Goal: Task Accomplishment & Management: Manage account settings

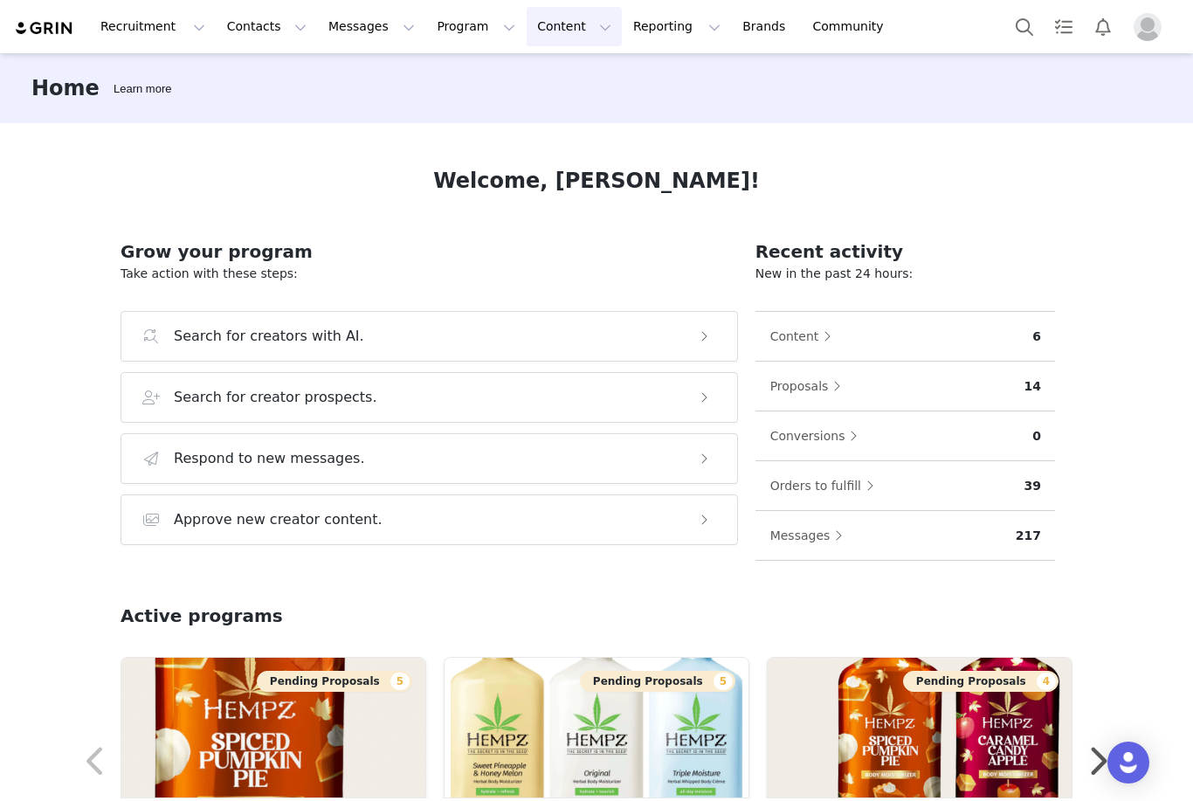
click at [531, 38] on button "Content Content" at bounding box center [573, 26] width 95 height 39
click at [437, 45] on button "Program Program" at bounding box center [476, 26] width 100 height 39
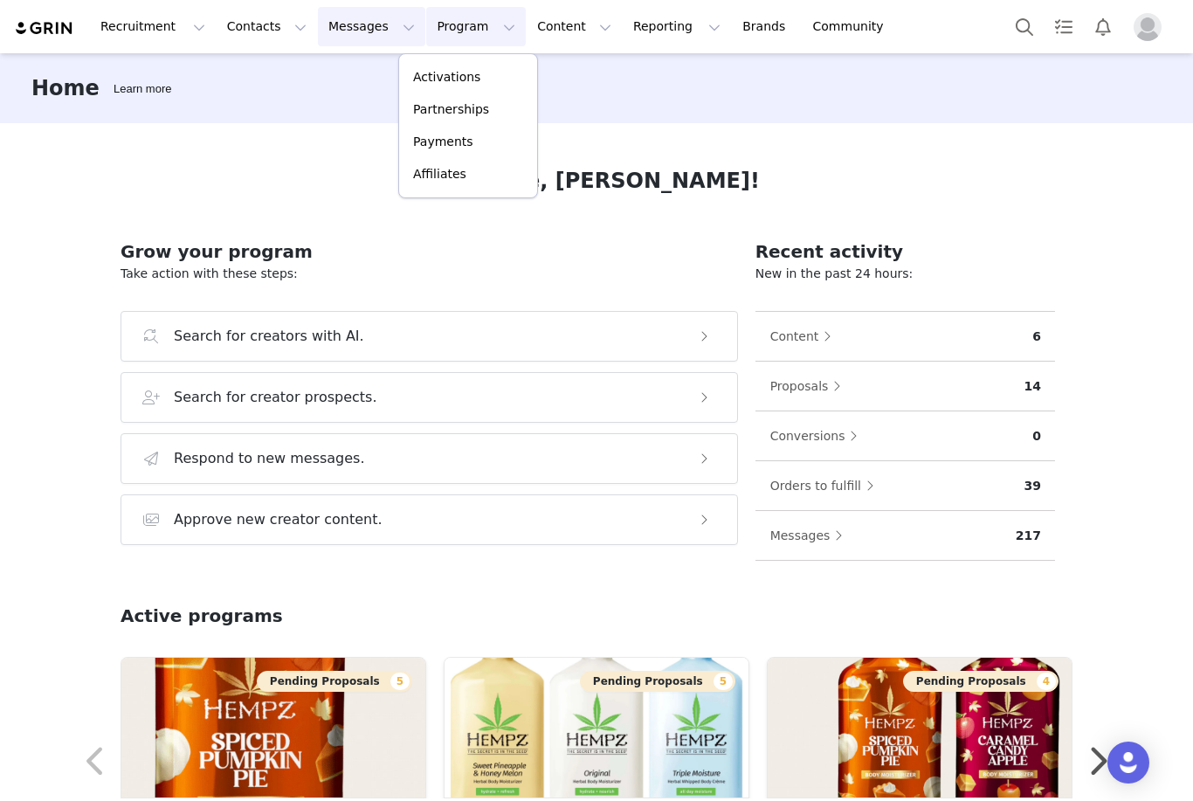
click at [327, 35] on button "Messages Messages" at bounding box center [371, 26] width 107 height 39
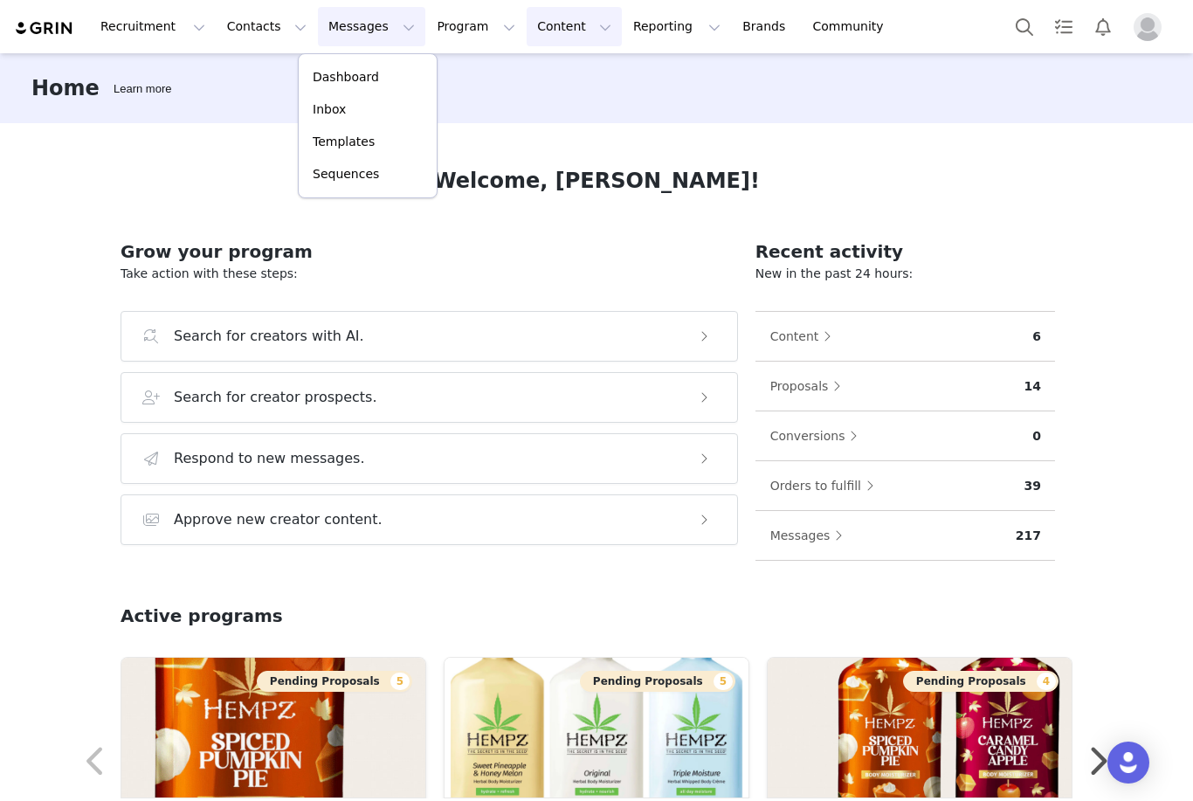
click at [531, 35] on button "Content Content" at bounding box center [573, 26] width 95 height 39
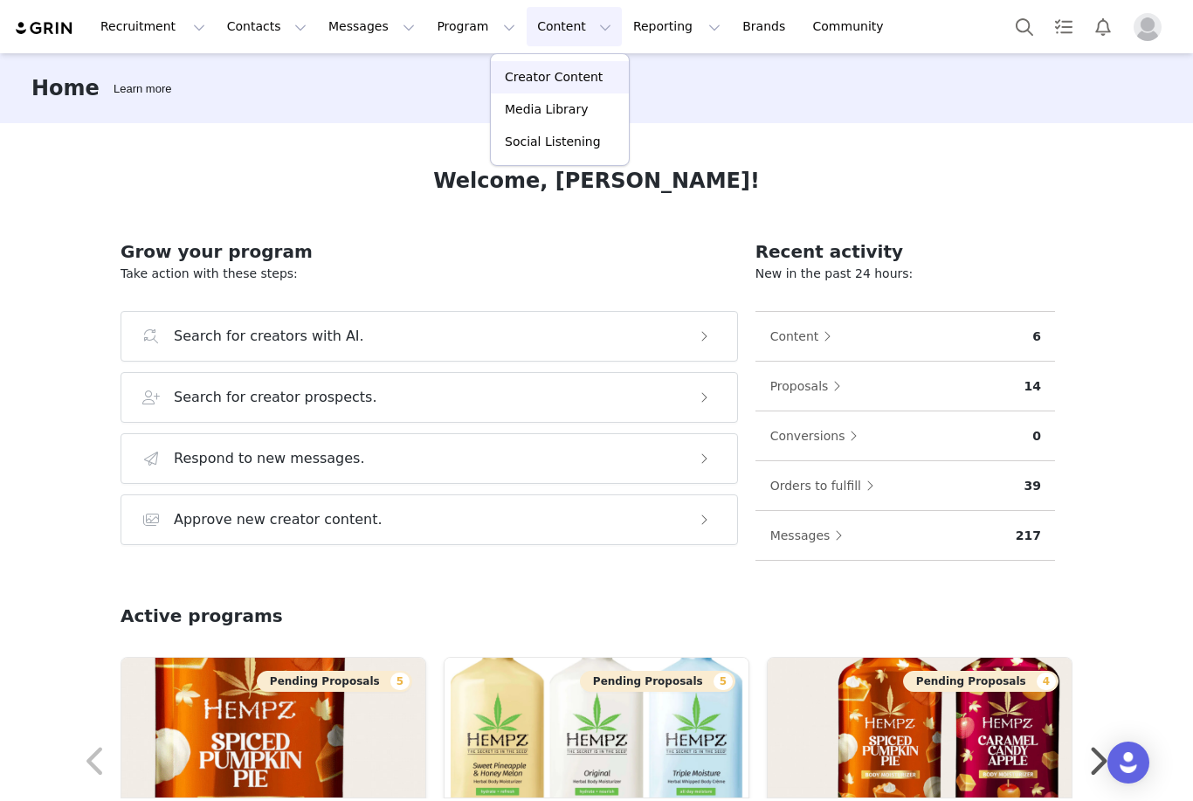
click at [536, 79] on p "Creator Content" at bounding box center [554, 77] width 98 height 18
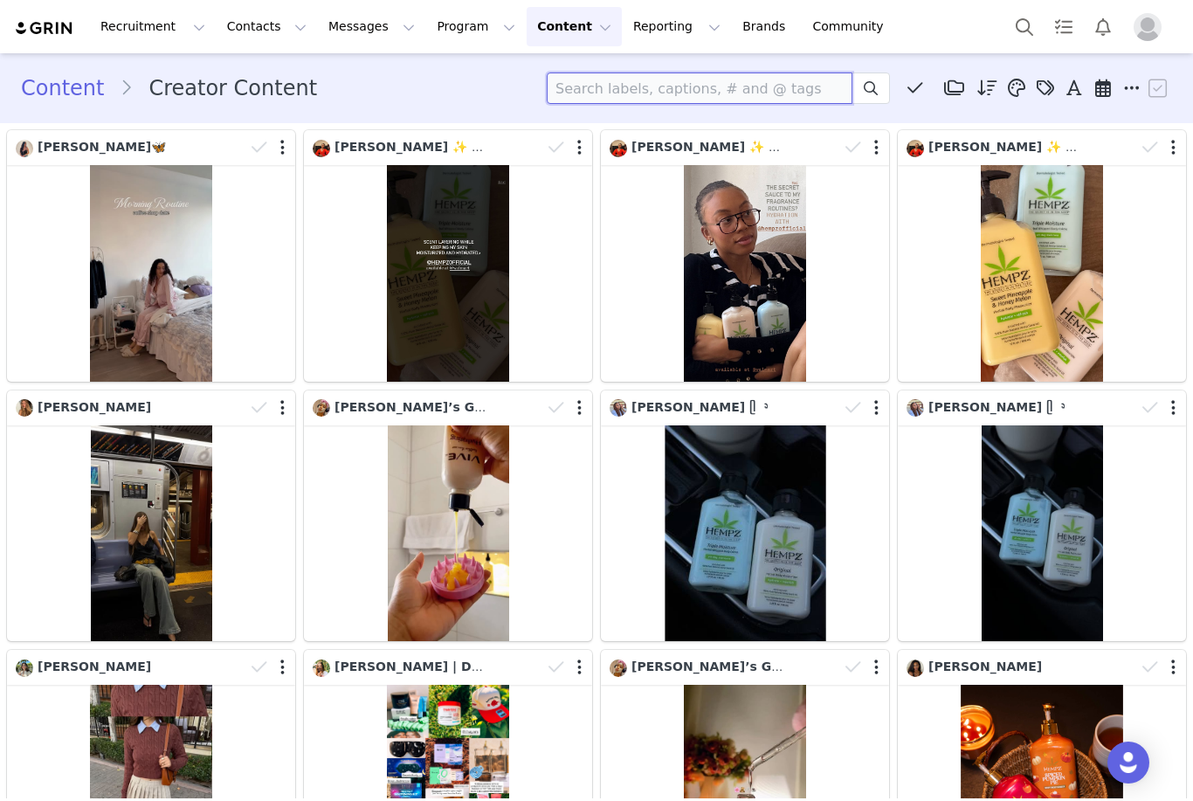
click at [684, 87] on input at bounding box center [700, 87] width 306 height 31
type input "Priannix"
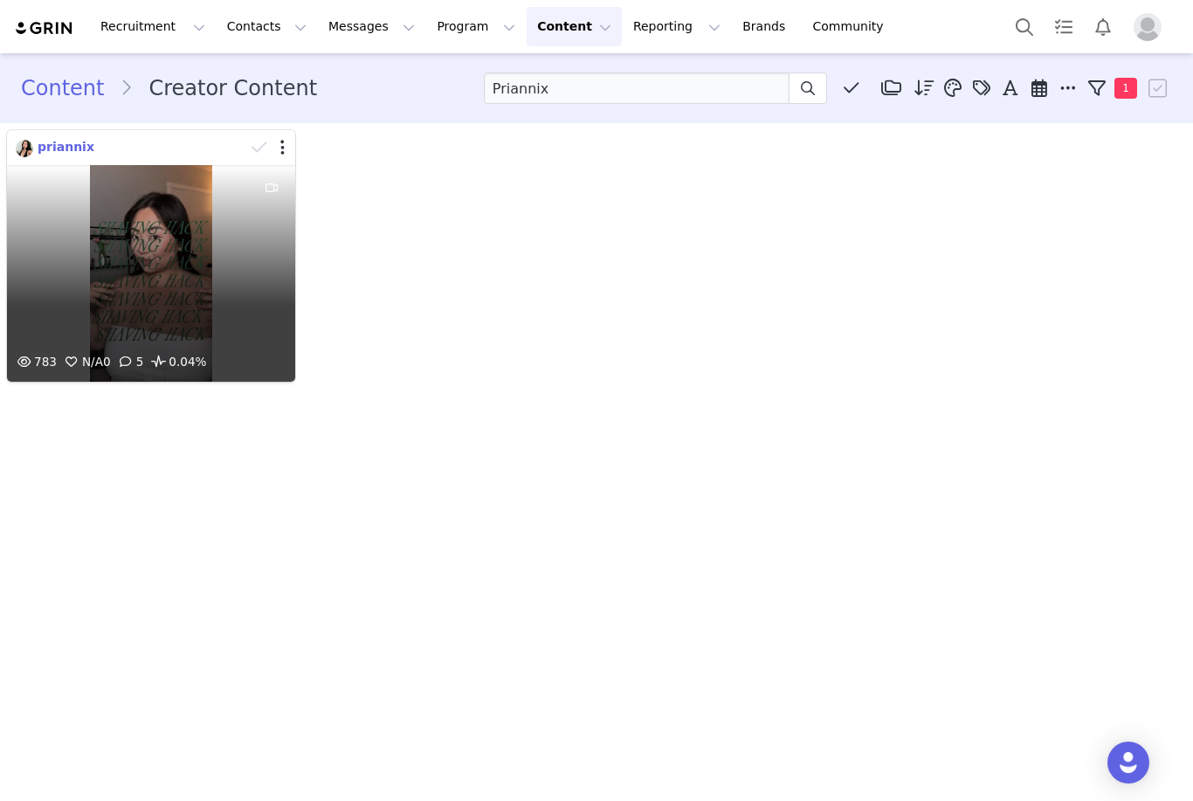
click at [51, 150] on span "priannix" at bounding box center [66, 147] width 57 height 14
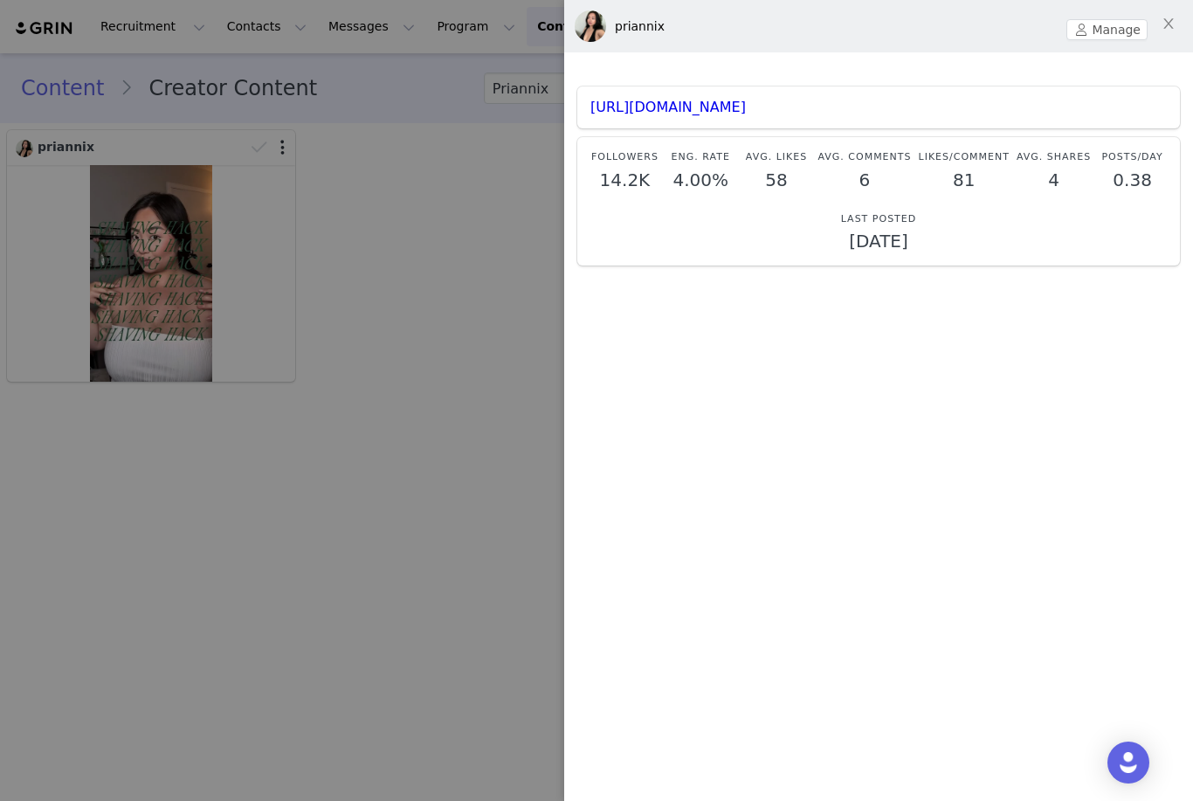
click at [290, 487] on div at bounding box center [596, 400] width 1193 height 801
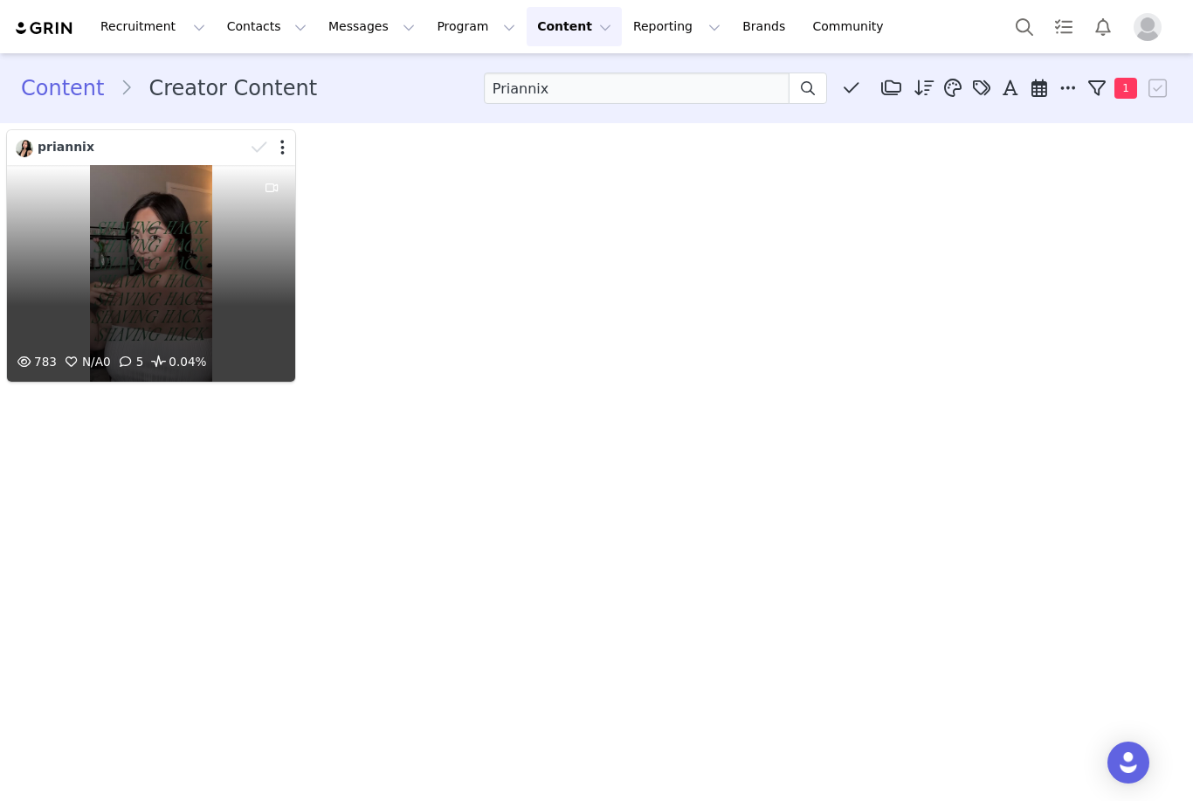
click at [168, 304] on div "783 N/A 0 5 0.04%" at bounding box center [151, 273] width 288 height 217
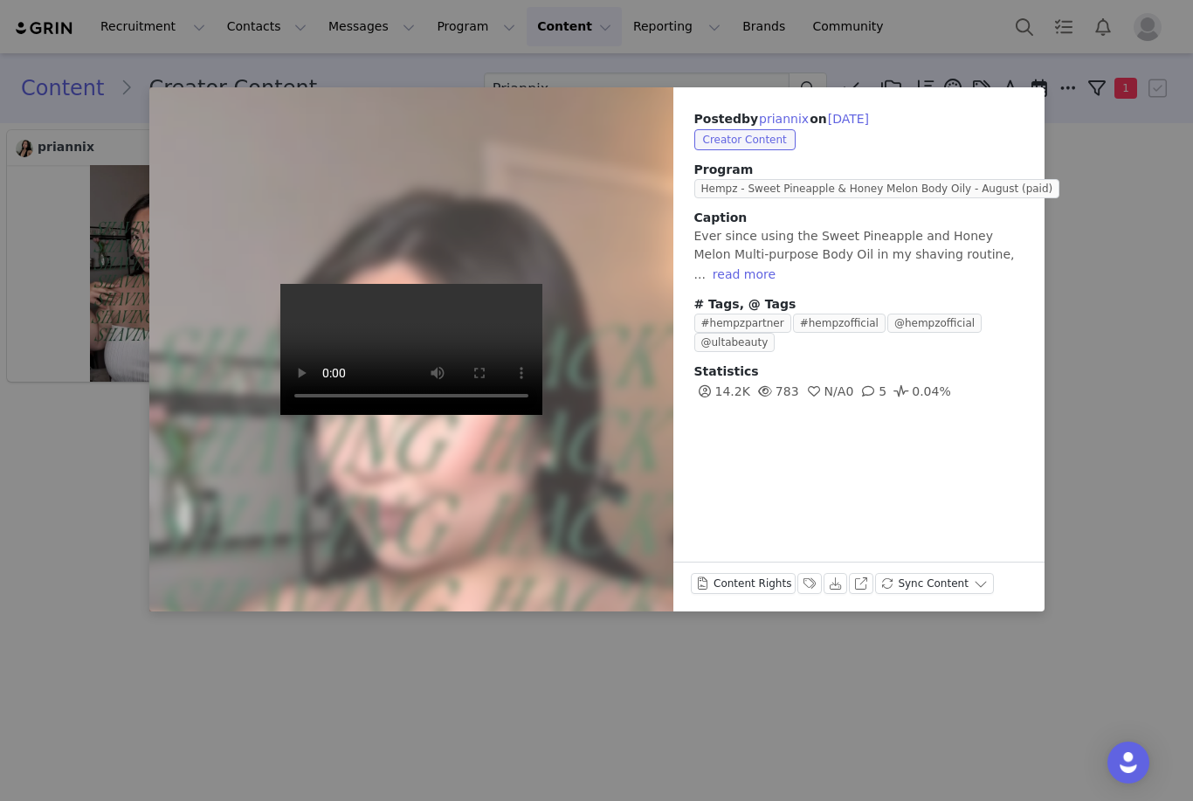
click at [392, 353] on video at bounding box center [411, 349] width 262 height 131
click at [387, 415] on video at bounding box center [411, 349] width 262 height 131
click at [388, 415] on video at bounding box center [411, 349] width 262 height 131
click at [651, 650] on div "Posted by priannix on [DATE] Creator Content Program Hempz - Sweet Pineapple & …" at bounding box center [596, 400] width 1193 height 801
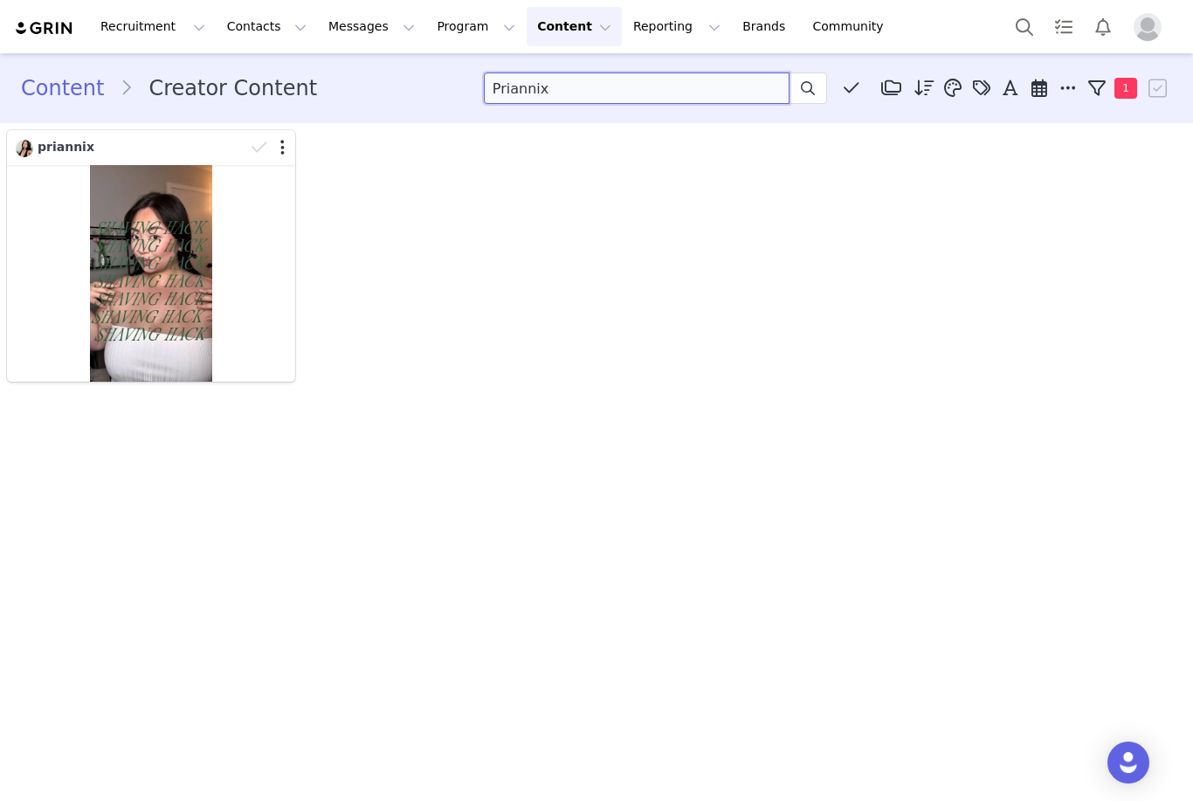
click at [760, 90] on input "Priannix" at bounding box center [637, 87] width 306 height 31
type input "P"
type input "T"
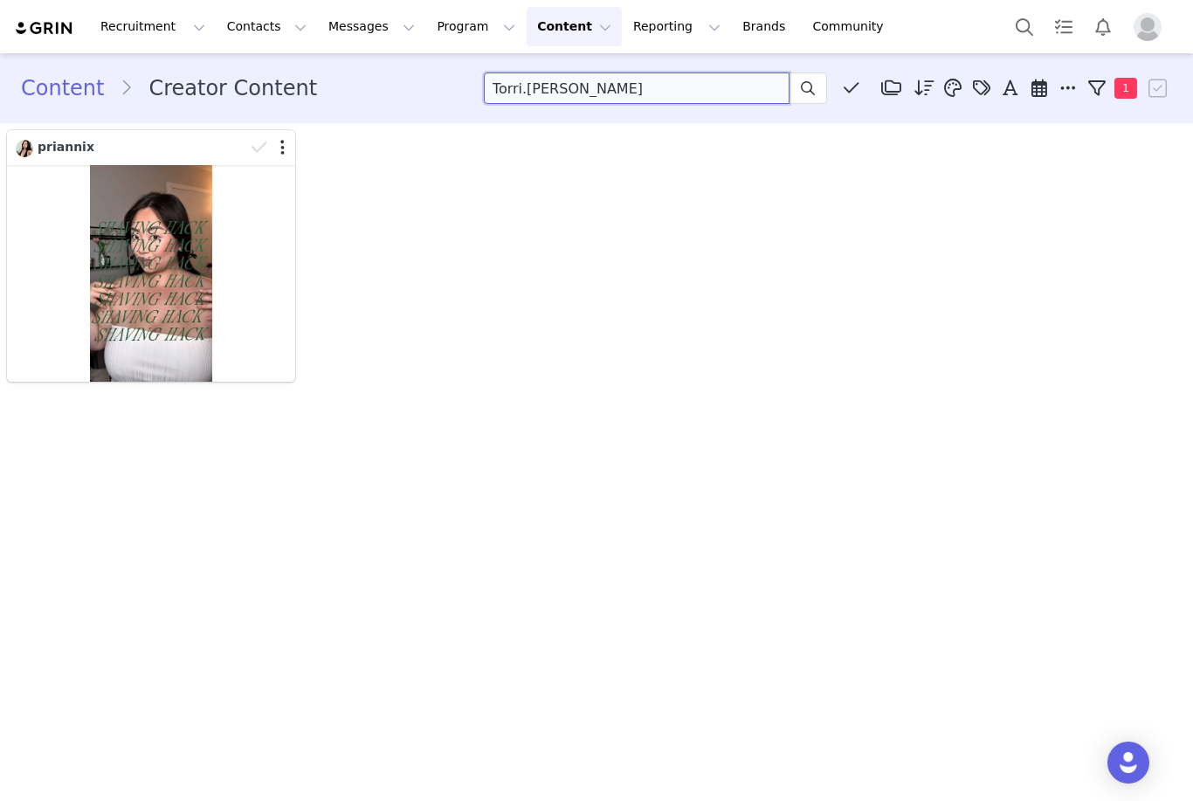
type input "Torri.[PERSON_NAME]"
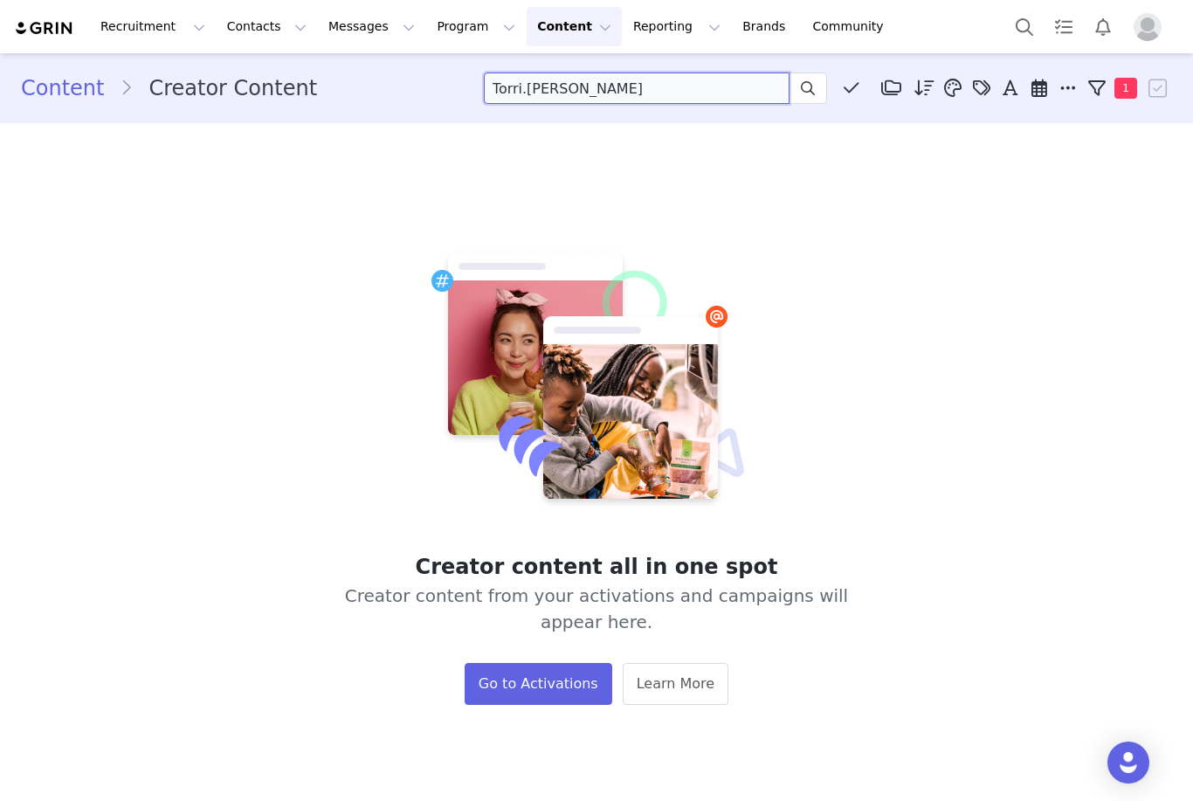
drag, startPoint x: 746, startPoint y: 85, endPoint x: 395, endPoint y: 86, distance: 351.8
click at [395, 86] on div "Content Creator Content Torri.[PERSON_NAME] Media Library (0) Folders No folder…" at bounding box center [596, 87] width 1151 height 31
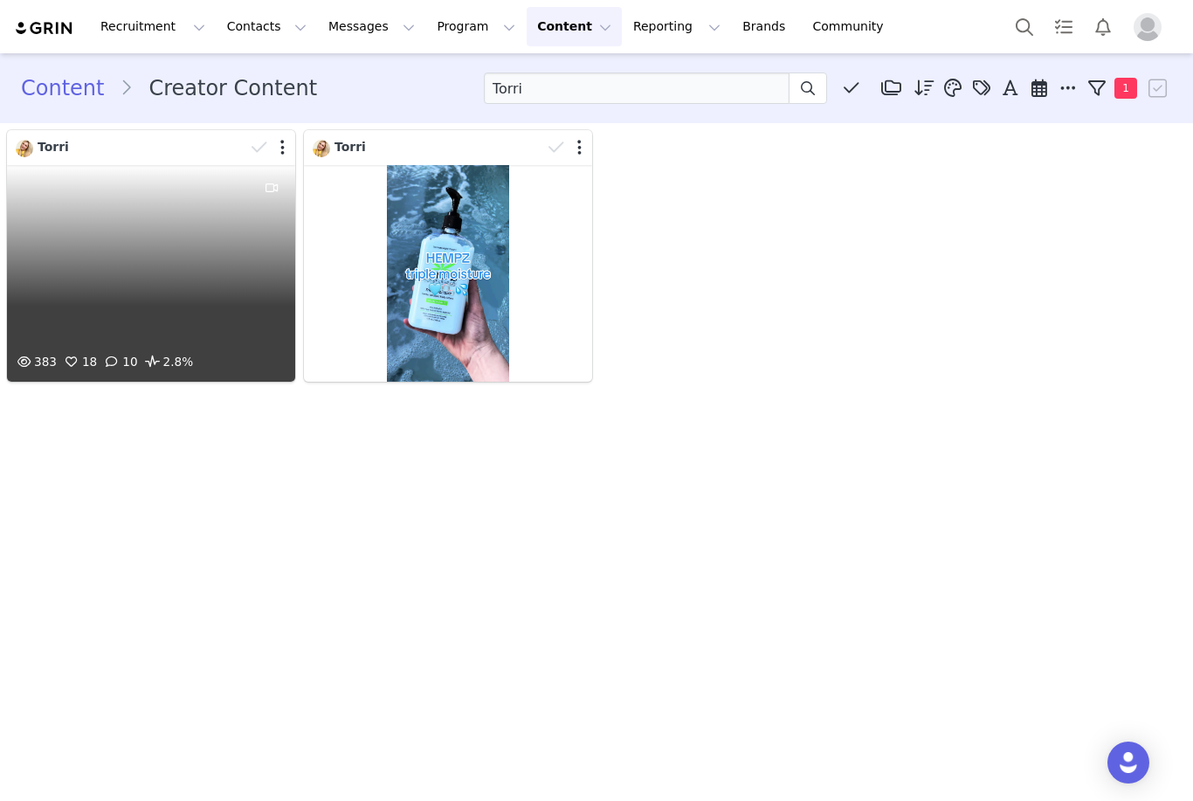
drag, startPoint x: 0, startPoint y: 188, endPoint x: 87, endPoint y: 234, distance: 98.8
click at [87, 234] on div "383 18 10 2.8%" at bounding box center [151, 273] width 288 height 217
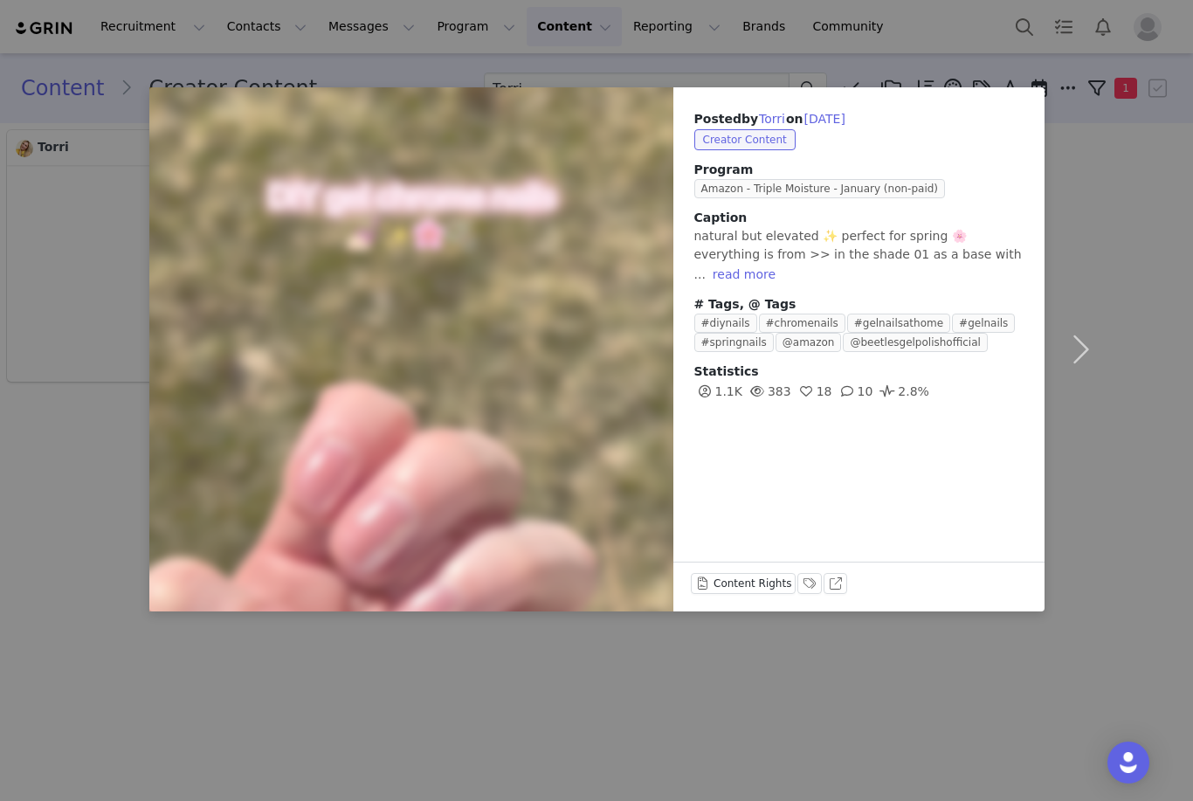
click at [45, 480] on div "Posted by [PERSON_NAME] on [DATE] Creator Content Program Amazon - Triple Moist…" at bounding box center [596, 400] width 1193 height 801
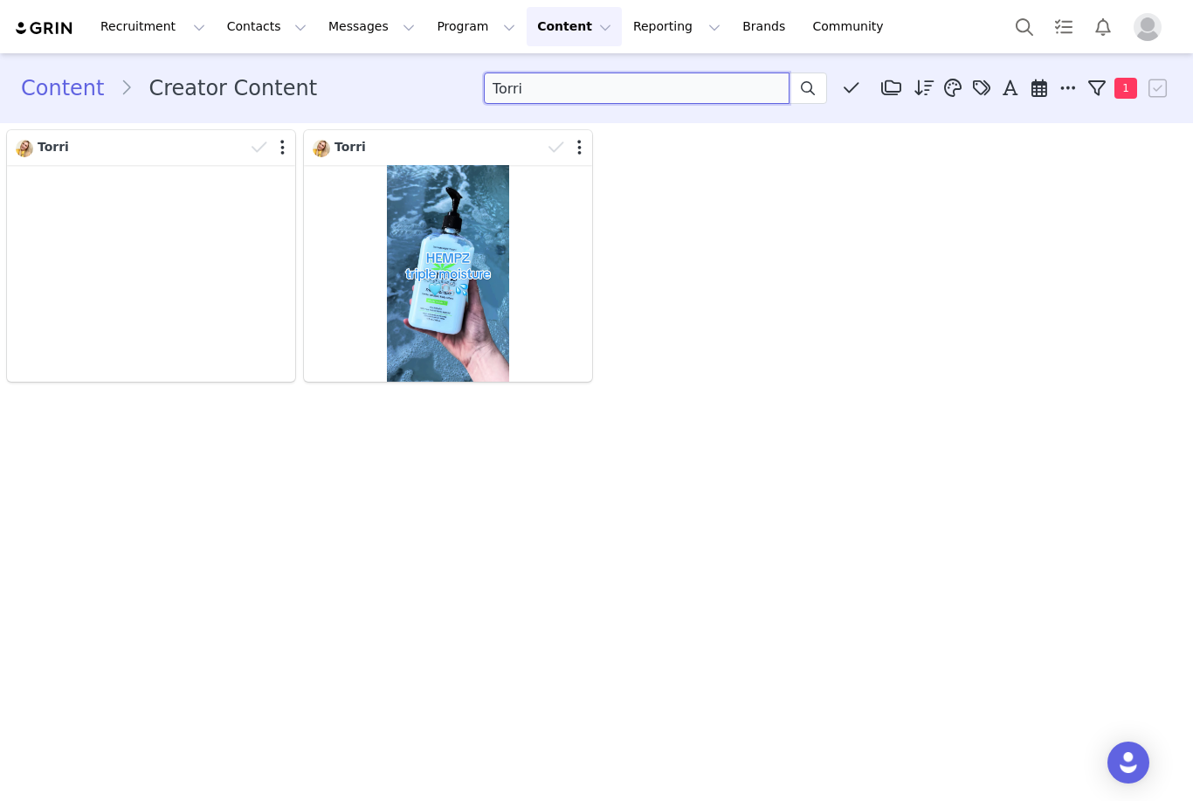
click at [574, 93] on input "Torri" at bounding box center [637, 87] width 306 height 31
type input "T"
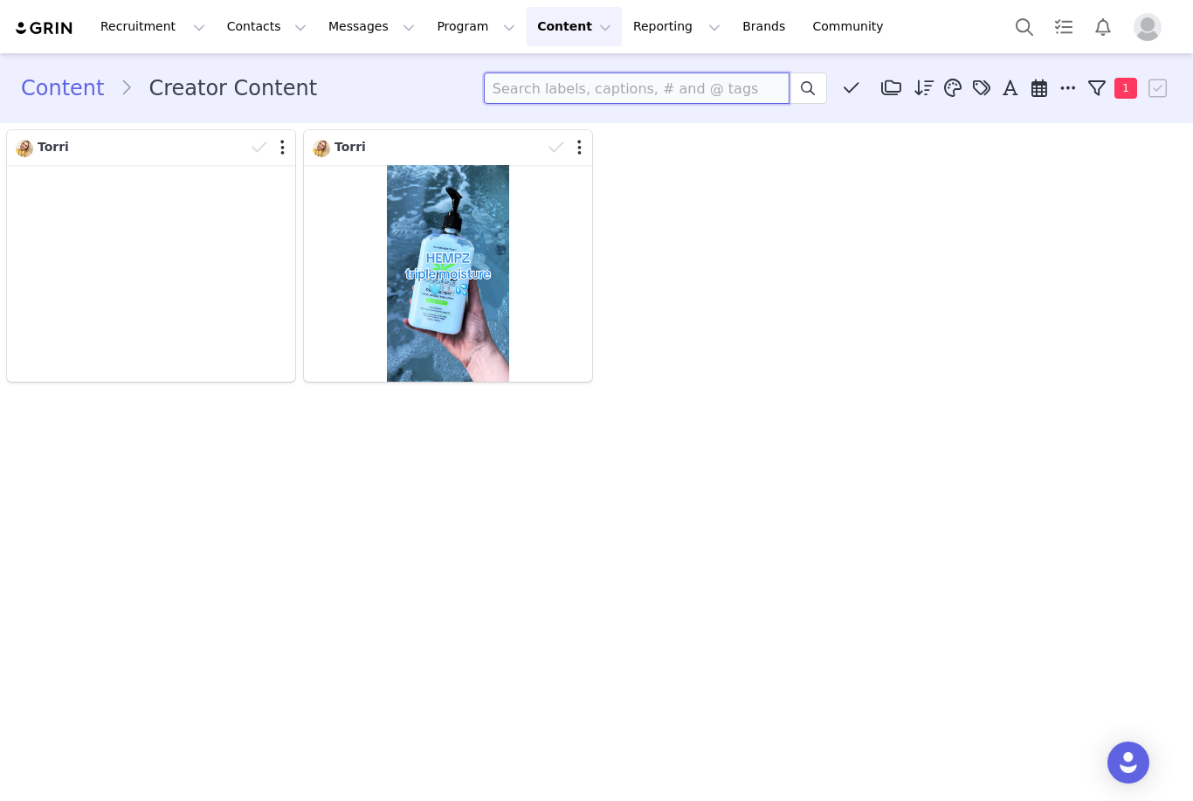
click at [574, 88] on input at bounding box center [637, 87] width 306 height 31
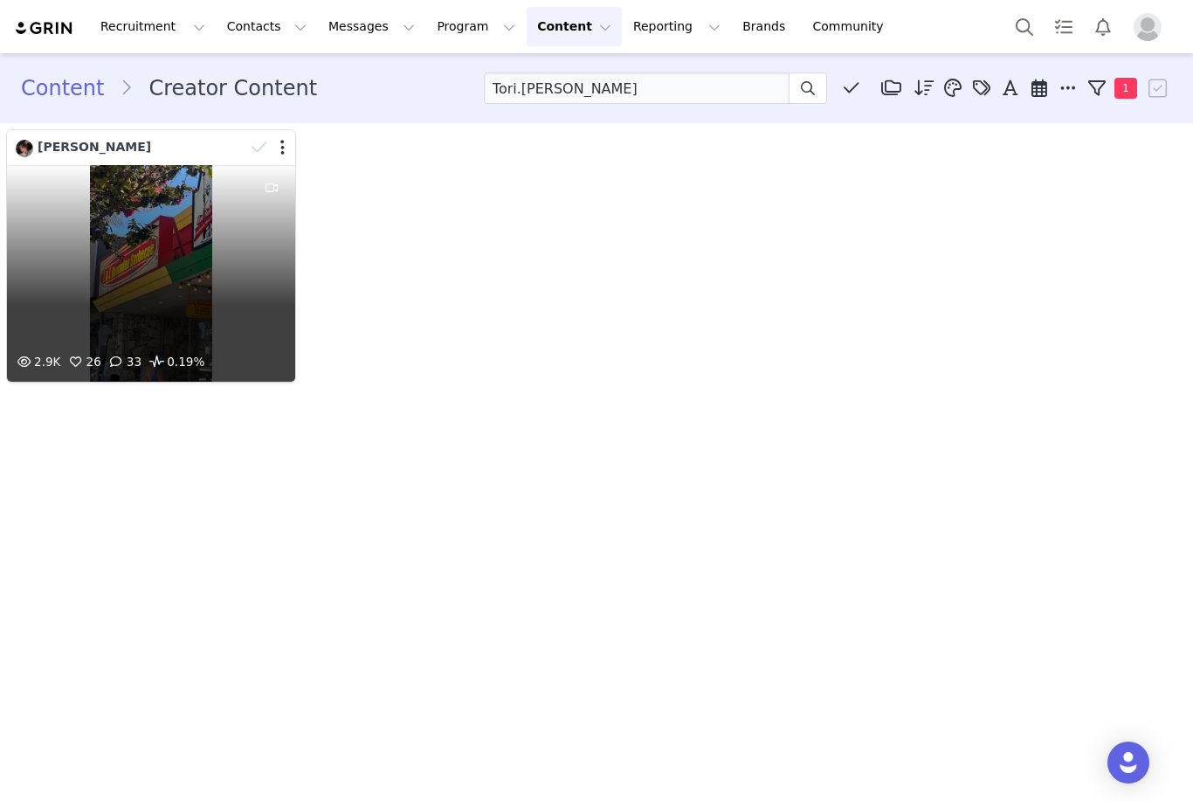
click at [162, 250] on div "2.9K 26 33 0.19%" at bounding box center [151, 273] width 288 height 217
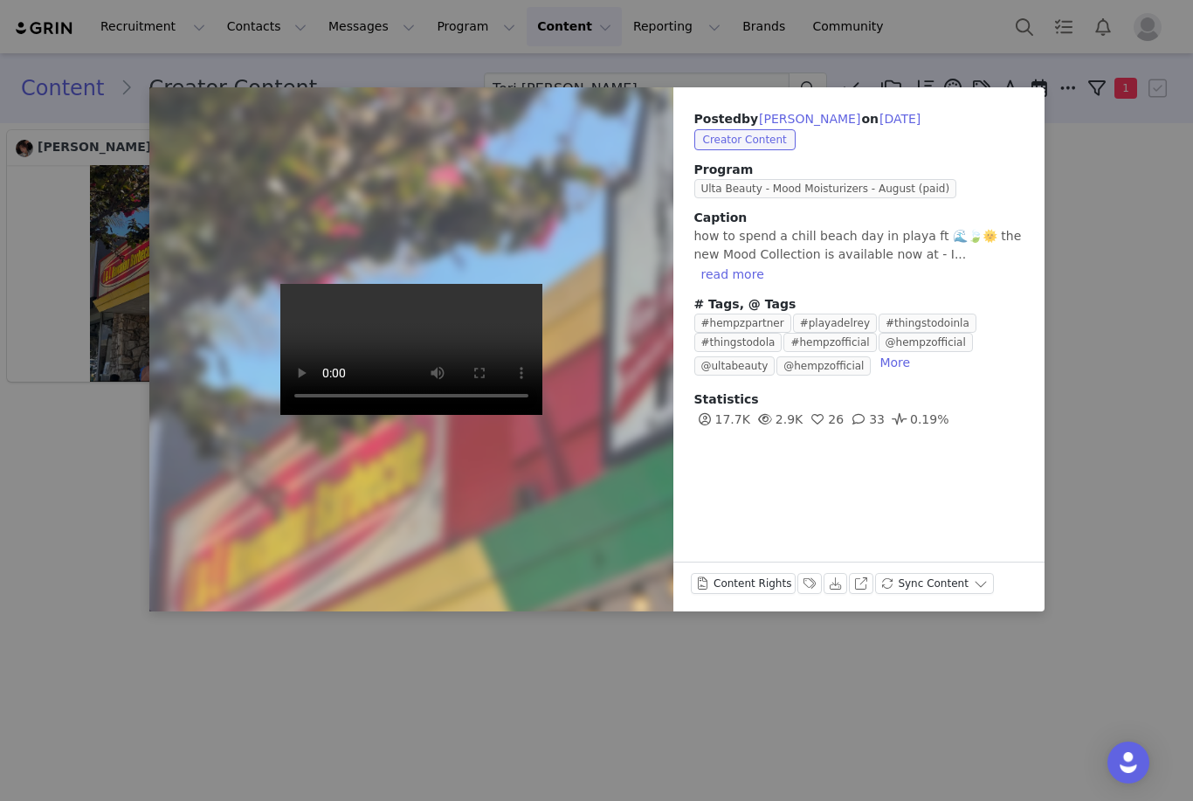
click at [396, 355] on video at bounding box center [411, 349] width 262 height 131
click at [705, 694] on div "Posted by [PERSON_NAME] on [DATE] Creator Content Program Ulta Beauty - Mood Mo…" at bounding box center [596, 400] width 1193 height 801
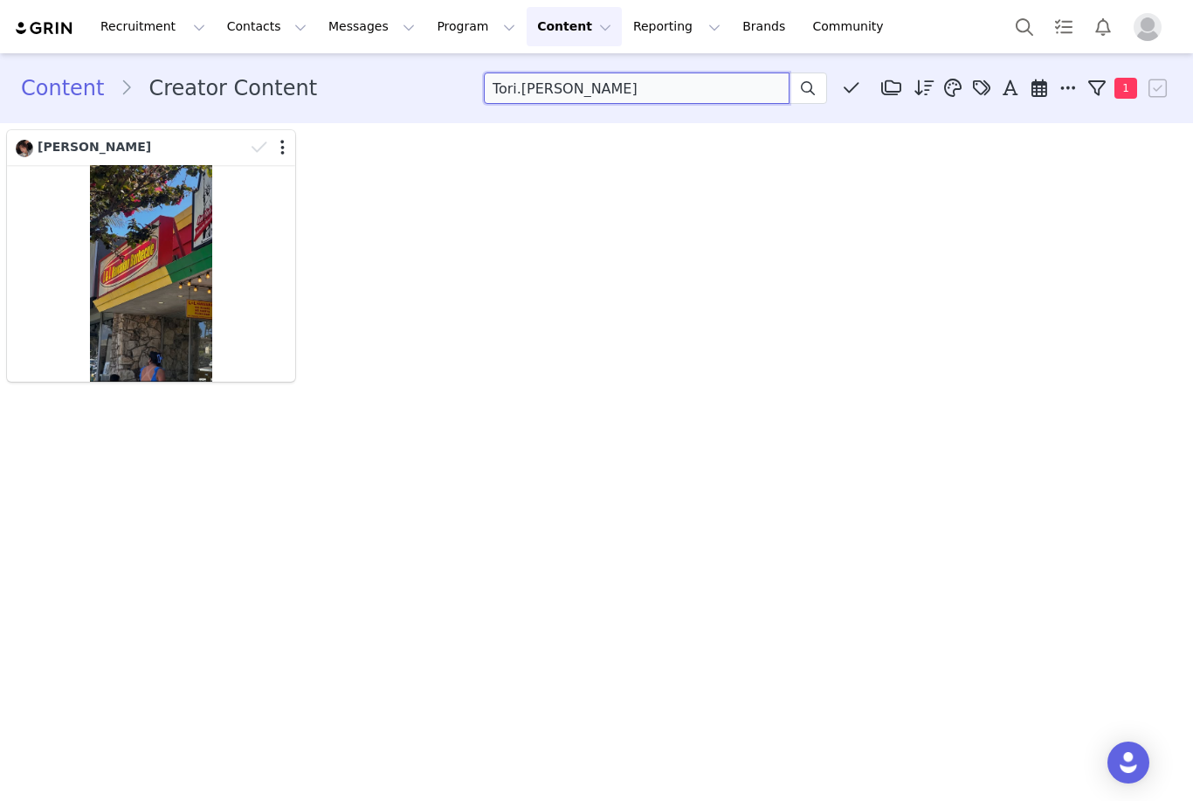
click at [749, 95] on input "Tori.[PERSON_NAME]" at bounding box center [637, 87] width 306 height 31
type input "T"
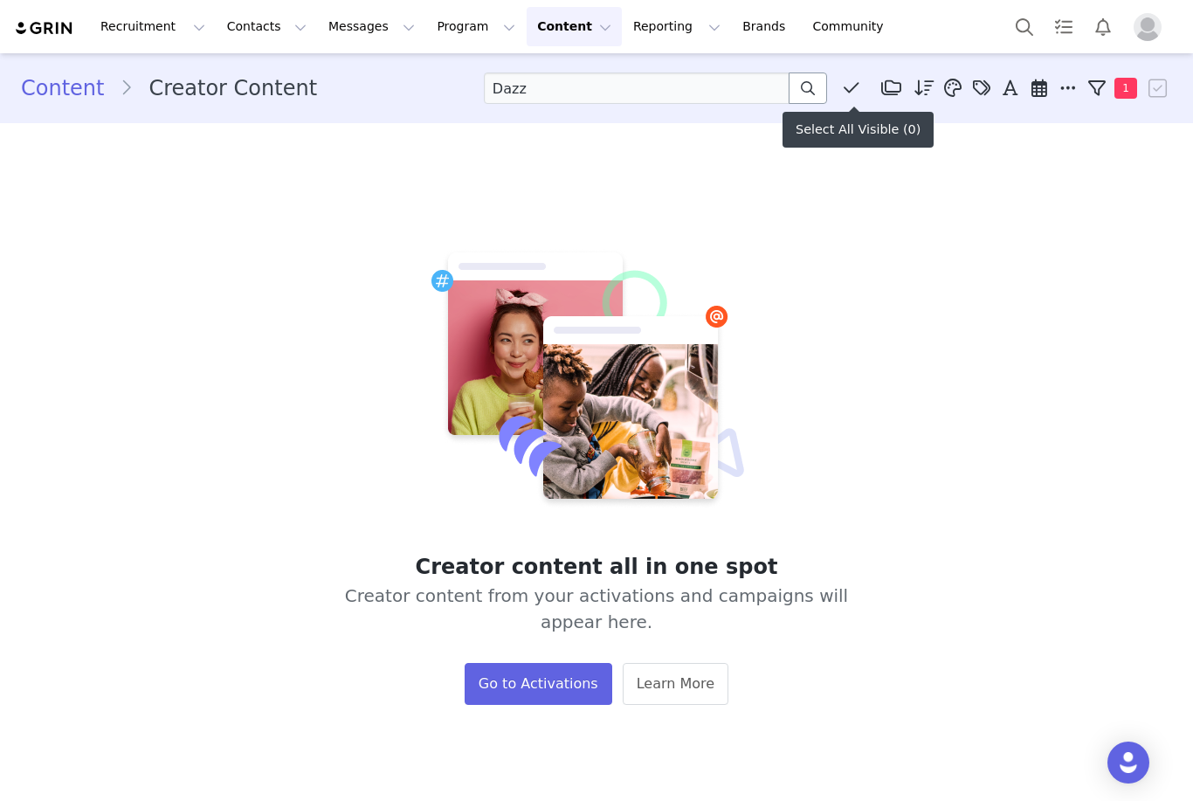
click at [813, 92] on icon at bounding box center [808, 88] width 14 height 14
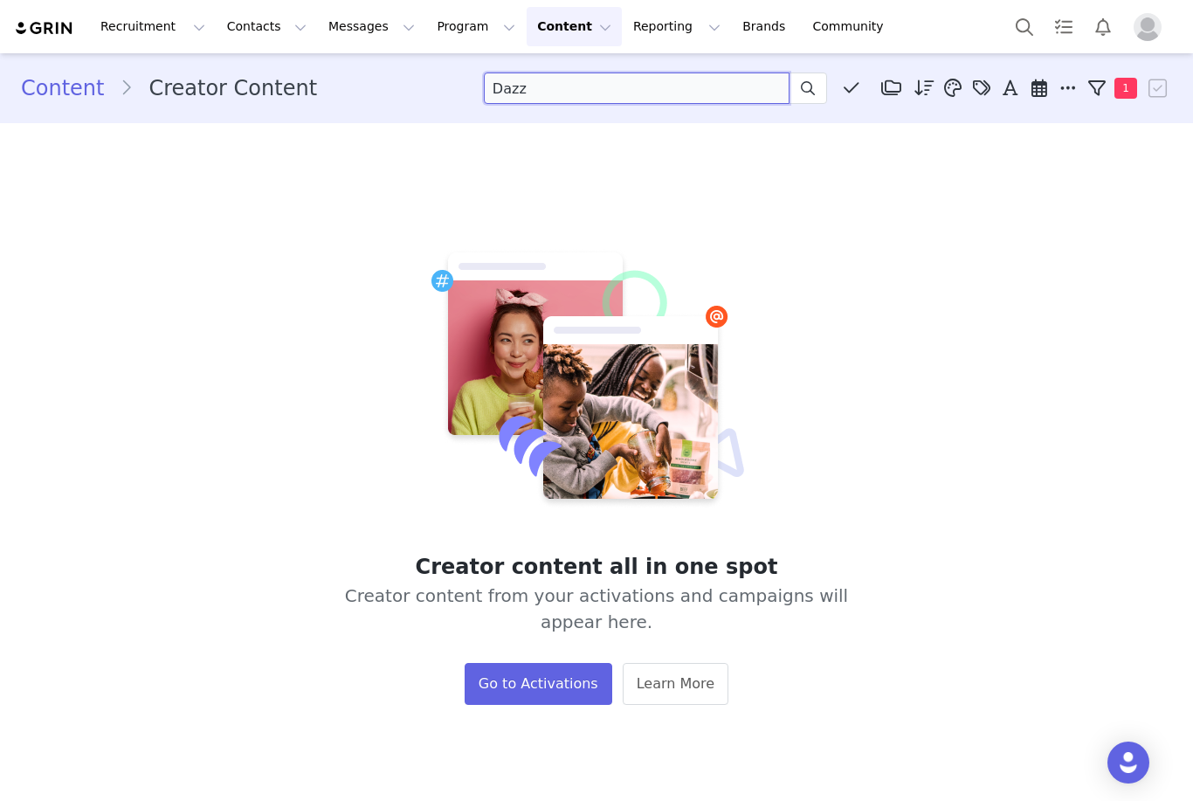
click at [609, 100] on input "Dazz" at bounding box center [637, 87] width 306 height 31
drag, startPoint x: 609, startPoint y: 100, endPoint x: 322, endPoint y: 100, distance: 287.2
click at [322, 100] on div "Content Creator Content Dazz Media Library (0) Folders No folders have been cre…" at bounding box center [596, 87] width 1151 height 31
type input "D"
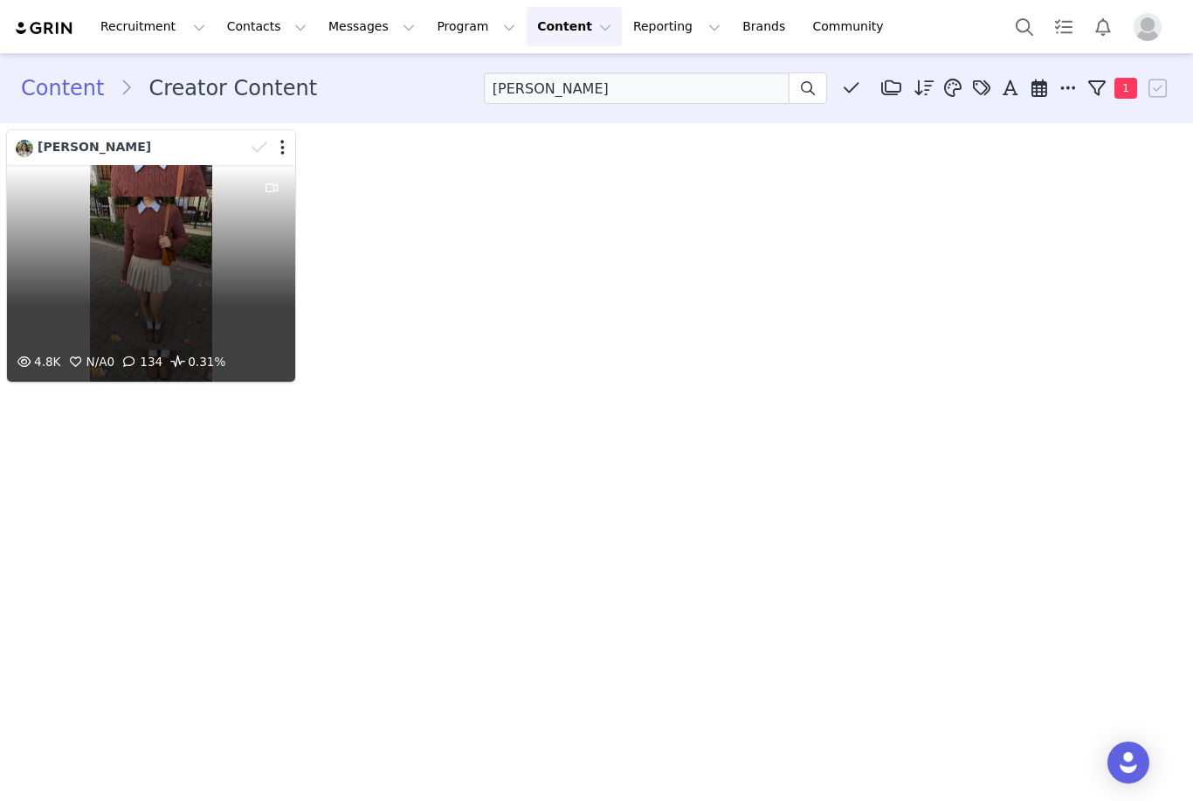
click at [192, 223] on div "4.8K N/A 0 134 0.31%" at bounding box center [151, 273] width 288 height 217
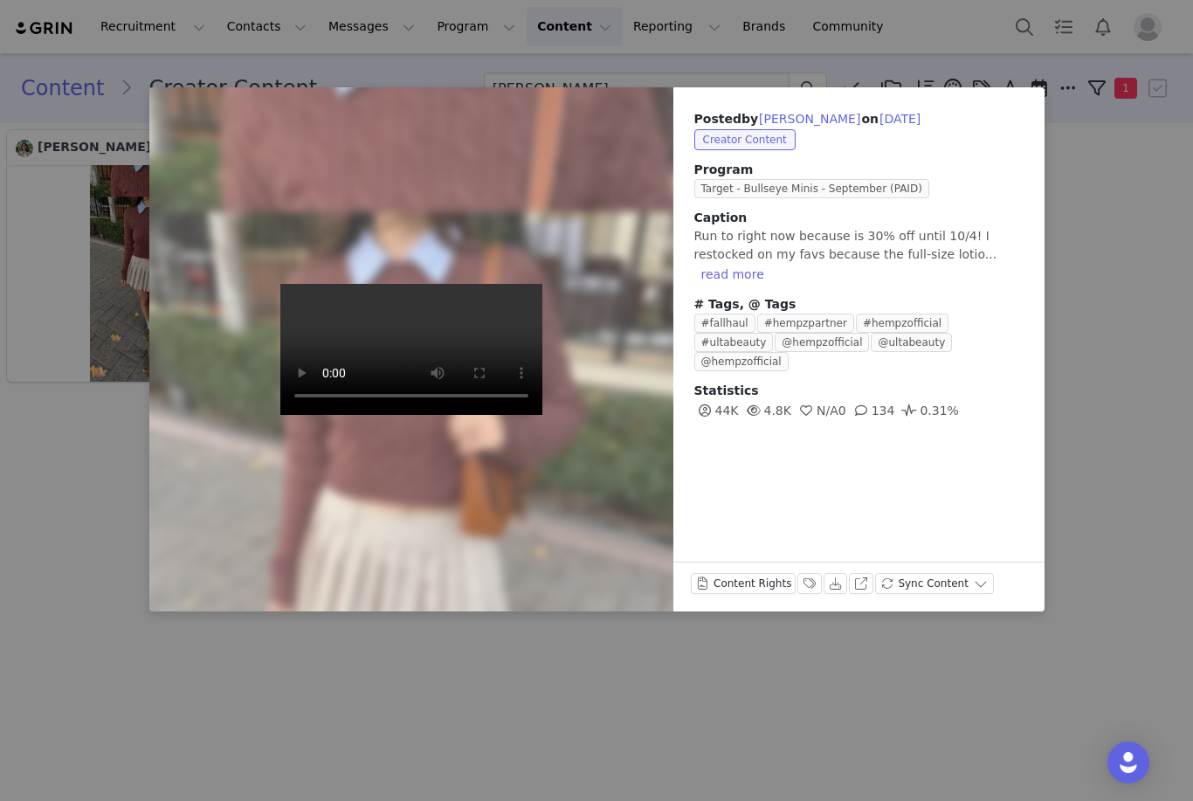
click at [767, 646] on div "Posted by [PERSON_NAME] on [DATE] Creator Content Program Target - Bullseye Min…" at bounding box center [596, 400] width 1193 height 801
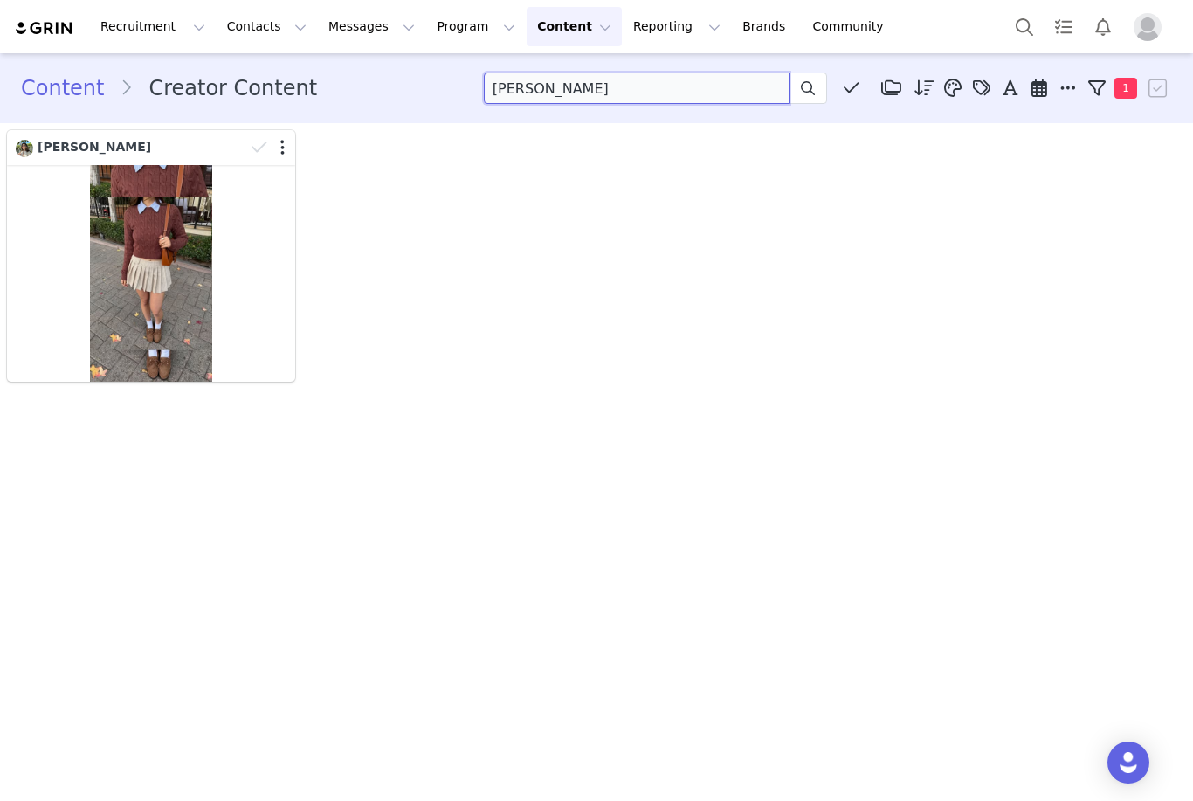
click at [557, 89] on input "[PERSON_NAME]" at bounding box center [637, 87] width 306 height 31
type input "T"
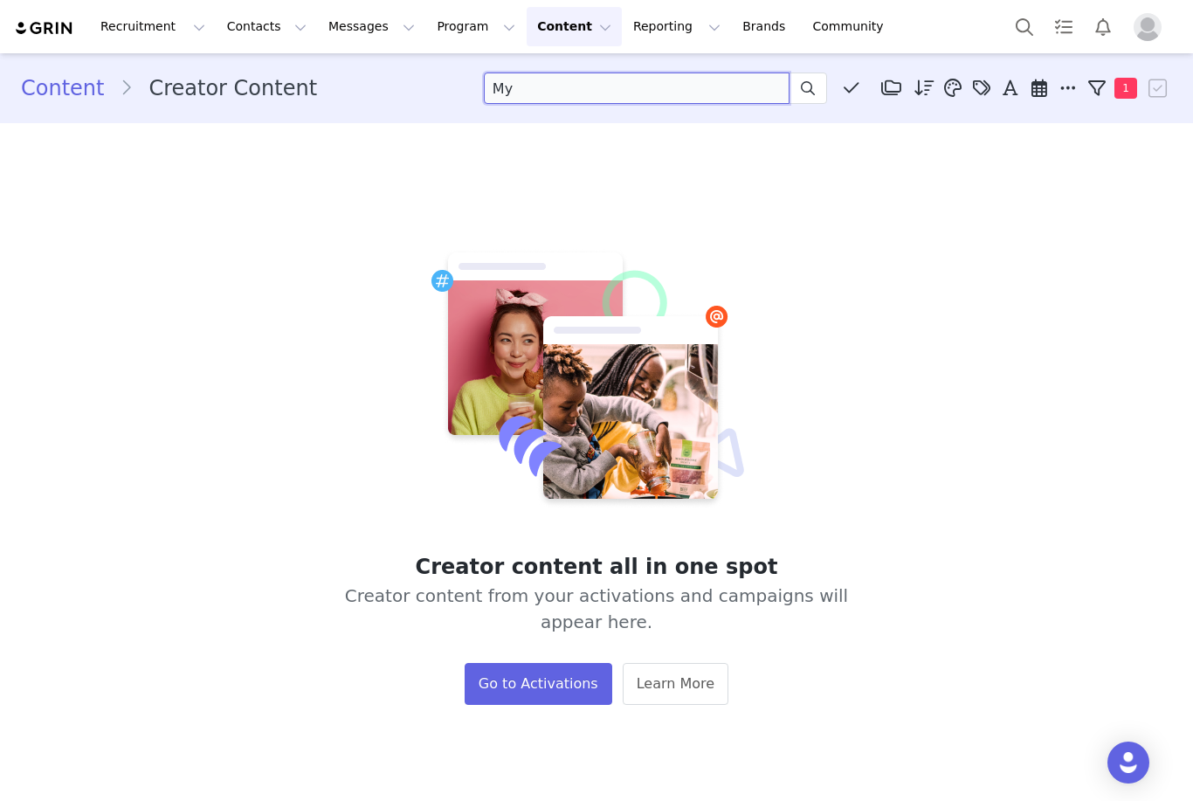
type input "M"
type input "[PERSON_NAME]"
drag, startPoint x: 672, startPoint y: 88, endPoint x: 375, endPoint y: 86, distance: 296.8
click at [375, 86] on div "Content Creator Content [PERSON_NAME] Media Library (0) Folders No folders have…" at bounding box center [596, 87] width 1151 height 31
paste input "my_life_as_christy"
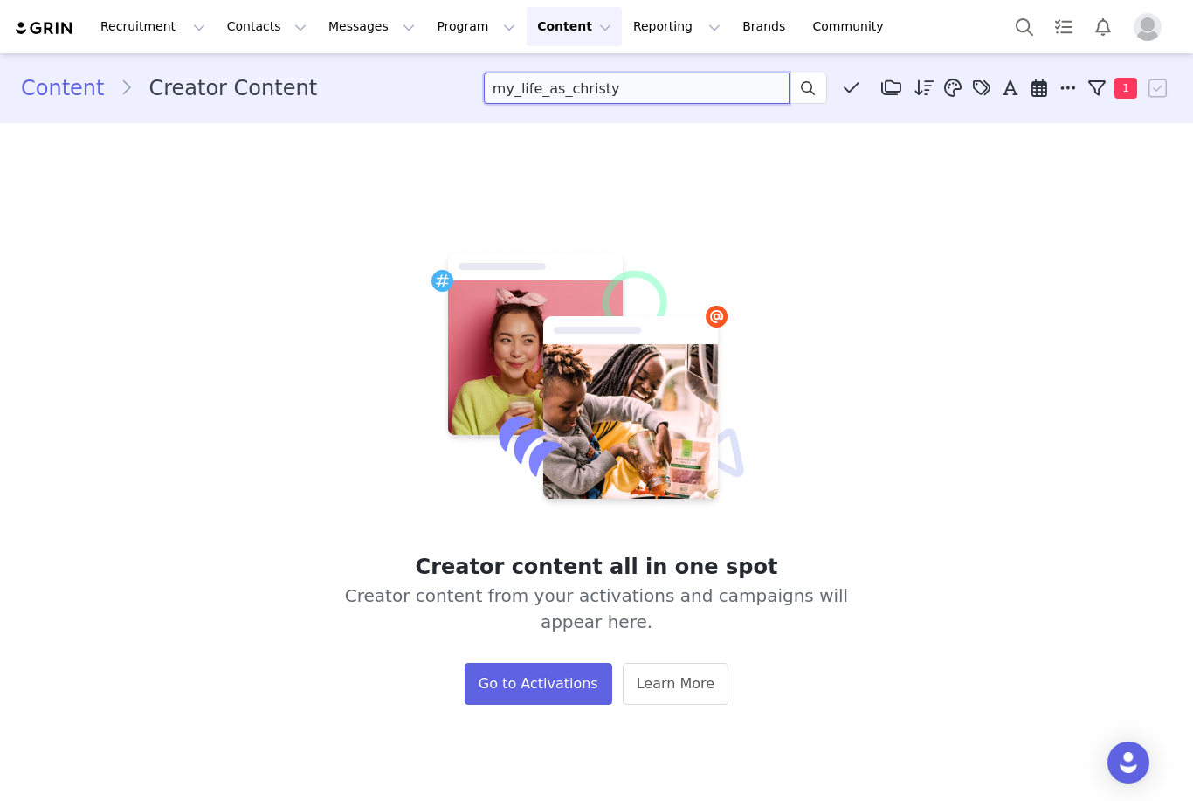
type input "my_life_as_christy"
click at [809, 88] on icon at bounding box center [808, 88] width 14 height 14
drag, startPoint x: 644, startPoint y: 93, endPoint x: 498, endPoint y: 92, distance: 145.8
click at [498, 93] on input "my_life_as_christy" at bounding box center [637, 87] width 306 height 31
drag, startPoint x: 676, startPoint y: 87, endPoint x: 338, endPoint y: 87, distance: 337.9
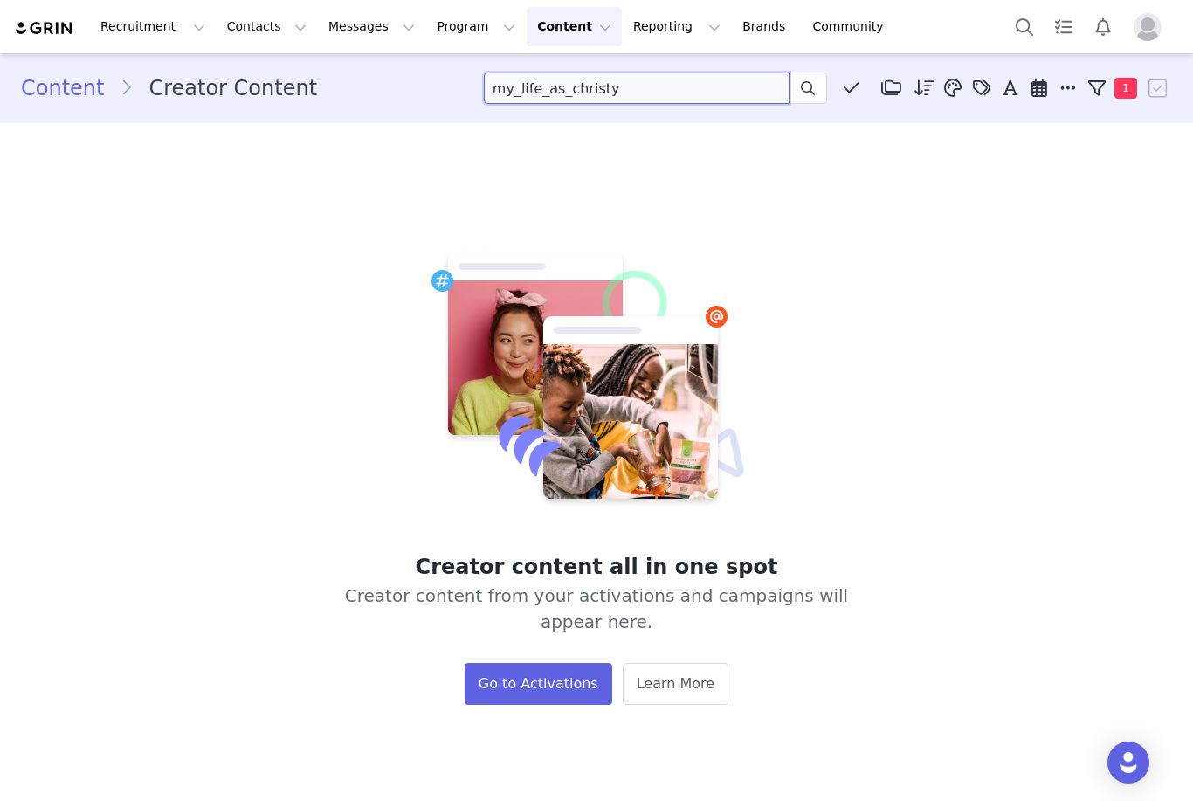
click at [335, 87] on div "Content Creator Content my_life_as_christy Media Library (0) Folders No folders…" at bounding box center [596, 87] width 1151 height 31
click at [1017, 795] on div "Creator content all in one spot Creator content from your activations and campa…" at bounding box center [596, 476] width 1166 height 680
click at [574, 101] on input at bounding box center [637, 87] width 306 height 31
type input "M"
type input "m"
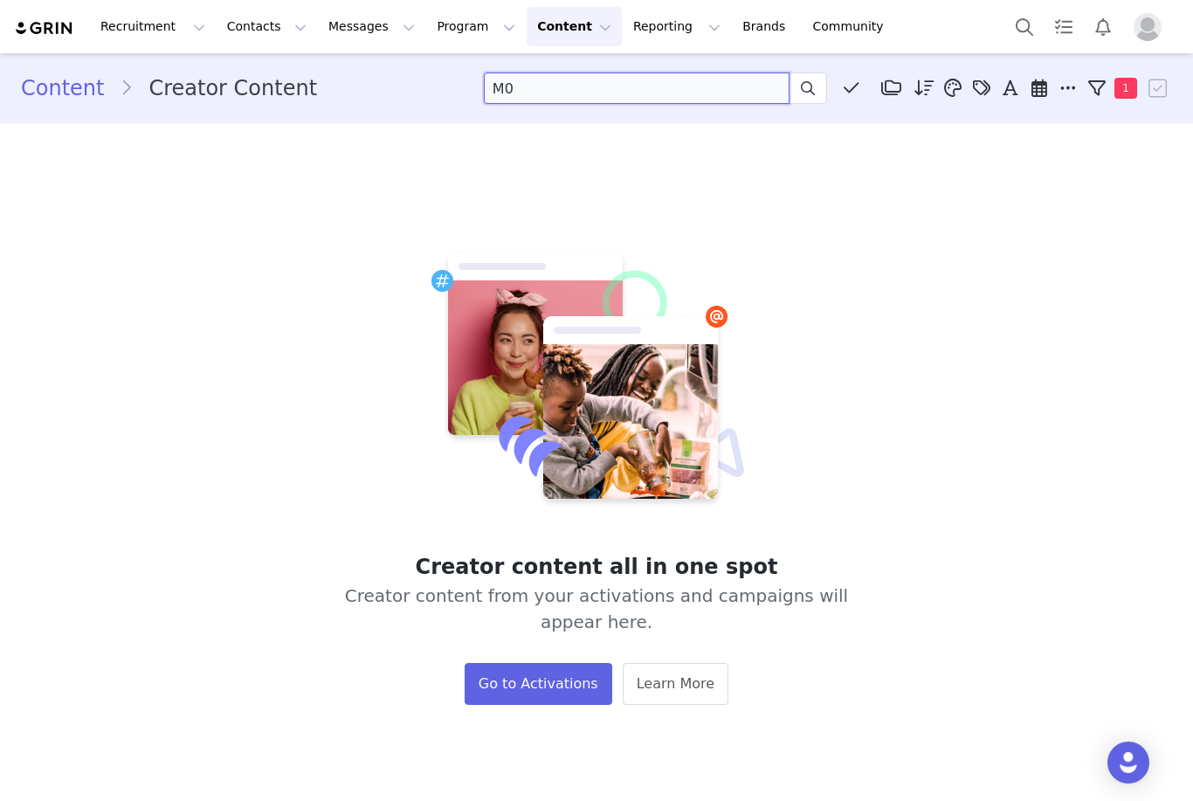
type input "M"
type input "[PERSON_NAME].[PERSON_NAME]"
click at [818, 82] on span at bounding box center [807, 88] width 21 height 21
click at [691, 88] on input "[PERSON_NAME].[PERSON_NAME]" at bounding box center [637, 87] width 306 height 31
drag, startPoint x: 691, startPoint y: 88, endPoint x: 258, endPoint y: 88, distance: 433.9
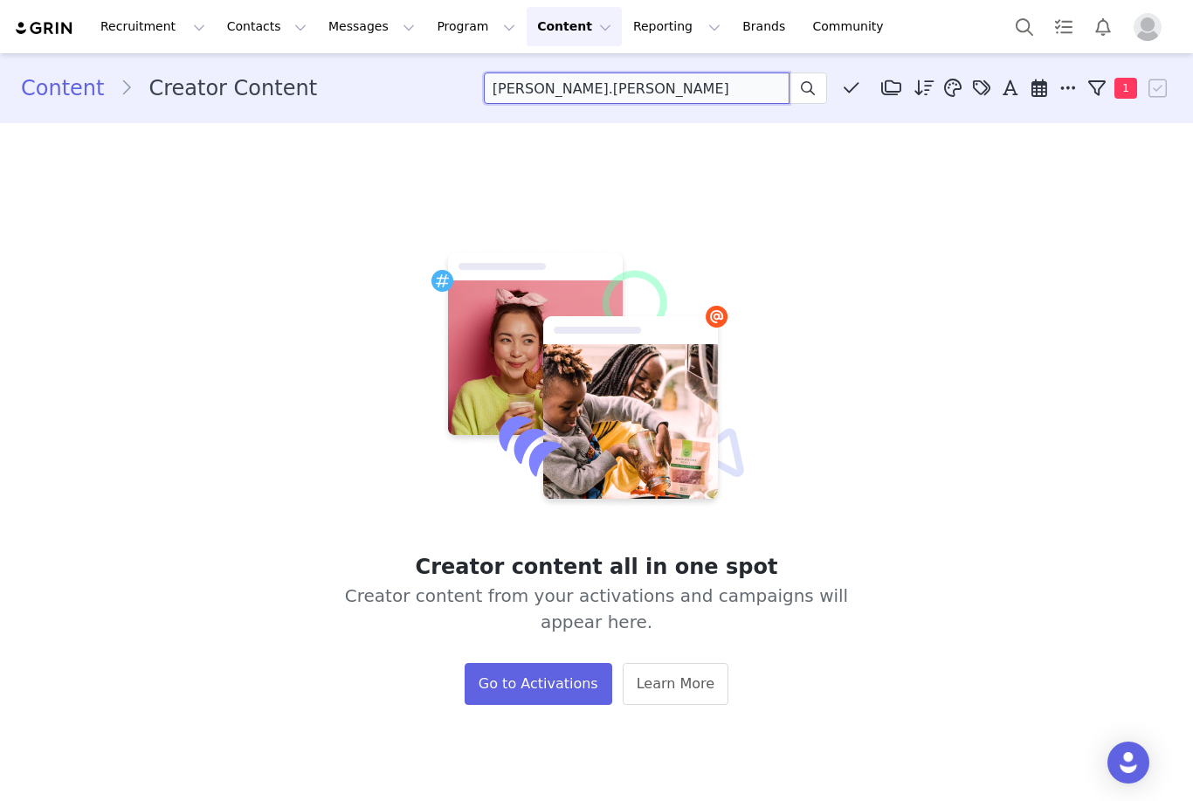
click at [258, 88] on div "Content Creator Content [PERSON_NAME].[PERSON_NAME] Media Library (0) Folders N…" at bounding box center [596, 87] width 1151 height 31
click at [652, 101] on input at bounding box center [637, 87] width 306 height 31
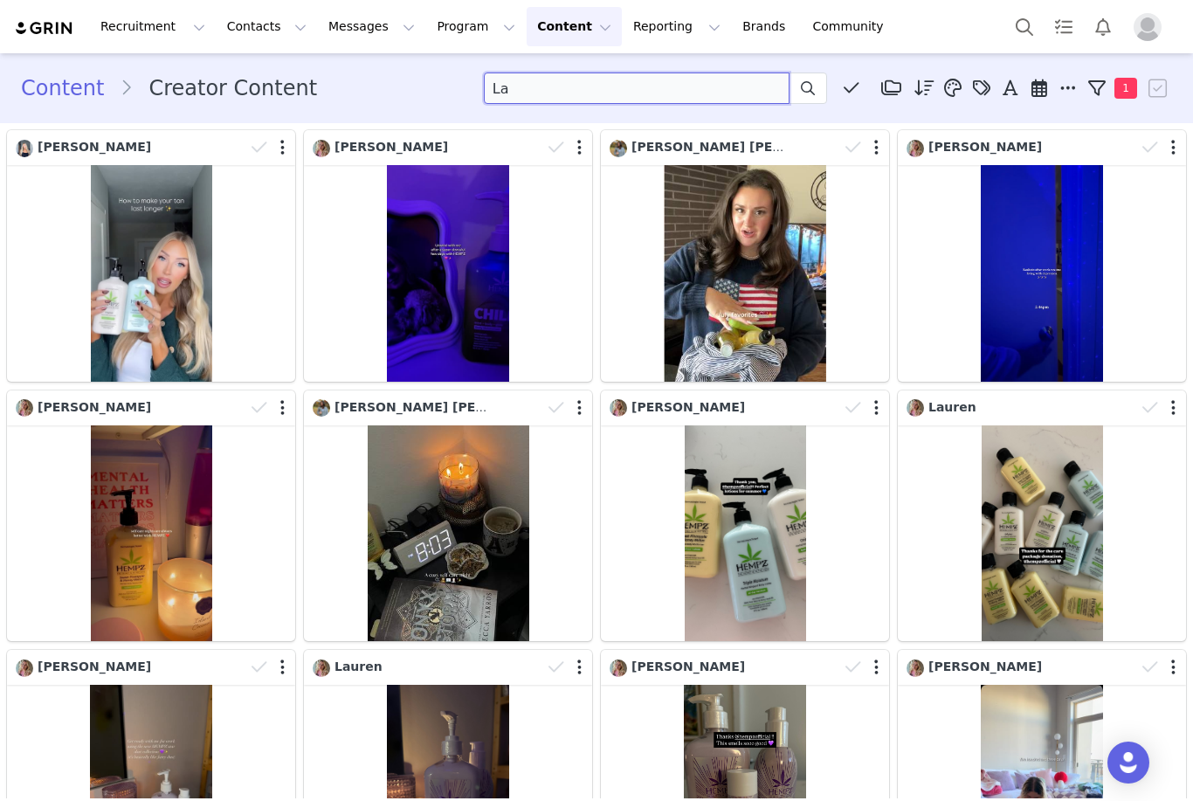
type input "L"
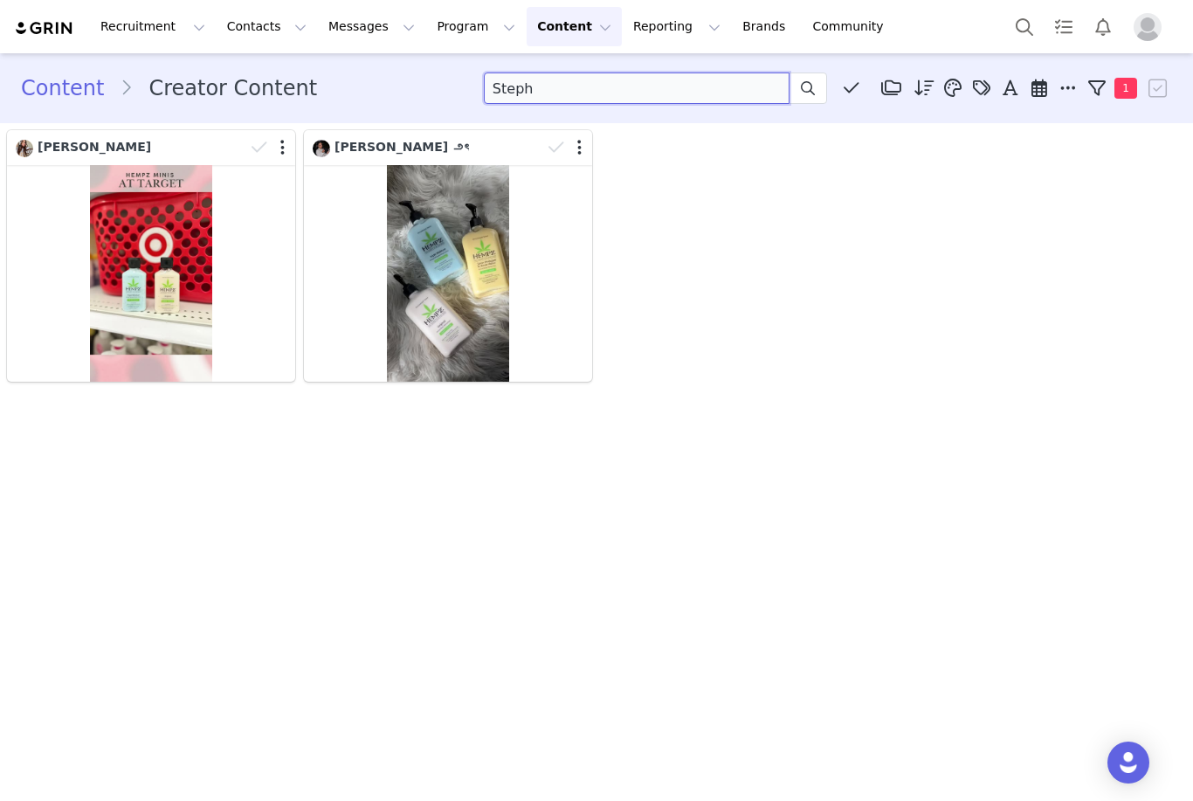
type input "Steph"
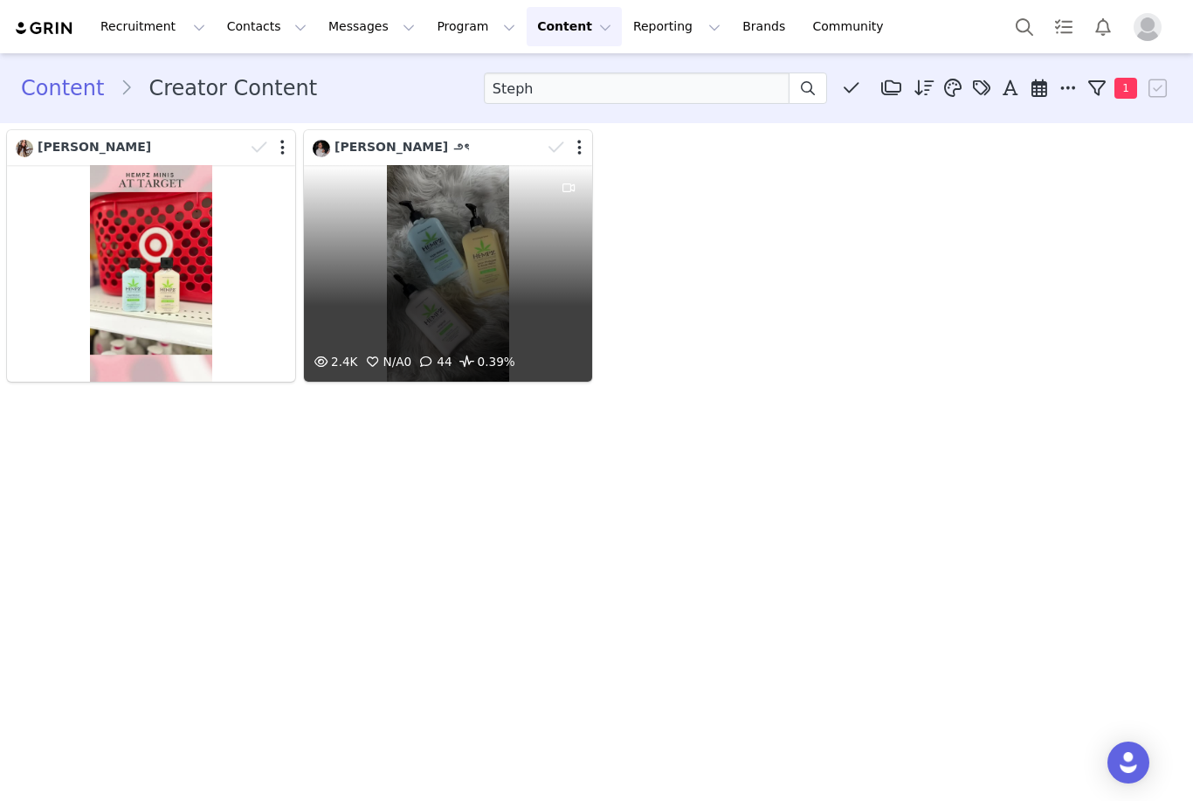
click at [413, 293] on div "2.4K N/A 0 44 0.39%" at bounding box center [448, 273] width 288 height 217
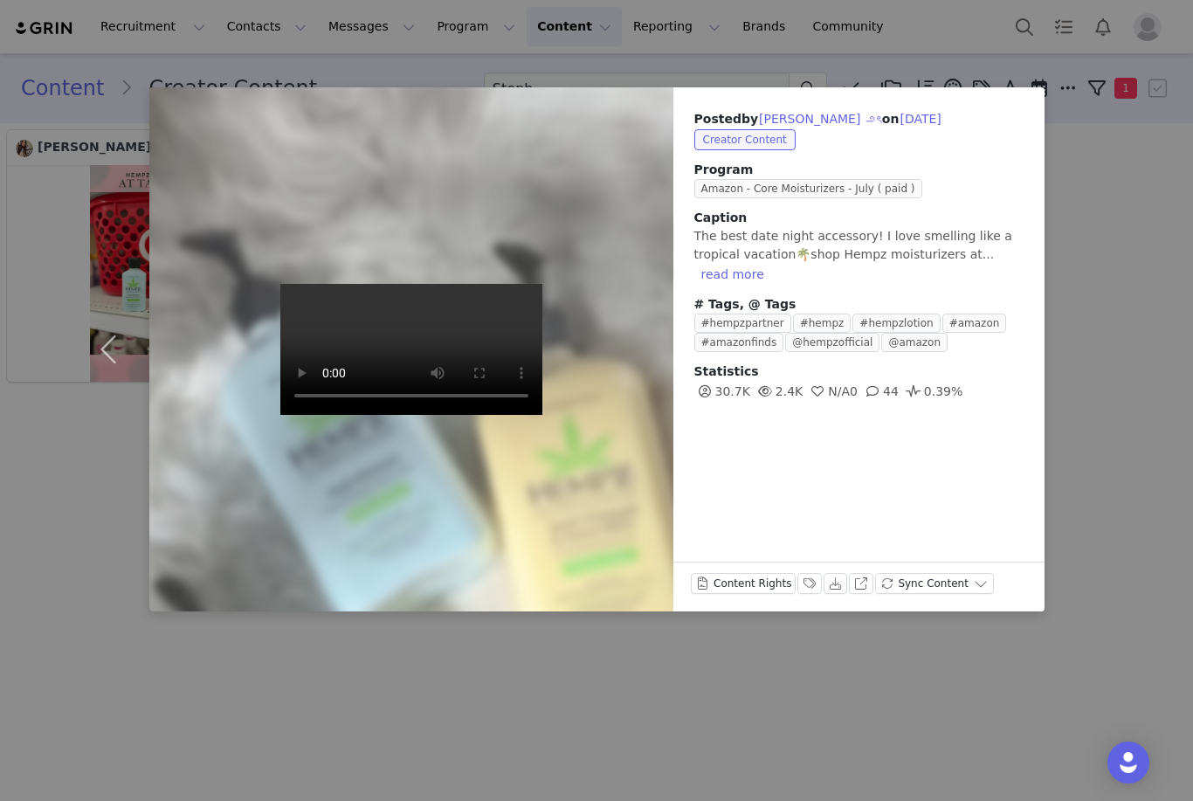
click at [412, 340] on video at bounding box center [411, 349] width 262 height 131
click at [526, 710] on div "Posted by [PERSON_NAME] ౨ৎ on [DATE] Creator Content Program Amazon - Core Mois…" at bounding box center [596, 400] width 1193 height 801
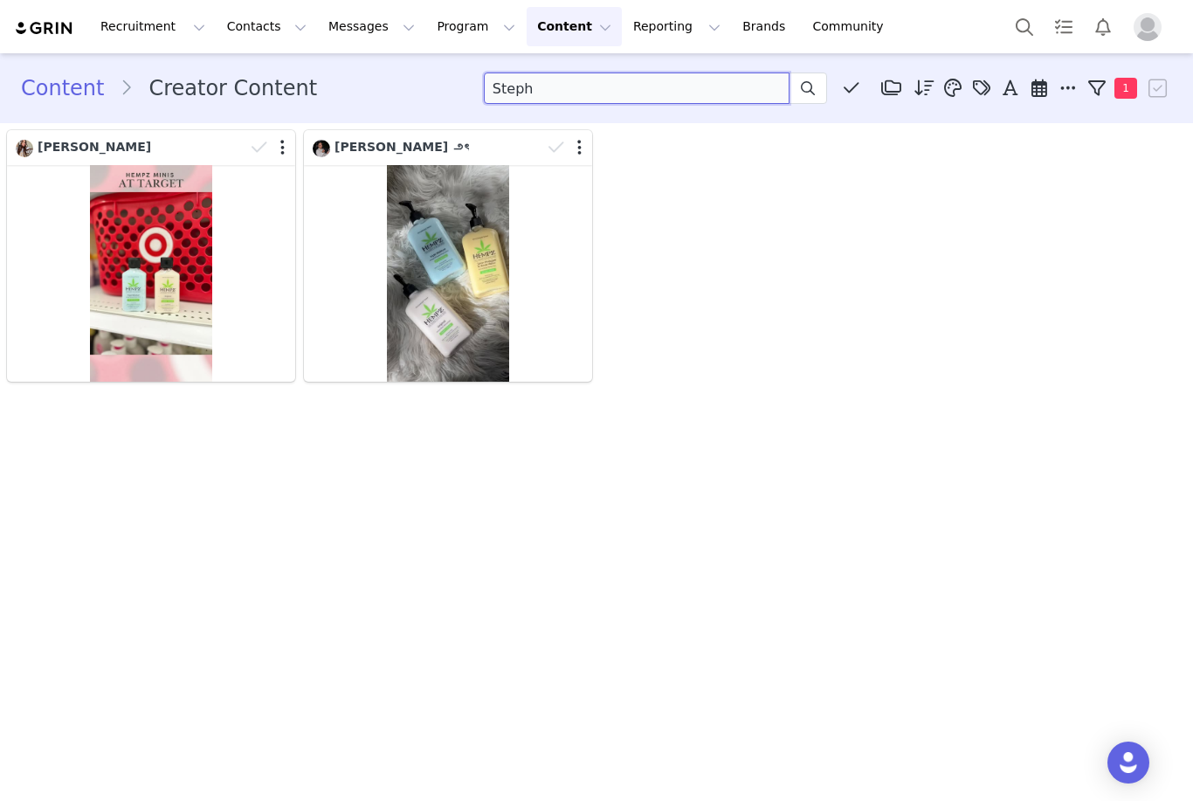
click at [563, 92] on input "Steph" at bounding box center [637, 87] width 306 height 31
drag, startPoint x: 563, startPoint y: 88, endPoint x: 439, endPoint y: 86, distance: 124.0
click at [439, 86] on div "Content Creator Content Steph Media Library (0) Folders No folders have been cr…" at bounding box center [596, 87] width 1151 height 31
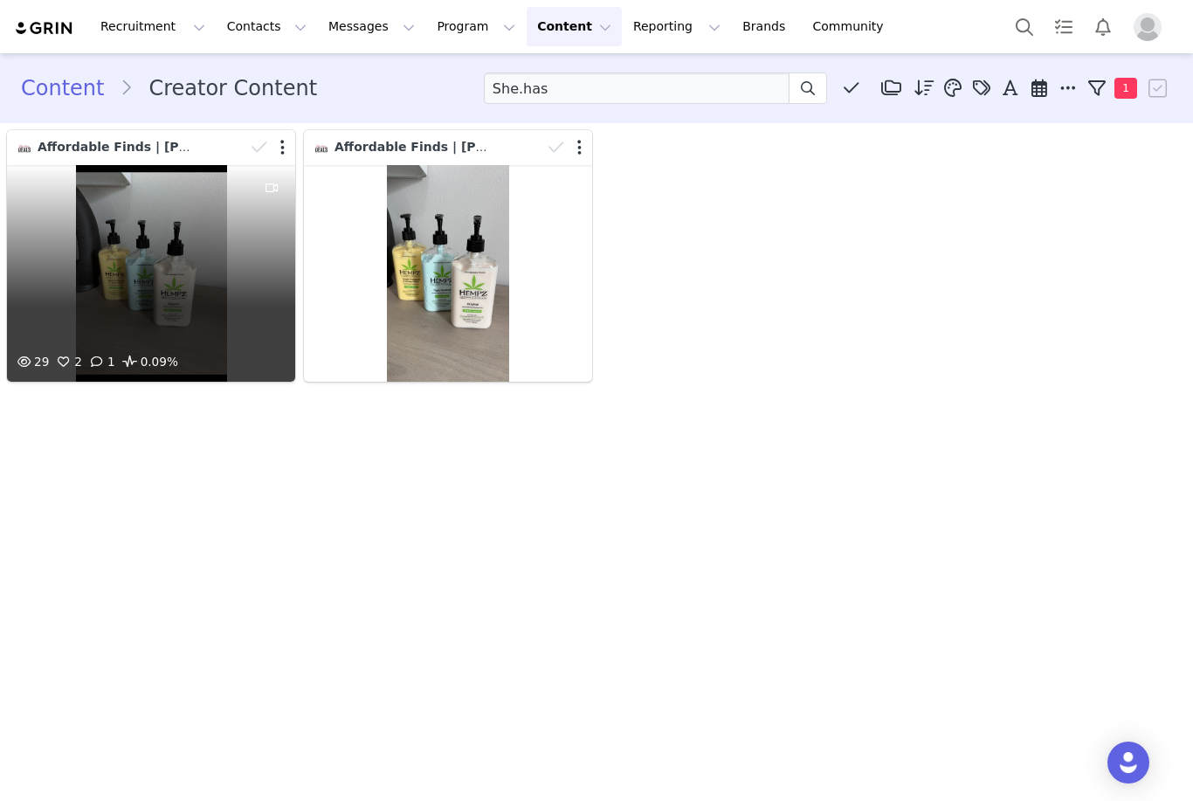
click at [225, 258] on div "29 2 1 0.09%" at bounding box center [151, 273] width 288 height 217
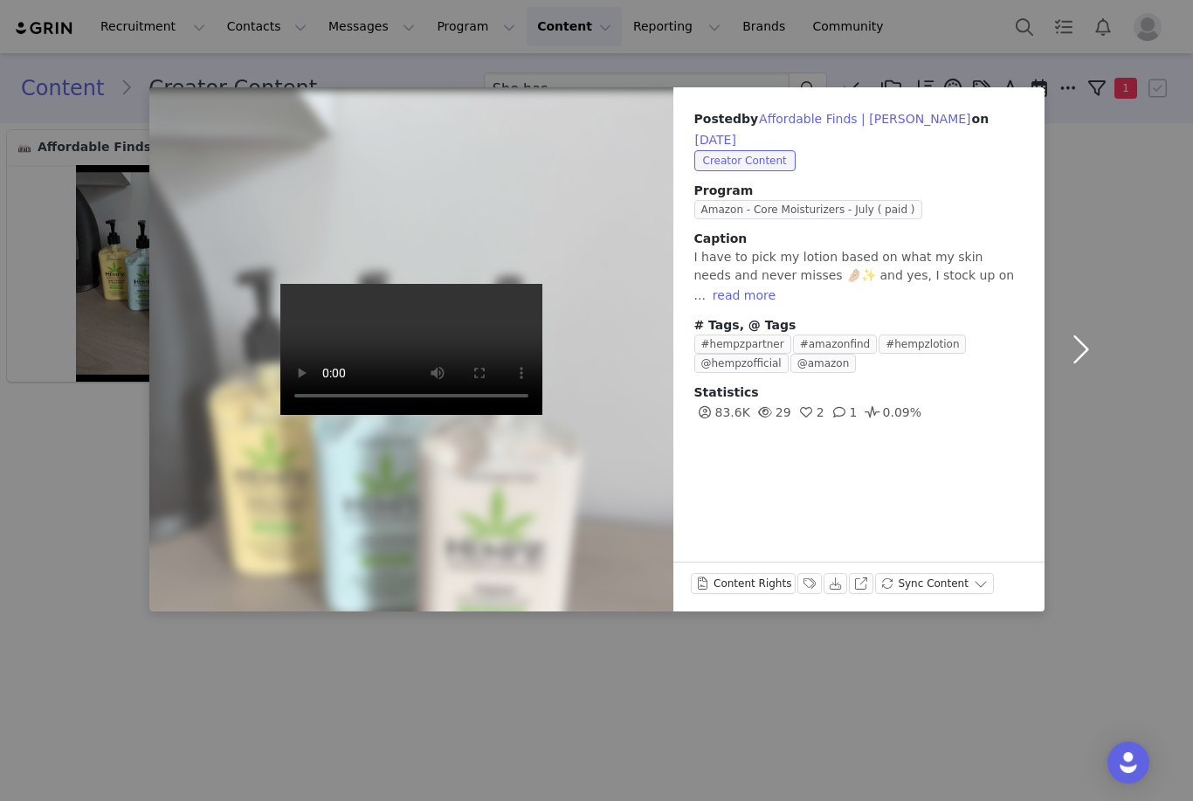
click at [1088, 212] on button "button" at bounding box center [1080, 349] width 73 height 524
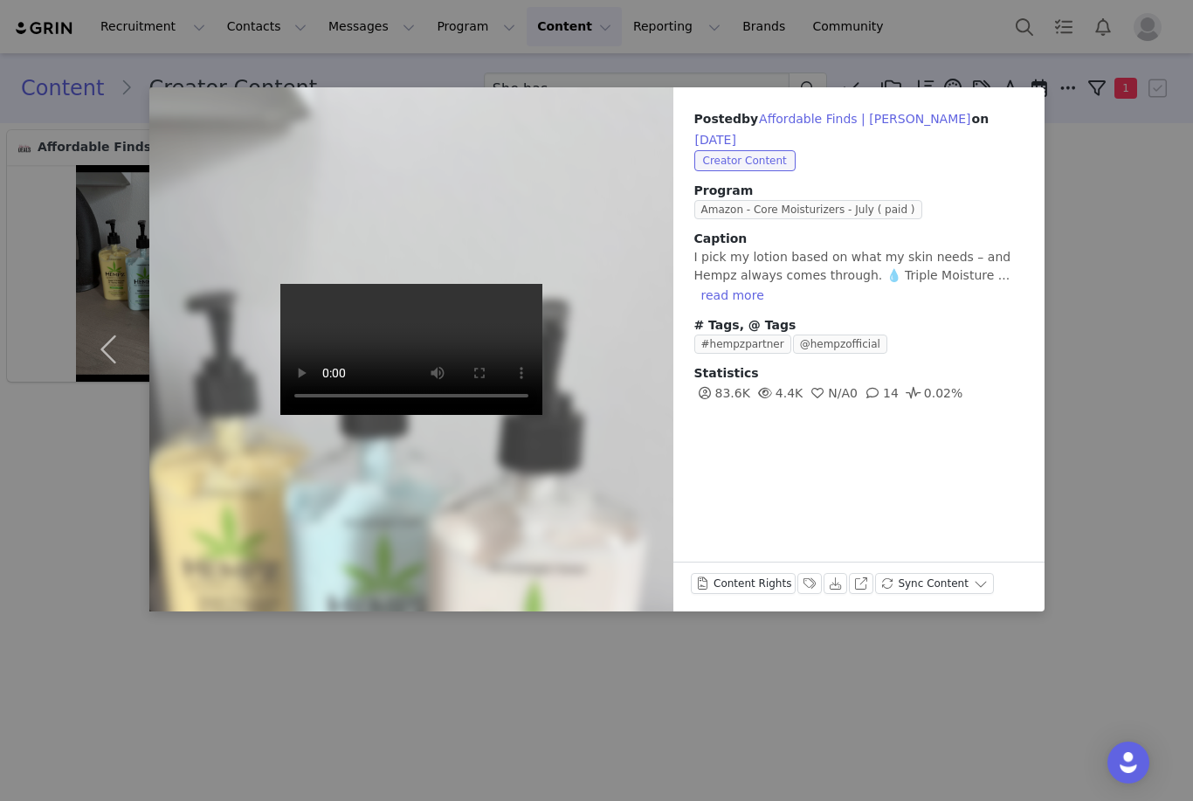
click at [439, 326] on video at bounding box center [411, 349] width 262 height 131
click at [1077, 343] on div "Posted by Affordable Finds | [PERSON_NAME] on [DATE] Creator Content Program Am…" at bounding box center [596, 400] width 1193 height 801
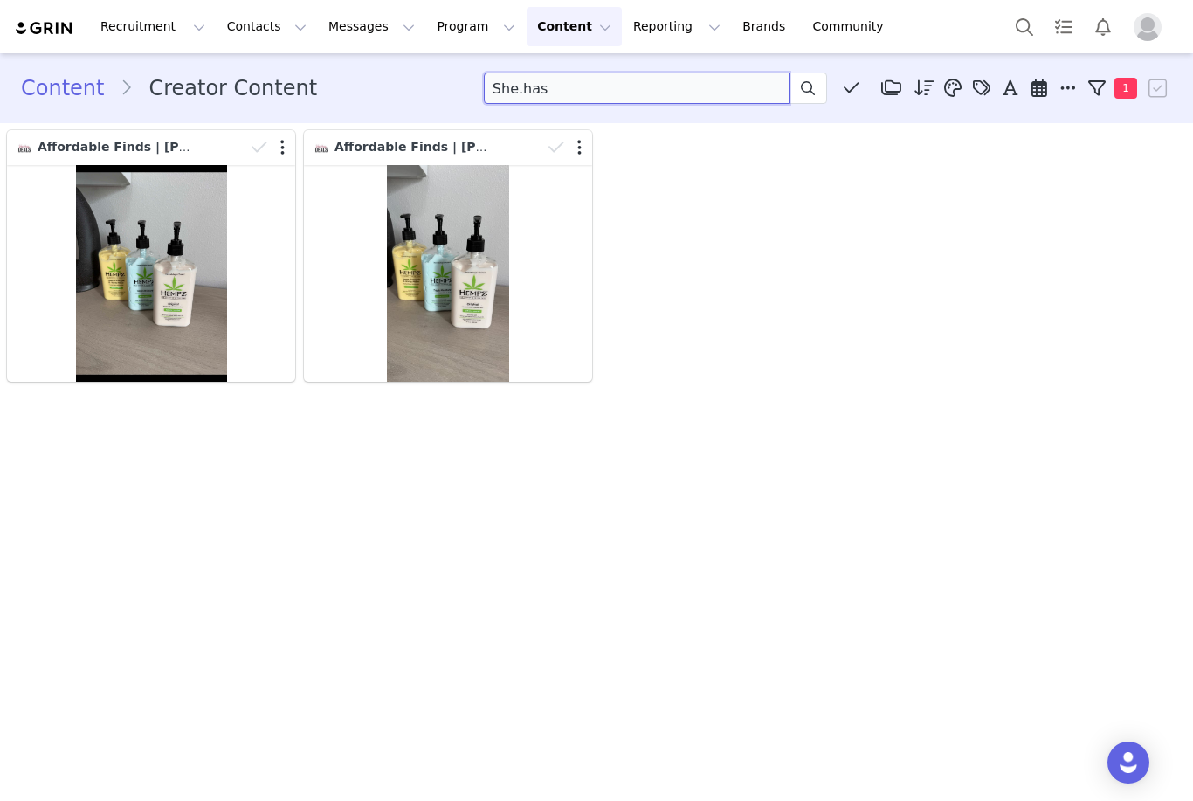
click at [662, 98] on input "She.has" at bounding box center [637, 87] width 306 height 31
type input "S"
type input "[PERSON_NAME]"
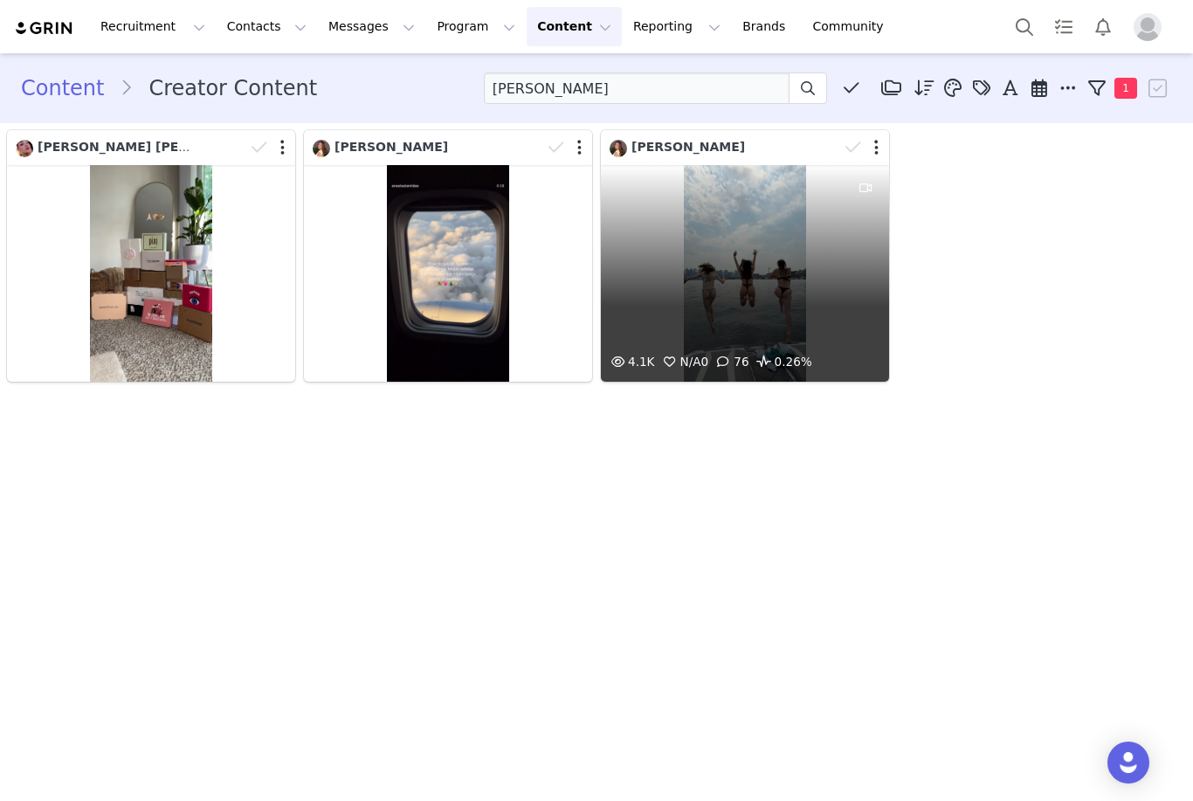
click at [752, 276] on div "4.1K N/A 0 76 0.26%" at bounding box center [745, 273] width 288 height 217
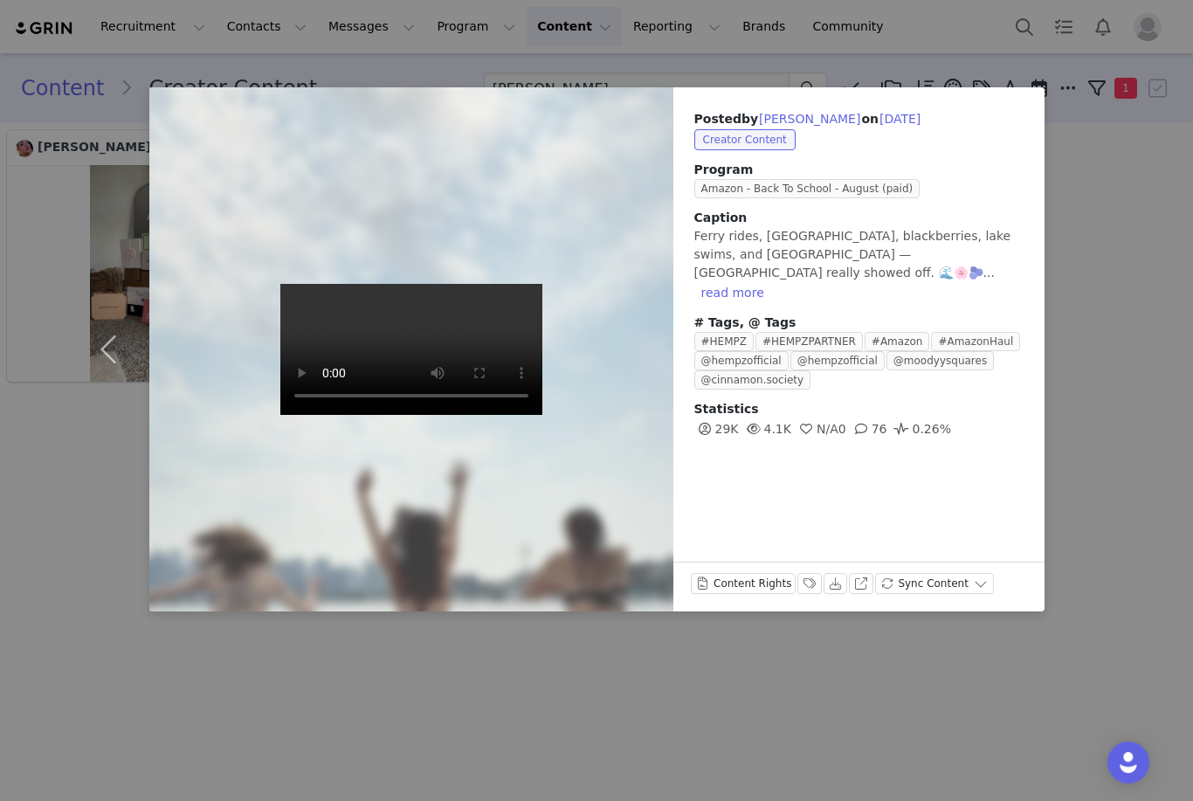
click at [401, 357] on video at bounding box center [411, 349] width 262 height 131
click at [565, 657] on div "Posted by [PERSON_NAME] on [DATE] Creator Content Program Amazon - Back To Scho…" at bounding box center [596, 400] width 1193 height 801
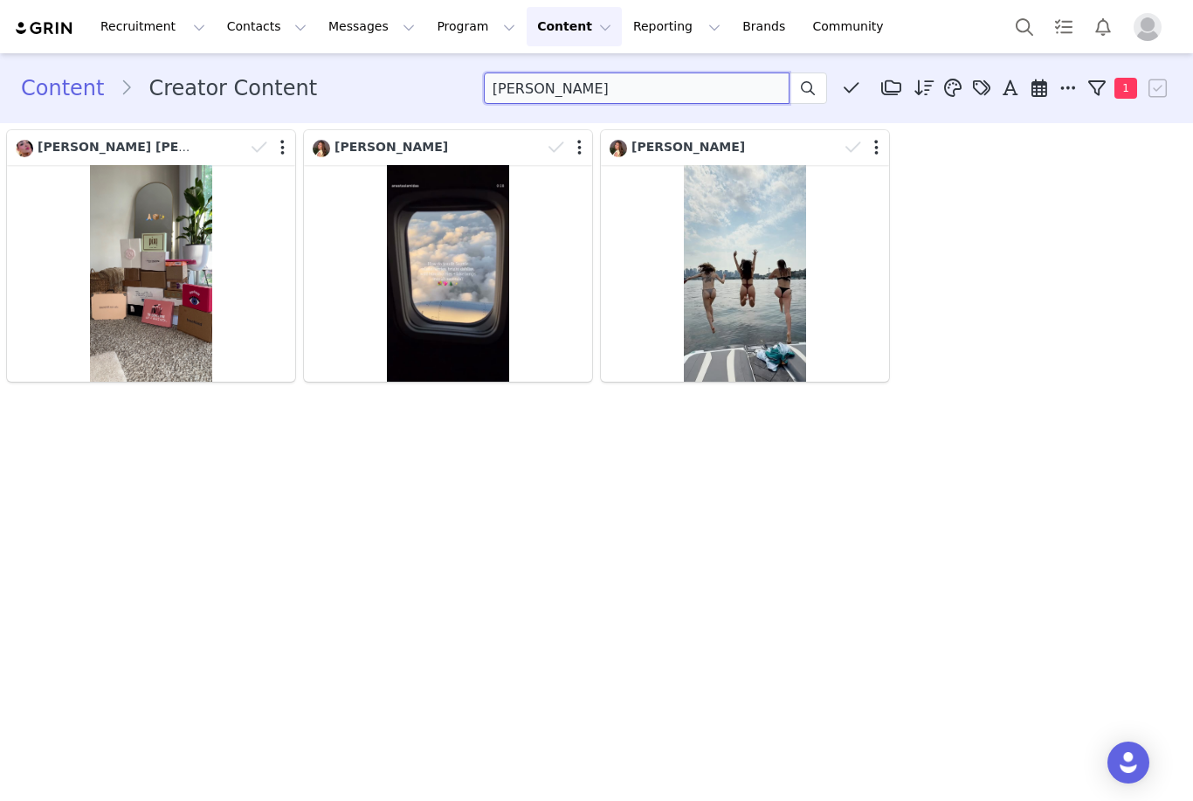
click at [673, 87] on input "[PERSON_NAME]" at bounding box center [637, 87] width 306 height 31
drag, startPoint x: 673, startPoint y: 88, endPoint x: 101, endPoint y: 83, distance: 571.8
click at [107, 83] on div "Content Creator Content Anastasia Media Library (0) Folders No folders have bee…" at bounding box center [596, 87] width 1151 height 31
type input "Amber"
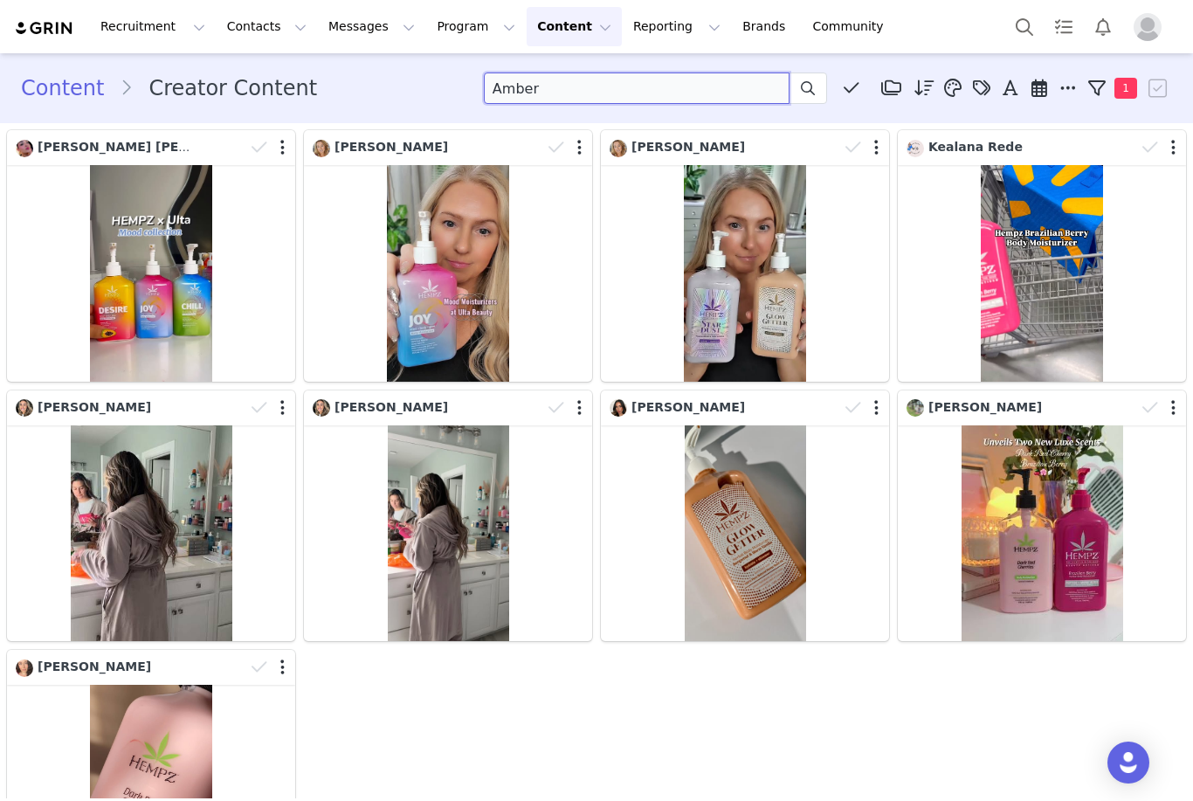
drag, startPoint x: 693, startPoint y: 88, endPoint x: 326, endPoint y: 85, distance: 367.6
click at [326, 85] on div "Content Creator Content Amber Media Library (0) Folders No folders have been cr…" at bounding box center [596, 87] width 1151 height 31
type input "S"
click at [514, 88] on input at bounding box center [637, 87] width 306 height 31
type input "S"
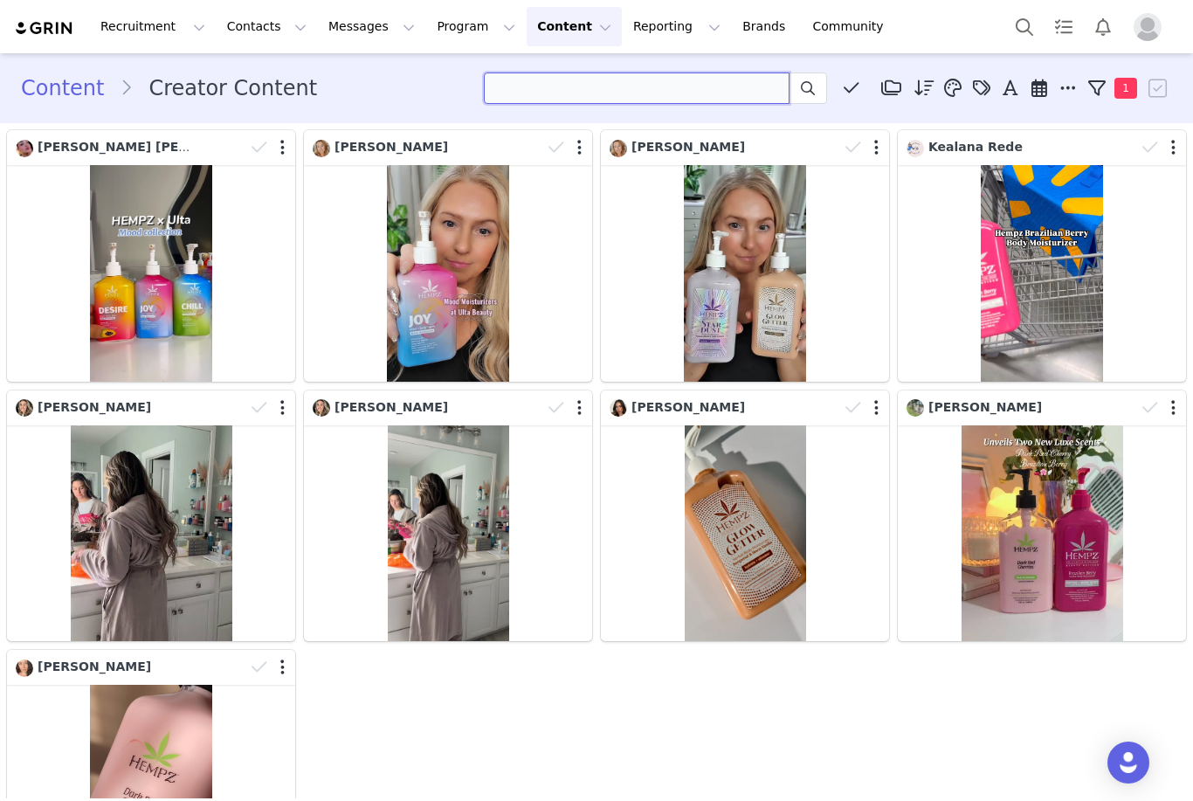
click at [514, 88] on input at bounding box center [637, 87] width 306 height 31
type input "[PERSON_NAME]"
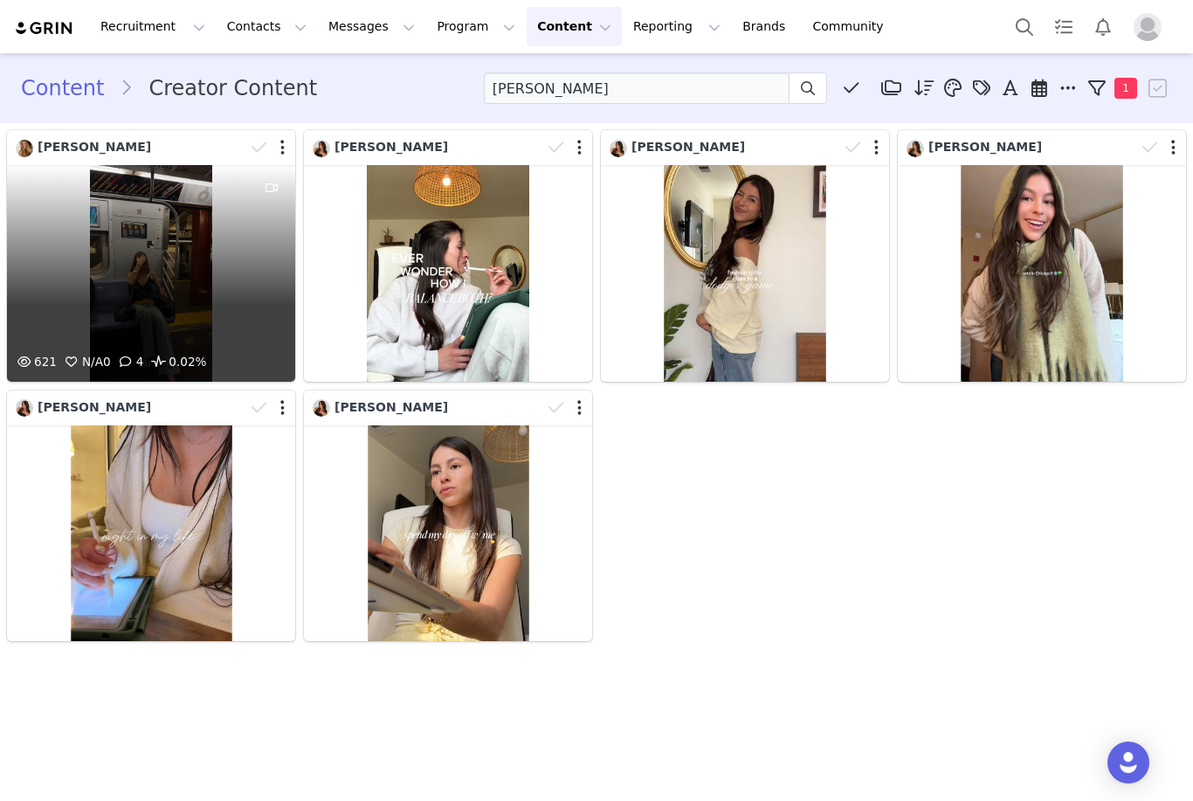
click at [86, 227] on div "621 N/A 0 4 0.02%" at bounding box center [151, 273] width 288 height 217
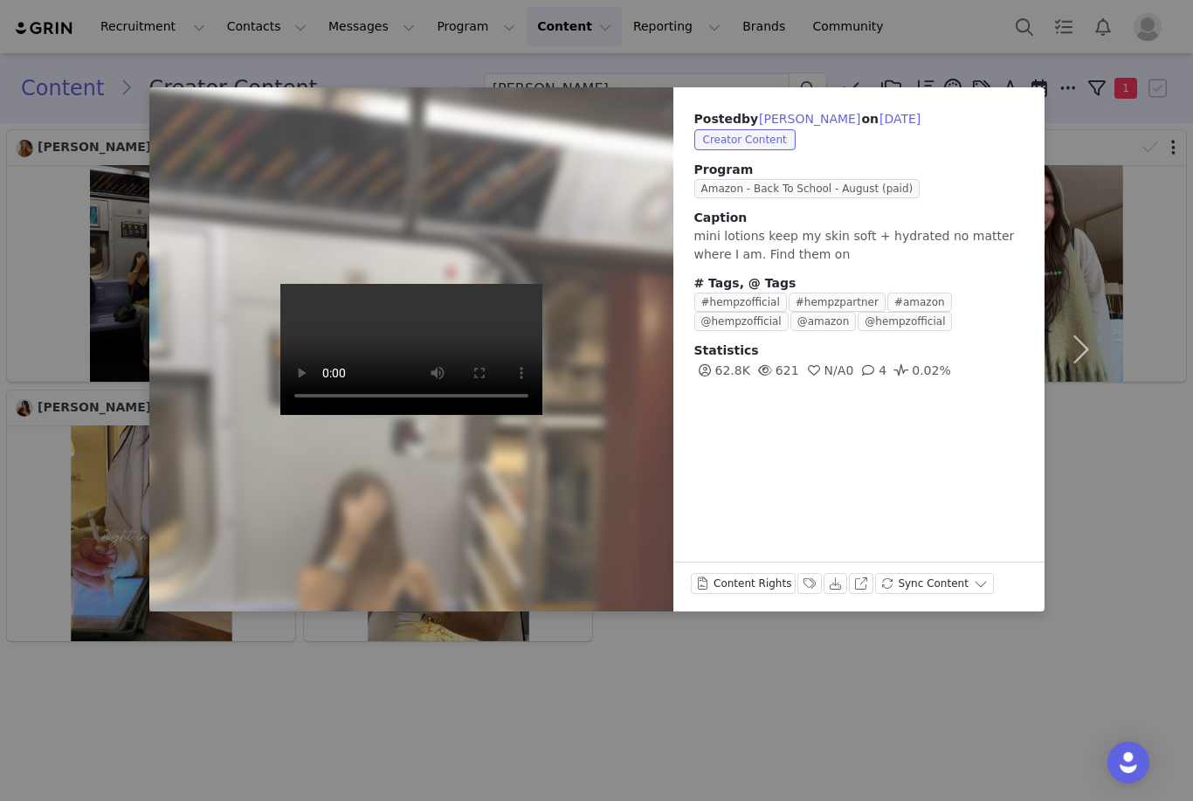
click at [420, 357] on video at bounding box center [411, 349] width 262 height 131
click at [720, 648] on div "Posted by [PERSON_NAME] on [DATE] Creator Content Program Amazon - Back To Scho…" at bounding box center [596, 400] width 1193 height 801
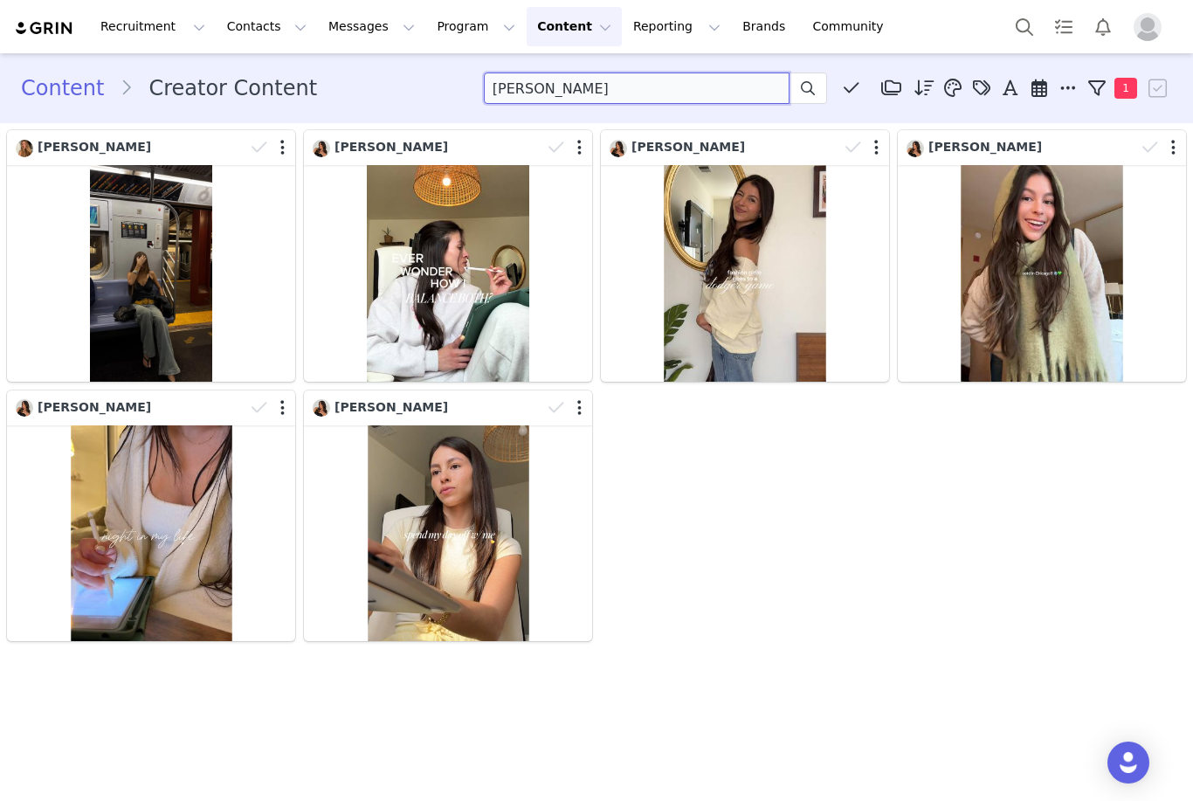
click at [624, 89] on input "[PERSON_NAME]" at bounding box center [637, 87] width 306 height 31
drag, startPoint x: 624, startPoint y: 88, endPoint x: 138, endPoint y: 68, distance: 486.7
click at [138, 68] on div "Content Creator Content Sophie Media Library (0) Folders No folders have been c…" at bounding box center [596, 87] width 1193 height 59
click at [45, 36] on img at bounding box center [44, 28] width 61 height 17
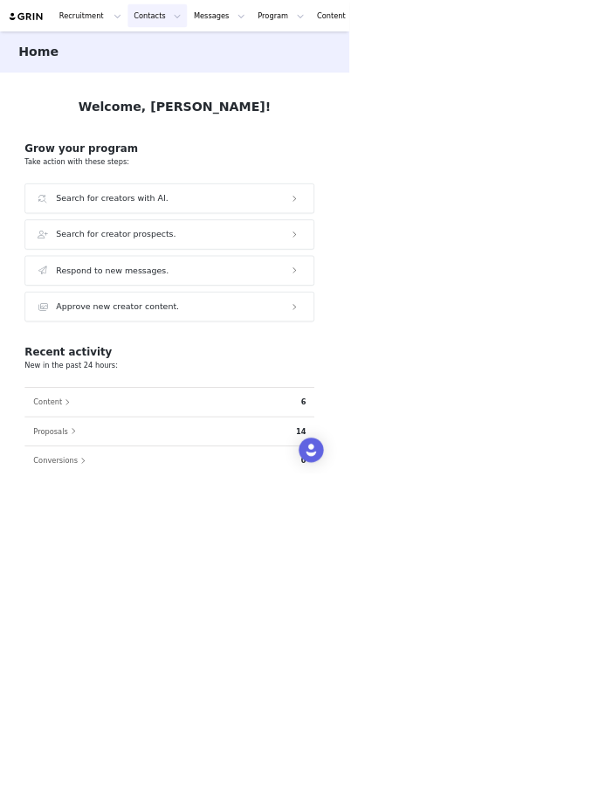
click at [259, 19] on button "Contacts Contacts" at bounding box center [267, 26] width 100 height 39
click at [443, 36] on button "Program Program" at bounding box center [476, 26] width 100 height 39
click at [457, 84] on p "Activations" at bounding box center [446, 77] width 67 height 18
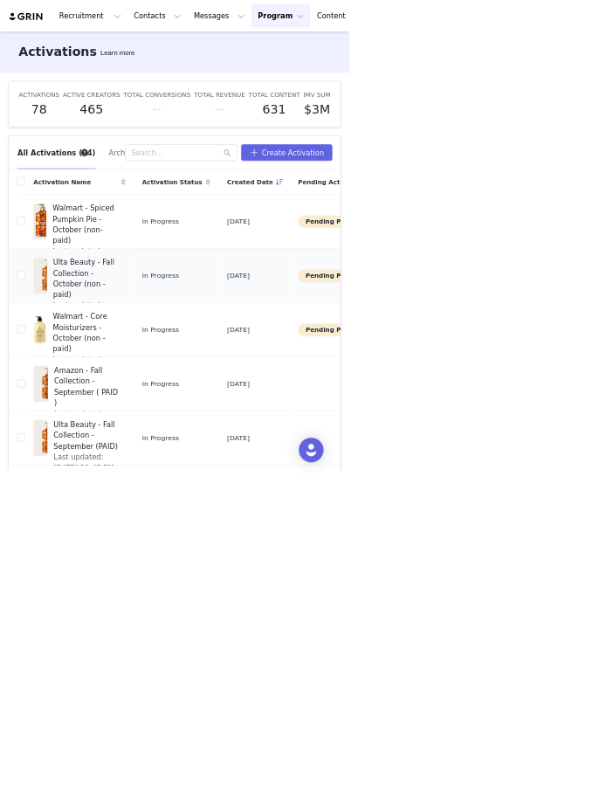
click at [148, 478] on span "Ulta Beauty - Fall Collection - October (non - paid)" at bounding box center [146, 472] width 113 height 73
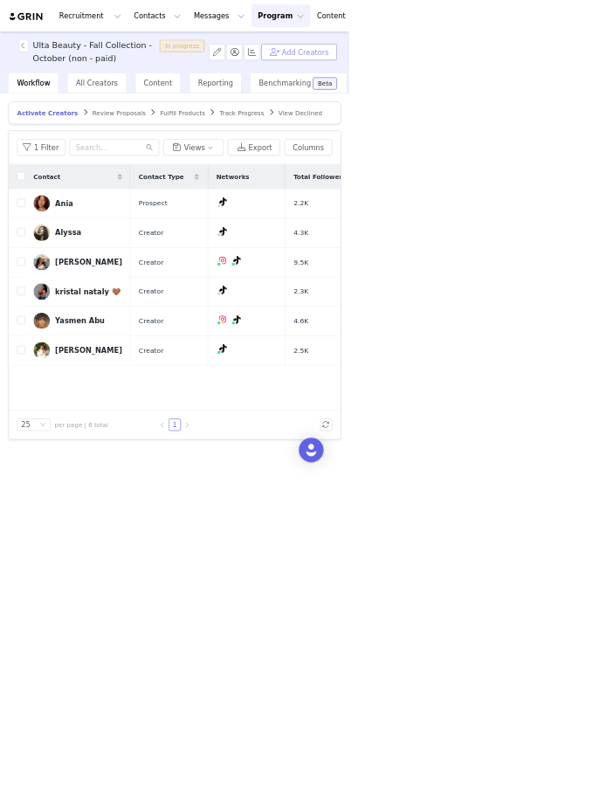
click at [495, 97] on button "Add Creators" at bounding box center [507, 88] width 128 height 28
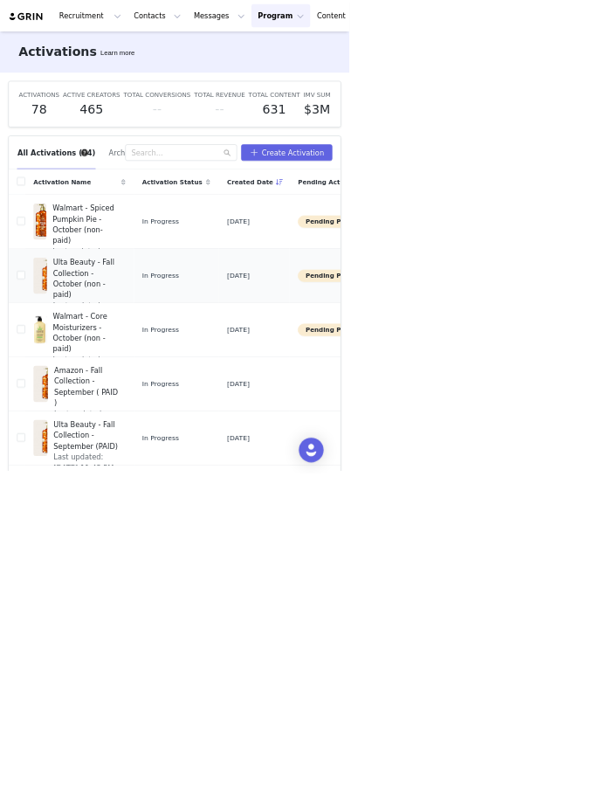
click at [168, 478] on span "Ulta Beauty - Fall Collection - October (non - paid)" at bounding box center [146, 472] width 113 height 73
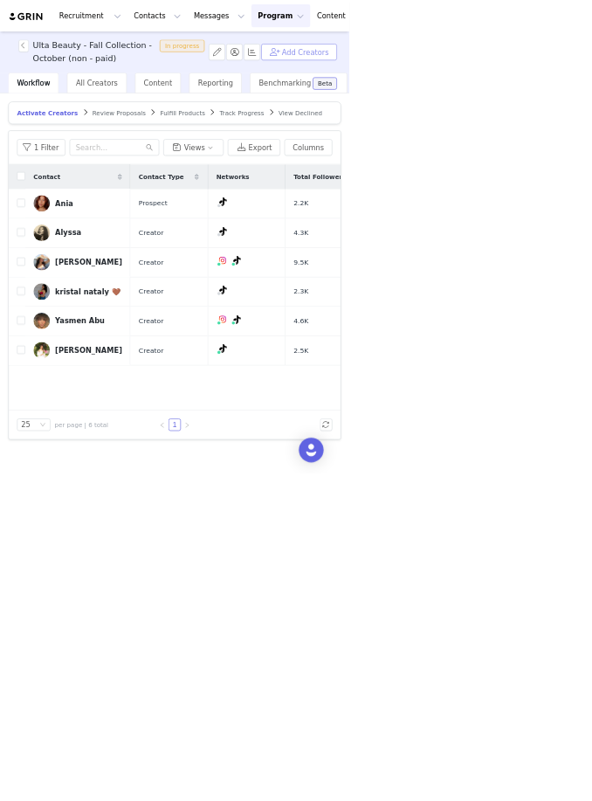
click at [504, 90] on button "Add Creators" at bounding box center [507, 88] width 128 height 28
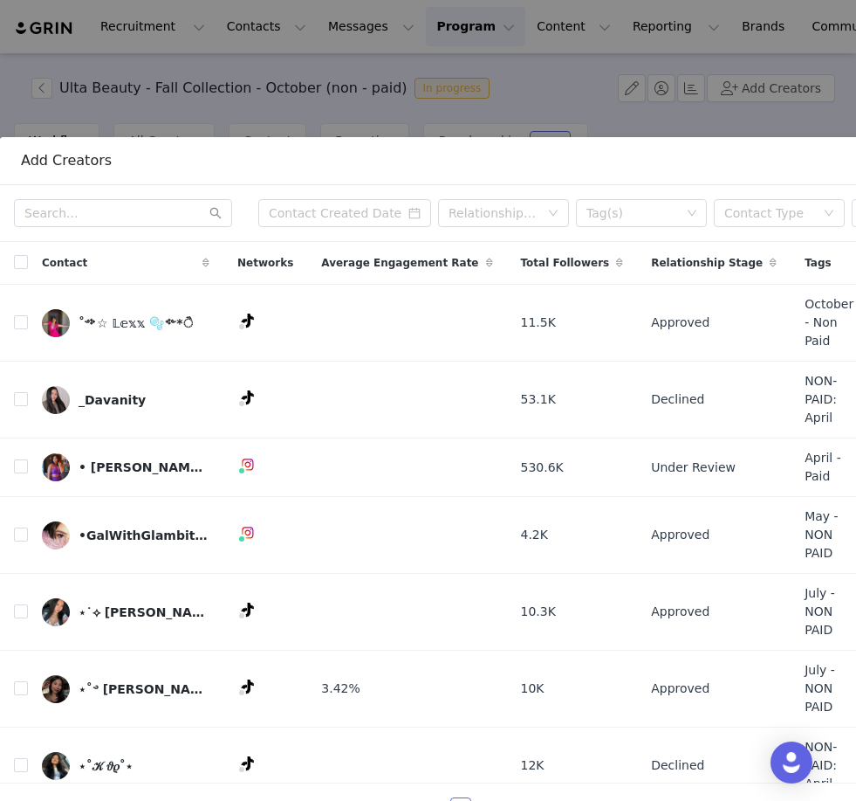
scroll to position [662, 0]
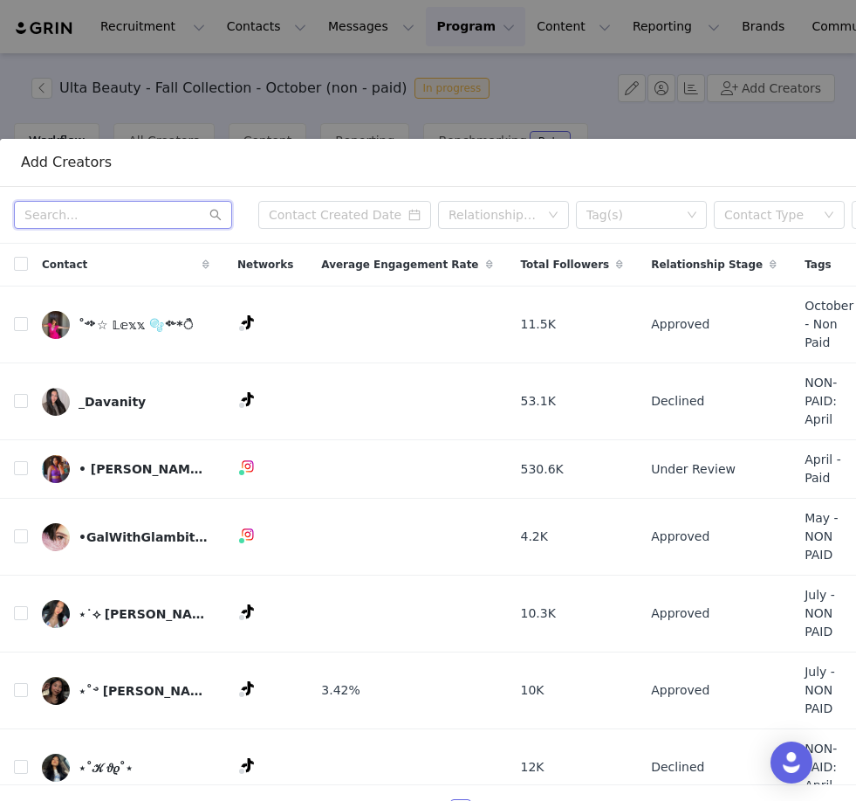
click at [65, 217] on input "text" at bounding box center [123, 215] width 218 height 28
paste input "@aryannastow"
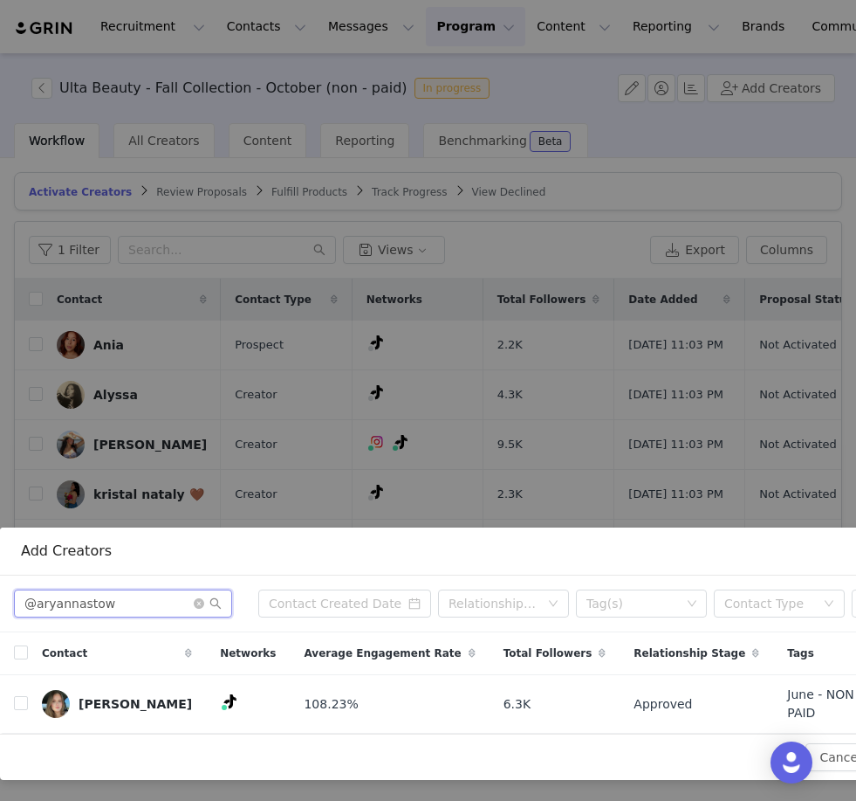
scroll to position [265, 0]
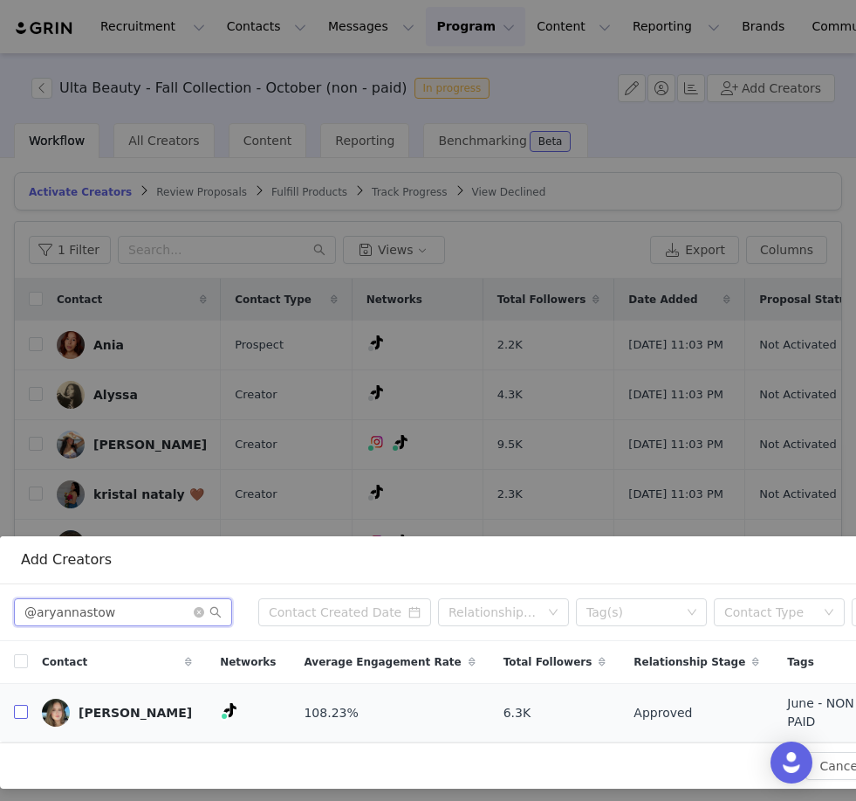
type input "@aryannastow"
click at [23, 709] on input "checkbox" at bounding box center [21, 712] width 14 height 14
checkbox input "true"
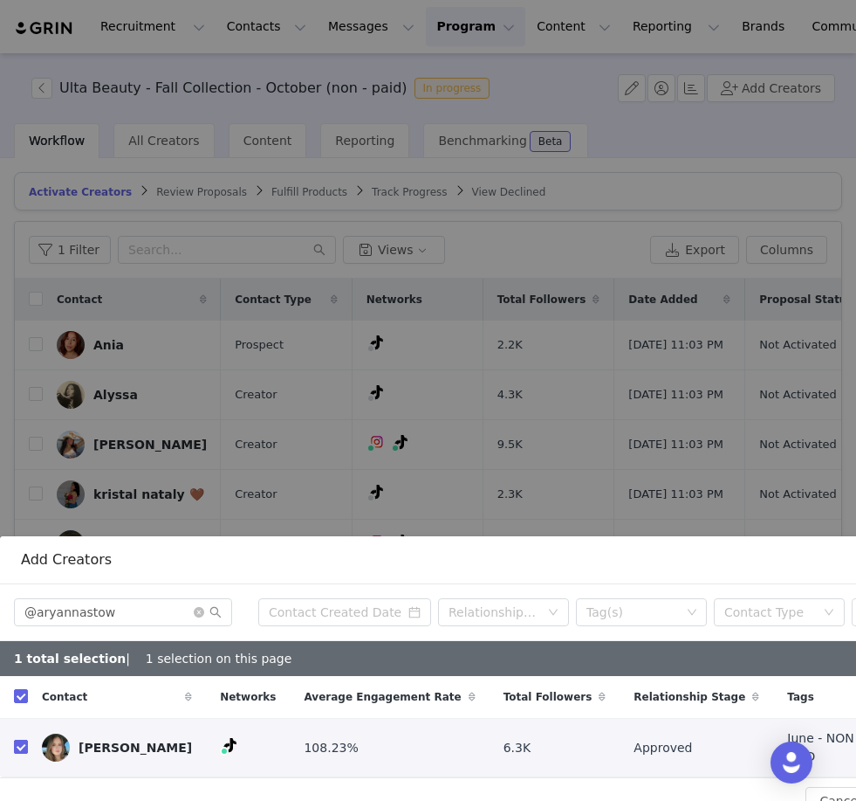
click at [22, 739] on input "checkbox" at bounding box center [21, 746] width 14 height 14
checkbox input "false"
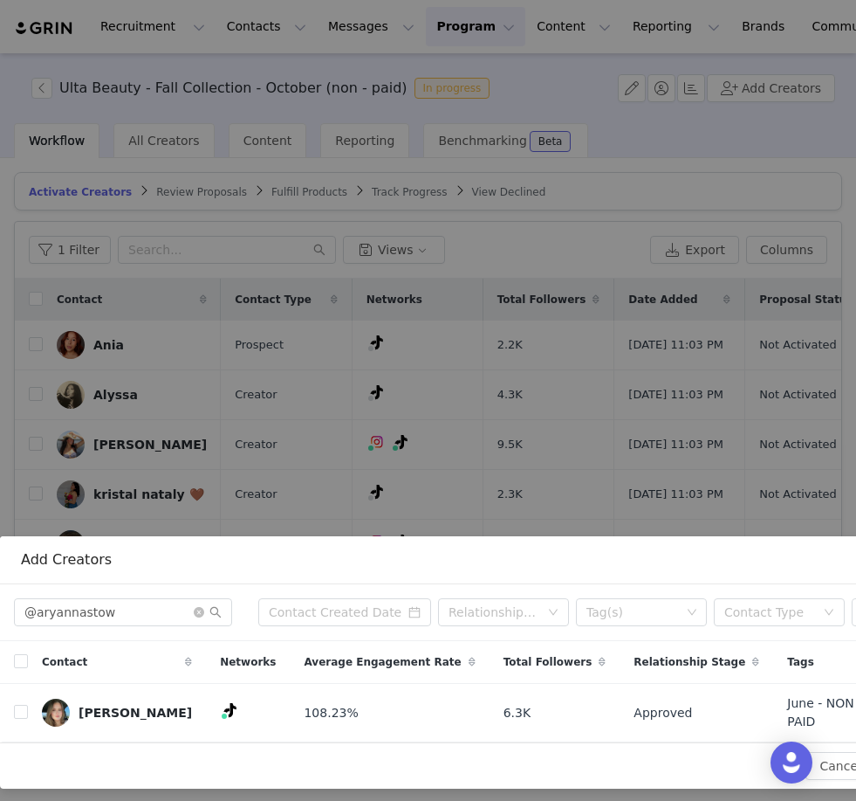
click at [20, 709] on input "checkbox" at bounding box center [21, 712] width 14 height 14
checkbox input "true"
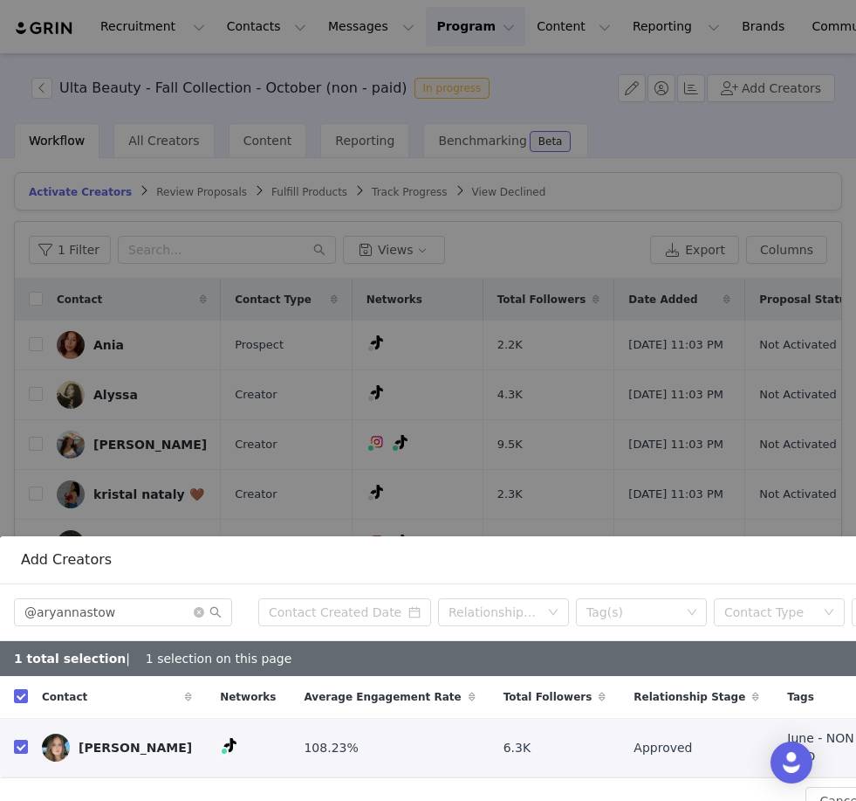
click at [22, 746] on input "checkbox" at bounding box center [21, 746] width 14 height 14
checkbox input "false"
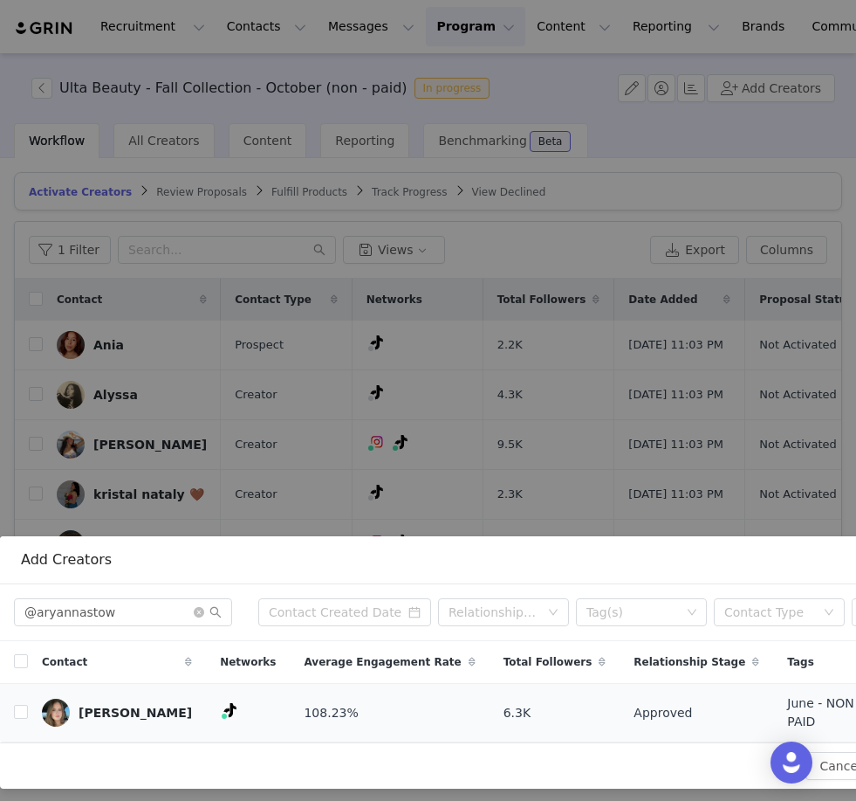
click at [30, 712] on td "[PERSON_NAME]" at bounding box center [117, 713] width 178 height 58
click at [20, 709] on input "checkbox" at bounding box center [21, 712] width 14 height 14
checkbox input "true"
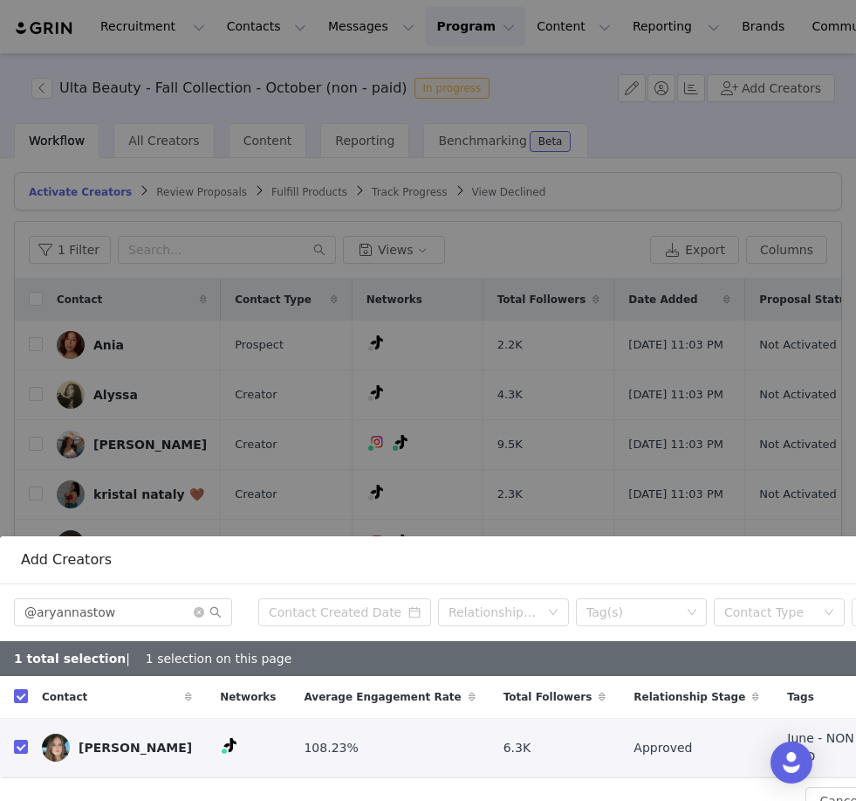
click at [16, 739] on input "checkbox" at bounding box center [21, 746] width 14 height 14
checkbox input "false"
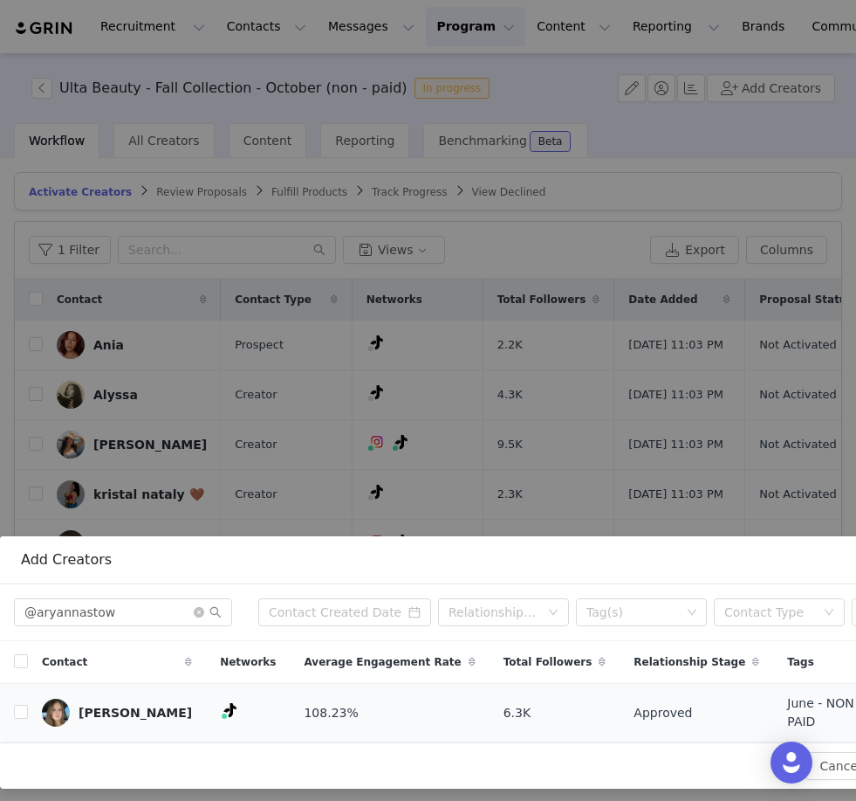
click at [20, 721] on td at bounding box center [14, 713] width 28 height 58
click at [27, 705] on input "checkbox" at bounding box center [21, 712] width 14 height 14
checkbox input "true"
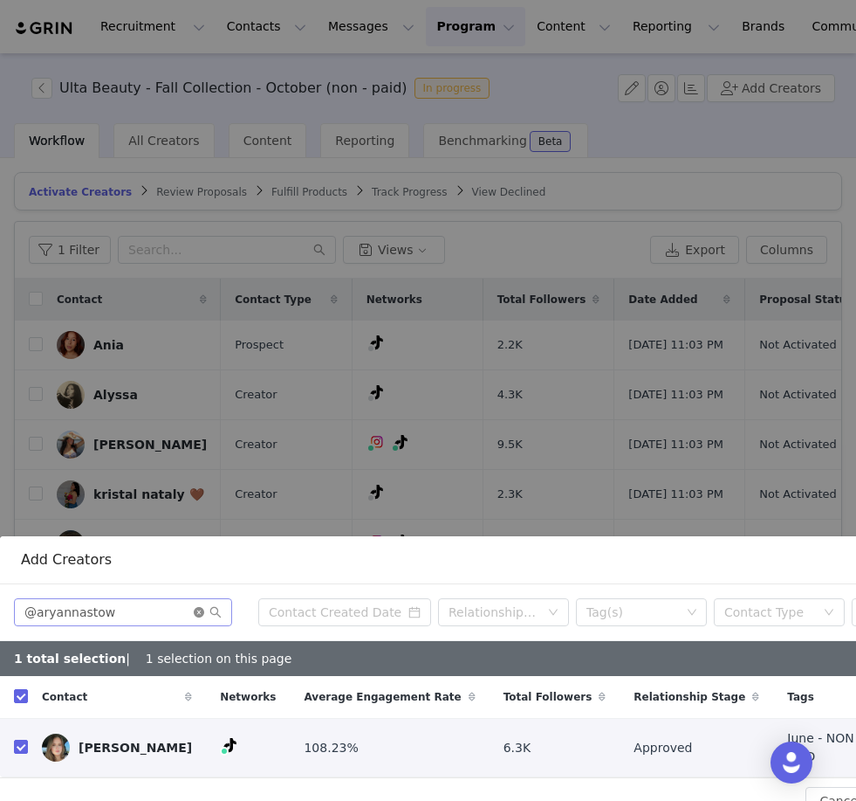
click at [203, 615] on icon "icon: close-circle" at bounding box center [199, 612] width 10 height 10
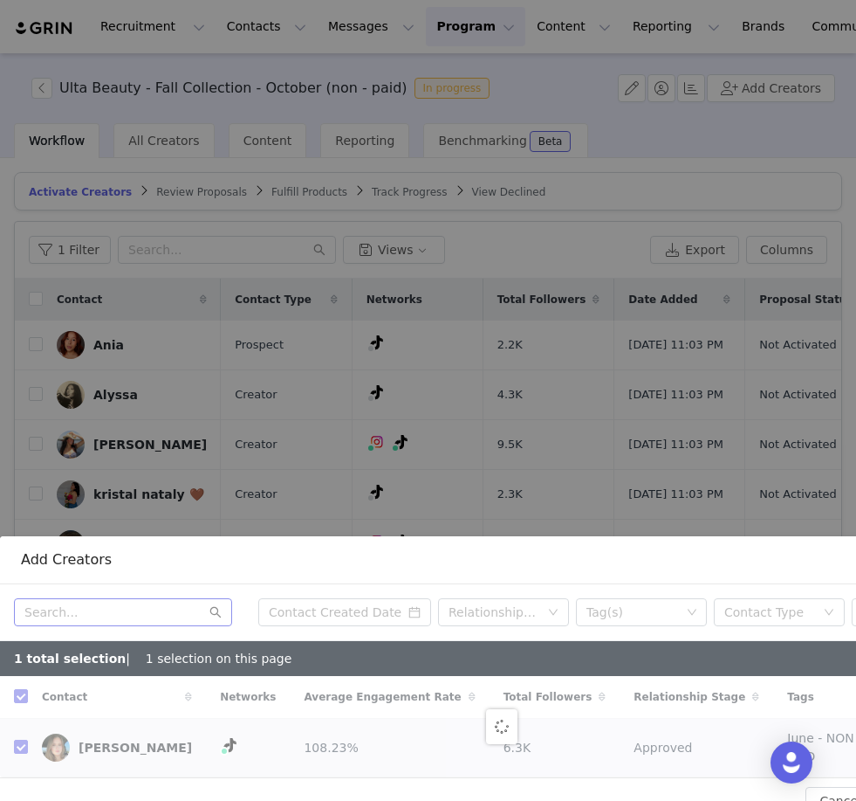
checkbox input "false"
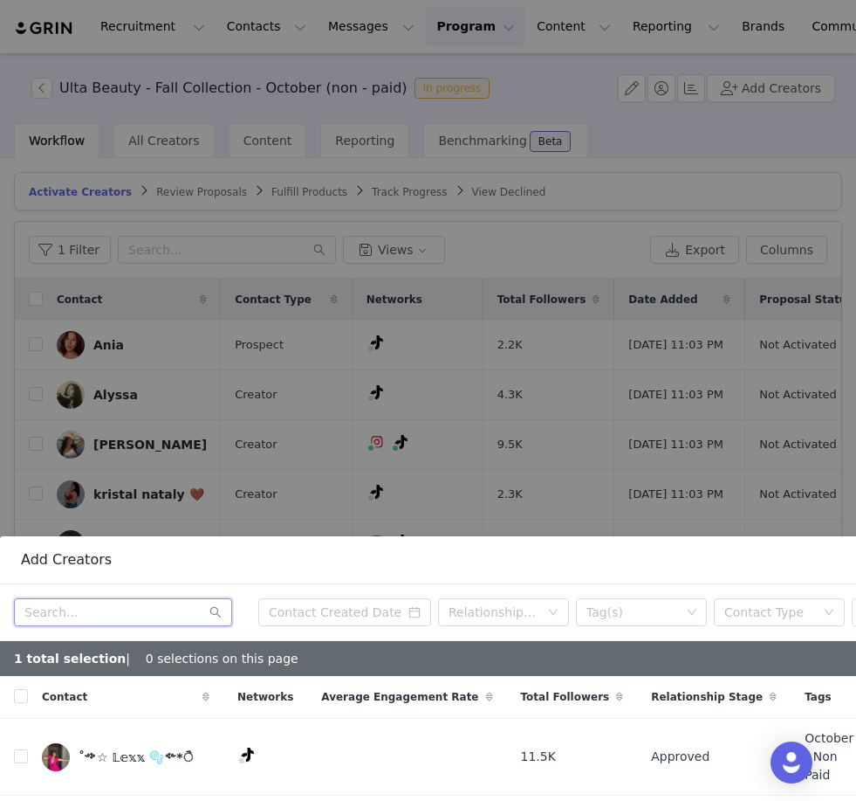
click at [152, 603] on input "text" at bounding box center [123, 612] width 218 height 28
paste input "@saveliseee"
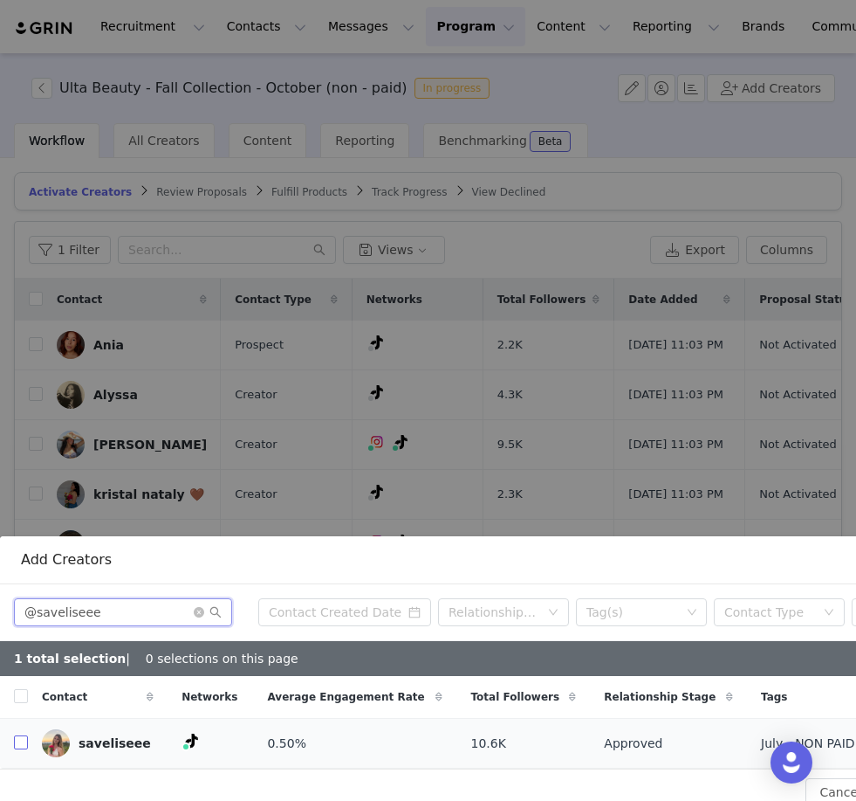
type input "@saveliseee"
click at [21, 746] on input "checkbox" at bounding box center [21, 742] width 14 height 14
checkbox input "true"
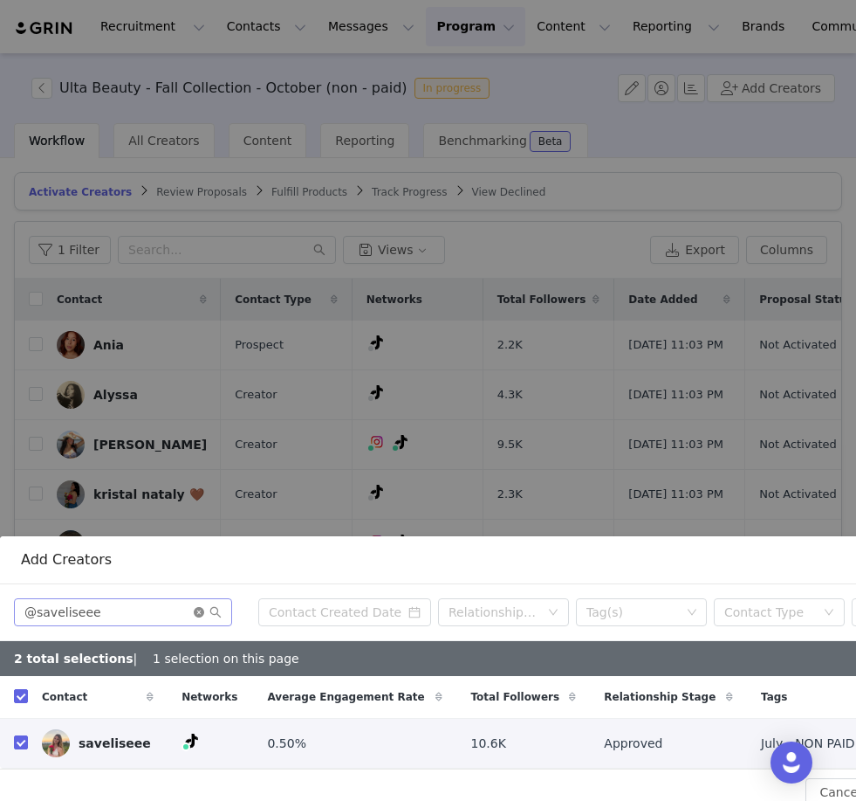
click at [199, 616] on icon "icon: close-circle" at bounding box center [199, 612] width 10 height 10
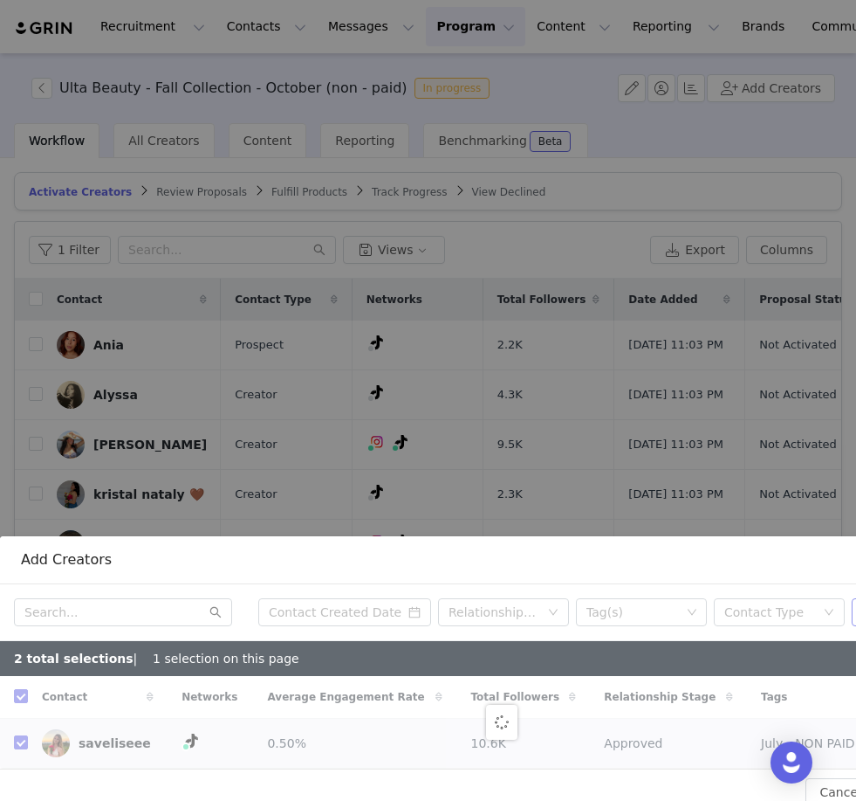
checkbox input "false"
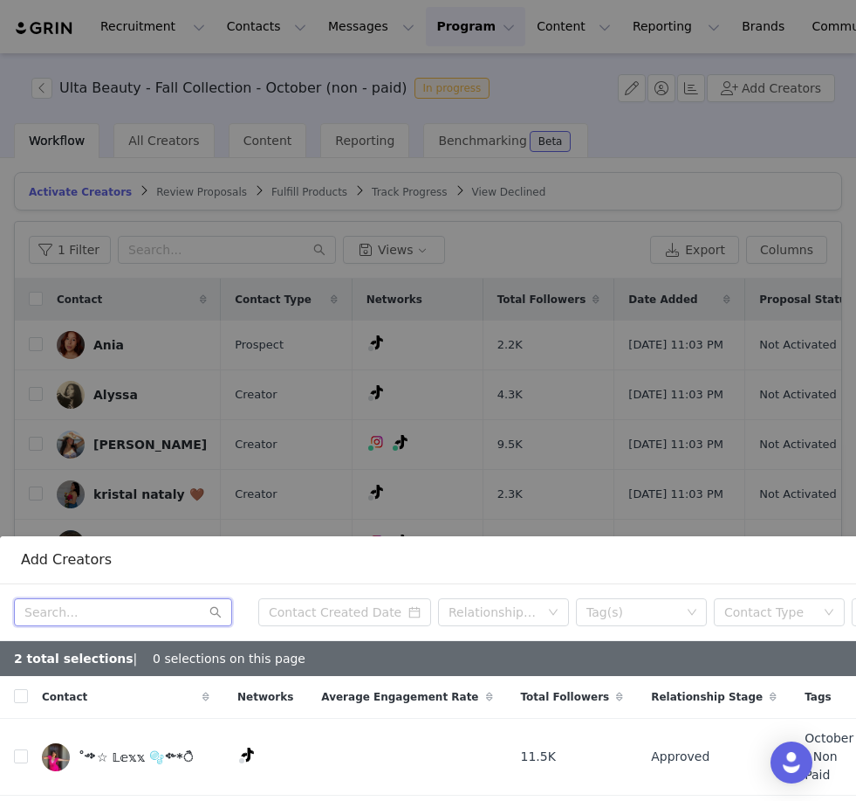
click at [136, 617] on input "text" at bounding box center [123, 612] width 218 height 28
paste input "@tayjania"
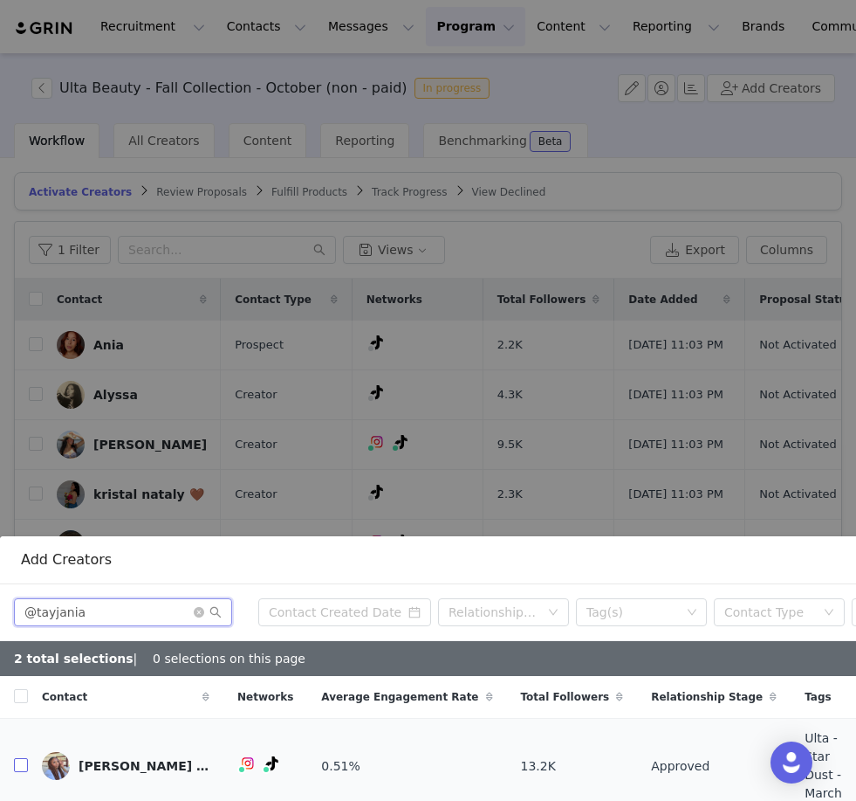
type input "@tayjania"
click at [21, 758] on input "checkbox" at bounding box center [21, 765] width 14 height 14
checkbox input "true"
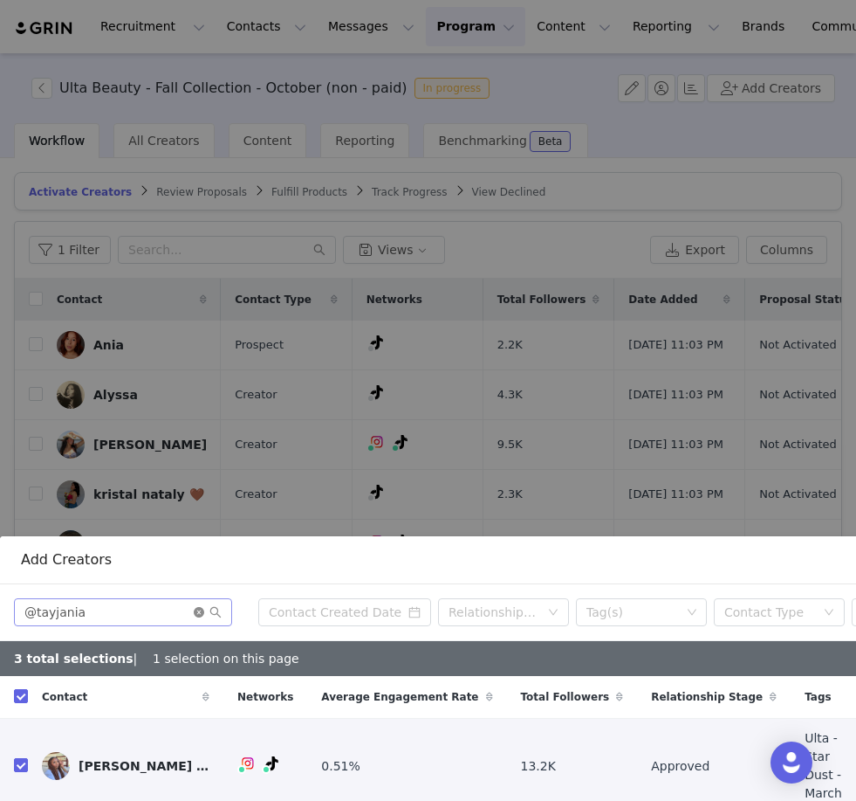
click at [200, 615] on icon "icon: close-circle" at bounding box center [199, 612] width 10 height 10
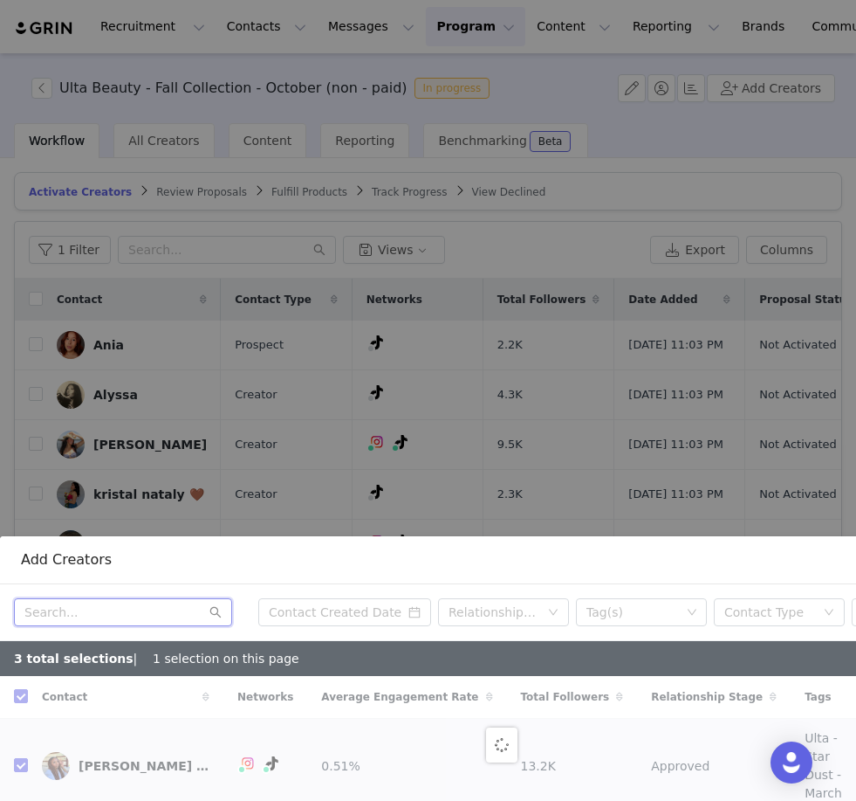
checkbox input "false"
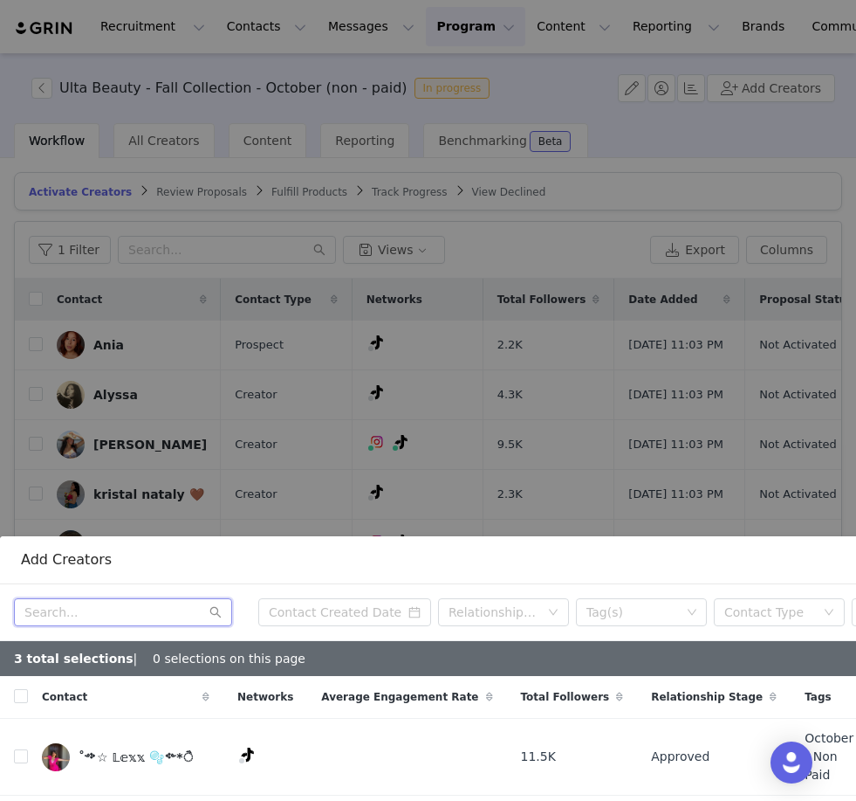
click at [152, 615] on input "text" at bounding box center [123, 612] width 218 height 28
paste input "@mamafinally"
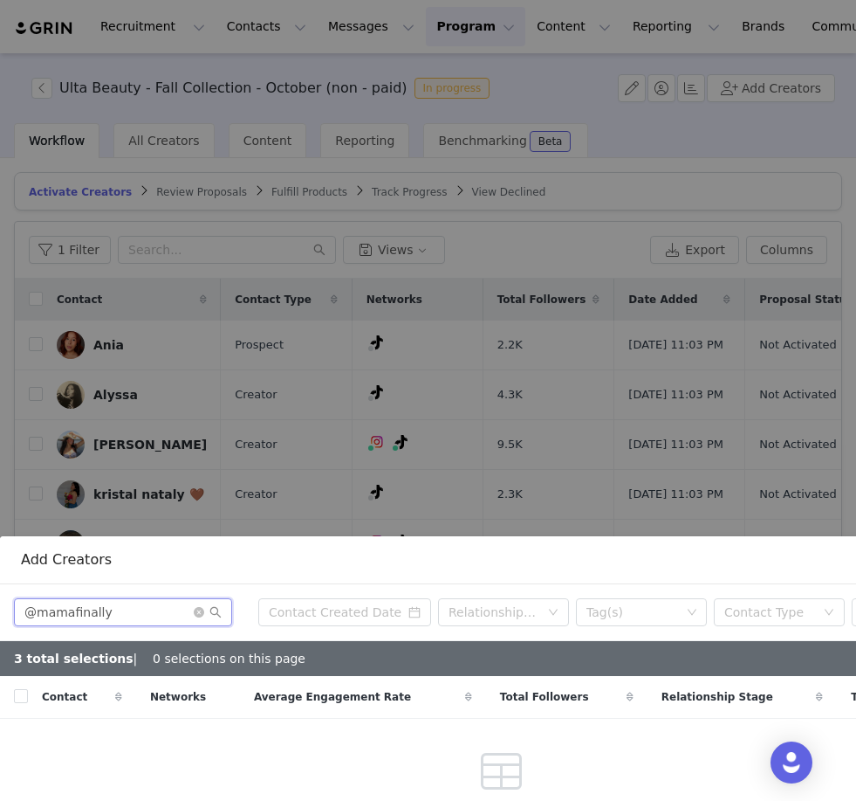
type input "@mamafinally"
click at [200, 613] on icon "icon: close-circle" at bounding box center [199, 612] width 10 height 10
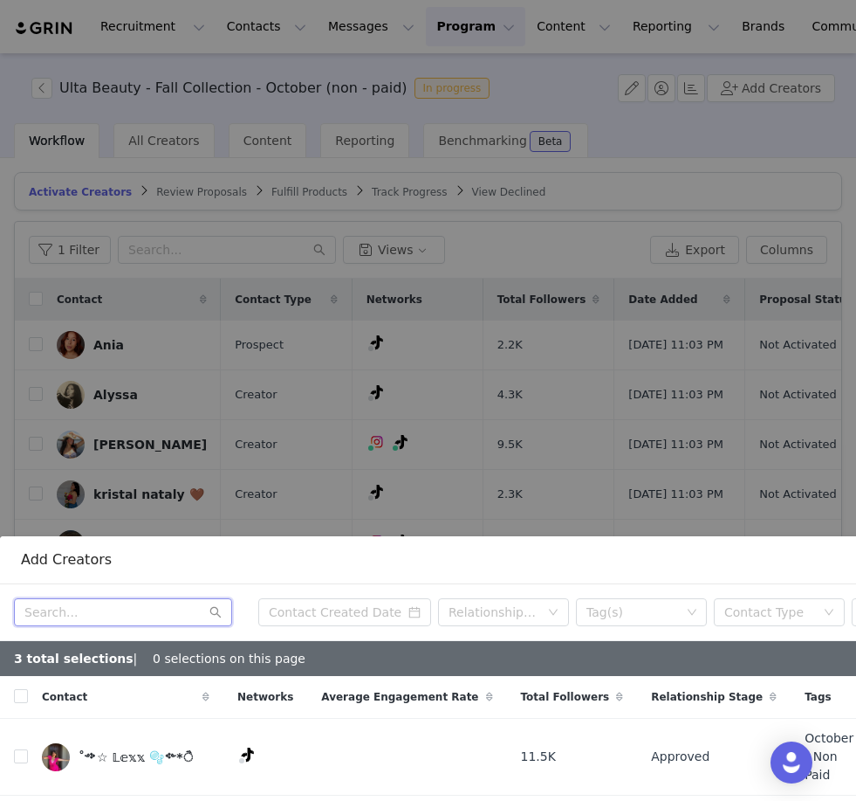
click at [50, 621] on input "text" at bounding box center [123, 612] width 218 height 28
paste input "@mamafinally"
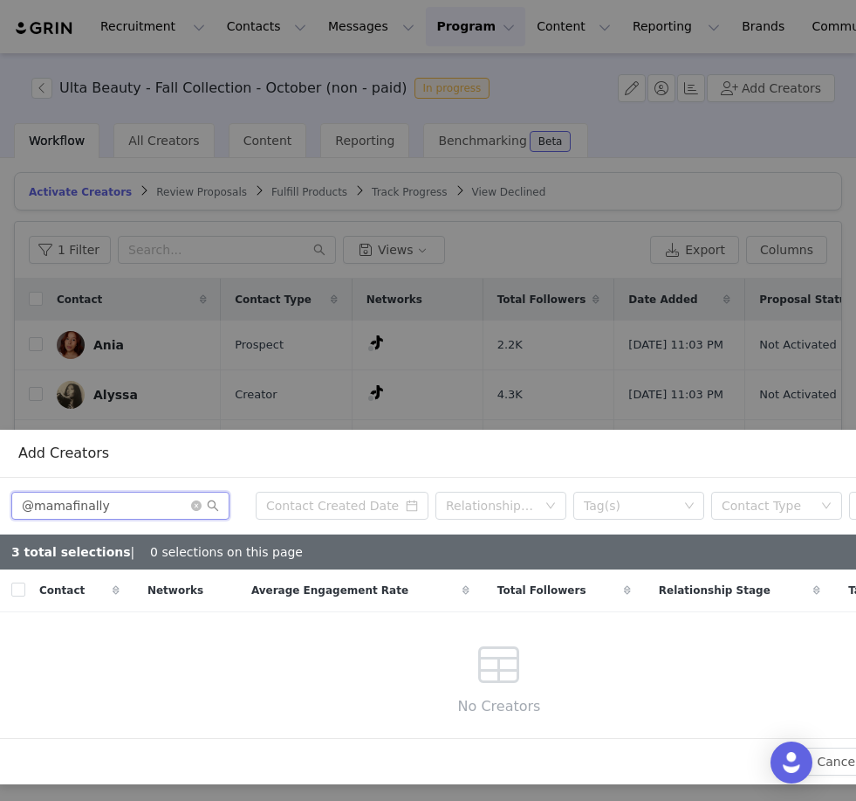
scroll to position [372, 3]
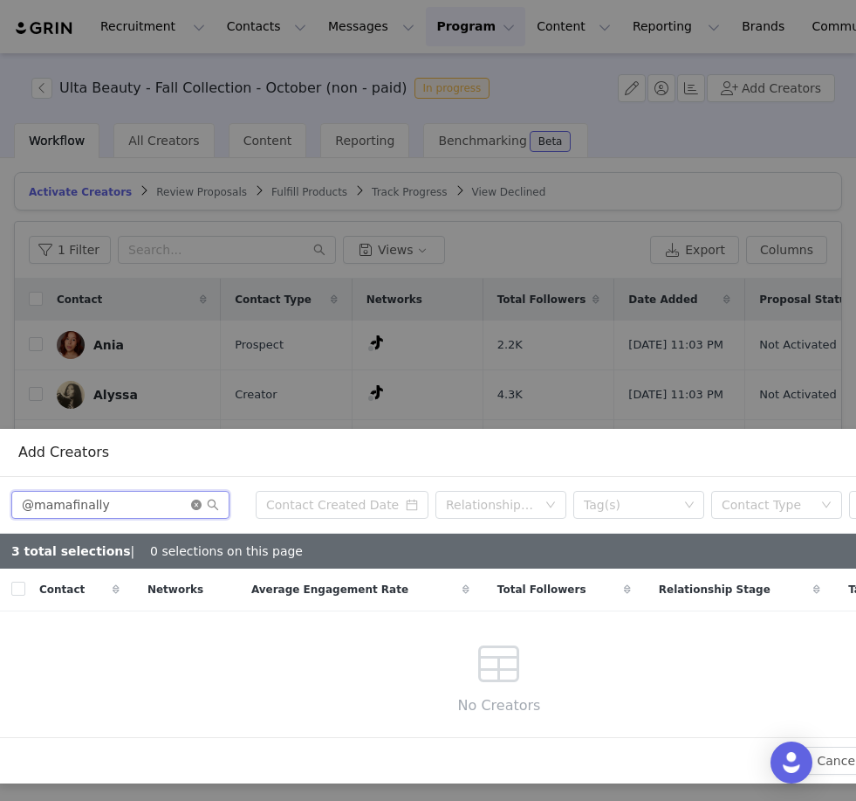
type input "@mamafinally"
click at [192, 509] on icon "icon: close-circle" at bounding box center [196, 504] width 10 height 10
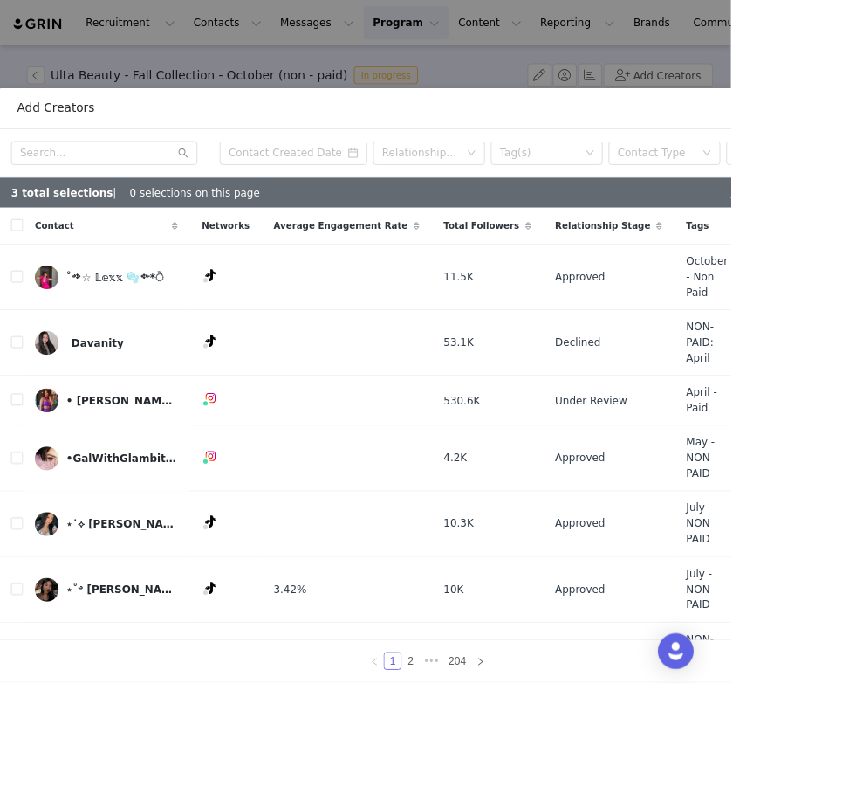
scroll to position [697, 1]
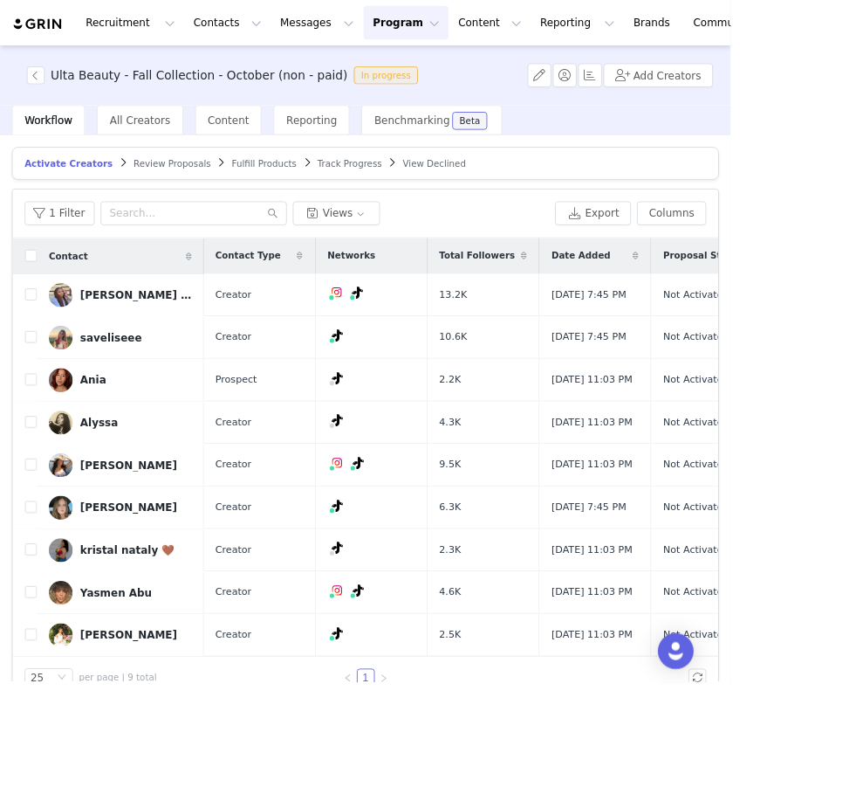
click at [773, 100] on button "Add Creators" at bounding box center [771, 88] width 128 height 28
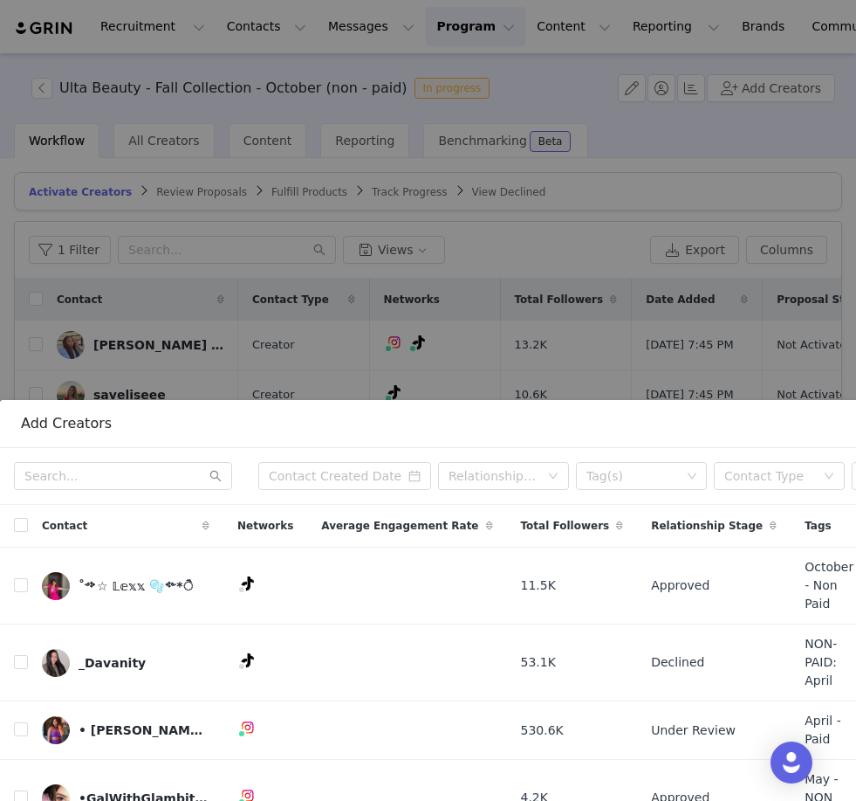
scroll to position [409, -1]
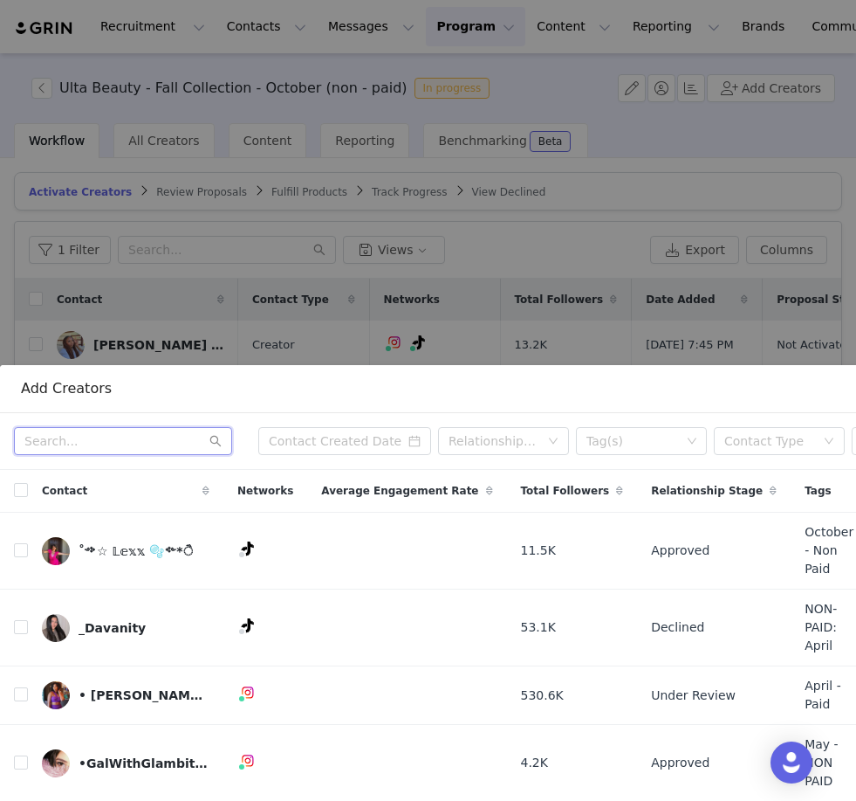
click at [88, 439] on input "text" at bounding box center [123, 441] width 218 height 28
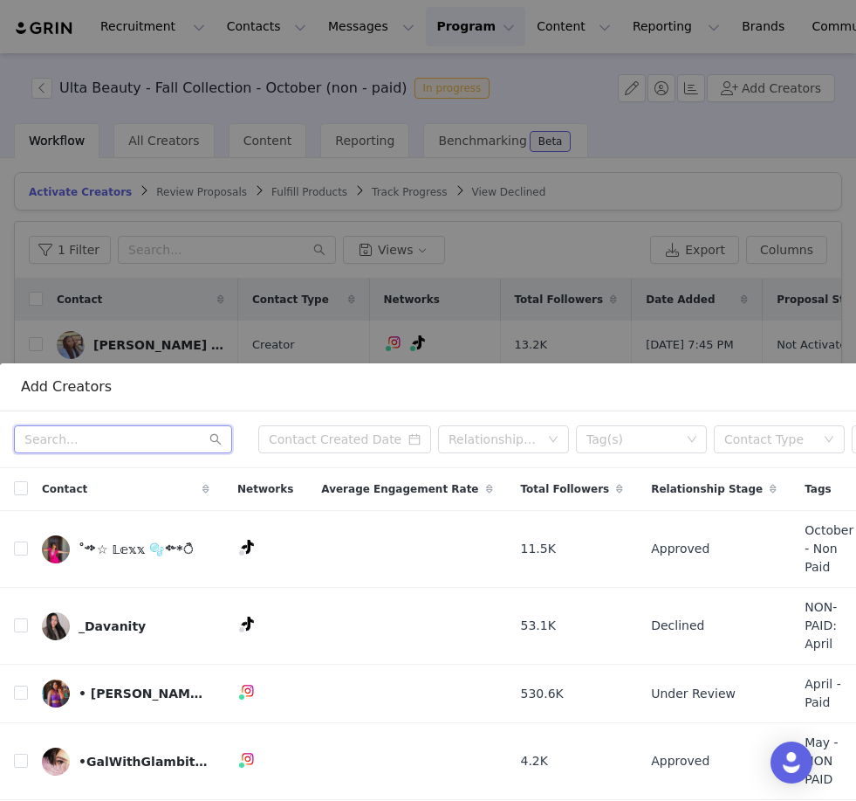
paste input "@mamafinally"
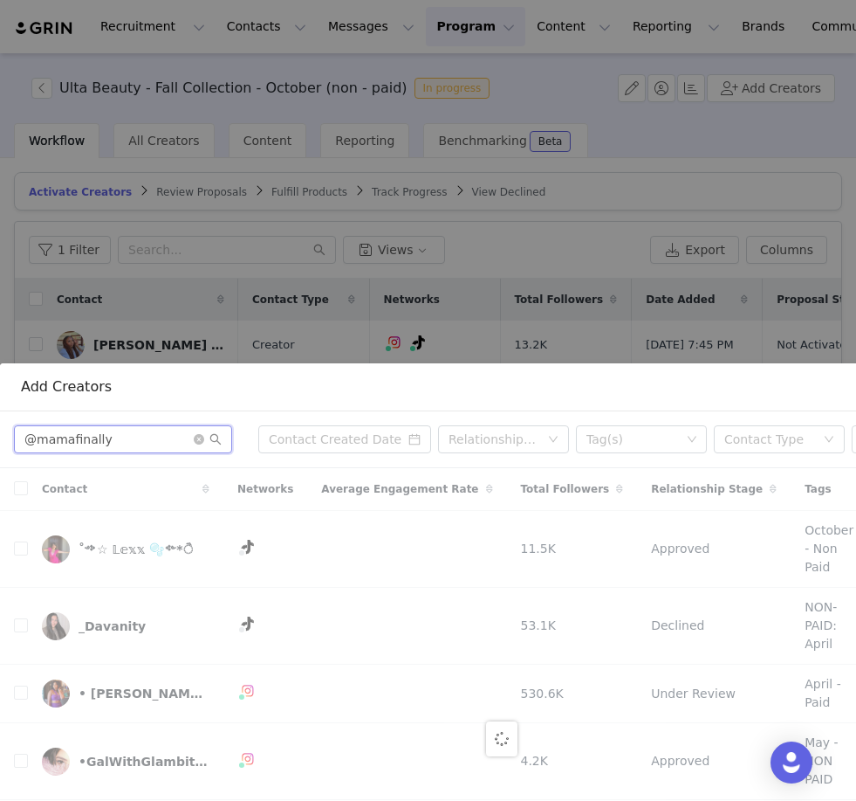
scroll to position [340, 0]
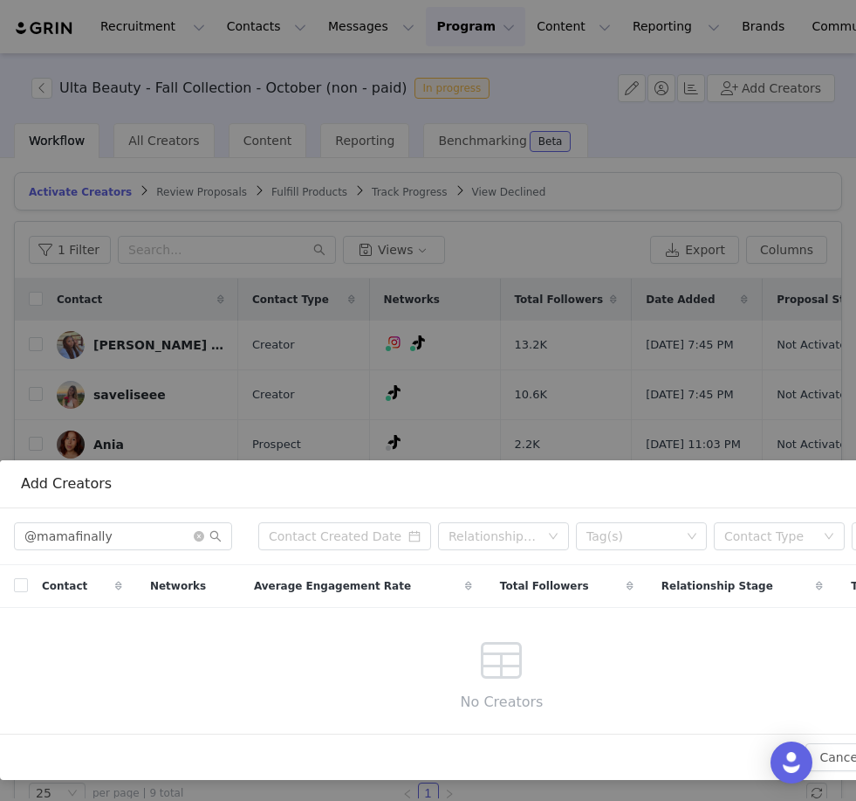
click at [86, 737] on div "Cancel Add Creators" at bounding box center [502, 756] width 1004 height 46
drag, startPoint x: 86, startPoint y: 737, endPoint x: -1, endPoint y: -1, distance: 742.7
click at [189, 673] on div "Contact Networks Average Engagement Rate Total Followers Relationship Stage Tag…" at bounding box center [502, 649] width 1004 height 168
click at [38, 540] on input "@mamafinally" at bounding box center [123, 536] width 218 height 28
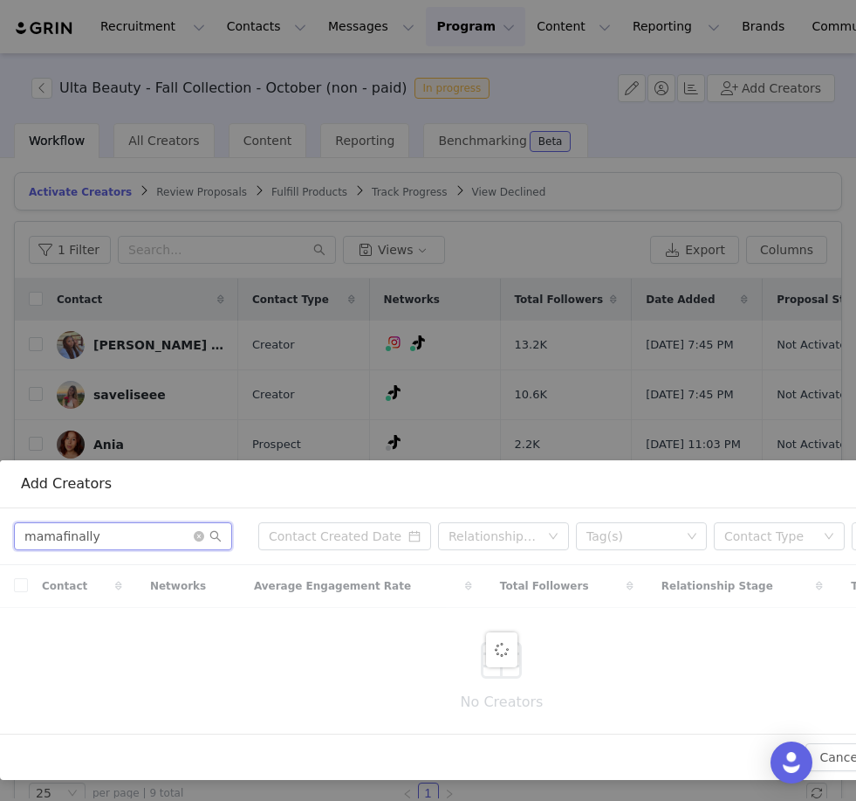
scroll to position [265, 0]
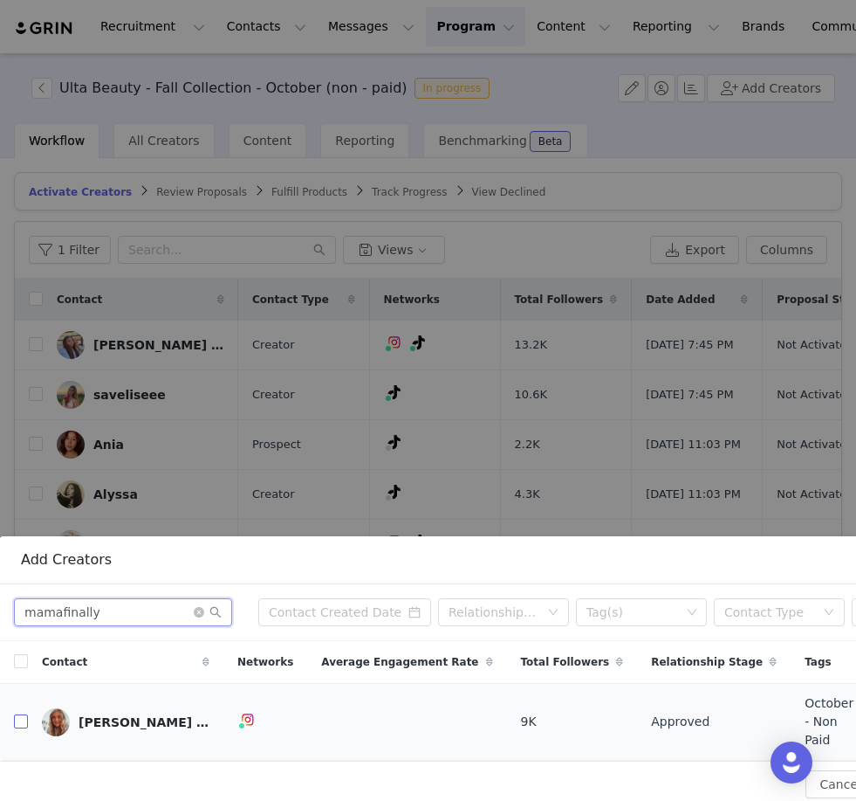
type input "mamafinally"
click at [17, 714] on input "checkbox" at bounding box center [21, 721] width 14 height 14
checkbox input "true"
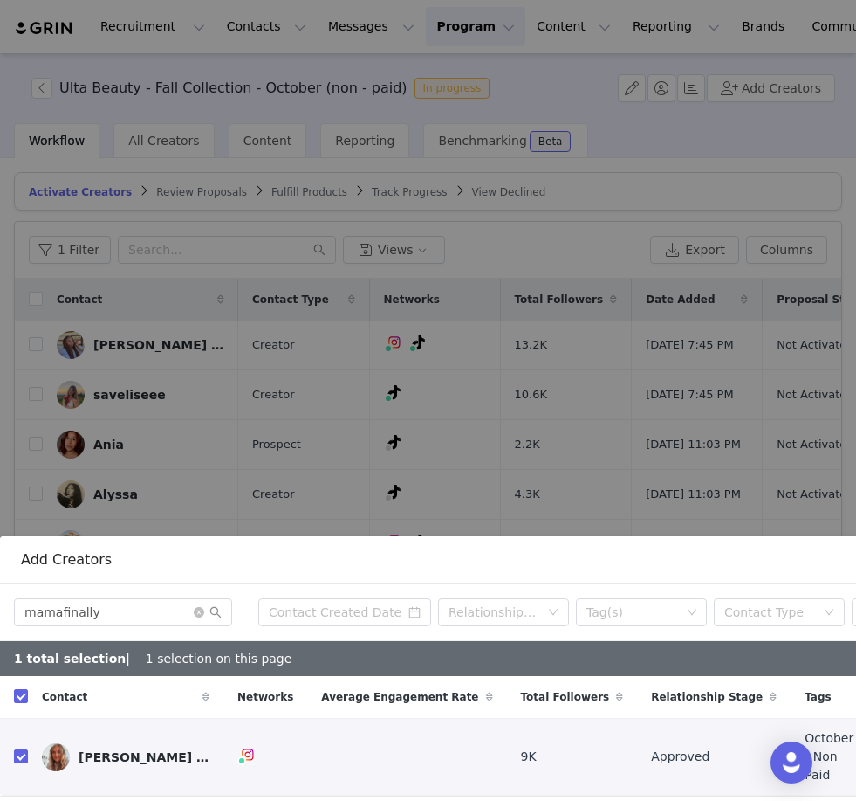
click at [20, 749] on input "checkbox" at bounding box center [21, 756] width 14 height 14
checkbox input "false"
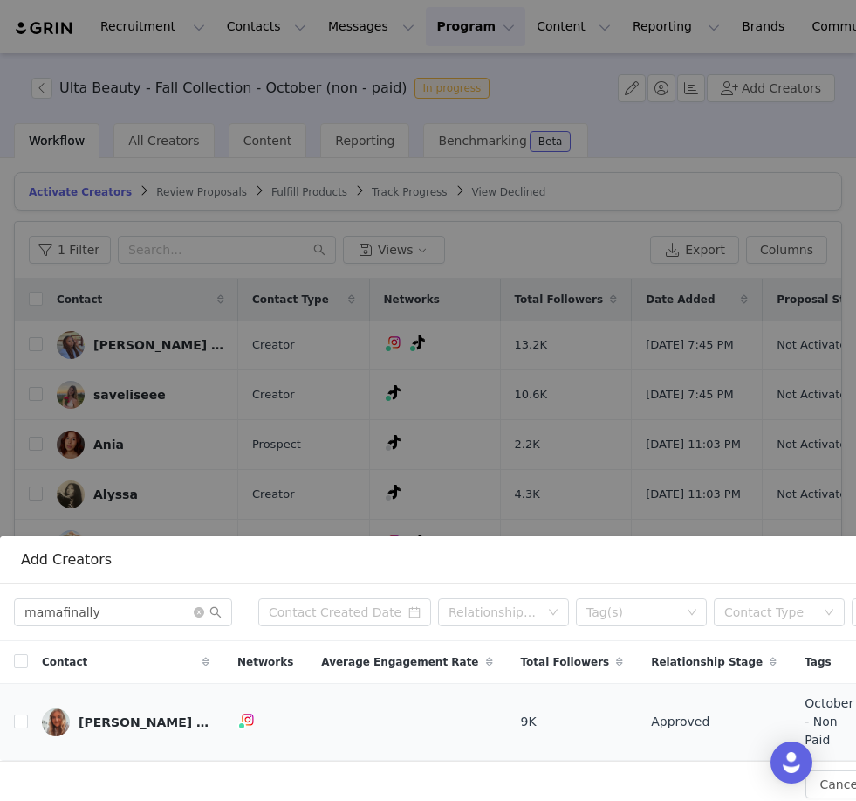
click at [19, 720] on td at bounding box center [14, 722] width 28 height 77
click at [25, 714] on input "checkbox" at bounding box center [21, 721] width 14 height 14
checkbox input "true"
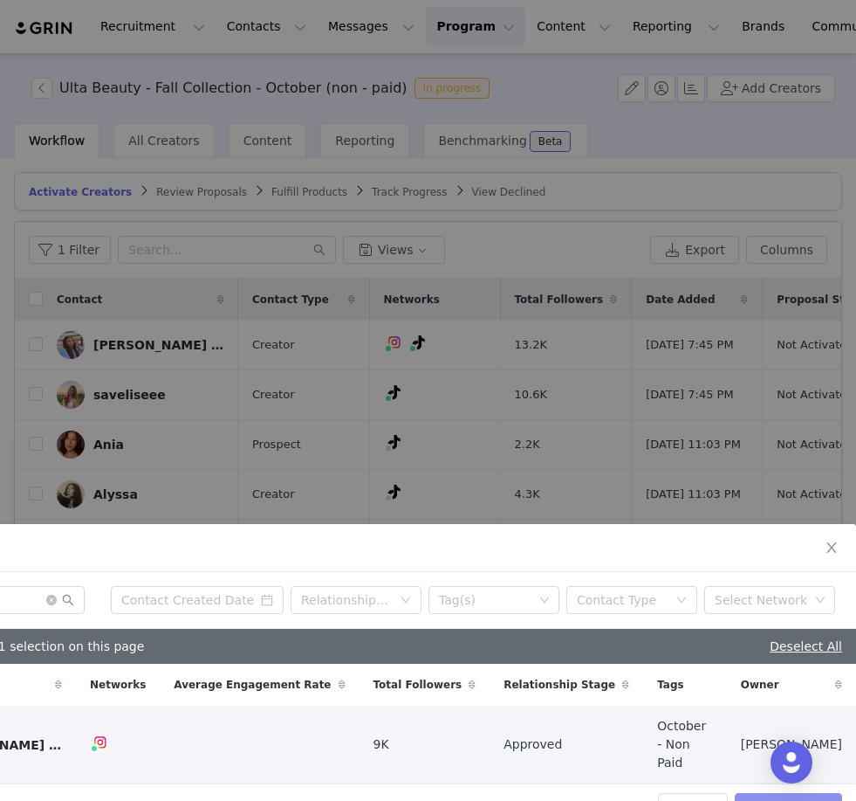
scroll to position [275, 148]
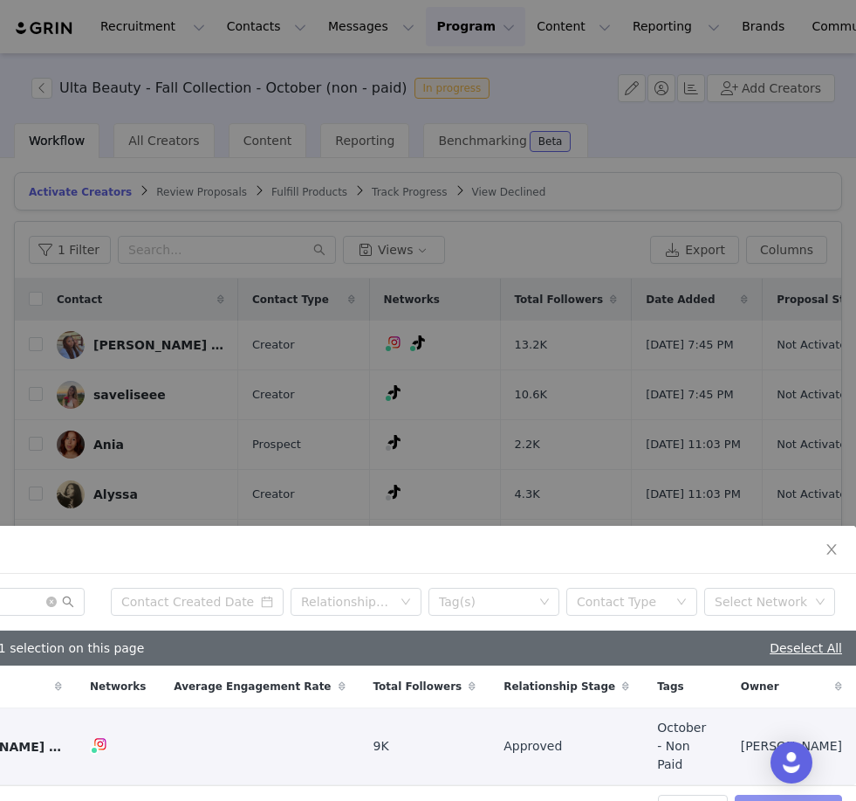
click at [755, 794] on button "Add Creators" at bounding box center [788, 808] width 107 height 28
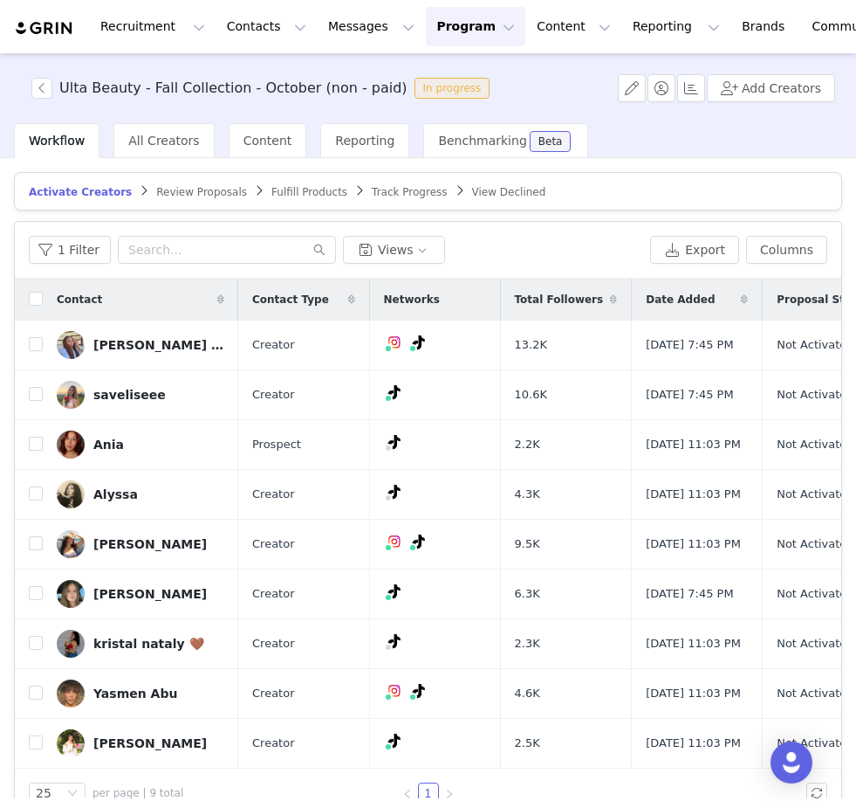
scroll to position [115, 148]
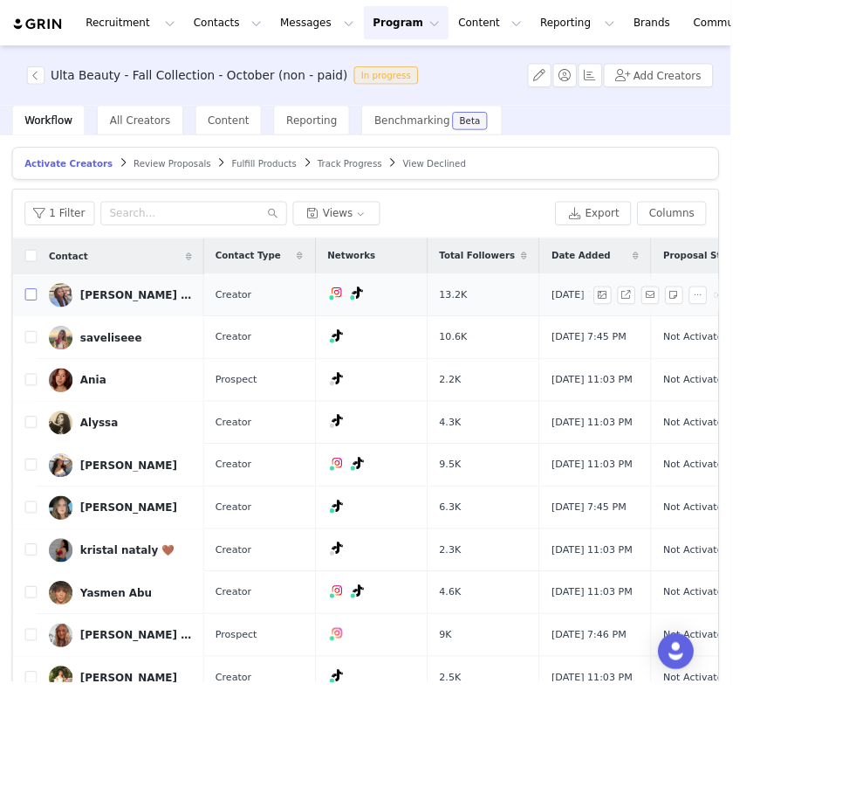
click at [39, 350] on input "checkbox" at bounding box center [36, 344] width 14 height 14
checkbox input "true"
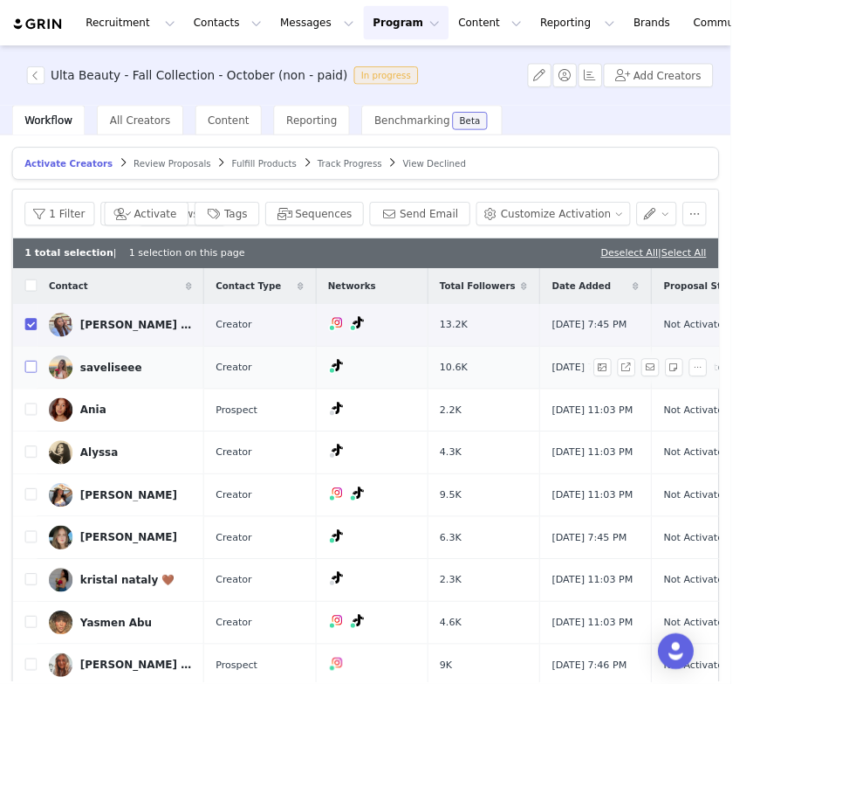
click at [40, 436] on input "checkbox" at bounding box center [36, 429] width 14 height 14
checkbox input "true"
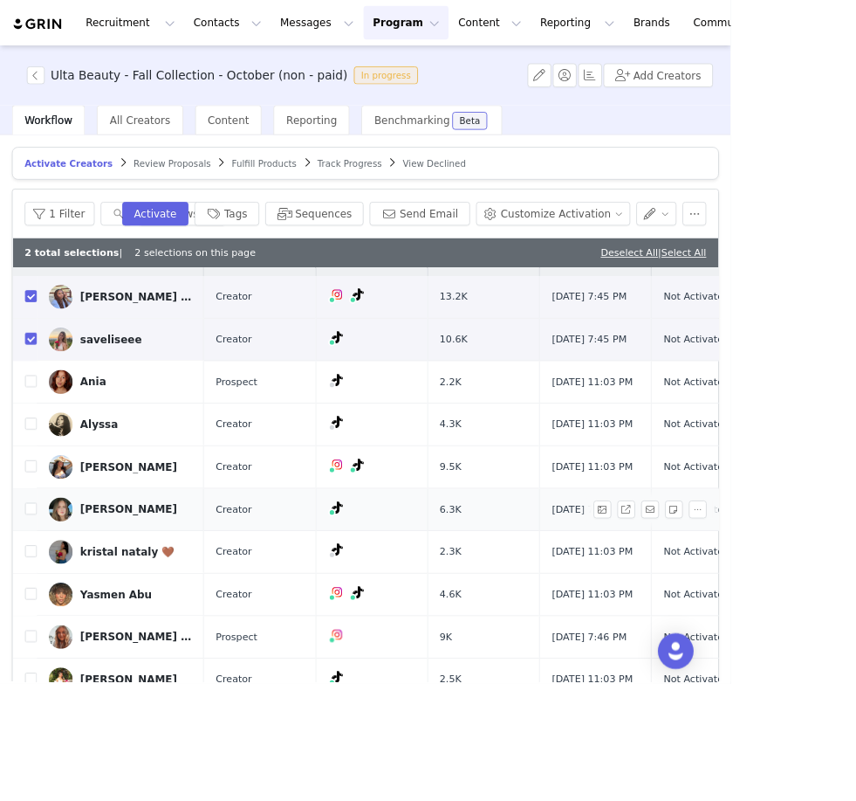
scroll to position [31, 0]
click at [37, 603] on input "checkbox" at bounding box center [36, 596] width 14 height 14
checkbox input "true"
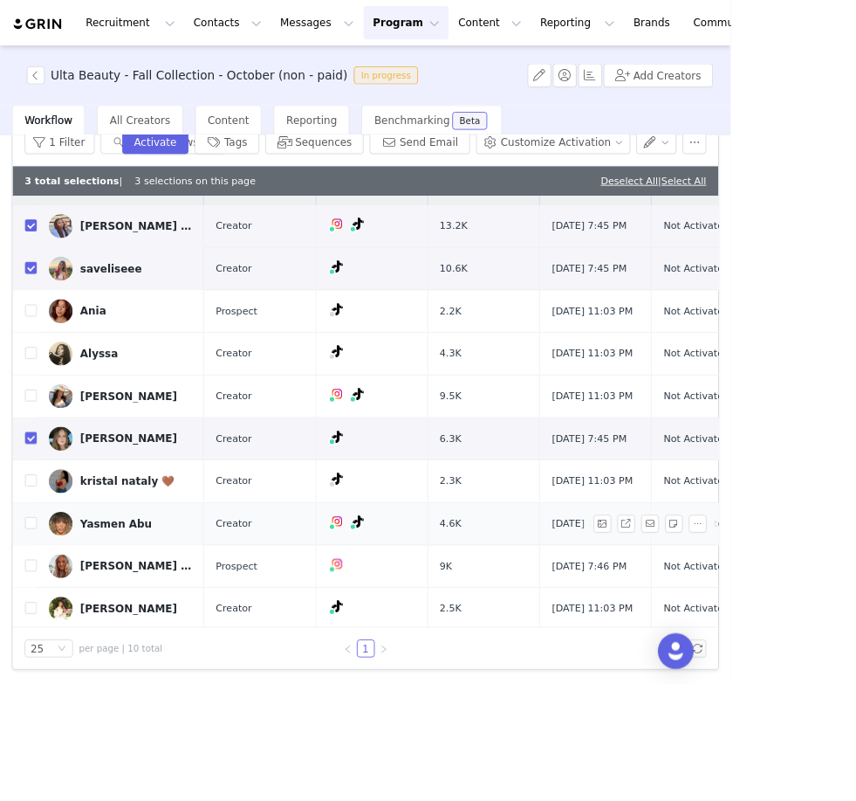
scroll to position [84, 0]
click at [33, 672] on label at bounding box center [36, 663] width 14 height 18
click at [33, 669] on input "checkbox" at bounding box center [36, 662] width 14 height 14
checkbox input "true"
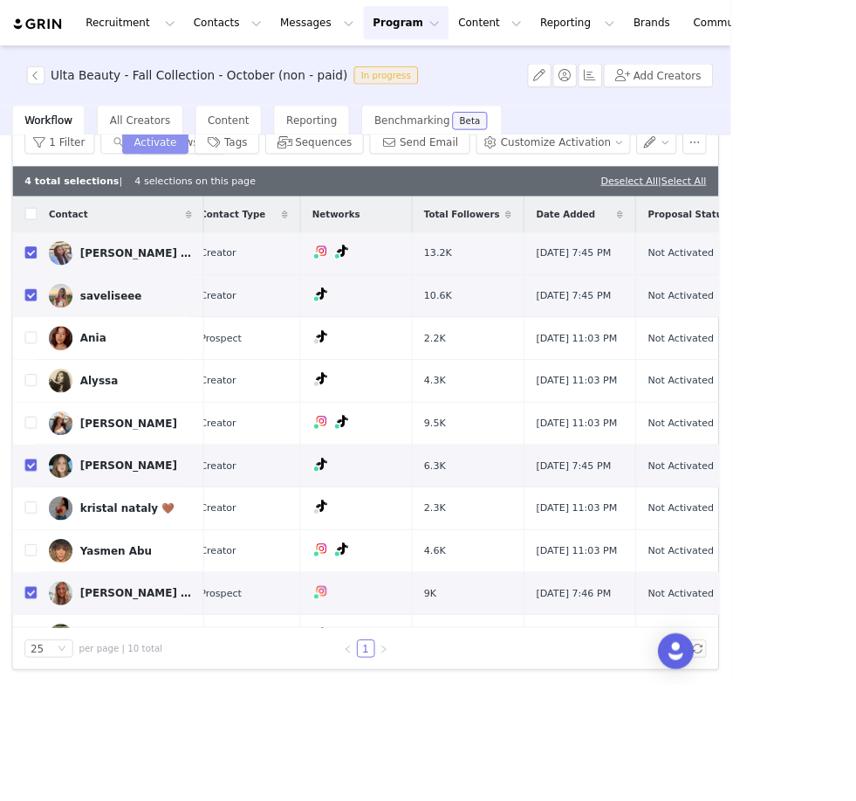
scroll to position [0, 20]
click at [217, 173] on button "Activate" at bounding box center [182, 166] width 78 height 28
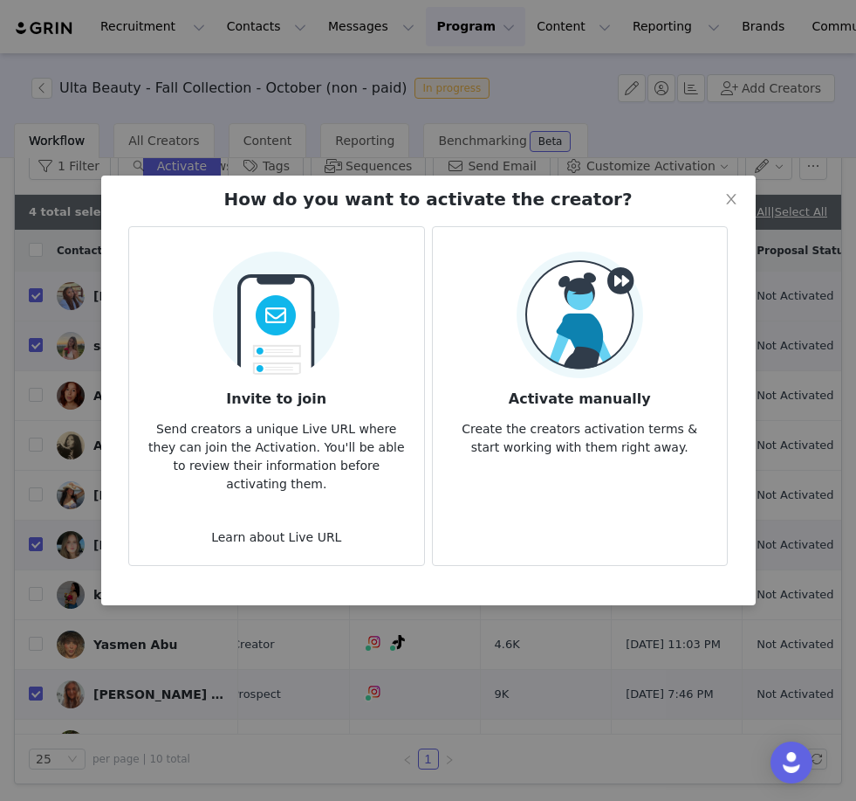
click at [291, 348] on img at bounding box center [276, 309] width 127 height 137
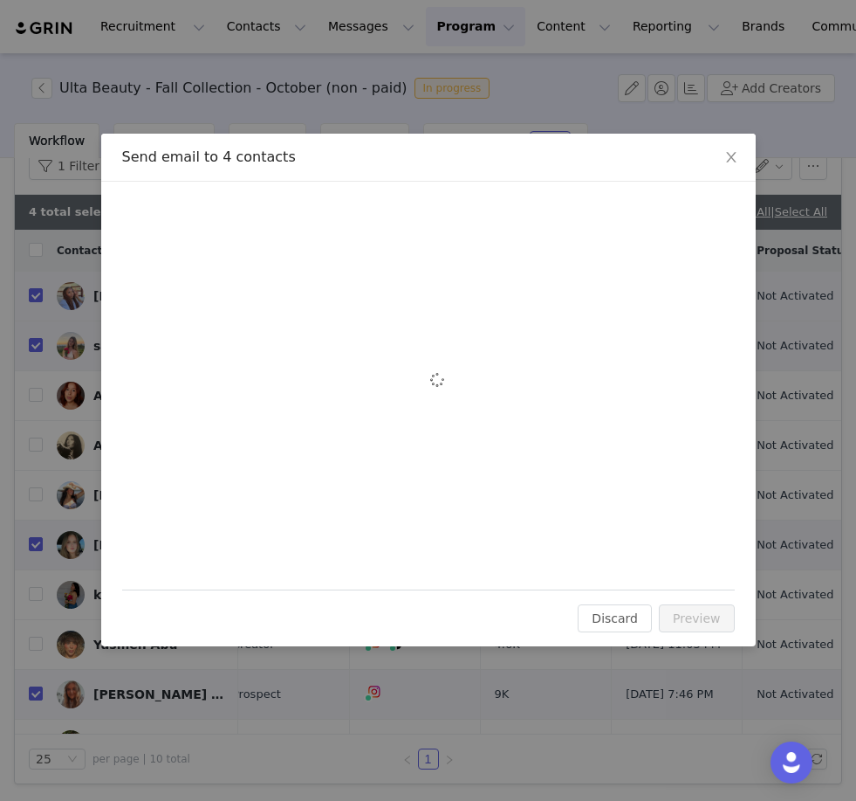
scroll to position [0, 0]
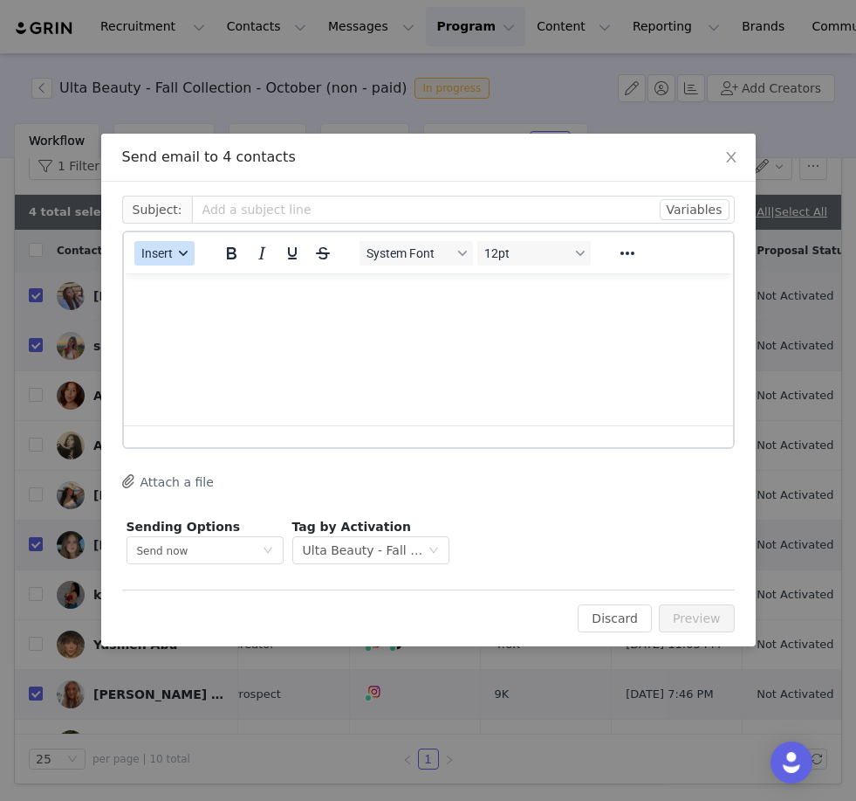
click at [178, 258] on button "Insert" at bounding box center [164, 253] width 60 height 24
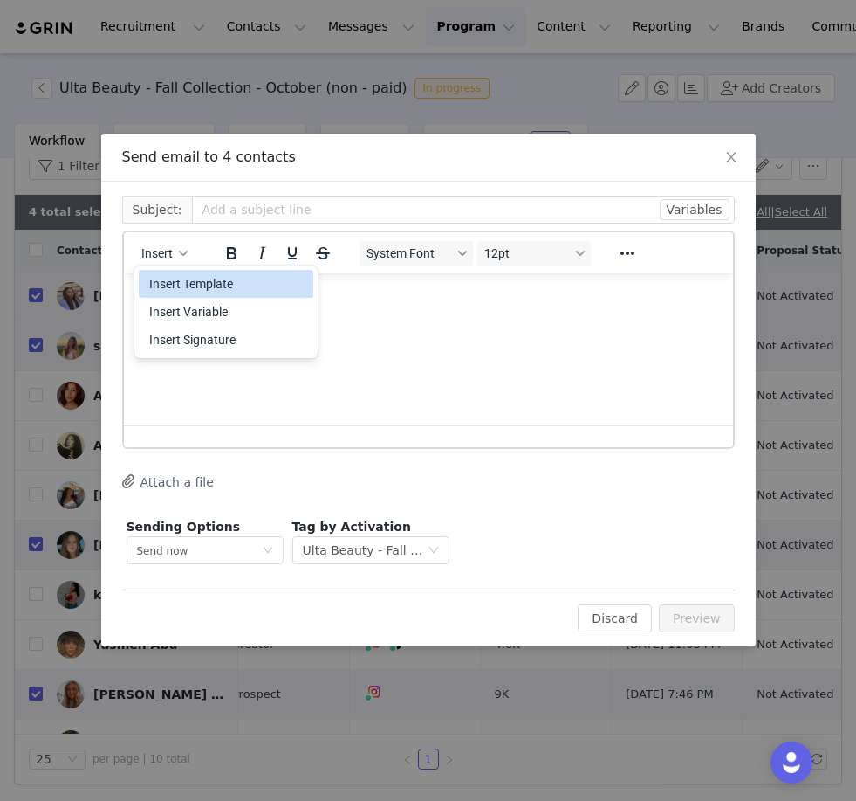
click at [210, 283] on div "Insert Template" at bounding box center [227, 283] width 157 height 21
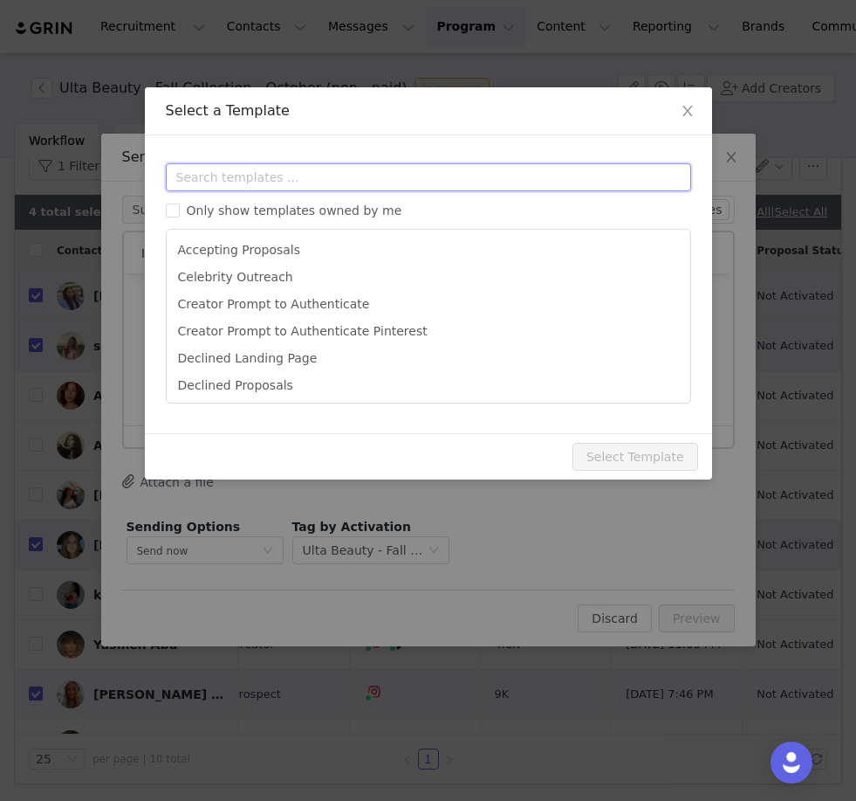
click at [253, 186] on input "text" at bounding box center [429, 177] width 526 height 28
click at [253, 187] on input "text" at bounding box center [429, 177] width 526 height 28
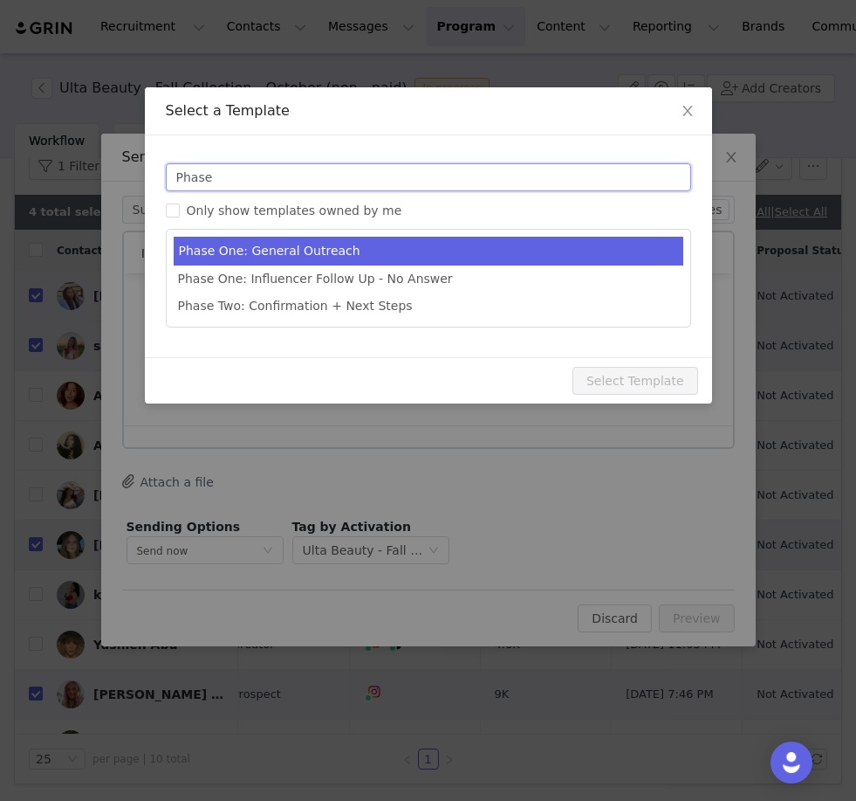
type input "Phase"
type input "Brand Collab Opp"
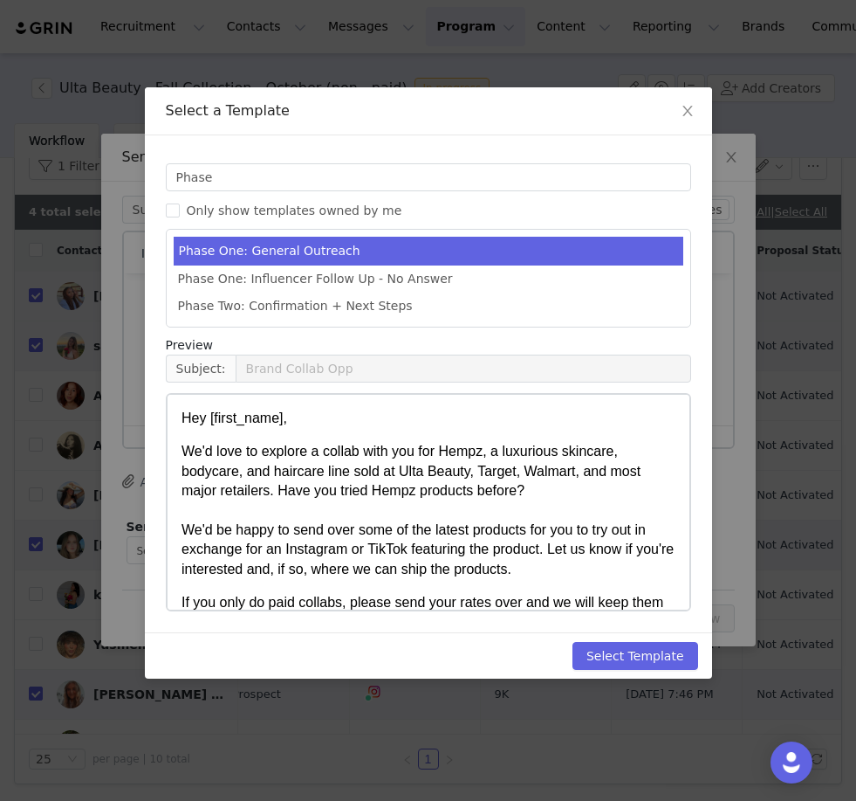
click at [290, 250] on li "Phase One: General Outreach" at bounding box center [429, 251] width 510 height 29
click at [622, 663] on button "Select Template" at bounding box center [636, 656] width 126 height 28
type input "Brand Collab Opp"
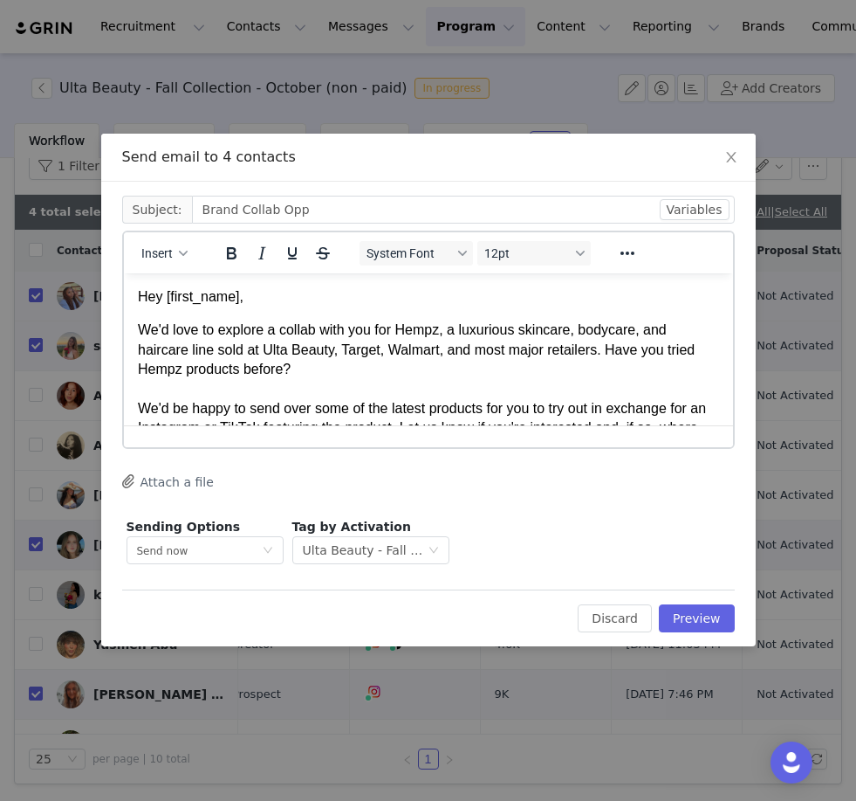
click at [177, 485] on button "Attach a file" at bounding box center [168, 481] width 92 height 21
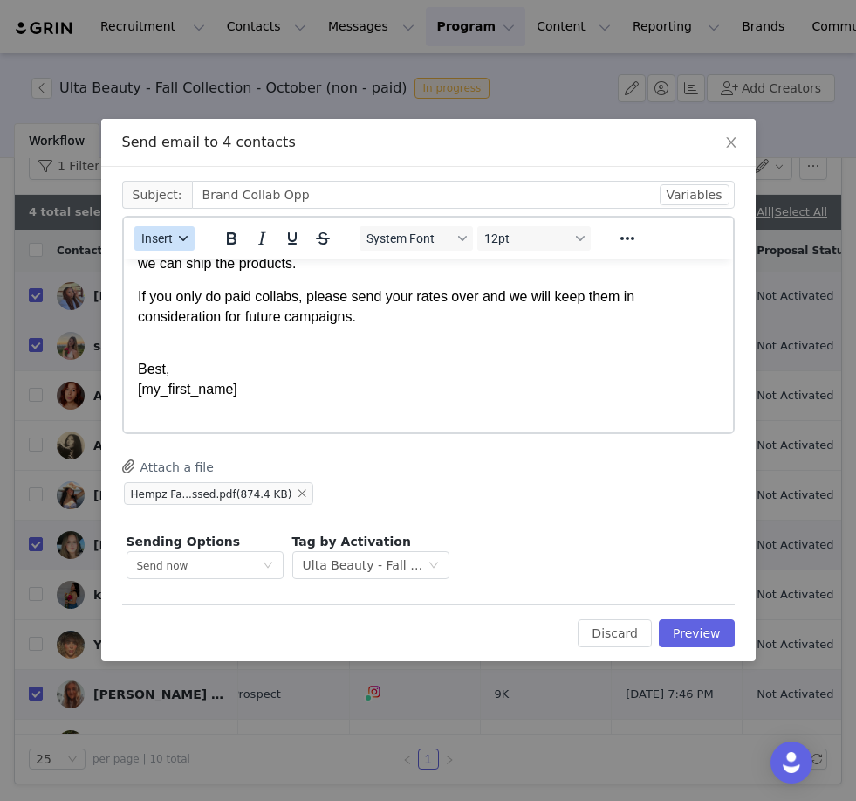
scroll to position [168, 0]
click at [148, 239] on span "Insert" at bounding box center [156, 238] width 31 height 14
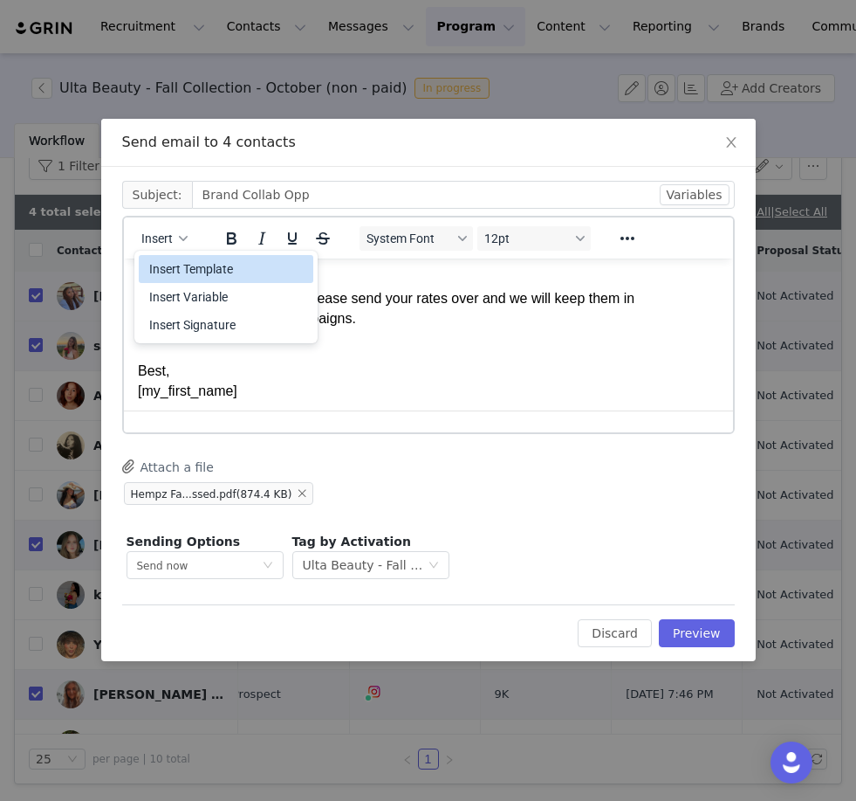
click at [195, 267] on div "Insert Template" at bounding box center [227, 268] width 157 height 21
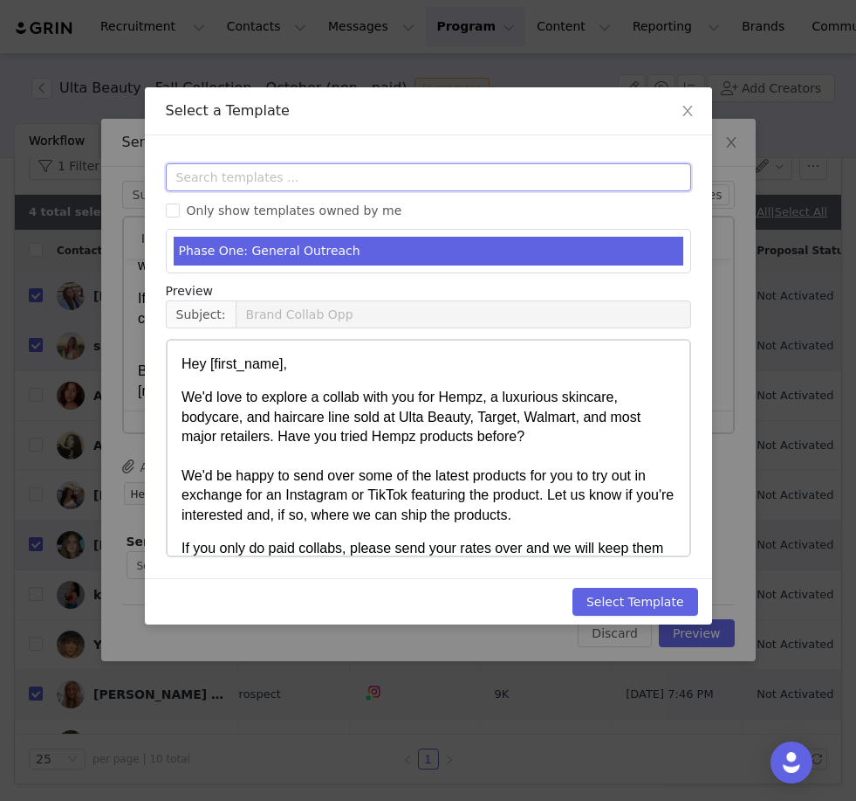
click at [268, 169] on input "text" at bounding box center [429, 177] width 526 height 28
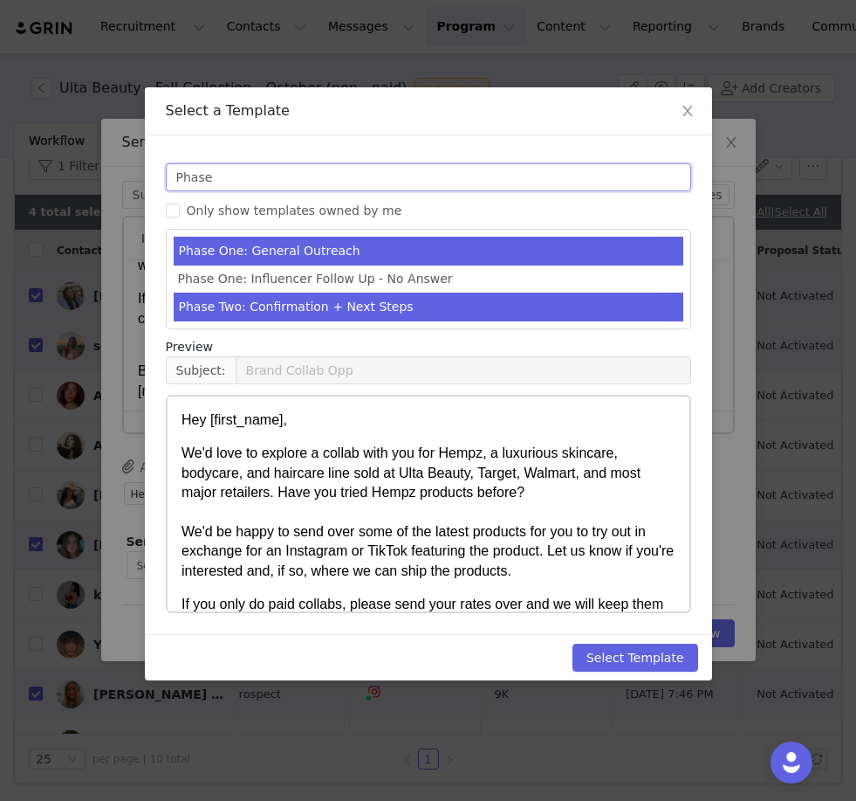
type input "Phase"
click at [312, 314] on li "Phase Two: Confirmation + Next Steps" at bounding box center [429, 306] width 510 height 29
type input "Hempz Collab - Next Steps"
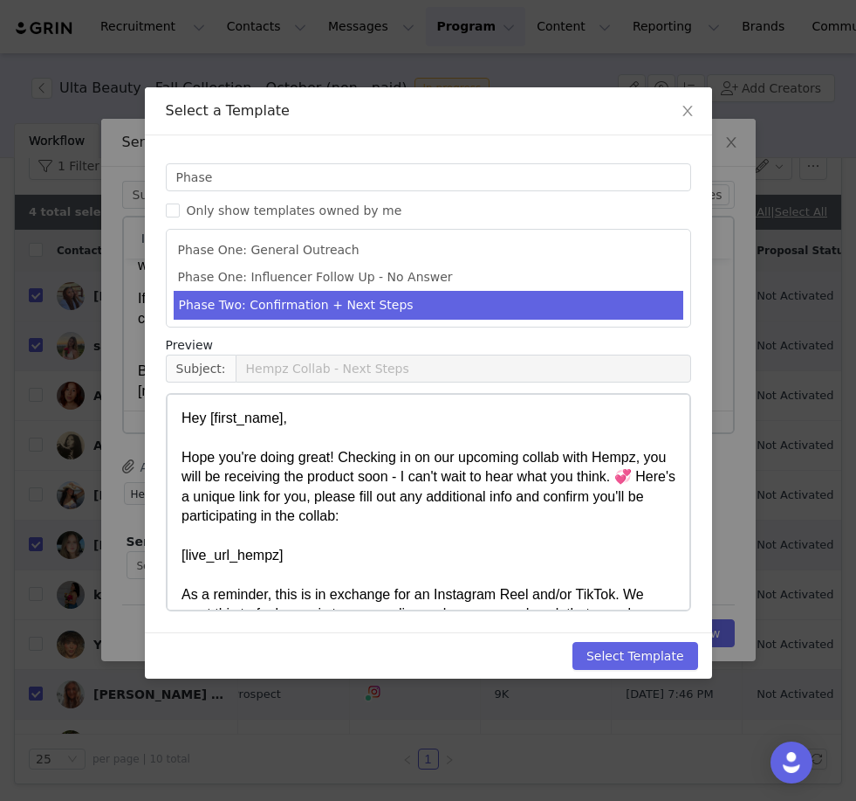
click at [635, 656] on button "Select Template" at bounding box center [636, 656] width 126 height 28
type input "Hempz Collab - Next Steps"
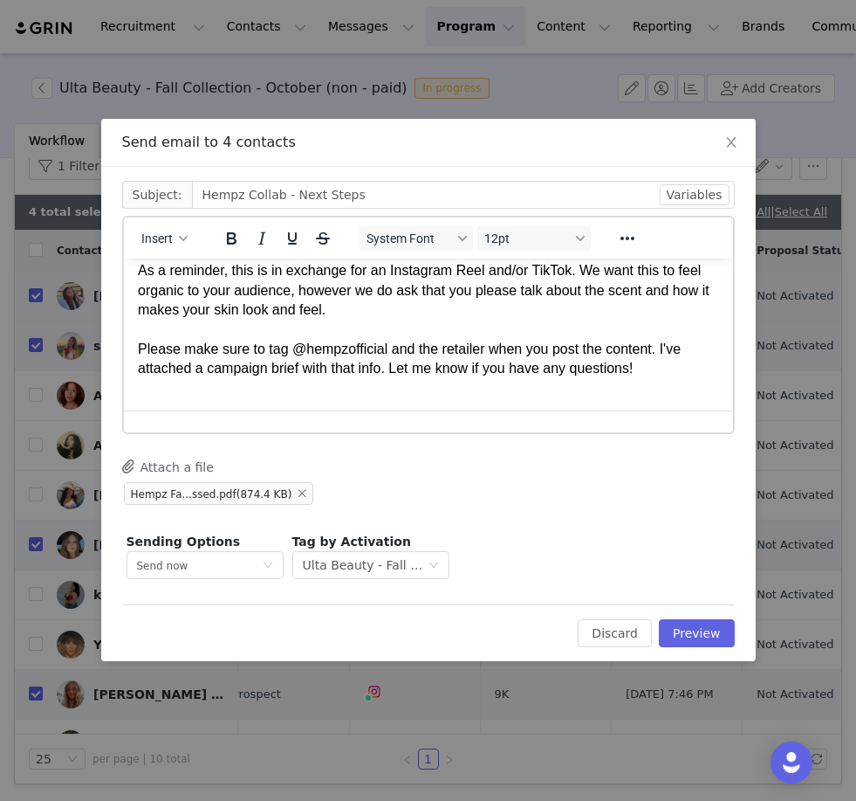
click at [455, 344] on p "Hey First Name , [PERSON_NAME] you're doing great! Checking in on our upcoming …" at bounding box center [427, 241] width 581 height 273
click at [458, 344] on p "Hey First Name , [PERSON_NAME] you're doing great! Checking in on our upcoming …" at bounding box center [427, 241] width 581 height 273
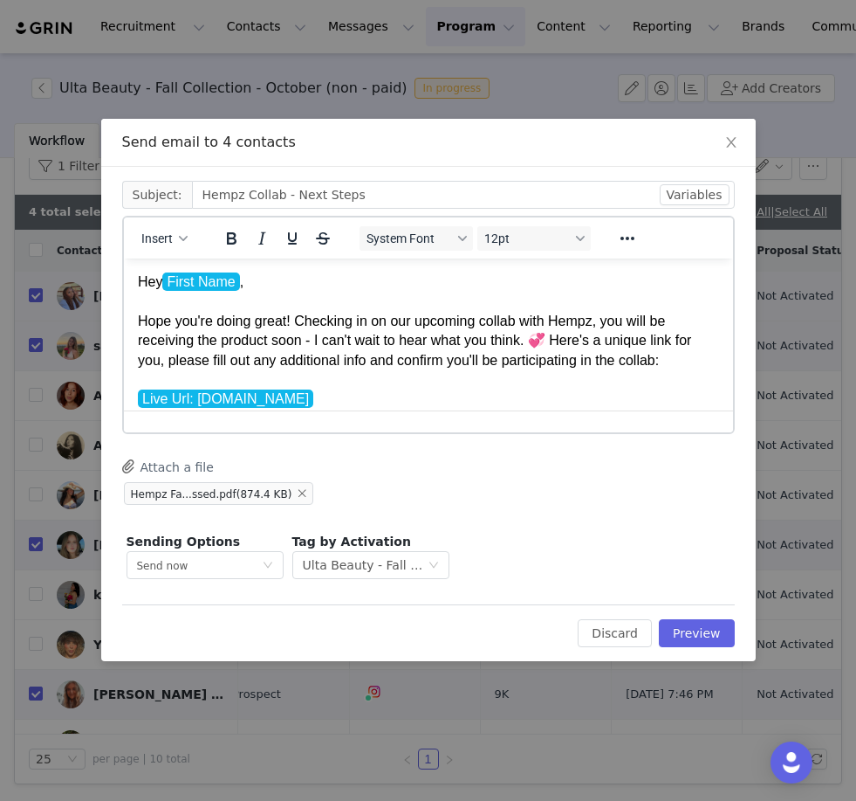
scroll to position [0, 0]
drag, startPoint x: 335, startPoint y: 86, endPoint x: 704, endPoint y: 631, distance: 658.4
click at [704, 631] on button "Preview" at bounding box center [697, 633] width 76 height 28
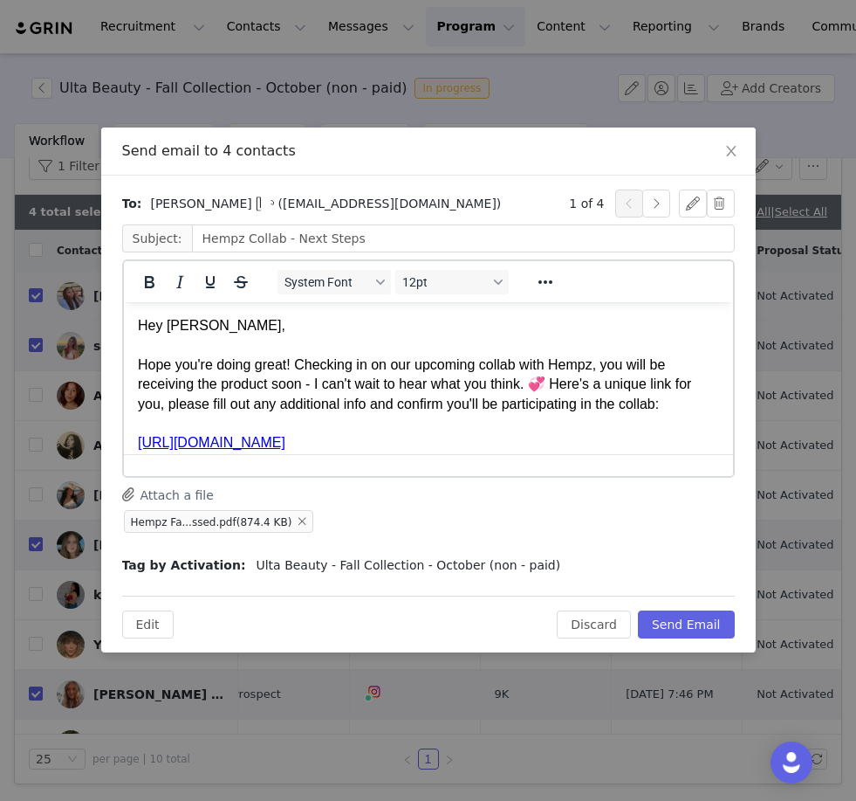
click at [703, 629] on button "Send Email" at bounding box center [686, 624] width 97 height 28
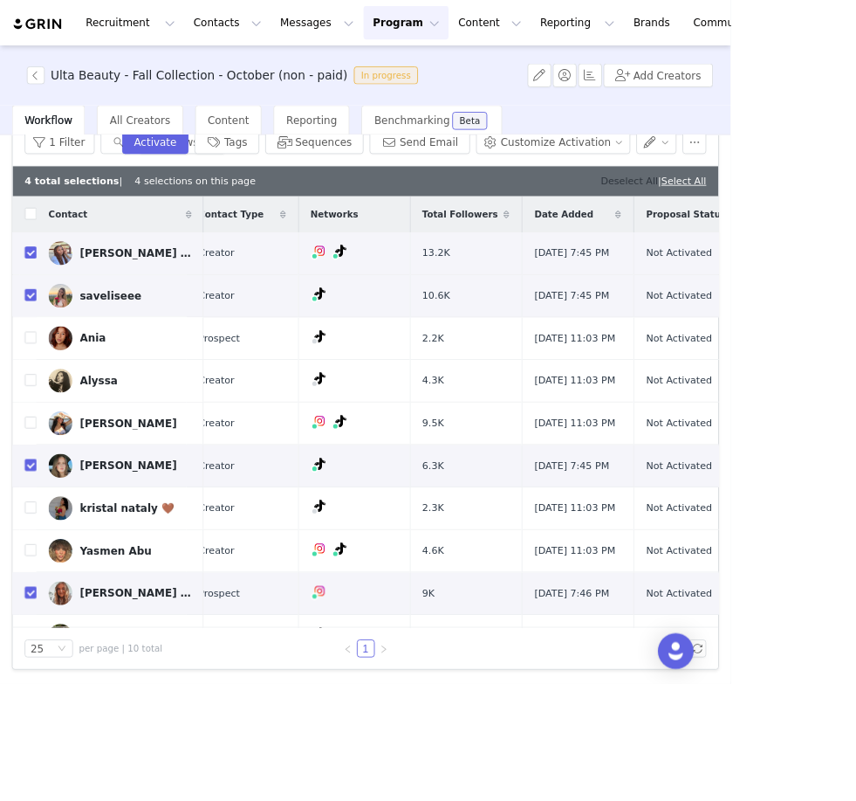
click at [719, 213] on link "Deselect All" at bounding box center [737, 211] width 67 height 13
checkbox input "false"
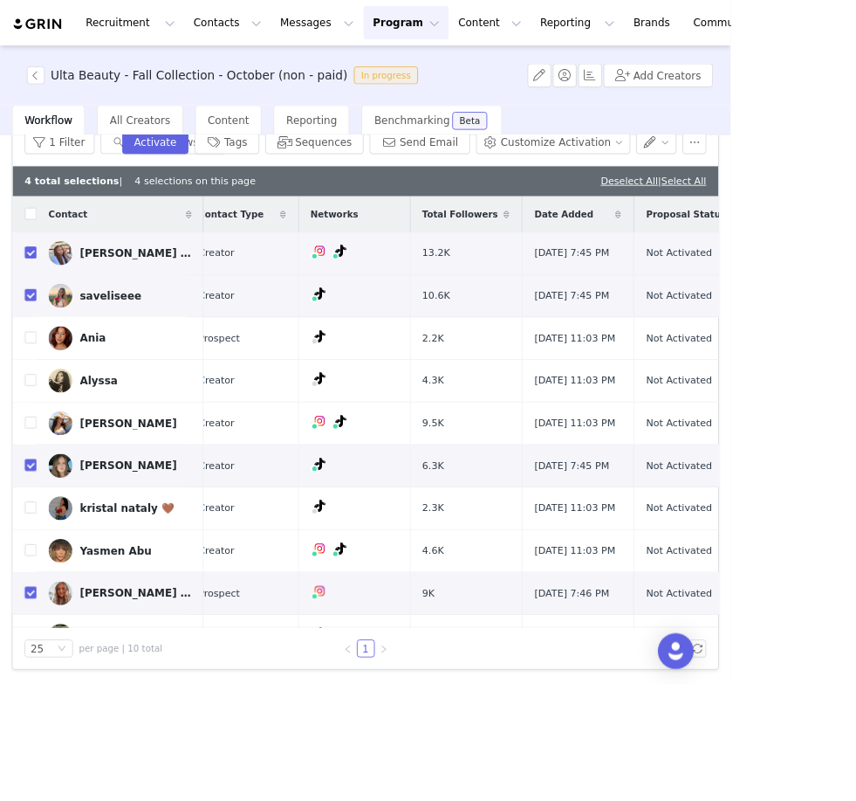
scroll to position [80, 0]
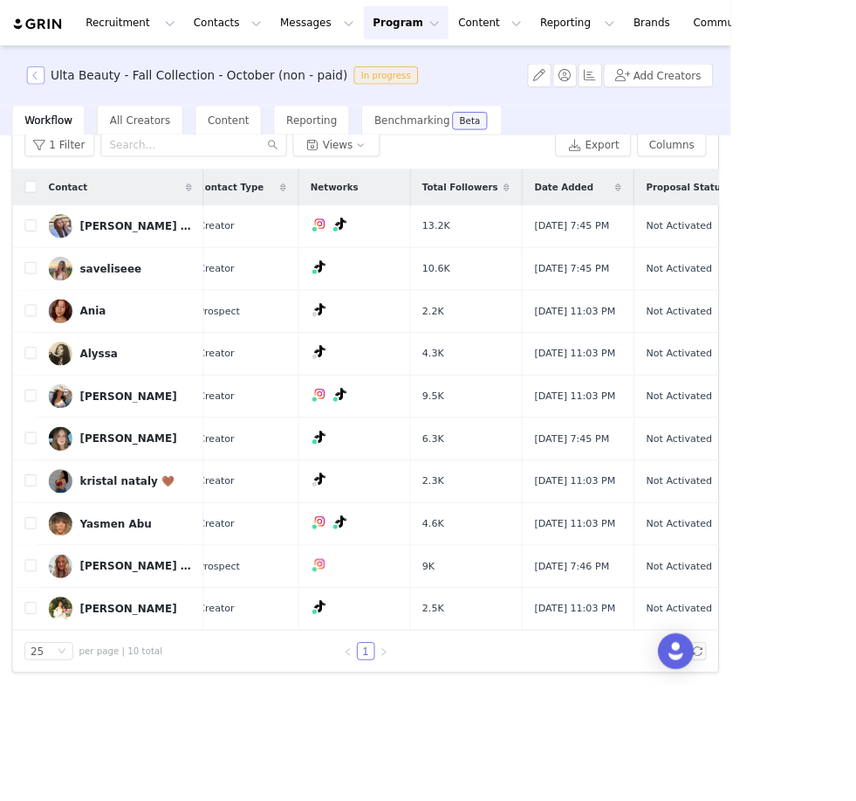
click at [42, 88] on button "button" at bounding box center [41, 88] width 21 height 21
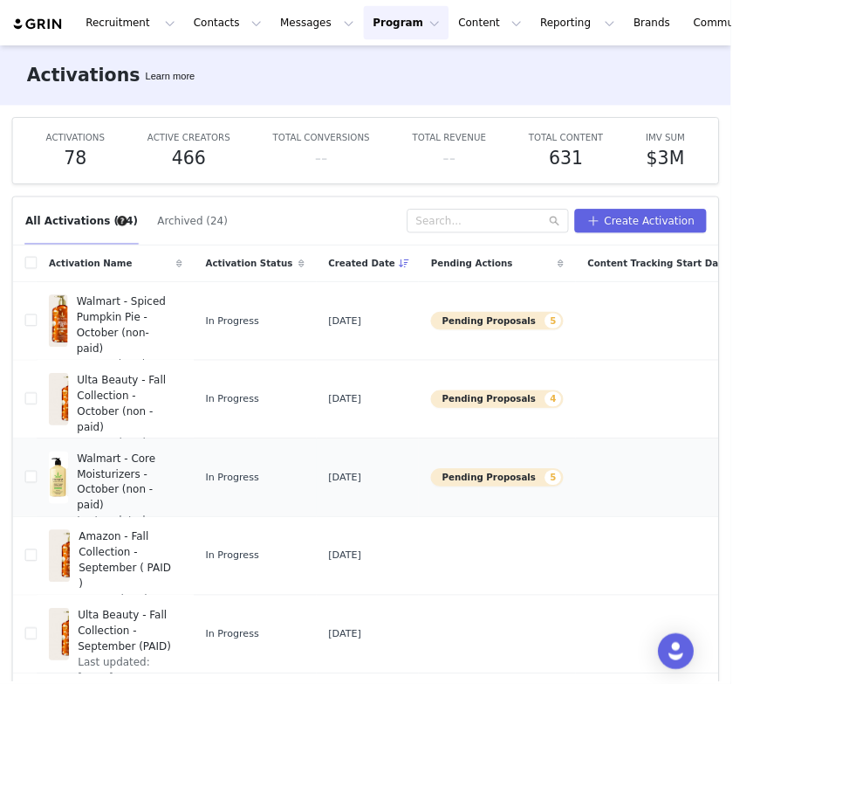
click at [107, 575] on span "Walmart - Core Moisturizers - October (non - paid)" at bounding box center [146, 563] width 113 height 73
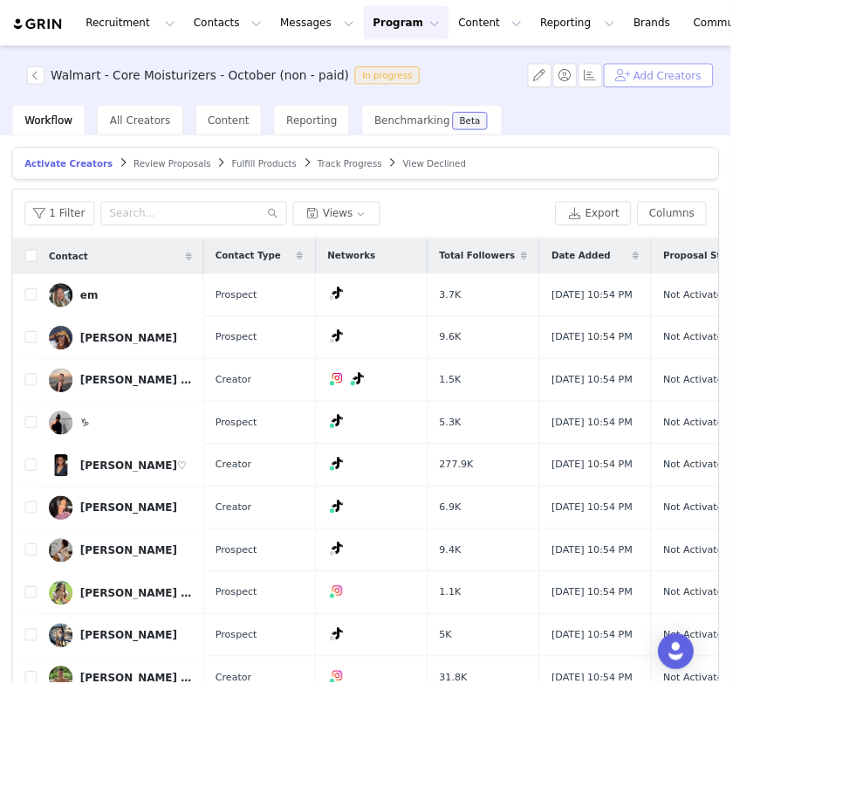
click at [773, 93] on button "Add Creators" at bounding box center [771, 88] width 128 height 28
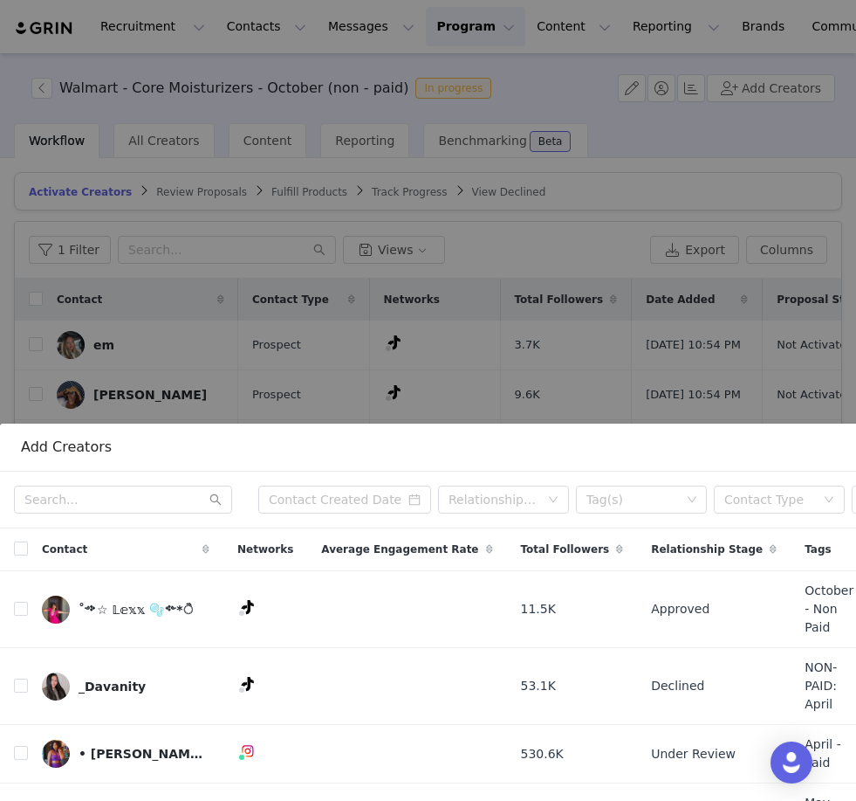
scroll to position [377, 0]
click at [125, 498] on input "text" at bounding box center [123, 499] width 218 height 28
paste input "@briannaanais"
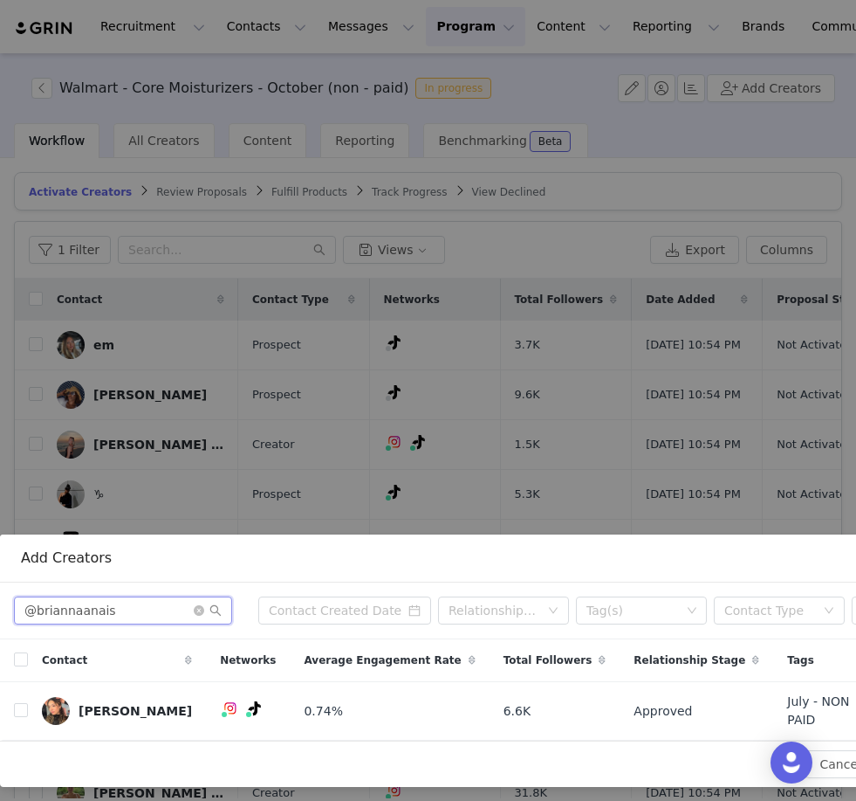
scroll to position [265, 0]
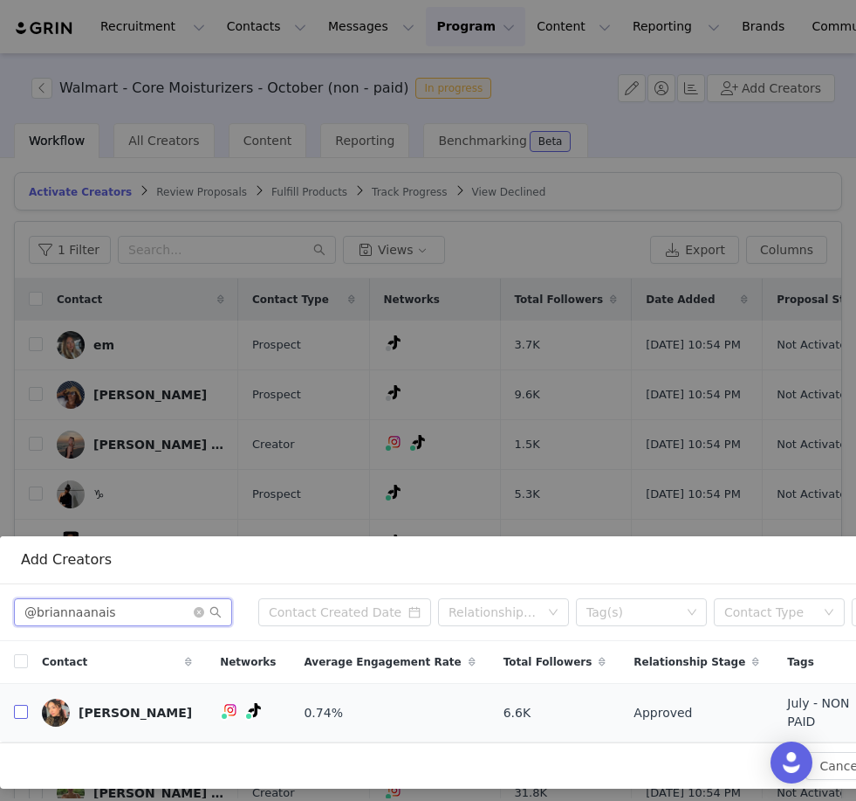
type input "@briannaanais"
click at [22, 708] on input "checkbox" at bounding box center [21, 712] width 14 height 14
checkbox input "true"
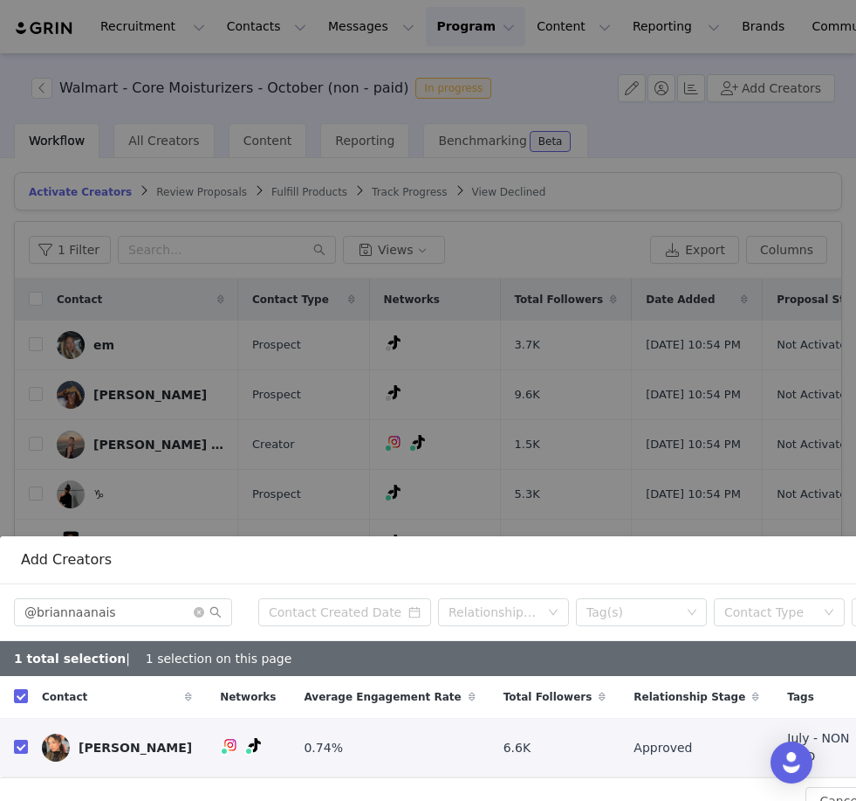
click at [22, 740] on input "checkbox" at bounding box center [21, 746] width 14 height 14
checkbox input "false"
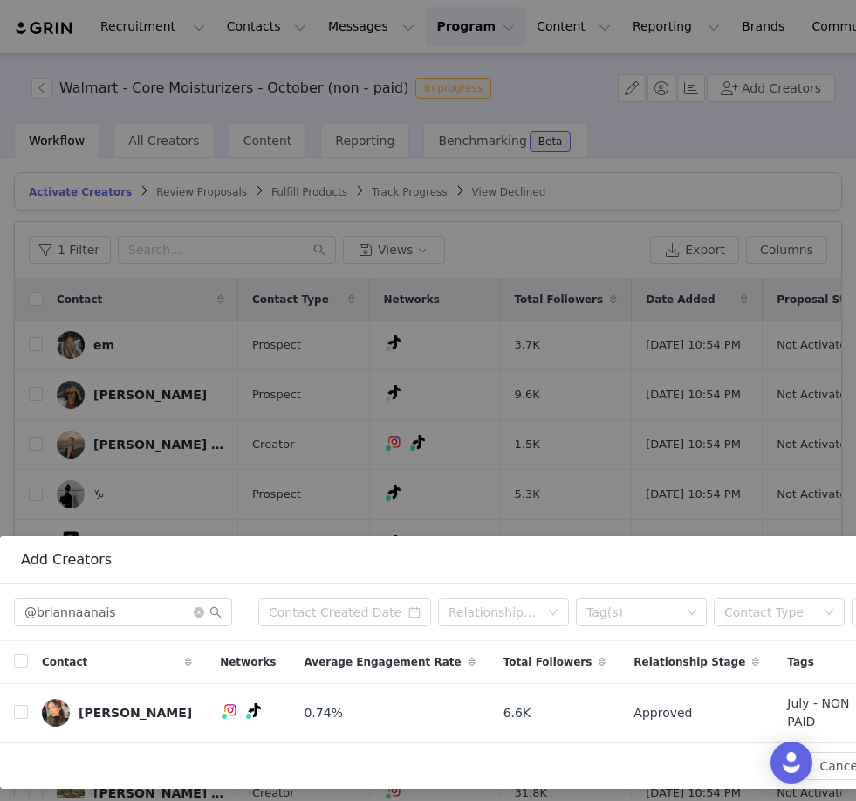
click at [22, 712] on input "checkbox" at bounding box center [21, 712] width 14 height 14
checkbox input "true"
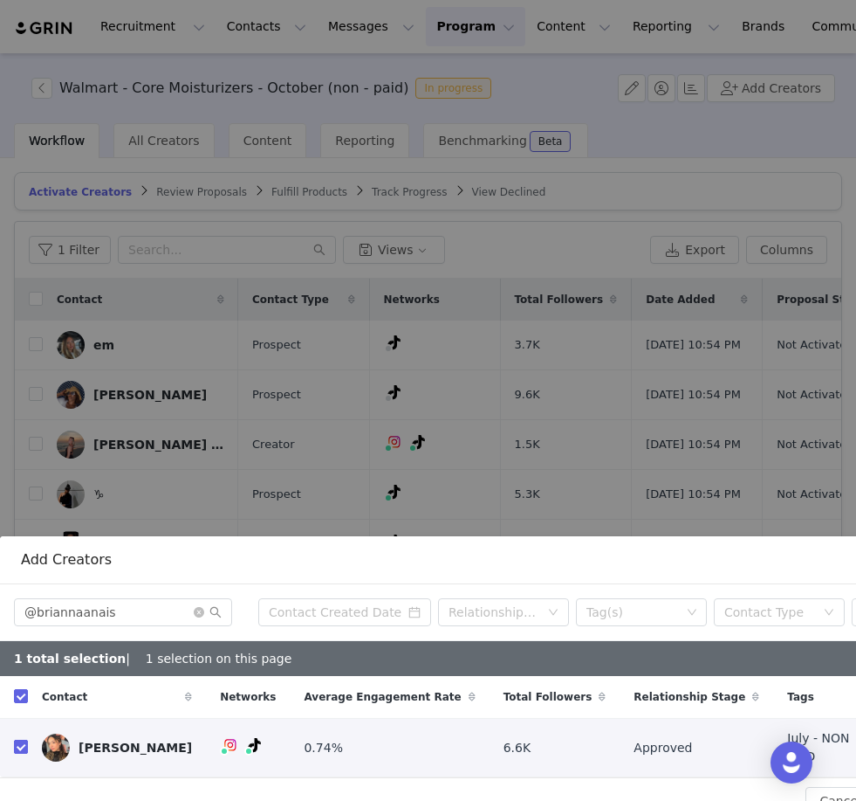
click at [22, 740] on input "checkbox" at bounding box center [21, 746] width 14 height 14
checkbox input "false"
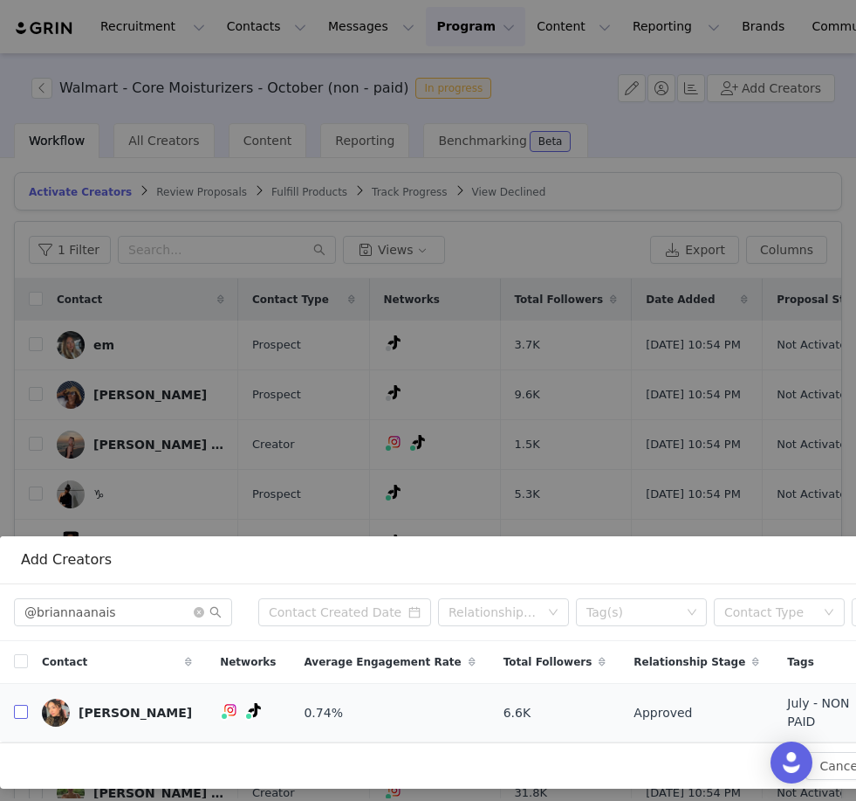
checkbox input "false"
click at [22, 714] on input "checkbox" at bounding box center [21, 712] width 14 height 14
checkbox input "true"
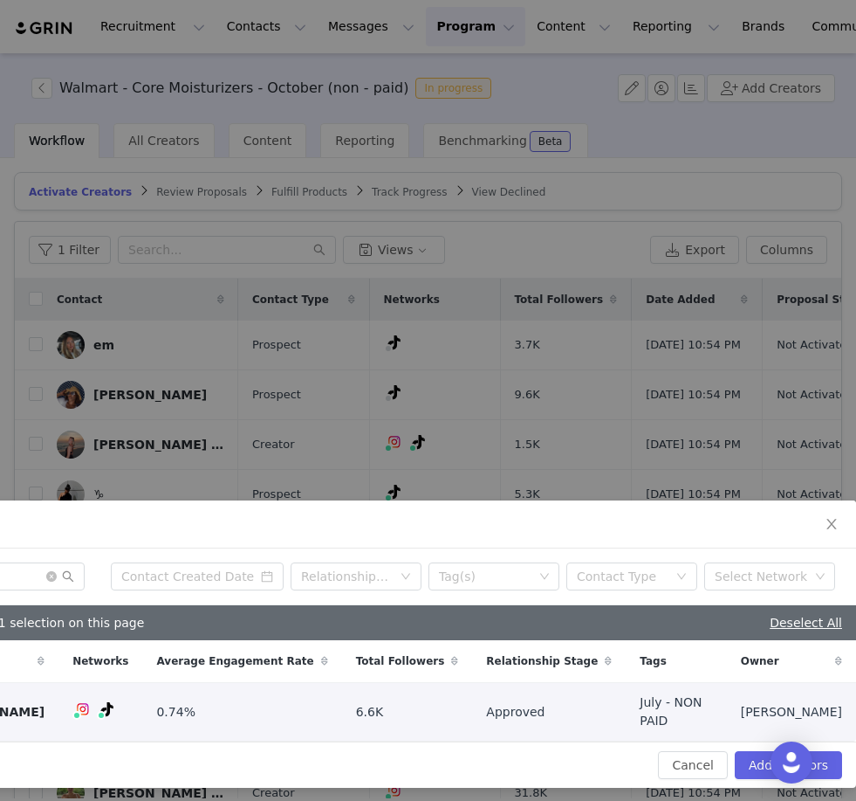
scroll to position [299, 148]
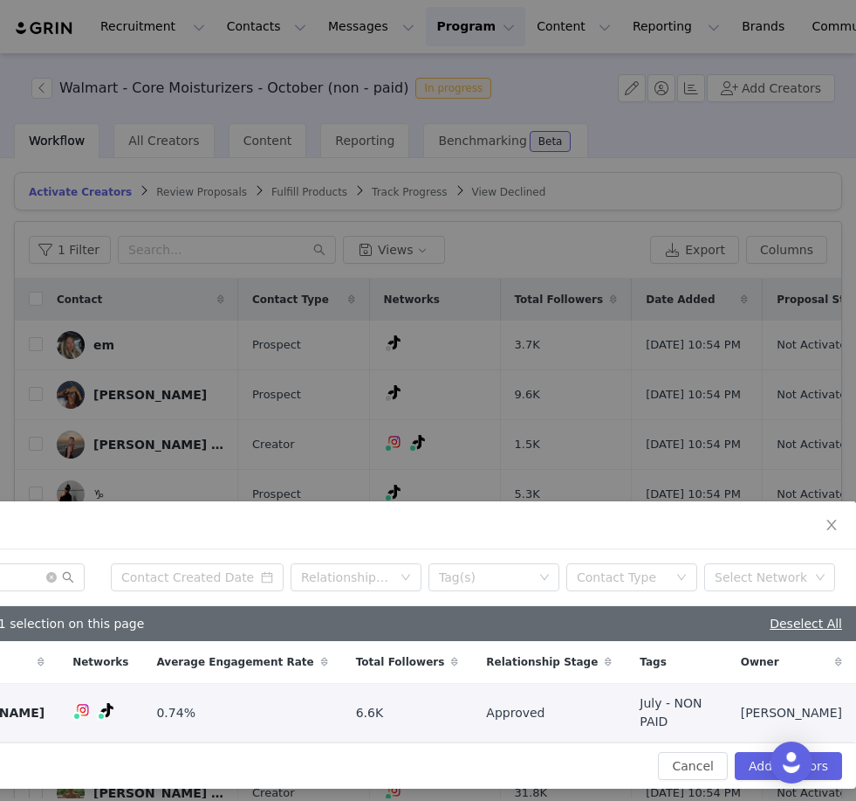
click at [756, 760] on button "Add Creators" at bounding box center [788, 766] width 107 height 28
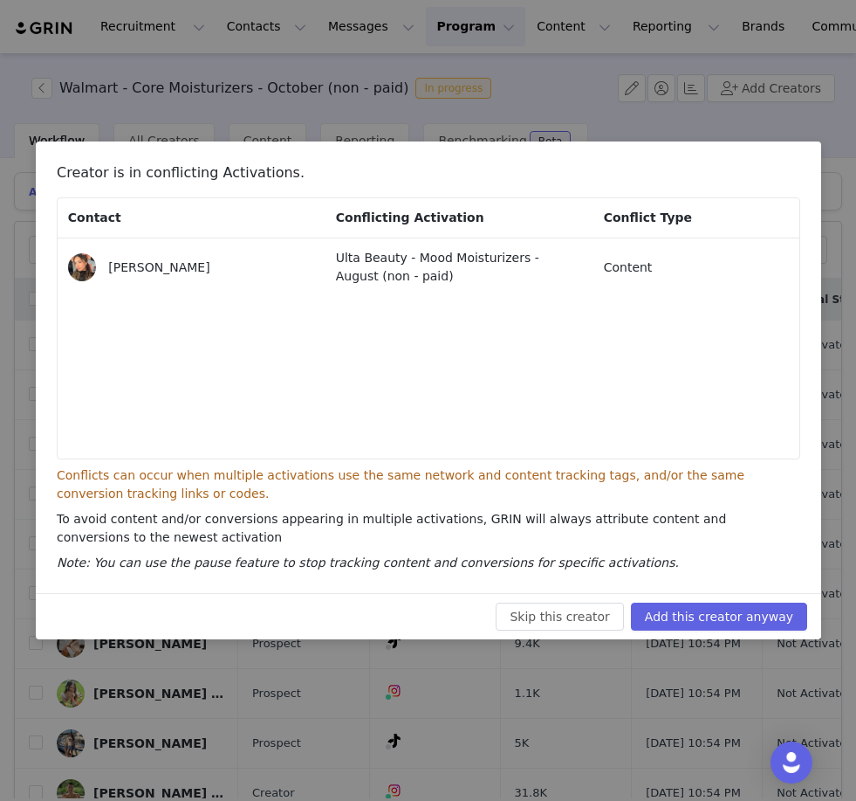
scroll to position [115, 148]
click at [738, 618] on button "Add this creator anyway" at bounding box center [718, 616] width 176 height 28
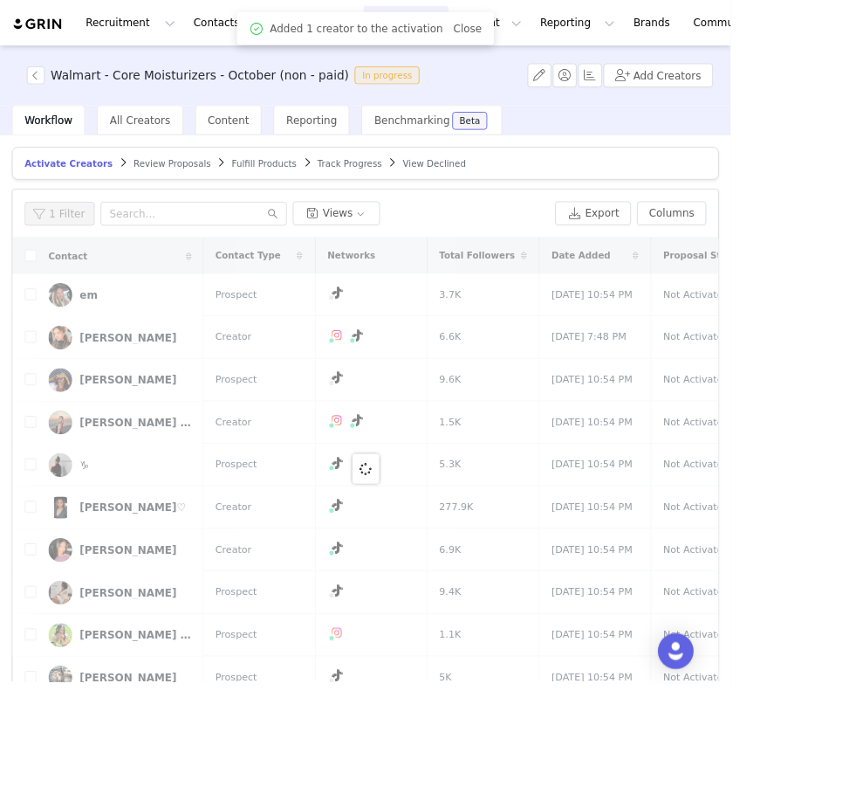
click at [37, 404] on div at bounding box center [428, 548] width 827 height 540
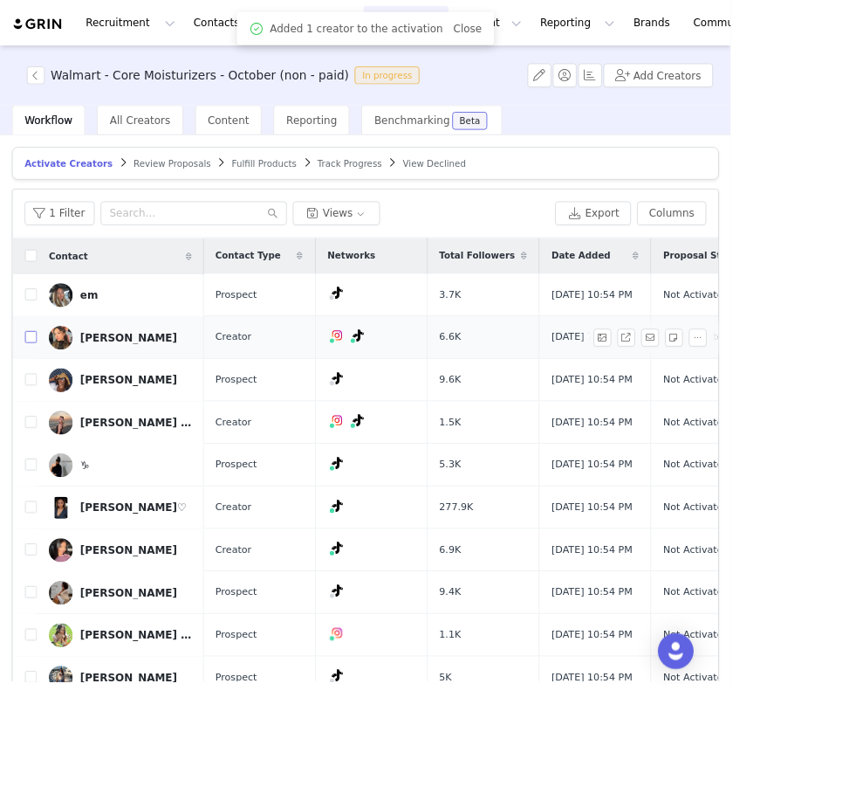
click at [37, 401] on input "checkbox" at bounding box center [36, 394] width 14 height 14
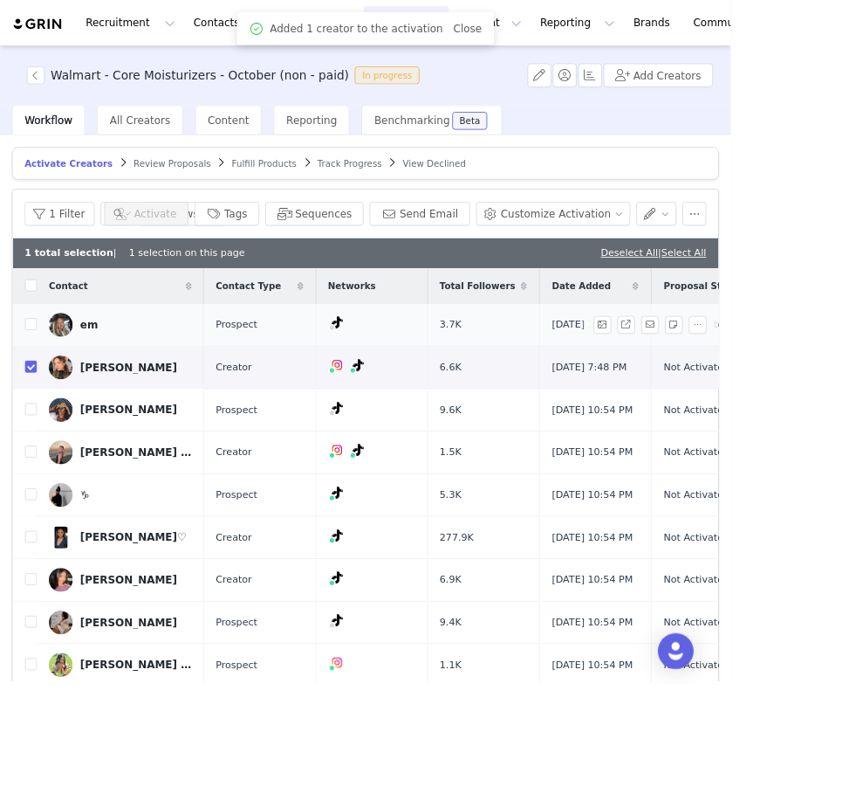
click at [37, 404] on td at bounding box center [29, 380] width 28 height 50
click at [34, 436] on input "checkbox" at bounding box center [36, 429] width 14 height 14
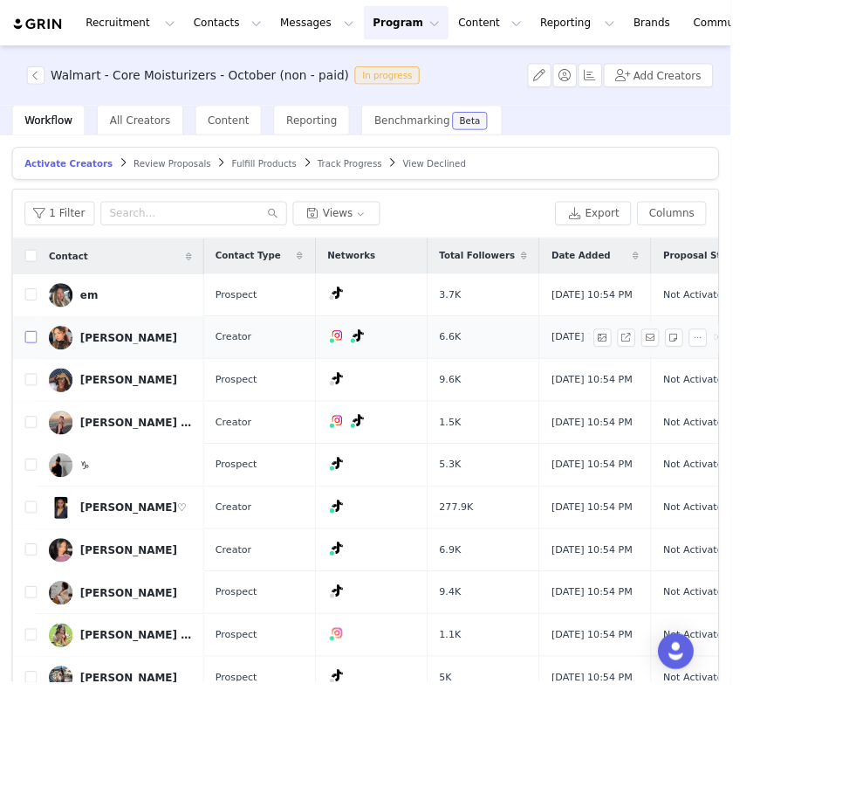
click at [40, 401] on input "checkbox" at bounding box center [36, 394] width 14 height 14
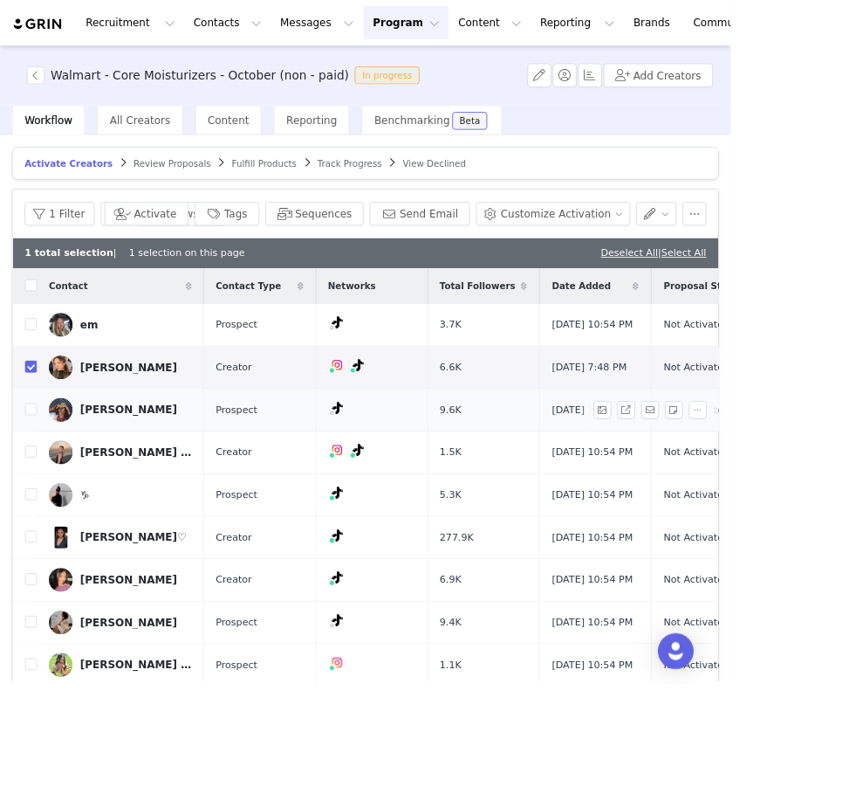
click at [32, 436] on input "checkbox" at bounding box center [36, 429] width 14 height 14
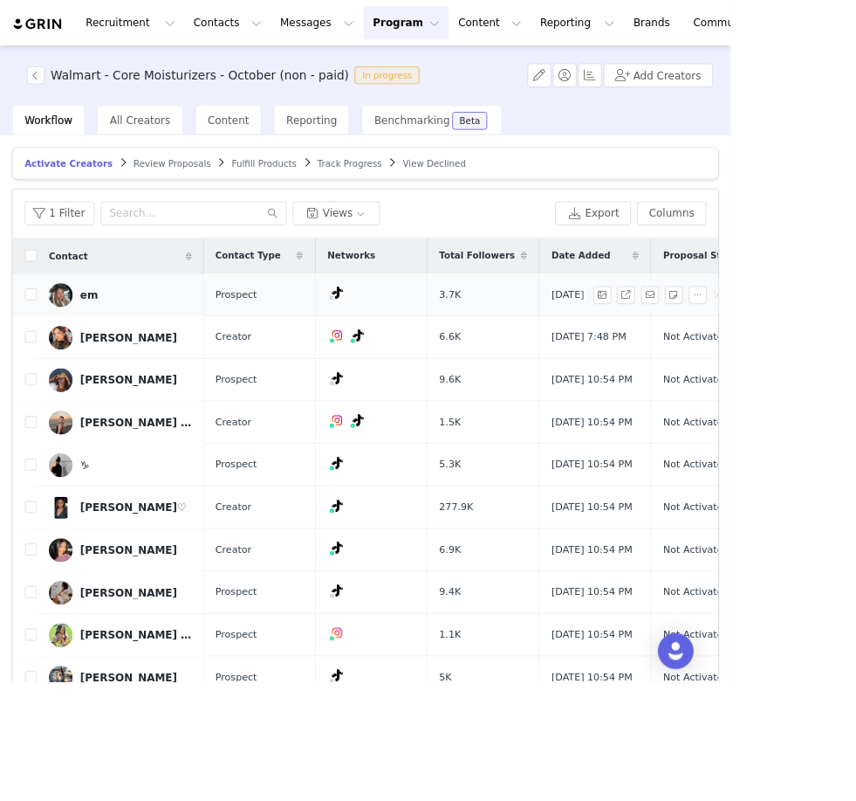
click at [36, 401] on input "checkbox" at bounding box center [36, 394] width 14 height 14
checkbox input "true"
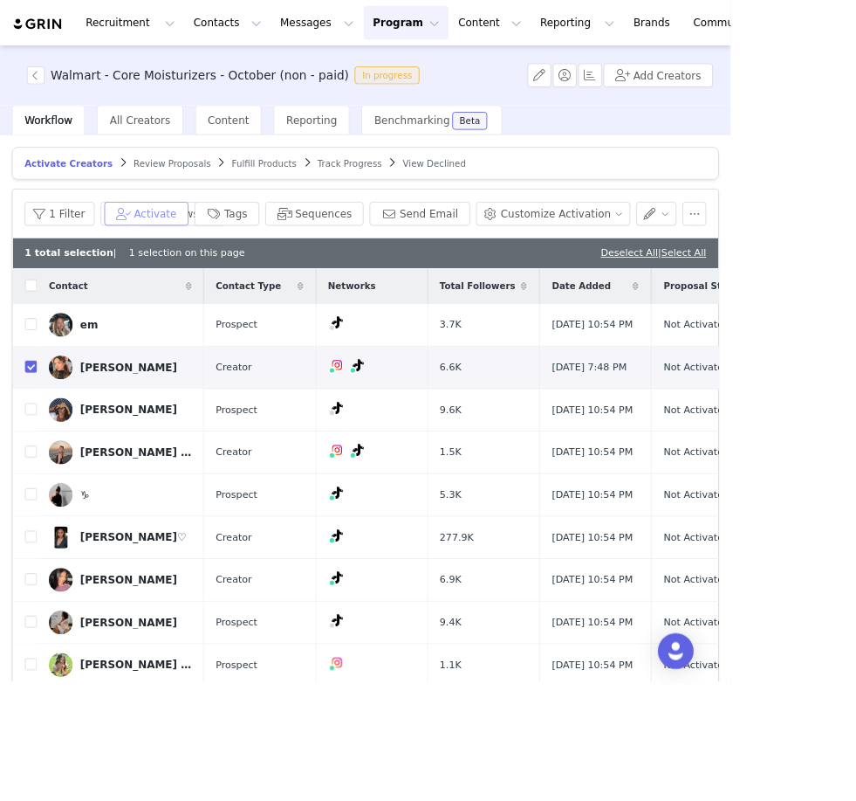
click at [193, 252] on button "Activate" at bounding box center [171, 250] width 99 height 28
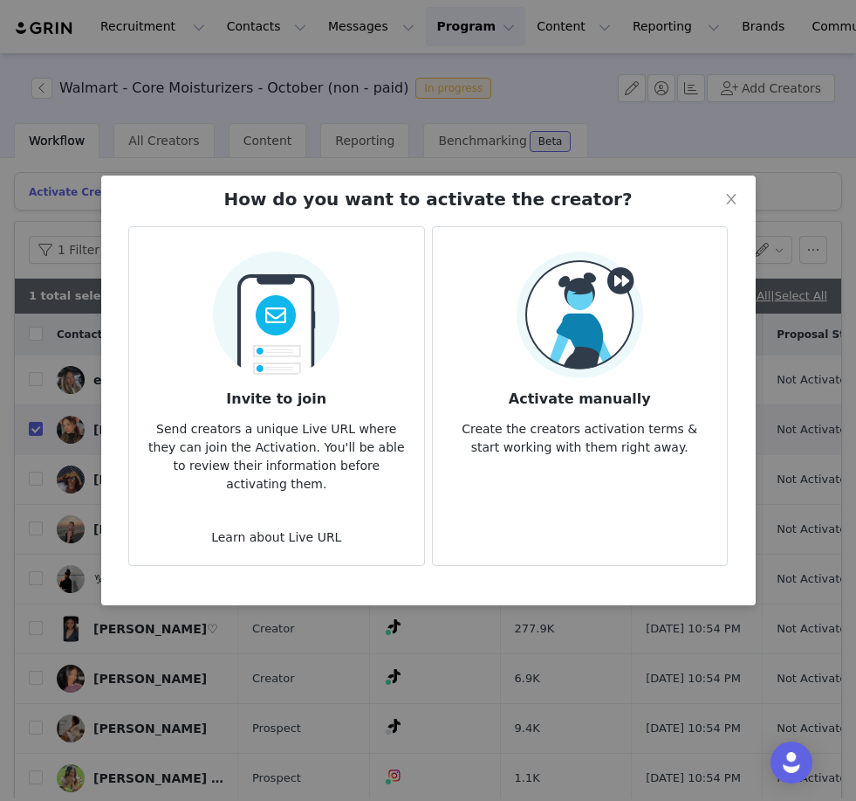
click at [320, 331] on img at bounding box center [276, 309] width 127 height 137
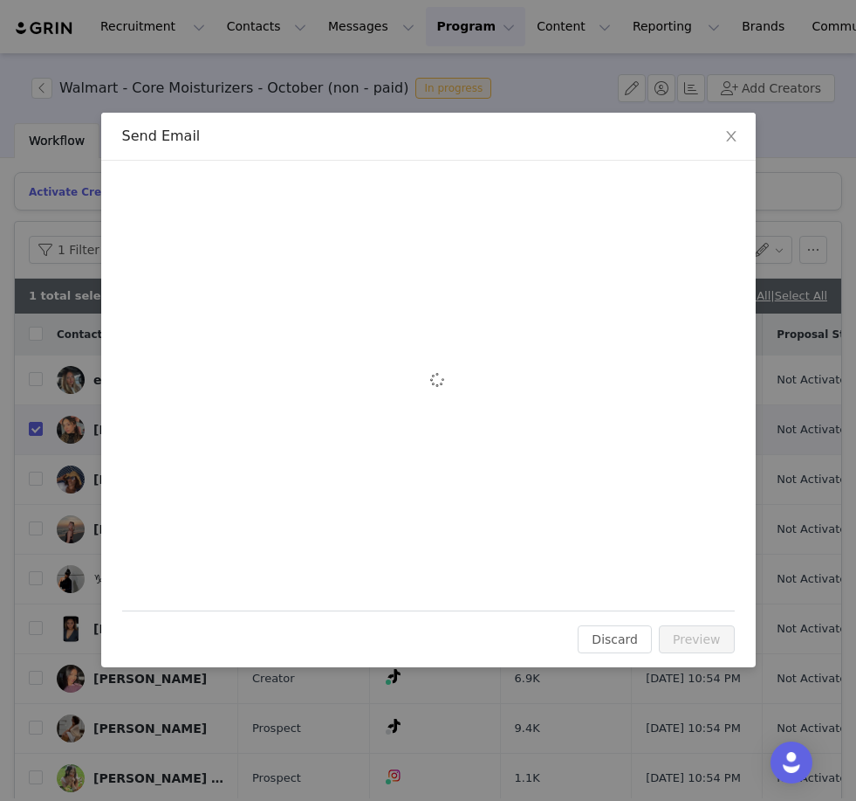
scroll to position [0, 0]
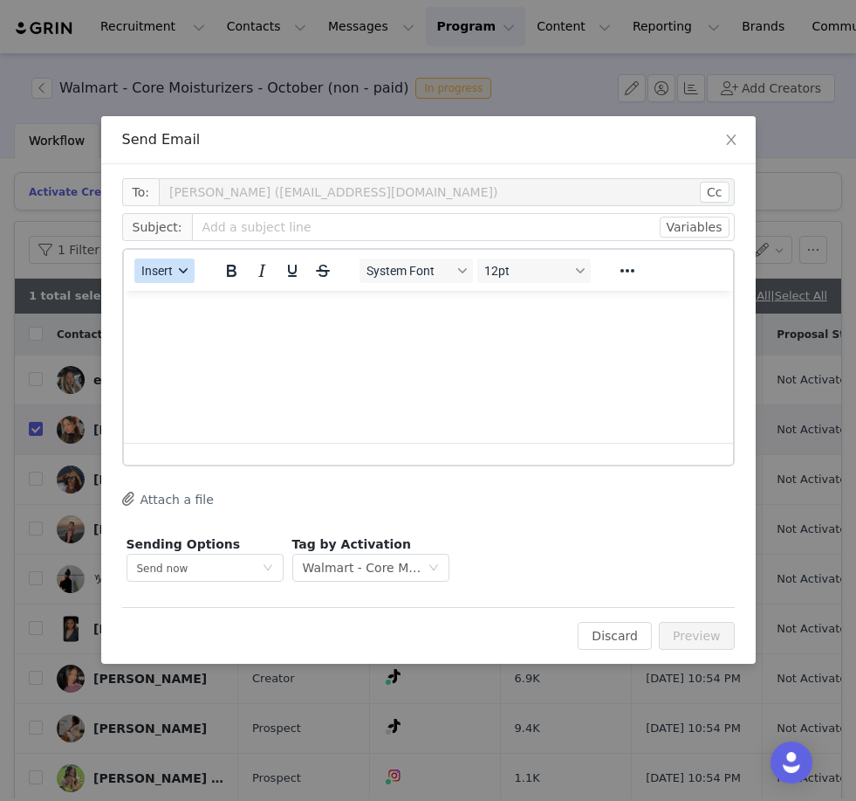
click at [171, 274] on span "Insert" at bounding box center [156, 271] width 31 height 14
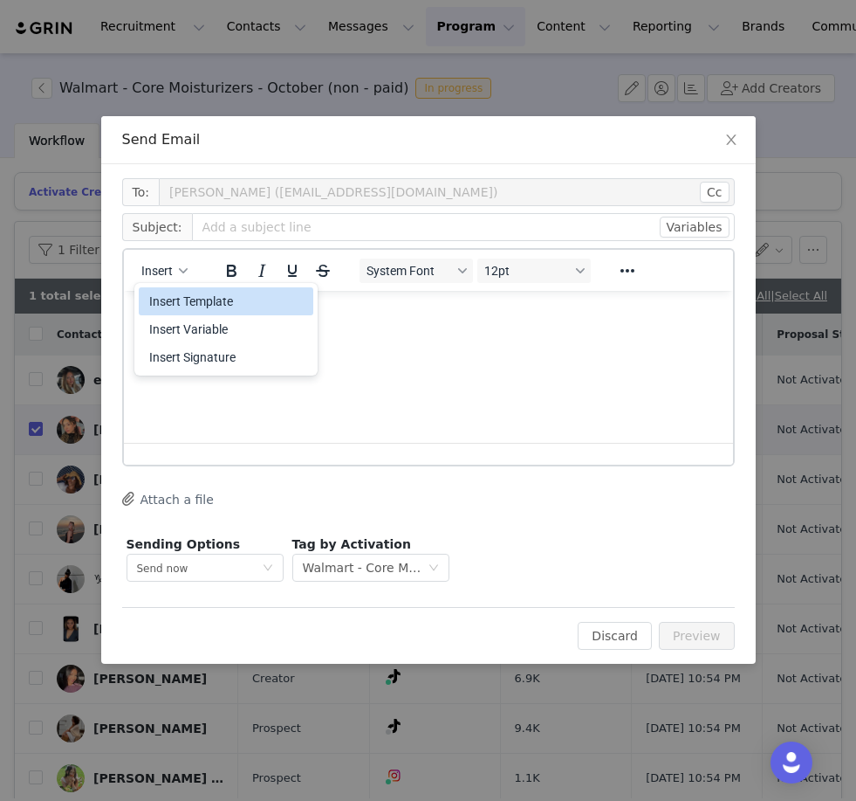
click at [194, 299] on div "Insert Template" at bounding box center [227, 301] width 157 height 21
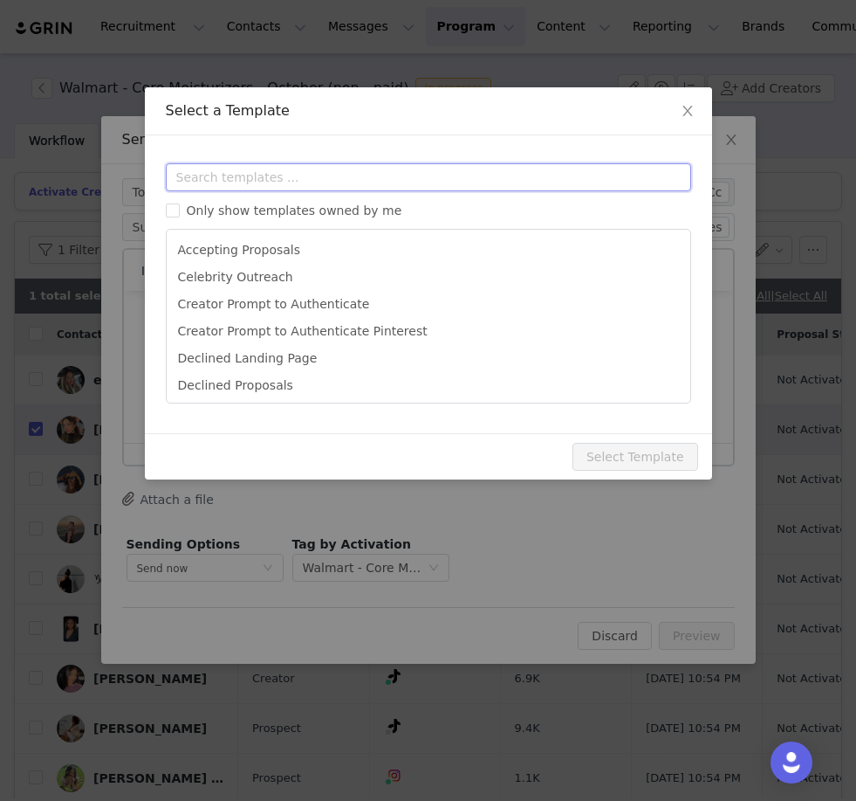
click at [252, 180] on input "text" at bounding box center [429, 177] width 526 height 28
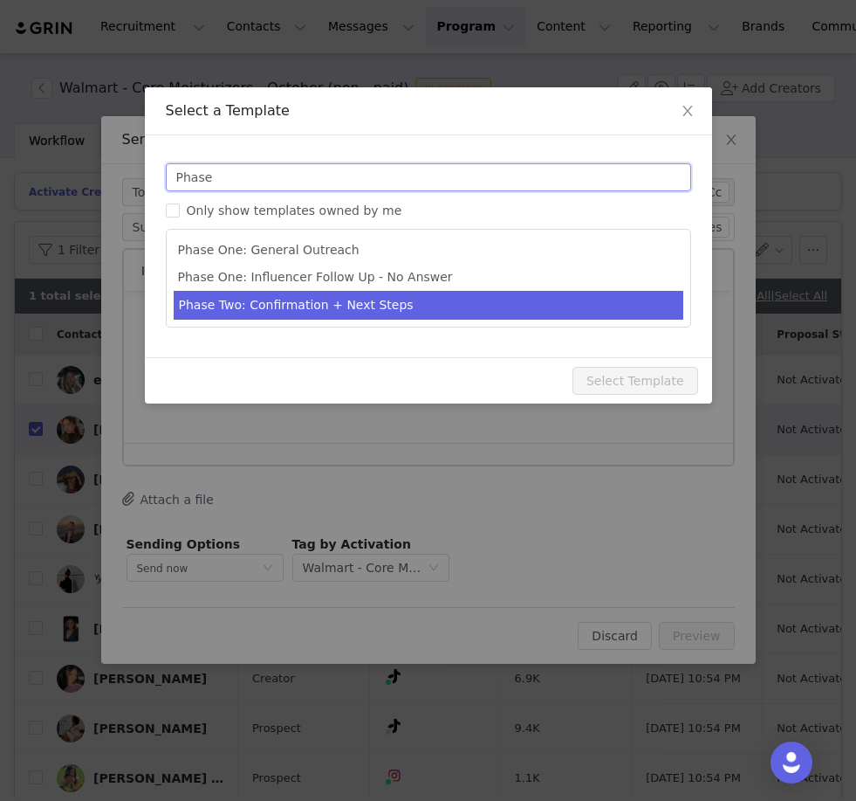
type input "Phase"
click at [287, 312] on li "Phase Two: Confirmation + Next Steps" at bounding box center [429, 305] width 510 height 29
type input "Hempz Collab - Next Steps"
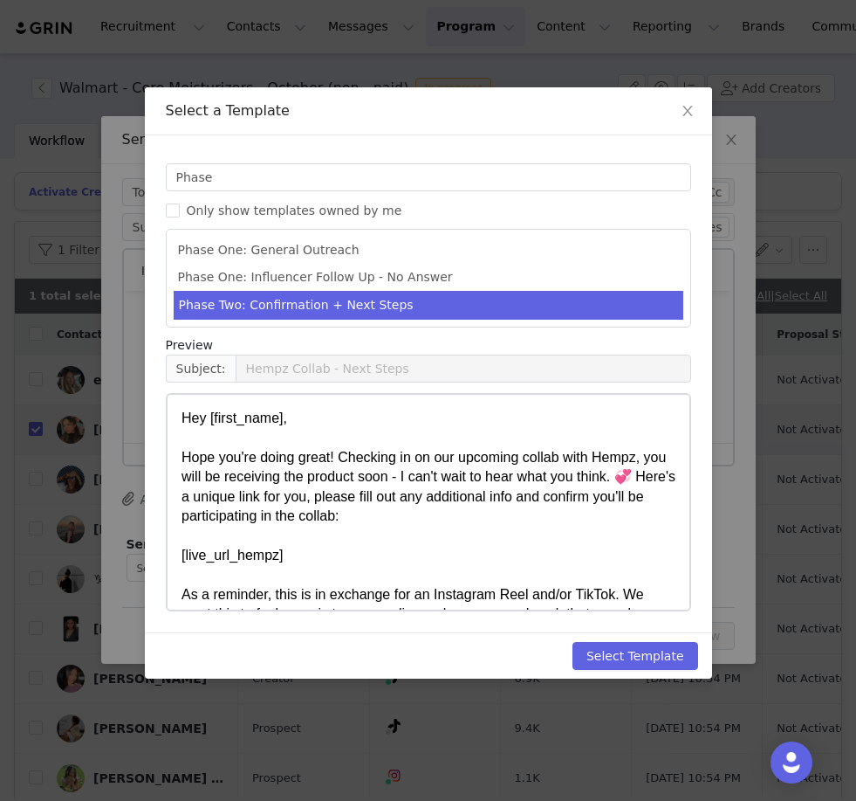
click at [636, 653] on button "Select Template" at bounding box center [636, 656] width 126 height 28
type input "Hempz Collab - Next Steps"
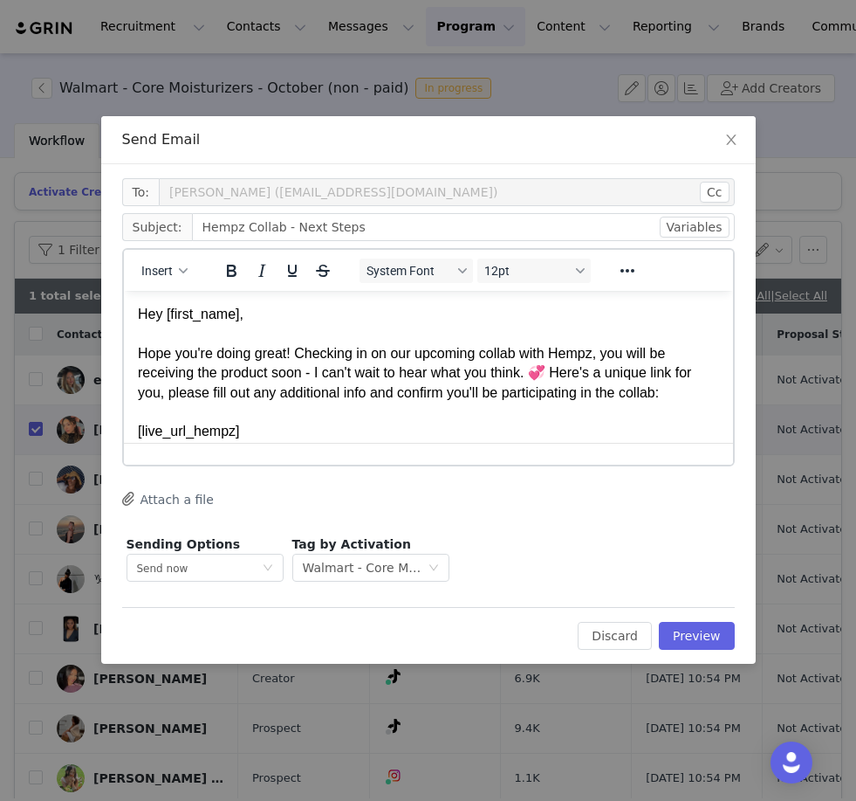
click at [697, 643] on button "Preview" at bounding box center [697, 636] width 76 height 28
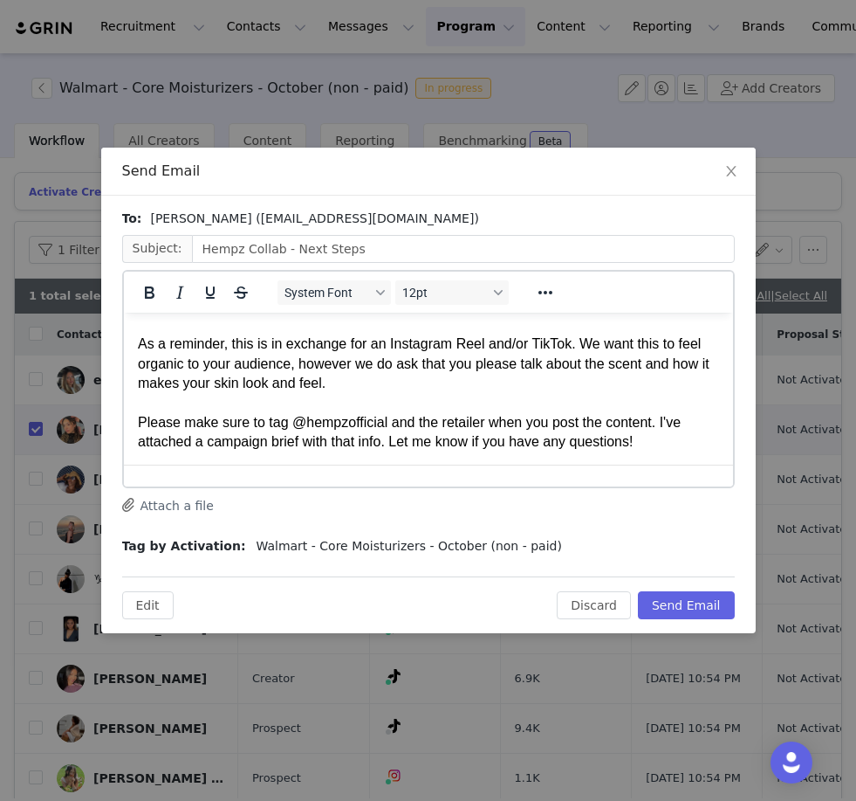
scroll to position [174, 0]
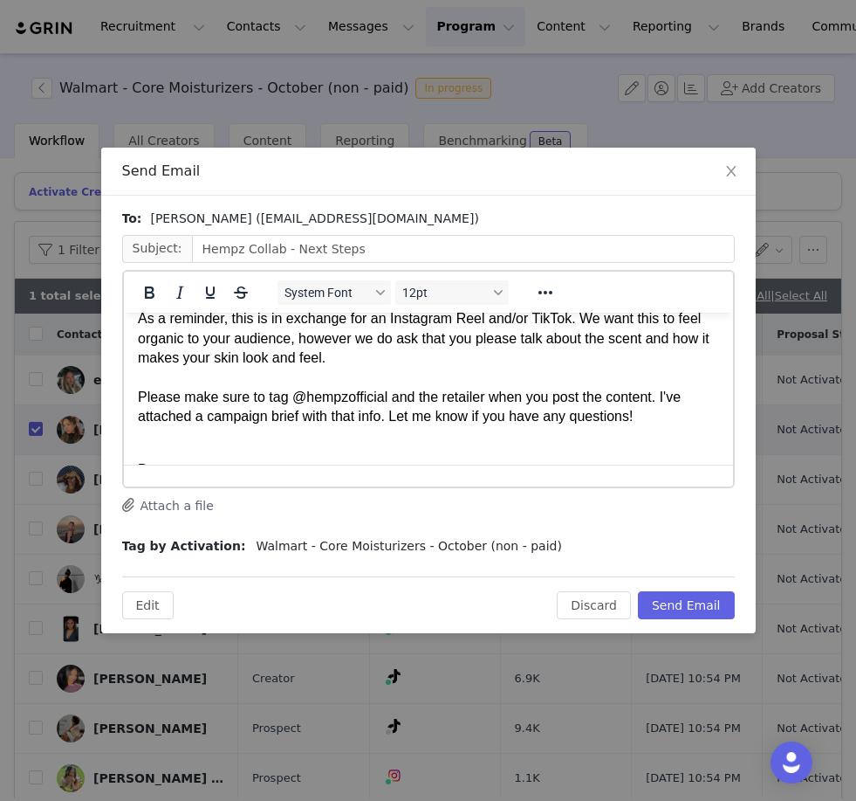
click at [464, 393] on p "Hey [PERSON_NAME], [PERSON_NAME] you're doing great! Checking in on our upcomin…" at bounding box center [427, 288] width 581 height 273
click at [464, 392] on p "Hey [PERSON_NAME], [PERSON_NAME] you're doing great! Checking in on our upcomin…" at bounding box center [427, 288] width 581 height 273
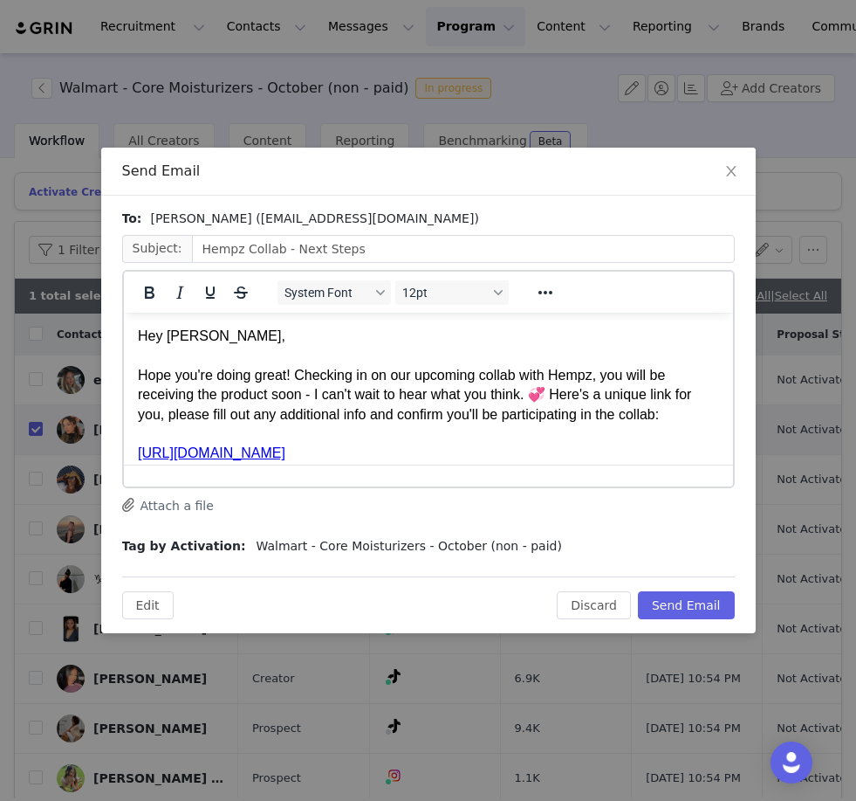
scroll to position [0, 0]
drag, startPoint x: 833, startPoint y: 437, endPoint x: 195, endPoint y: 506, distance: 641.9
click at [195, 506] on button "Attach a file" at bounding box center [168, 504] width 92 height 21
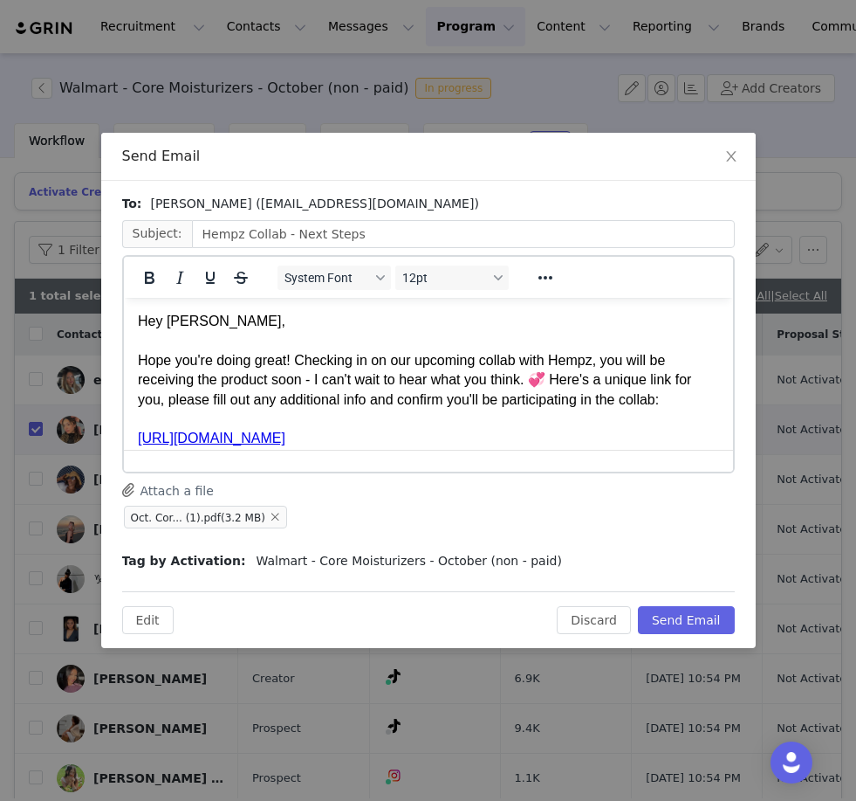
click at [684, 622] on button "Send Email" at bounding box center [686, 620] width 97 height 28
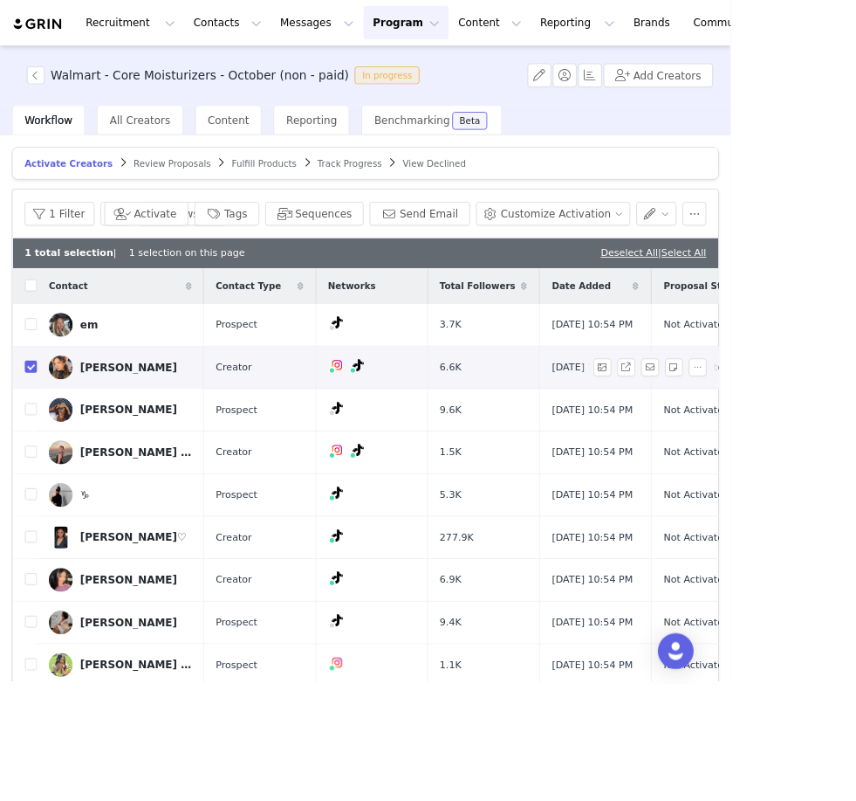
click at [38, 436] on input "checkbox" at bounding box center [36, 429] width 14 height 14
checkbox input "false"
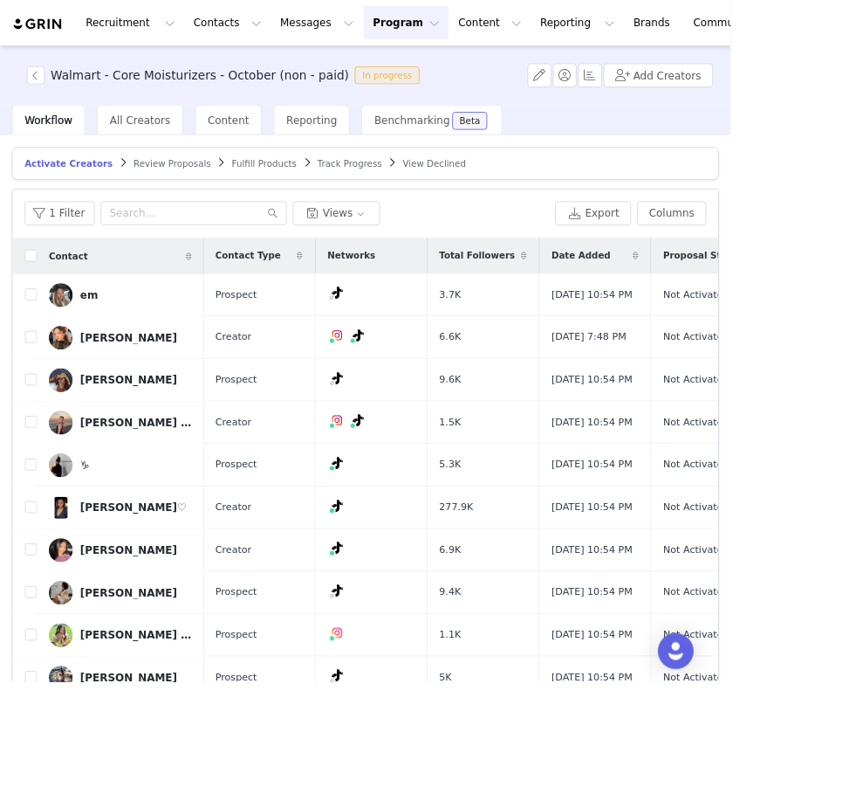
click at [57, 27] on img at bounding box center [44, 28] width 61 height 17
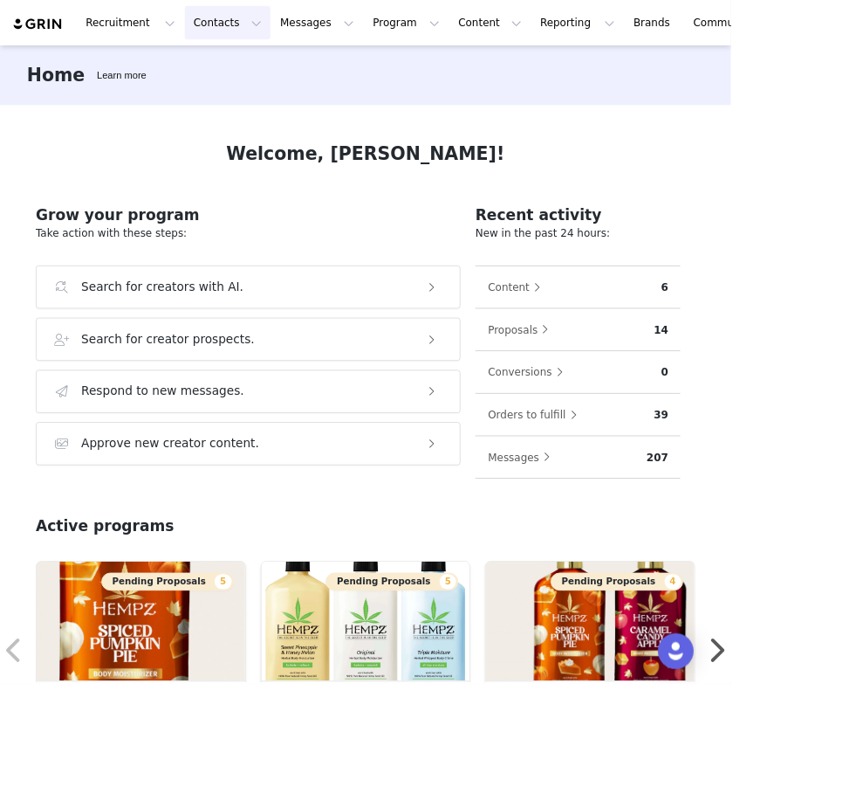
click at [248, 21] on button "Contacts Contacts" at bounding box center [267, 26] width 100 height 39
click at [243, 73] on p "Creators" at bounding box center [244, 77] width 52 height 18
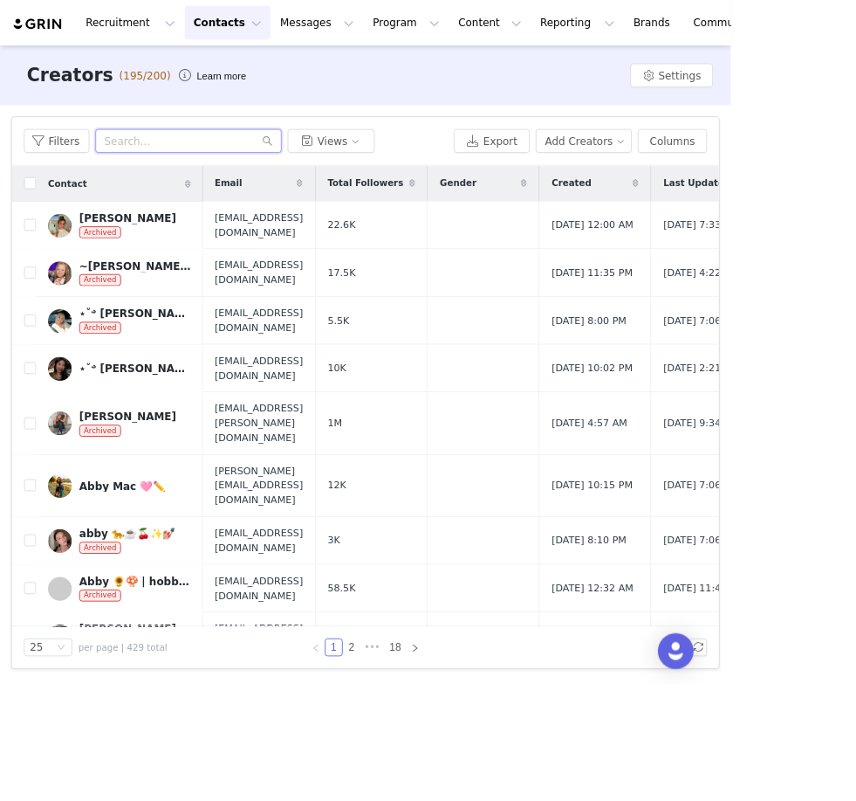
click at [212, 161] on input "text" at bounding box center [221, 165] width 218 height 28
paste input "" @fionaodle ""
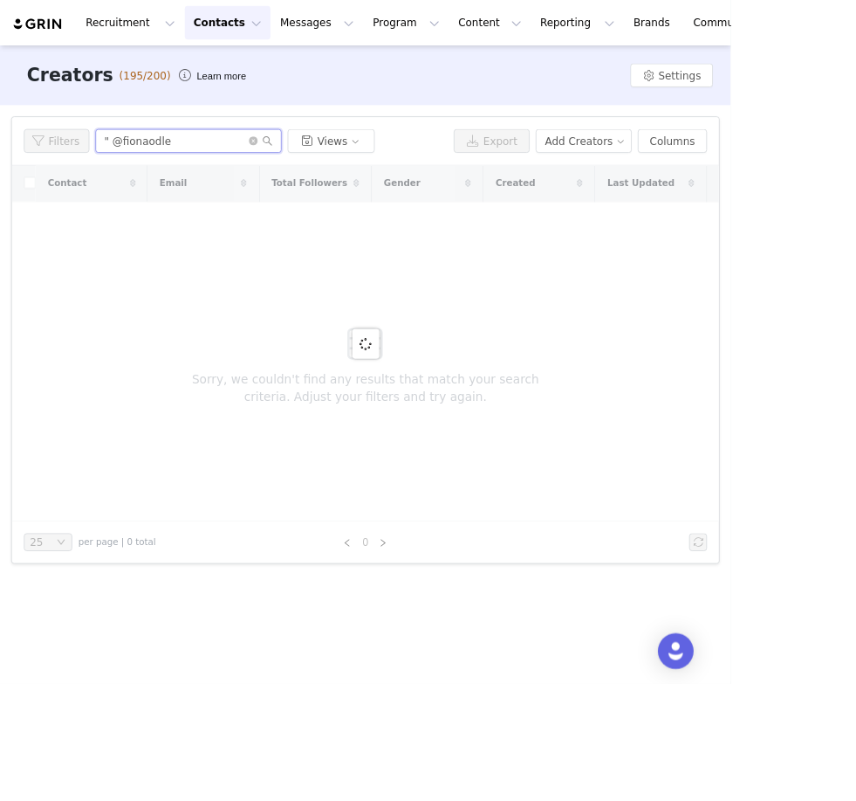
click at [131, 167] on input "" @fionaodle" at bounding box center [221, 165] width 218 height 28
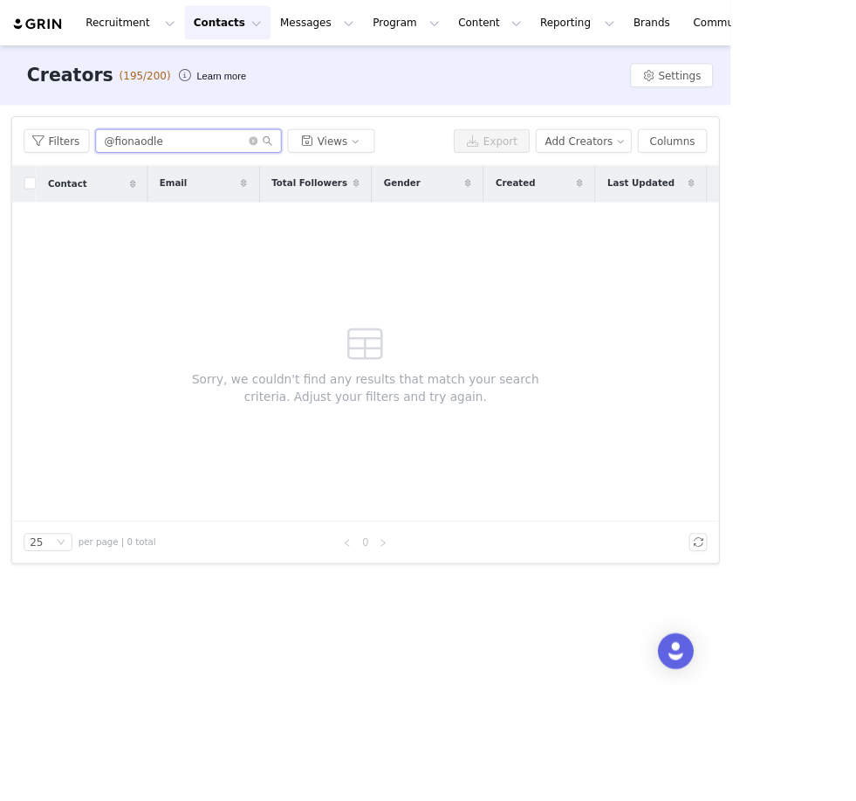
type input "@fionaodle"
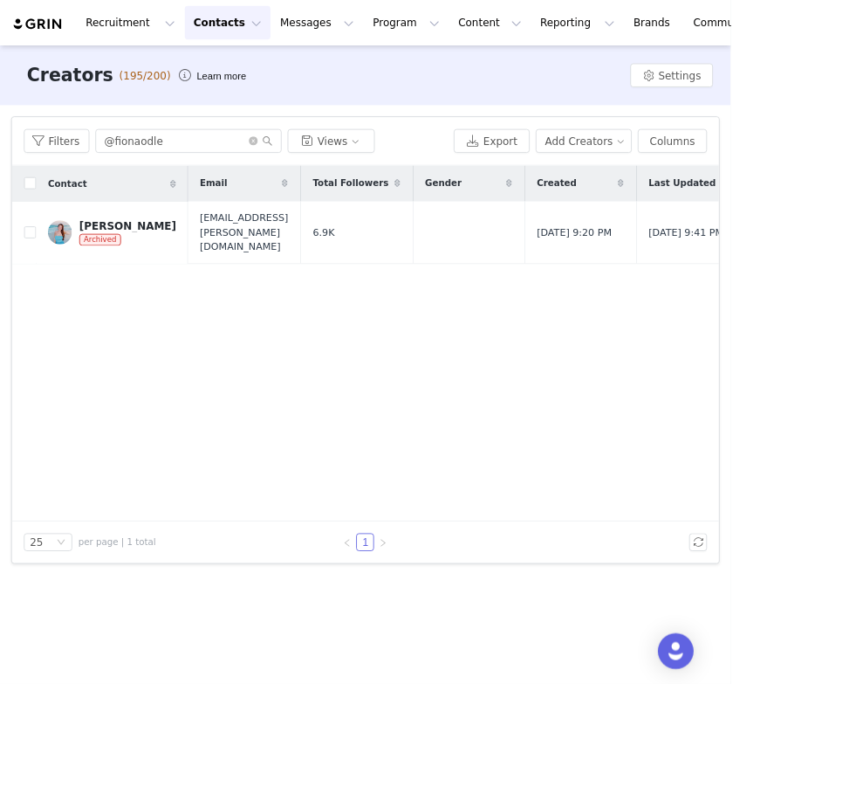
click at [38, 265] on input "checkbox" at bounding box center [35, 272] width 14 height 14
checkbox input "true"
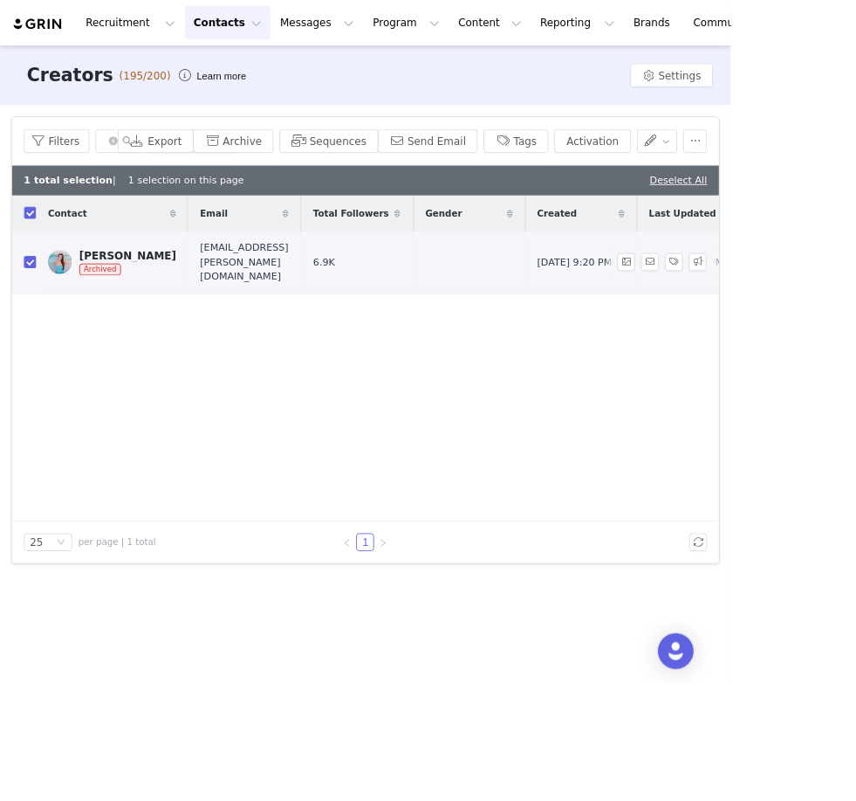
click at [35, 299] on input "checkbox" at bounding box center [35, 306] width 14 height 14
checkbox input "false"
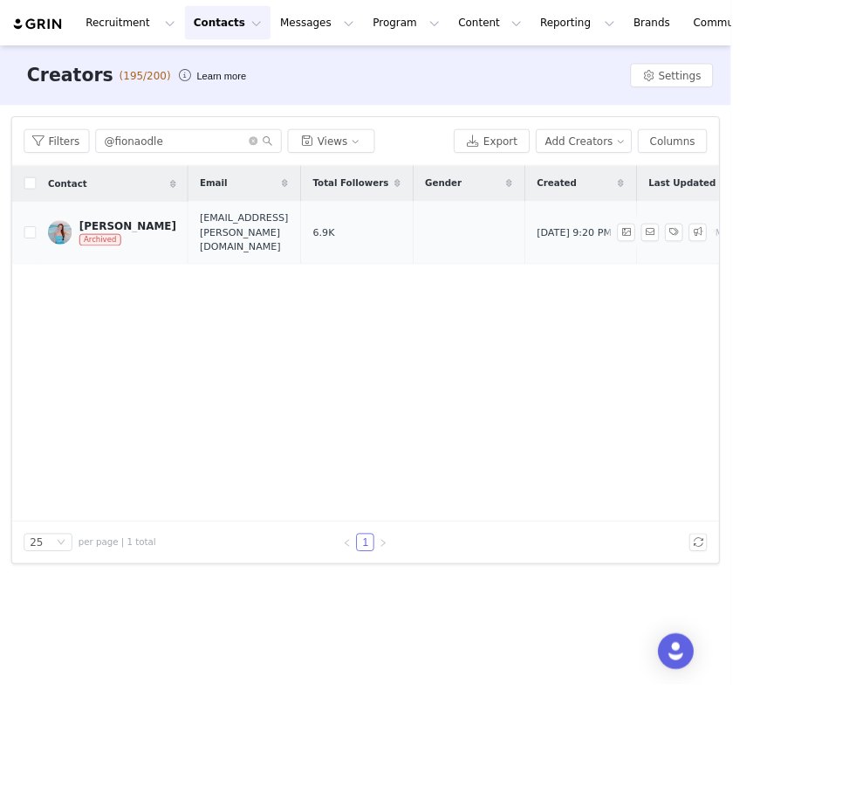
click at [103, 277] on span "Archived" at bounding box center [117, 280] width 49 height 14
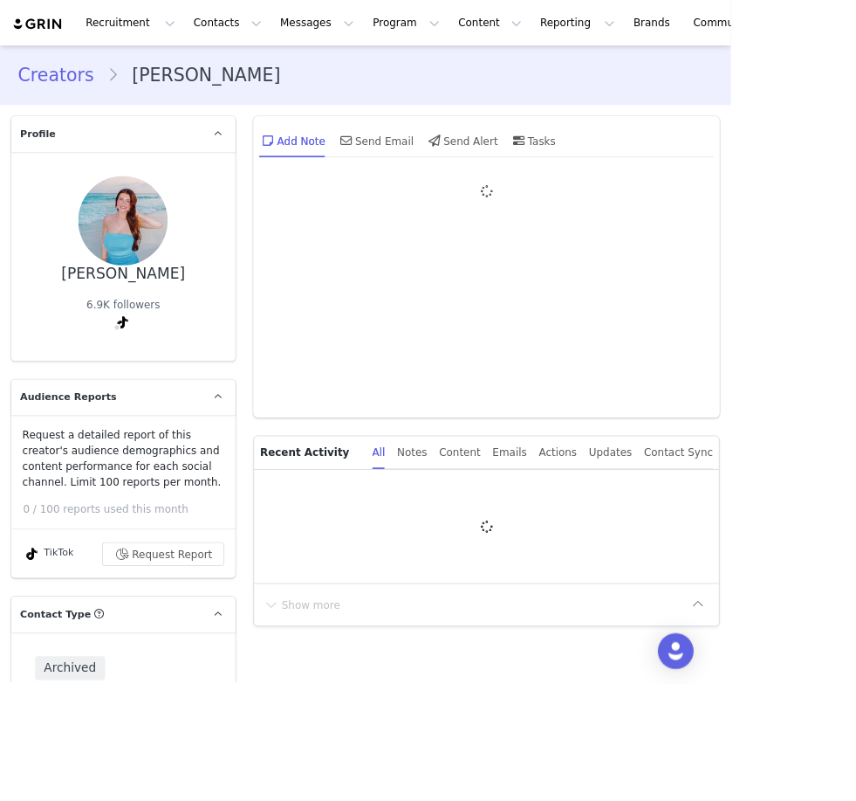
type input "+1 ([GEOGRAPHIC_DATA])"
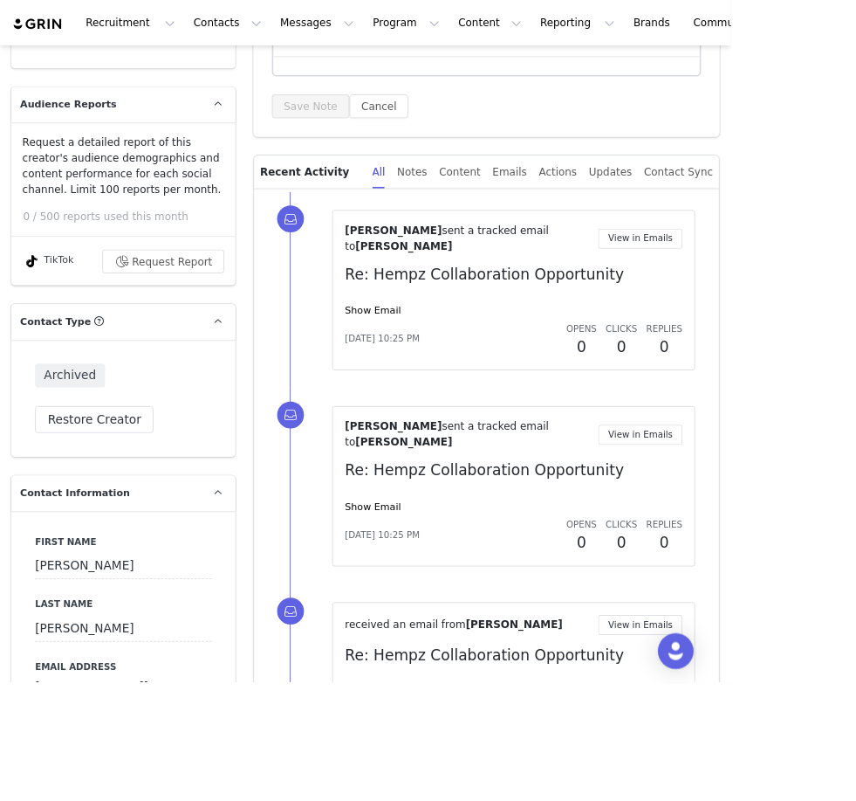
scroll to position [396, 0]
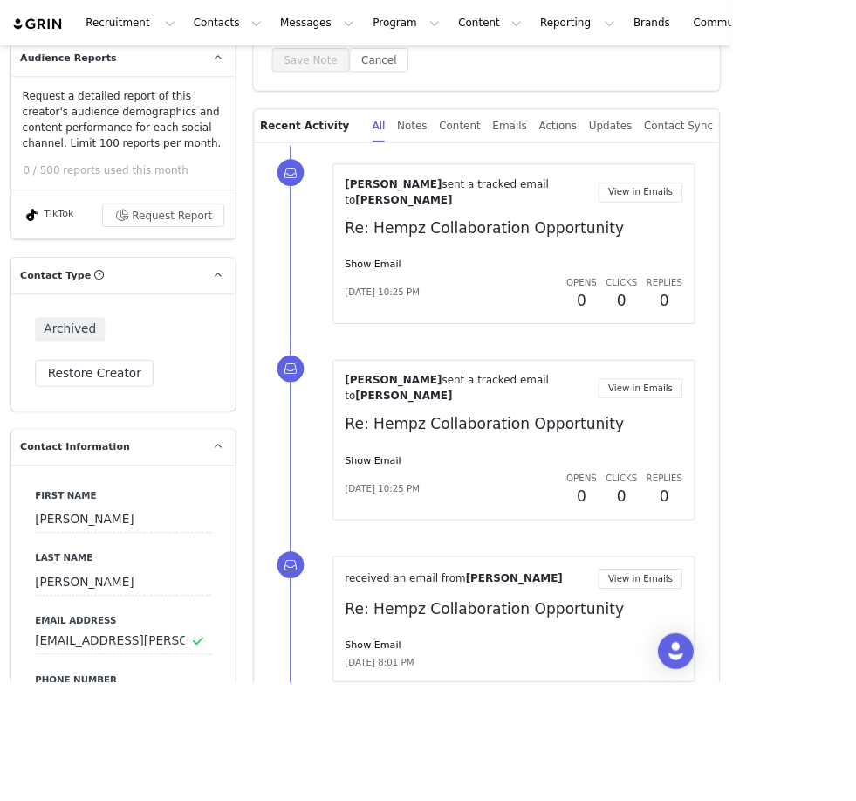
click at [103, 432] on button "Restore Creator" at bounding box center [110, 437] width 139 height 31
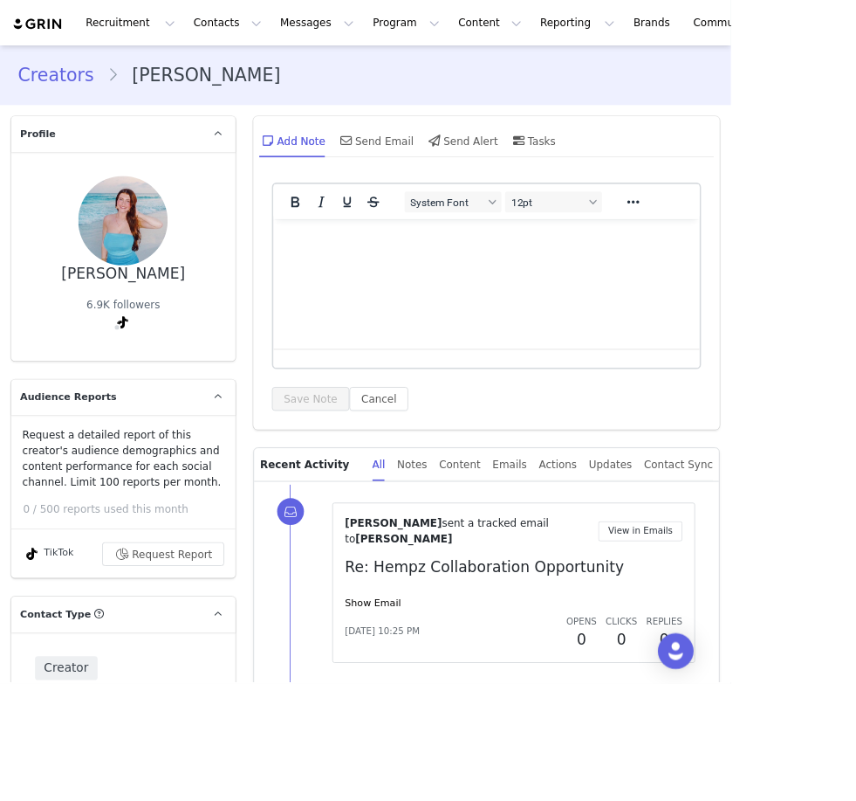
scroll to position [0, 0]
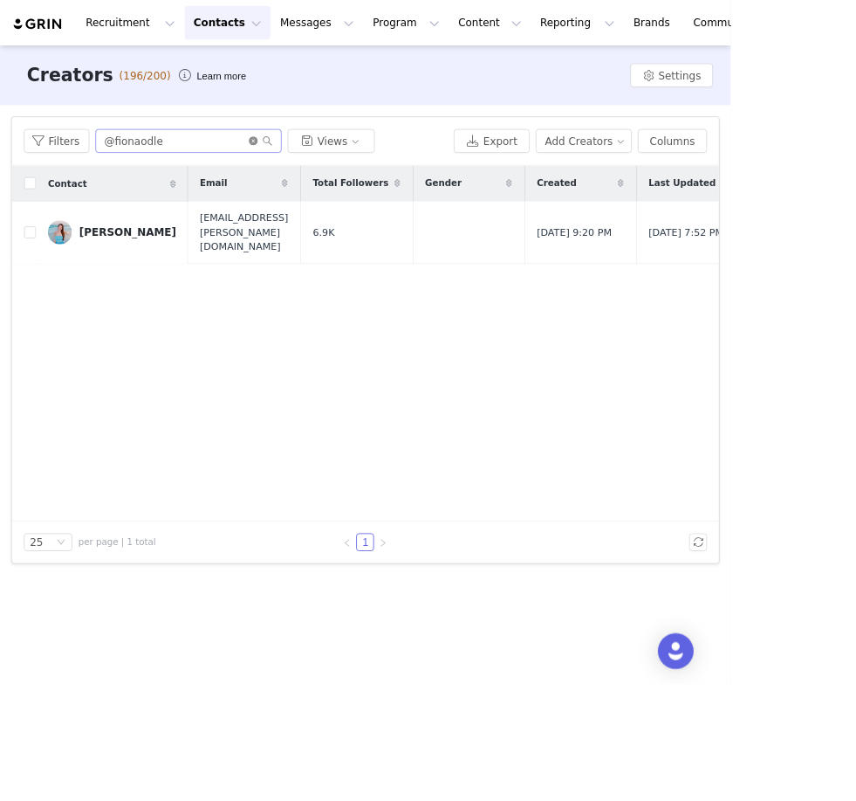
click at [297, 166] on icon "icon: close-circle" at bounding box center [297, 165] width 10 height 10
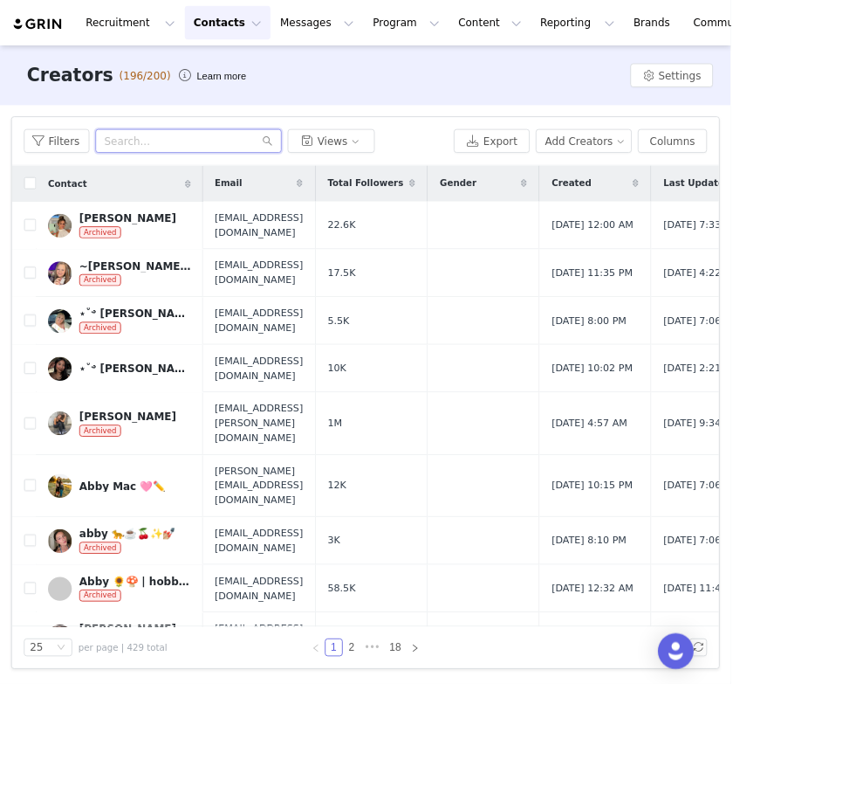
click at [169, 167] on input "text" at bounding box center [221, 165] width 218 height 28
paste input "@lexlovesmakeup_"
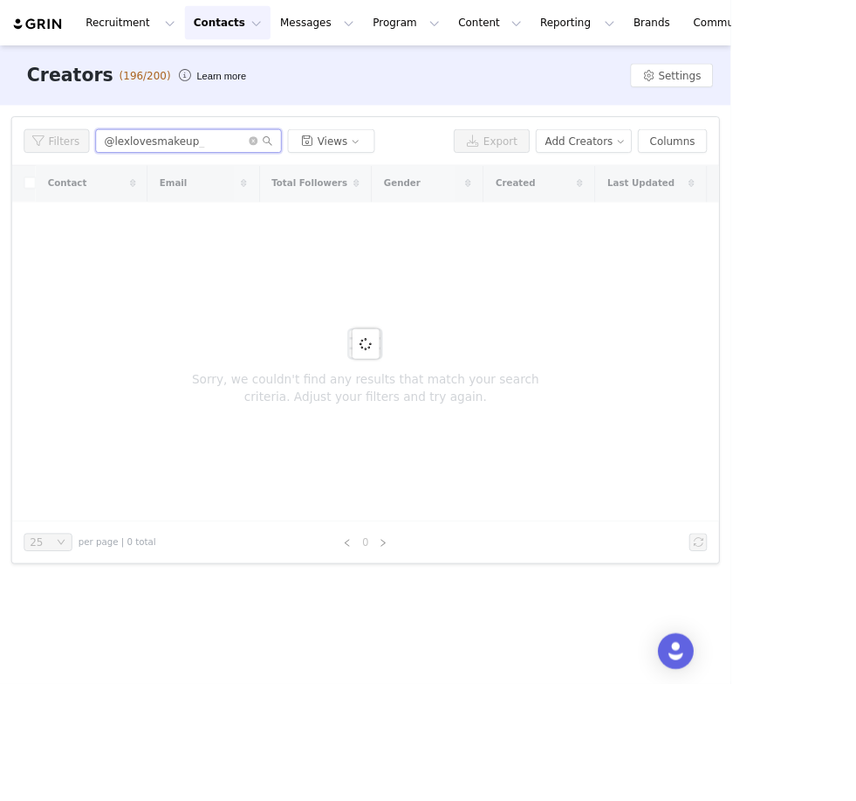
click at [120, 168] on input "@lexlovesmakeup_" at bounding box center [221, 165] width 218 height 28
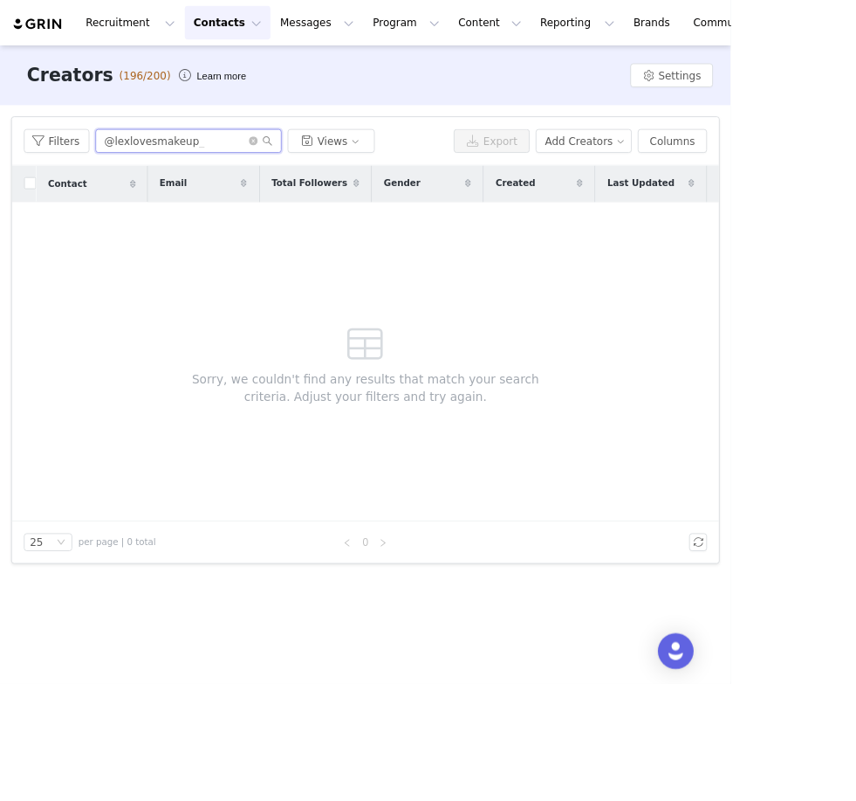
click at [128, 168] on input "@lexlovesmakeup_" at bounding box center [221, 165] width 218 height 28
click at [132, 165] on input "@lexlovesmakeup_" at bounding box center [221, 165] width 218 height 28
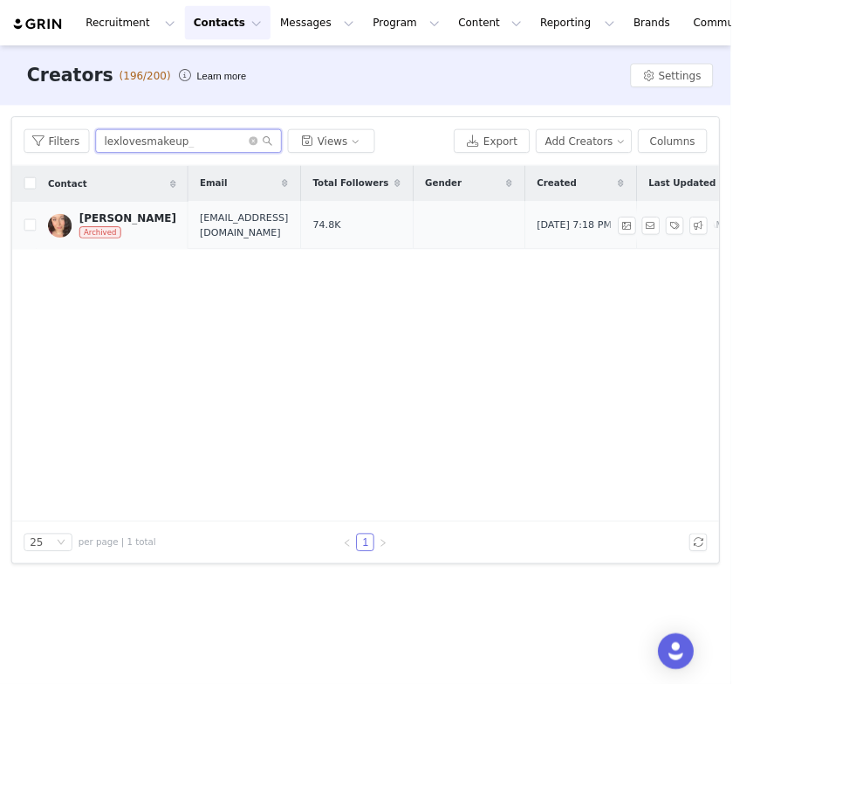
type input "lexlovesmakeup_"
click at [105, 269] on span "Archived" at bounding box center [117, 272] width 49 height 14
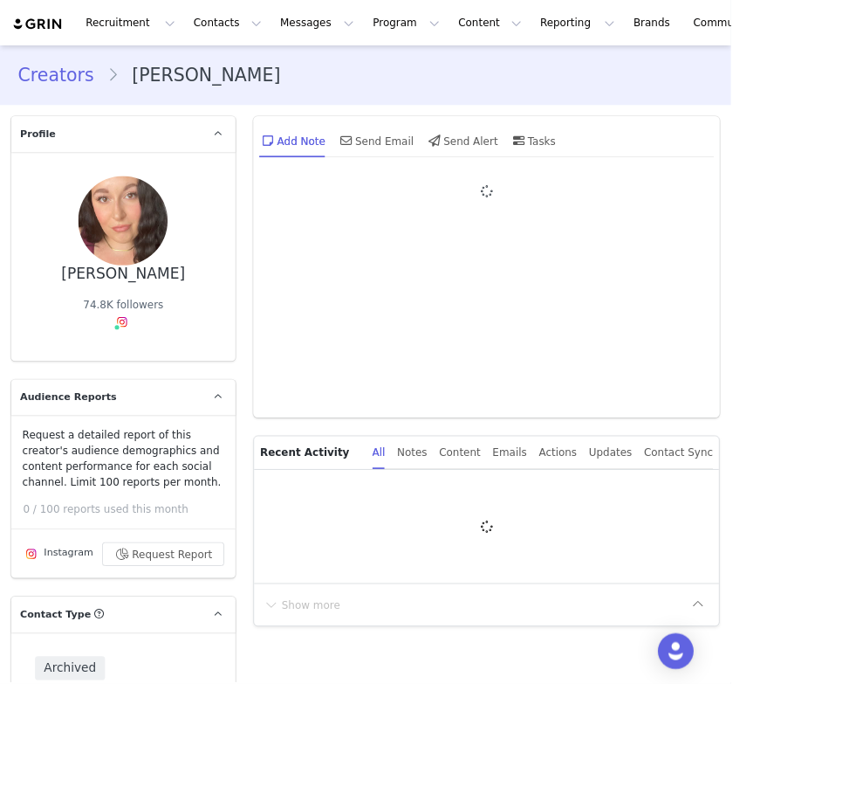
type input "+1 ([GEOGRAPHIC_DATA])"
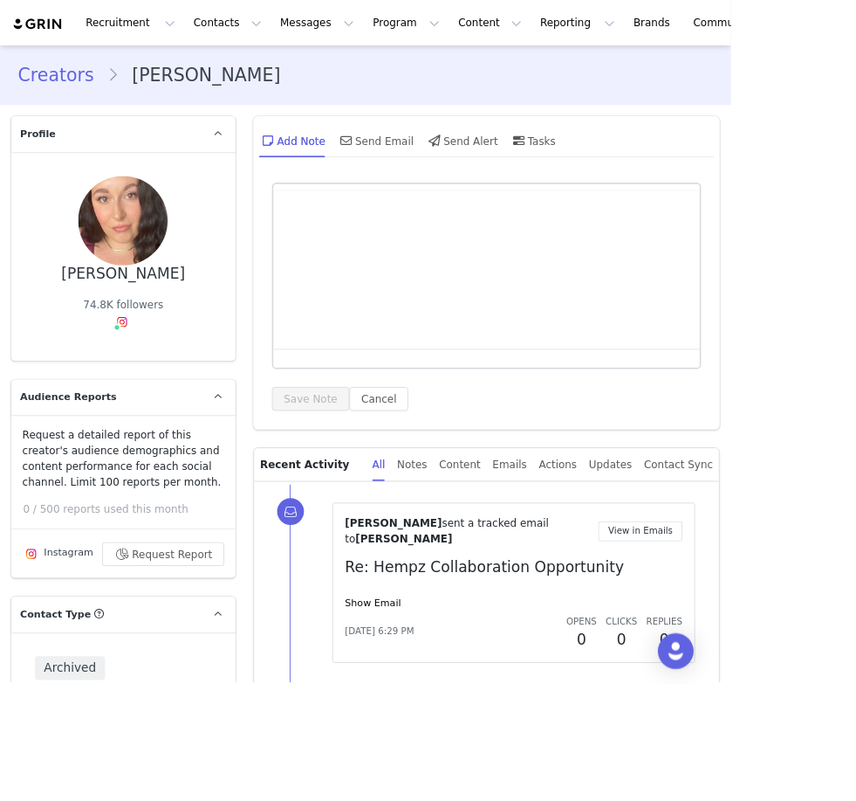
scroll to position [560, 0]
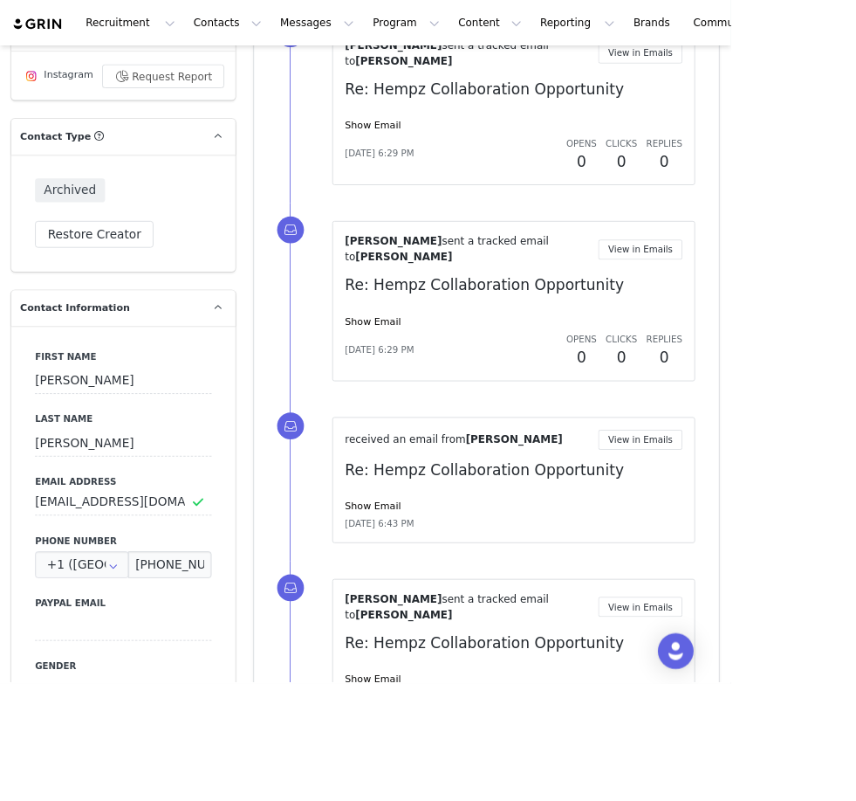
click at [89, 285] on button "Restore Creator" at bounding box center [110, 273] width 139 height 31
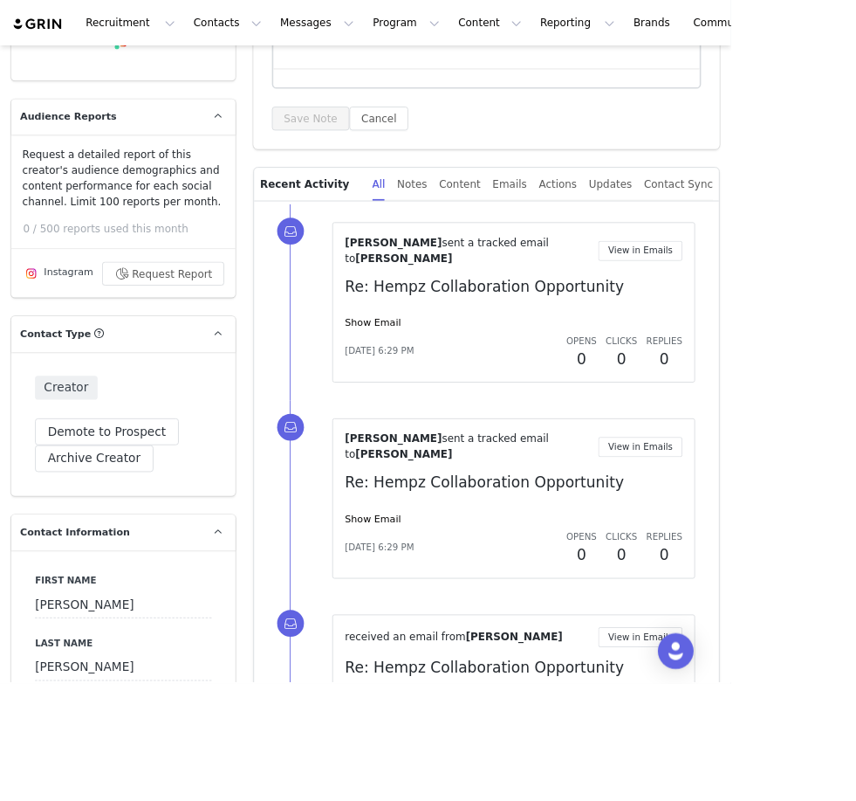
scroll to position [0, 0]
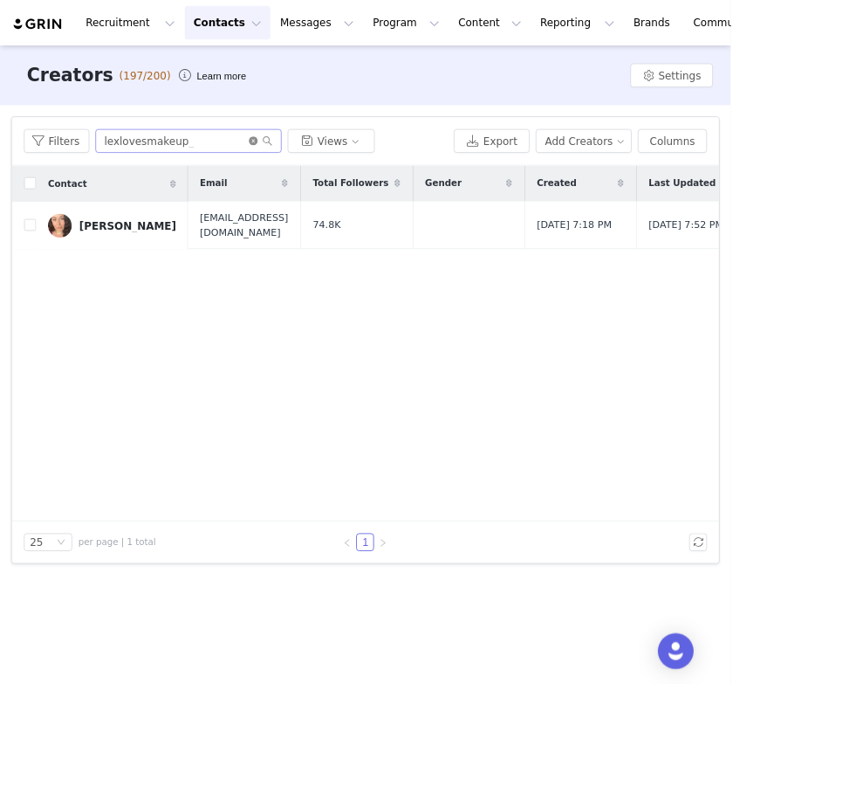
click at [295, 168] on icon "icon: close-circle" at bounding box center [297, 165] width 10 height 10
click at [280, 168] on input "text" at bounding box center [221, 165] width 218 height 28
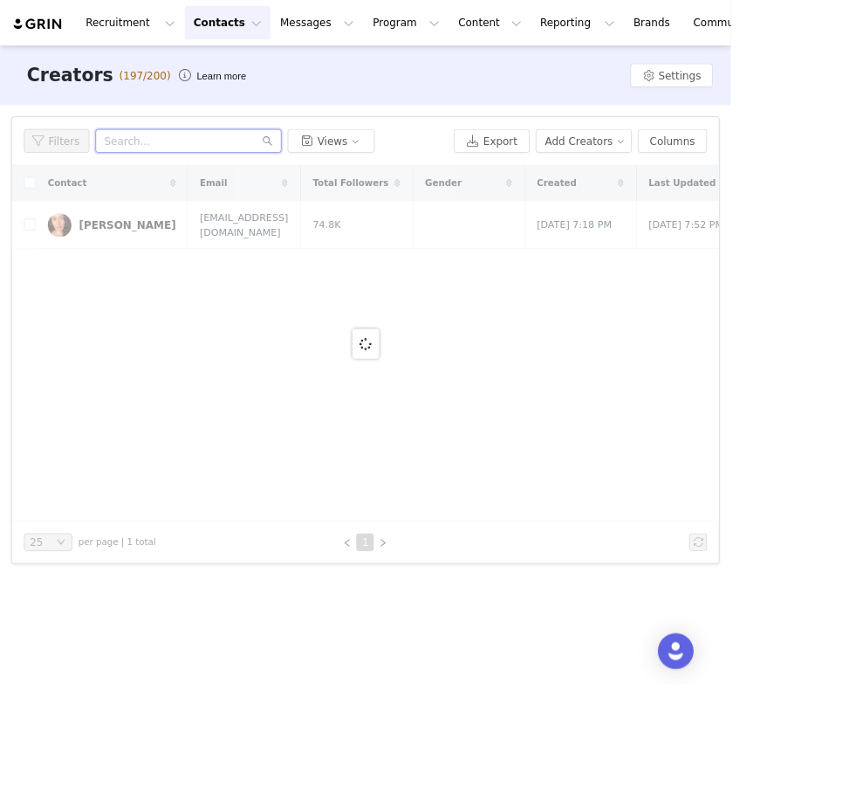
click at [280, 164] on input "text" at bounding box center [221, 165] width 218 height 28
click at [269, 163] on input "text" at bounding box center [221, 165] width 218 height 28
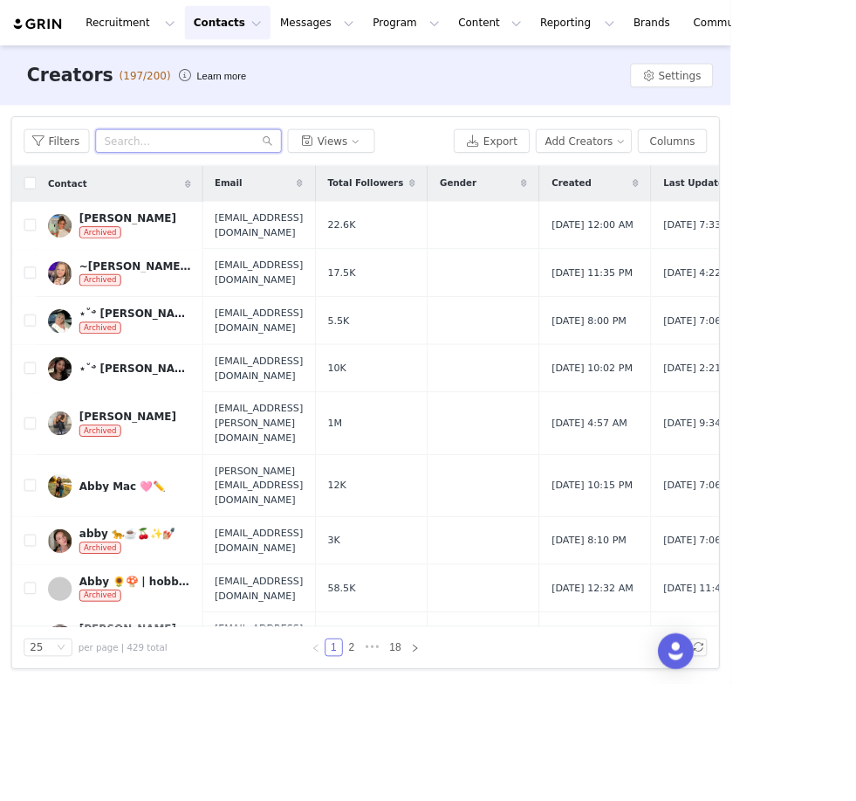
paste input "@l0vemarisa"
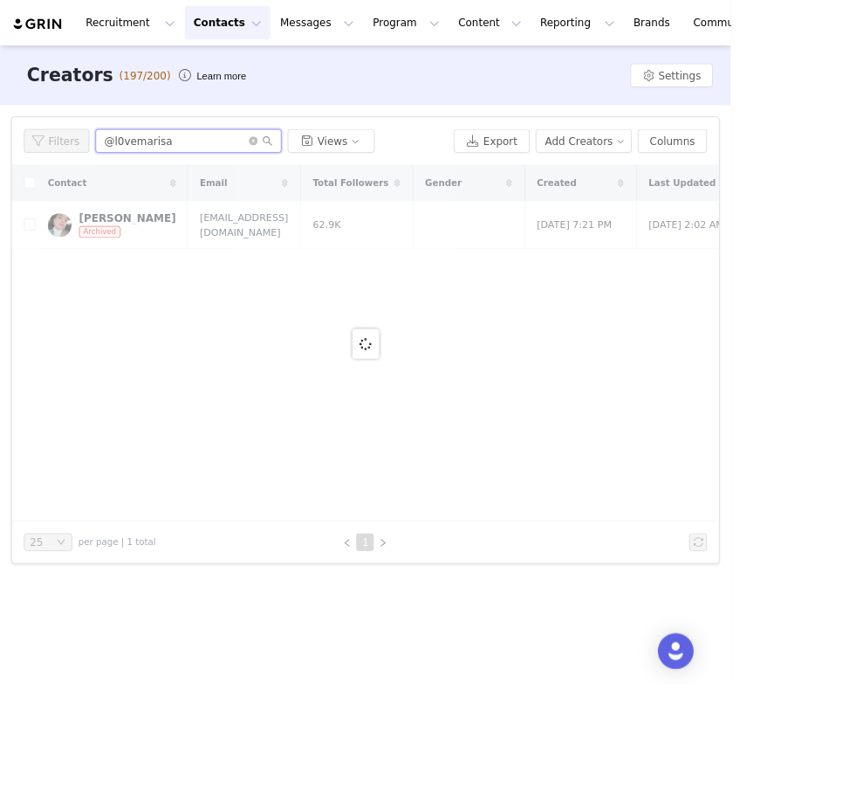
type input "@l0vemarisa"
click at [104, 269] on div at bounding box center [428, 402] width 828 height 416
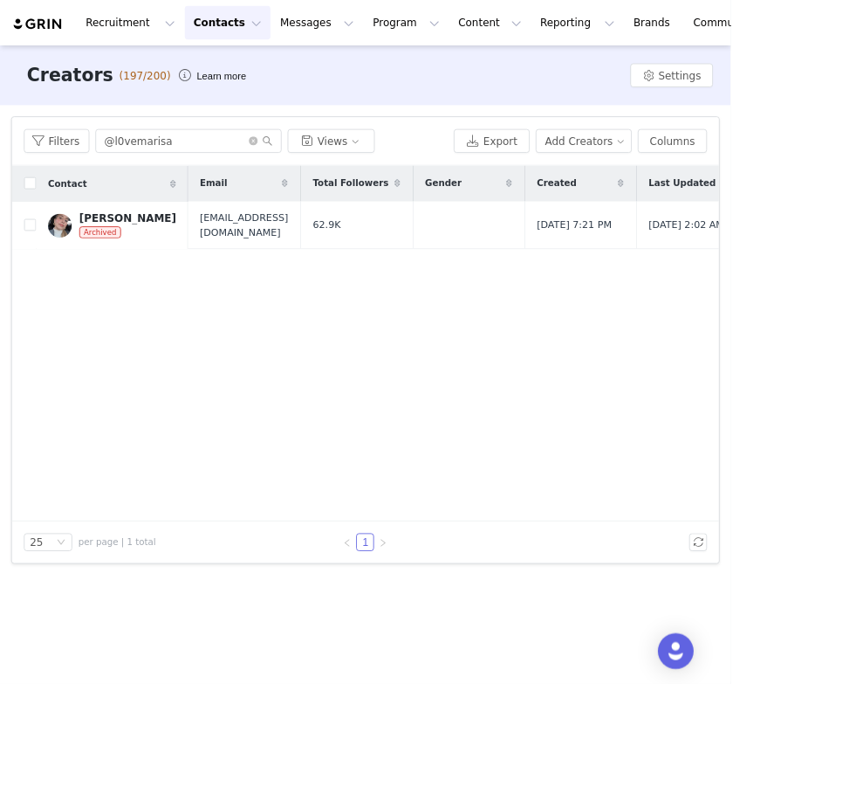
click at [73, 261] on img at bounding box center [70, 264] width 28 height 28
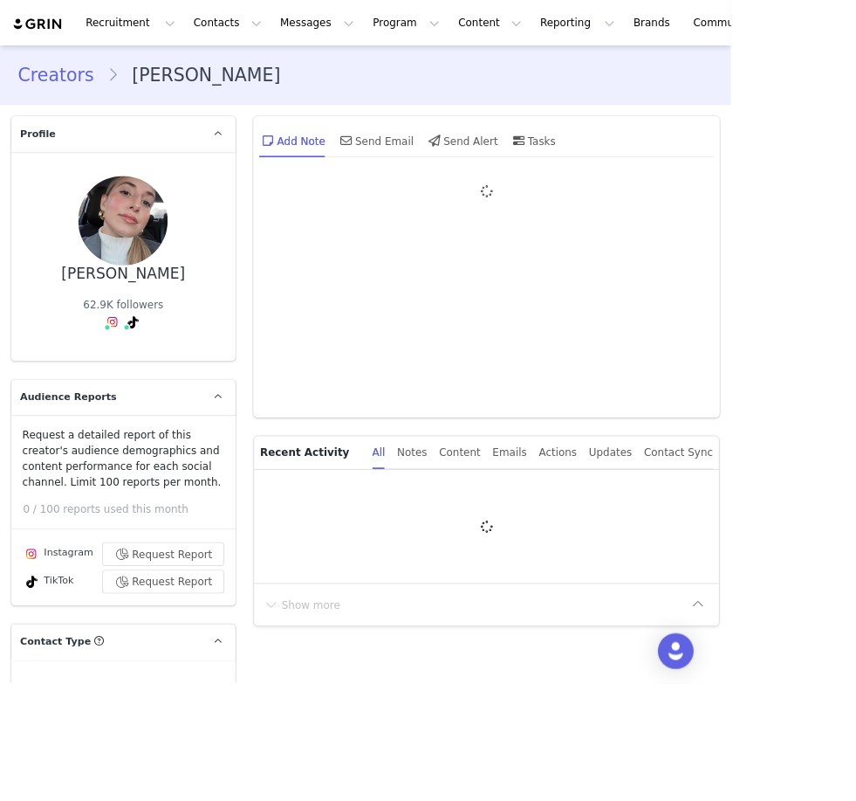
type input "+1 ([GEOGRAPHIC_DATA])"
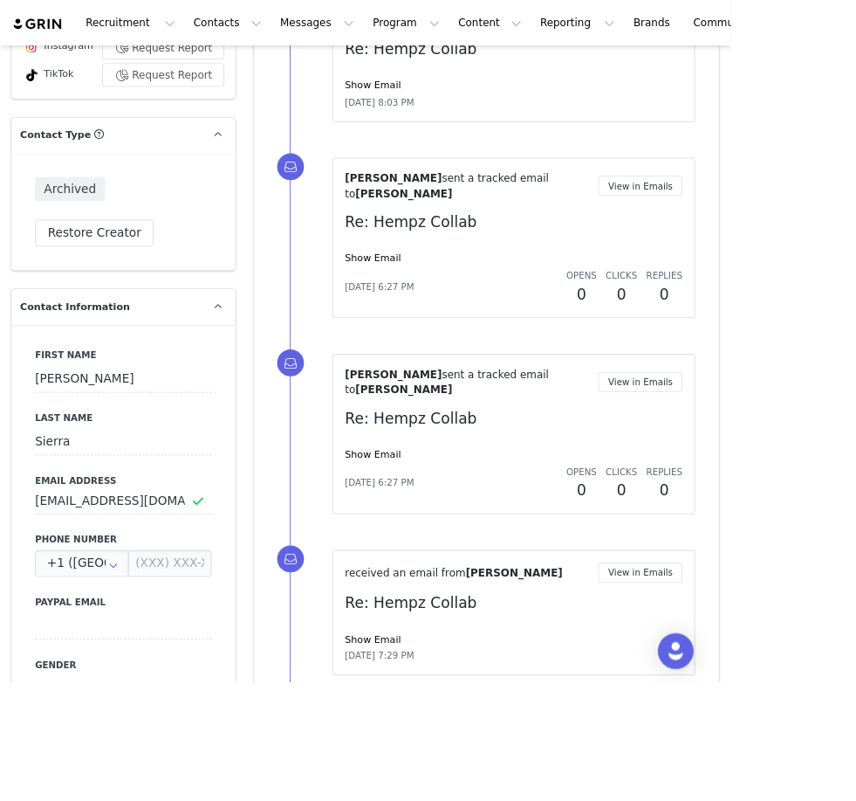
scroll to position [640, 0]
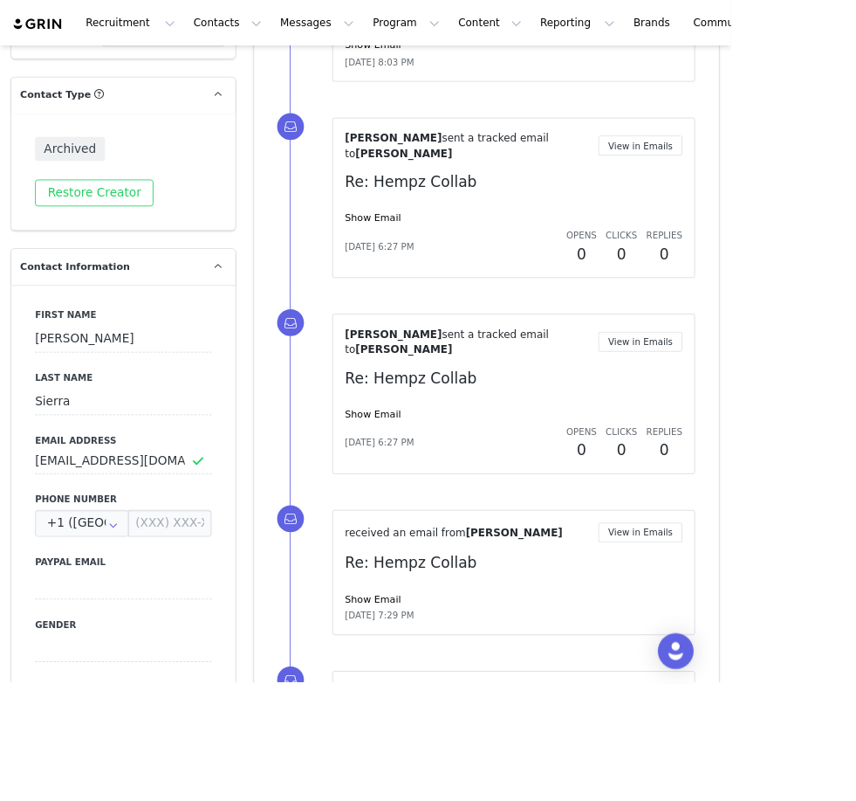
click at [92, 219] on button "Restore Creator" at bounding box center [110, 225] width 139 height 31
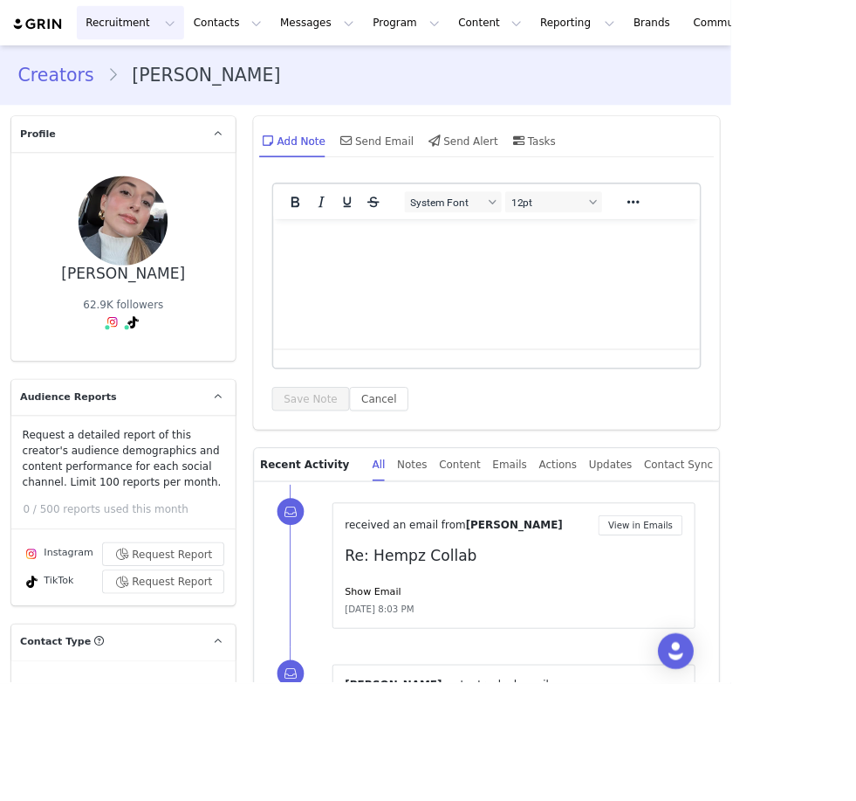
scroll to position [0, 0]
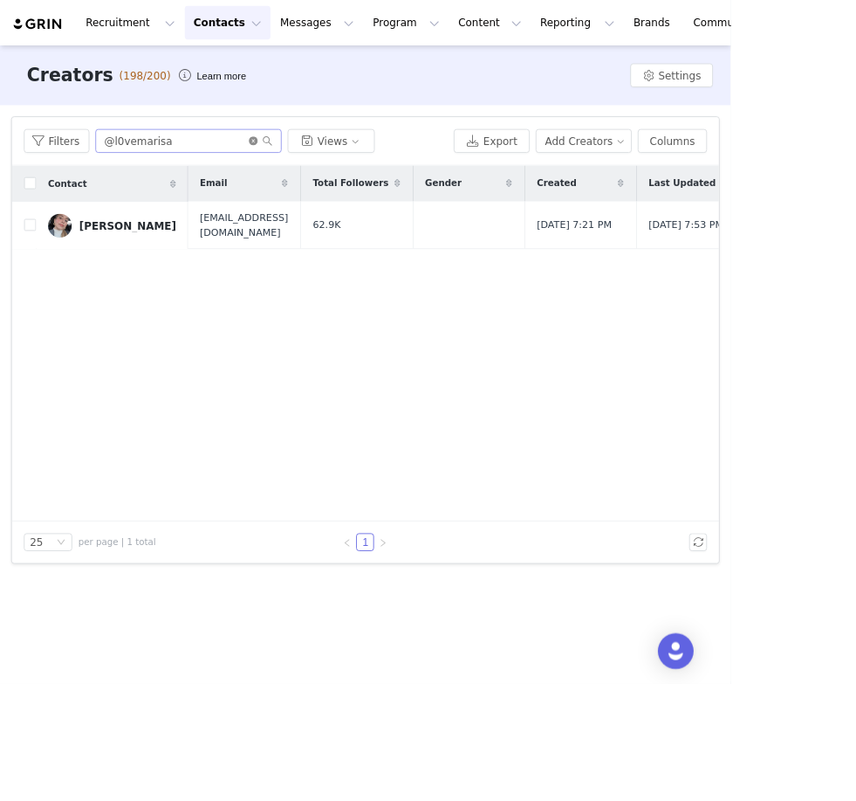
click at [298, 168] on icon "icon: close-circle" at bounding box center [297, 165] width 10 height 10
click at [276, 162] on input "text" at bounding box center [221, 165] width 218 height 28
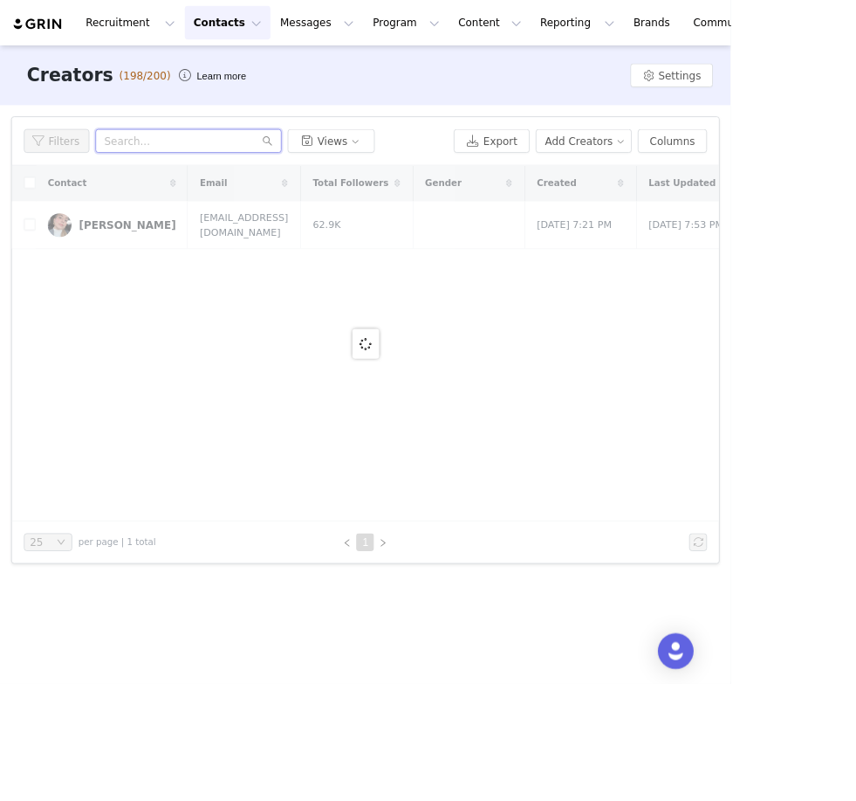
click at [276, 164] on input "text" at bounding box center [221, 165] width 218 height 28
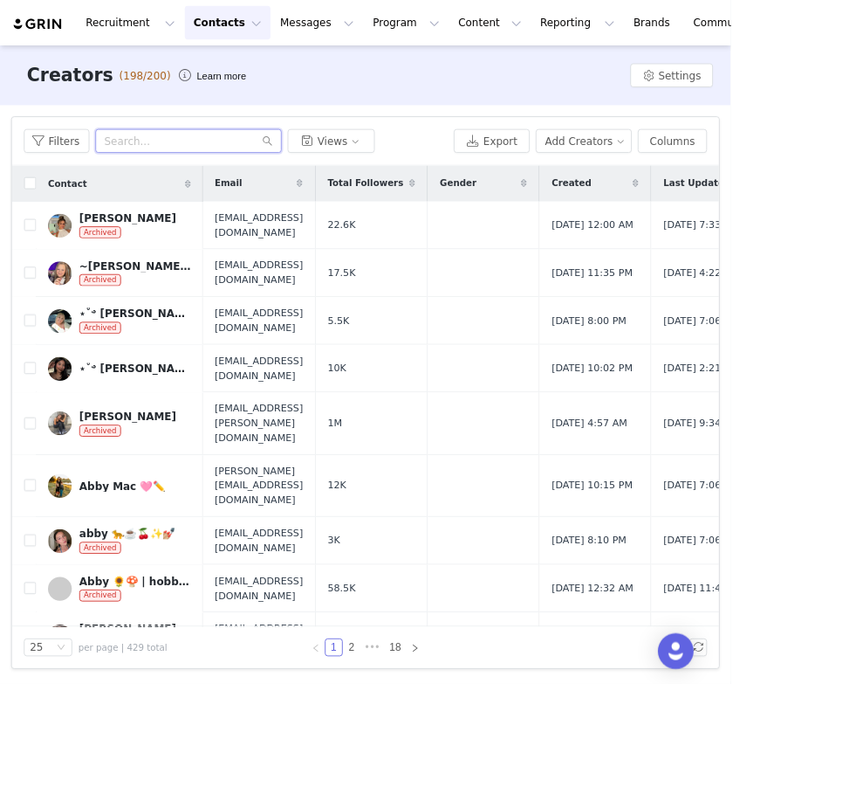
click at [276, 164] on html "Recruitment Recruitment Creator Search Curated Lists Landing Pages Web Extensio…" at bounding box center [428, 400] width 856 height 801
click at [276, 165] on input "text" at bounding box center [221, 165] width 218 height 28
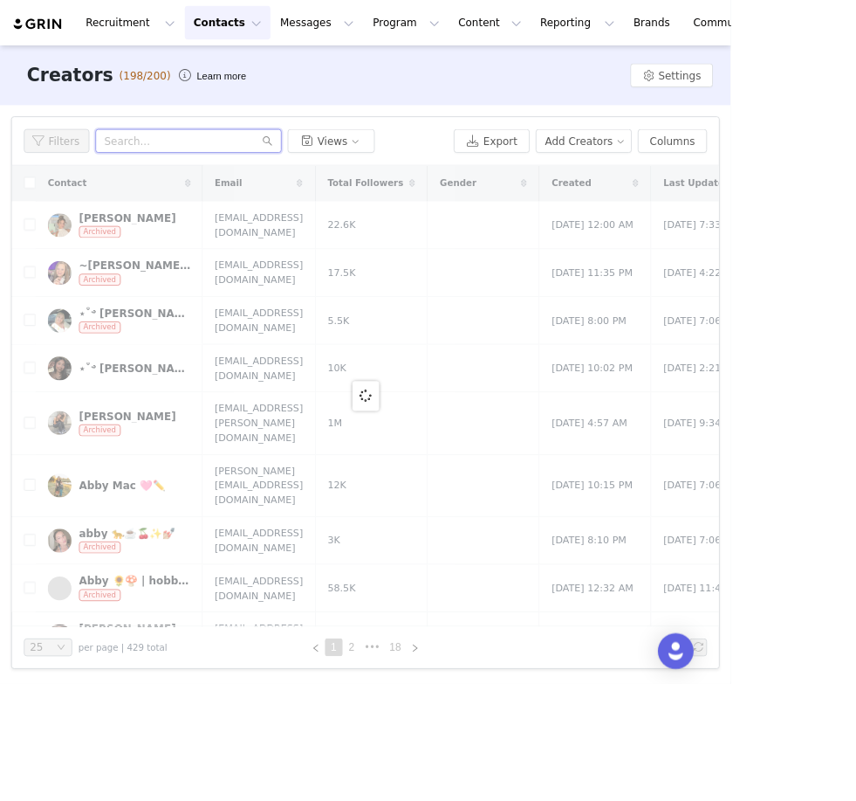
paste input "" @sophiieperez ""
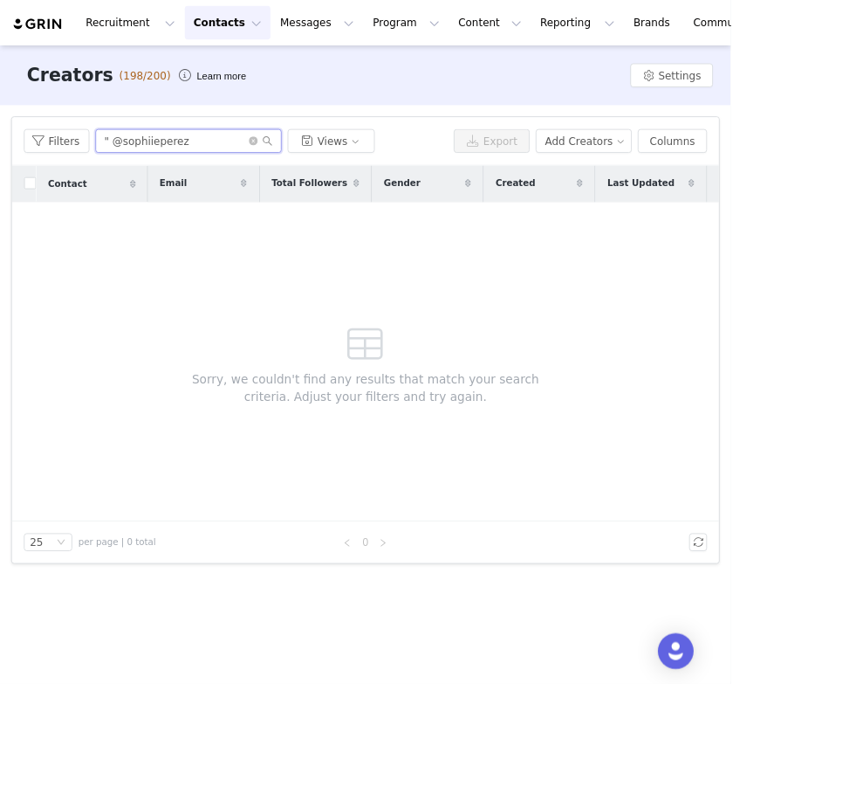
click at [131, 162] on input "" @sophiieperez" at bounding box center [221, 165] width 218 height 28
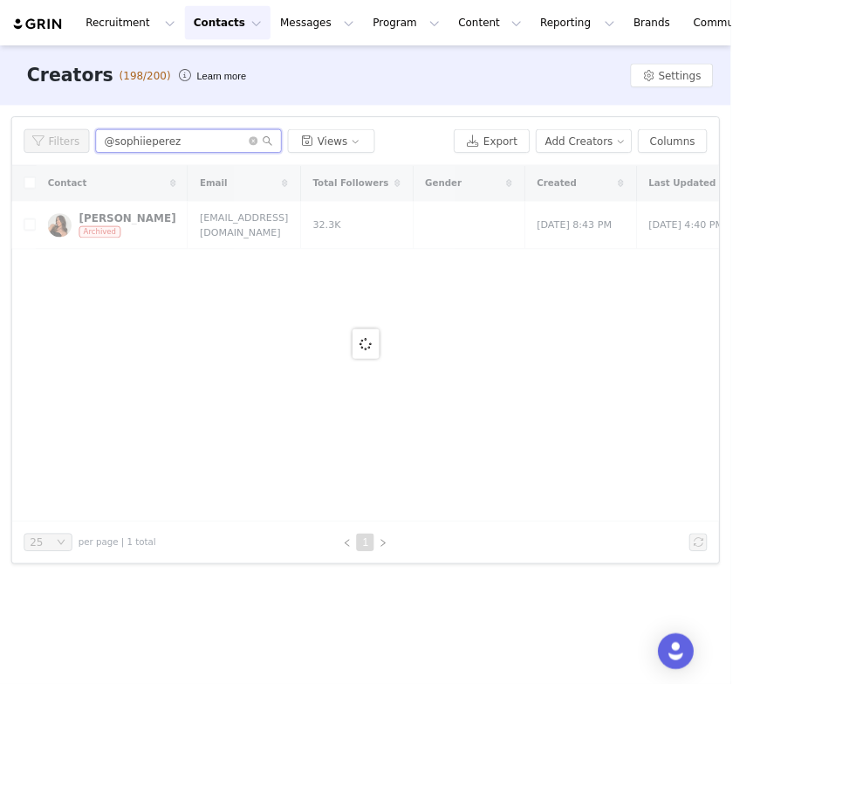
type input "@sophiieperez"
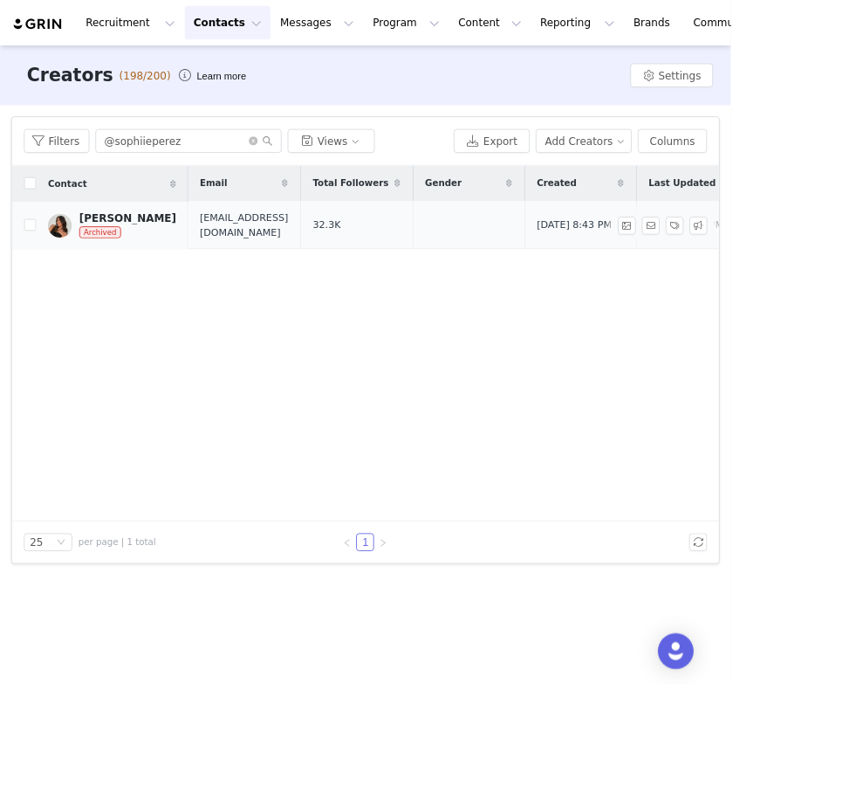
click at [81, 267] on img at bounding box center [70, 264] width 28 height 28
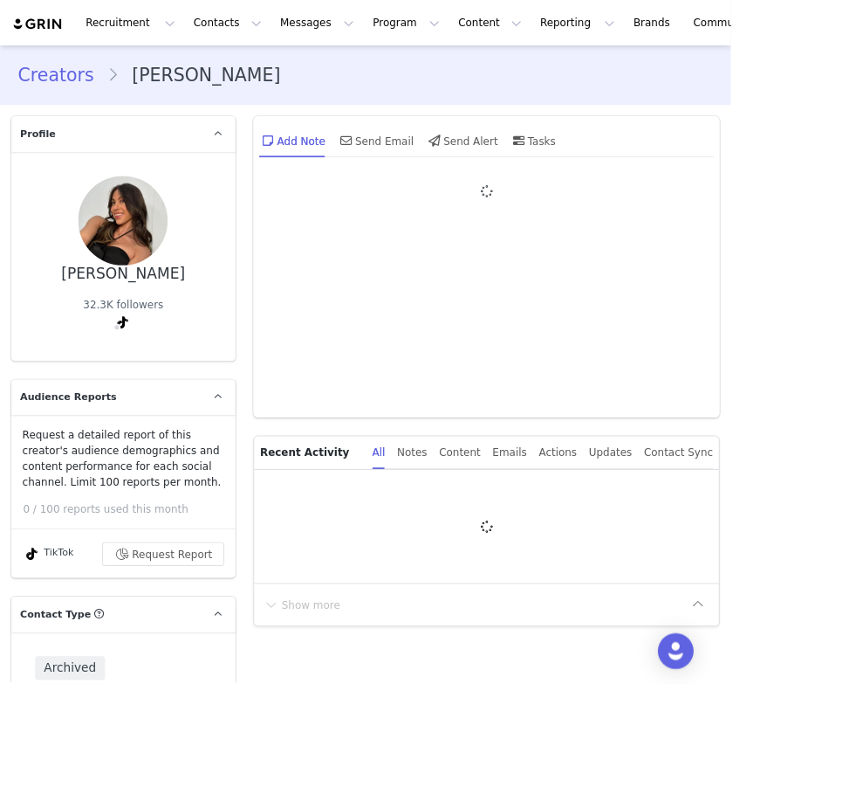
type input "+1 ([GEOGRAPHIC_DATA])"
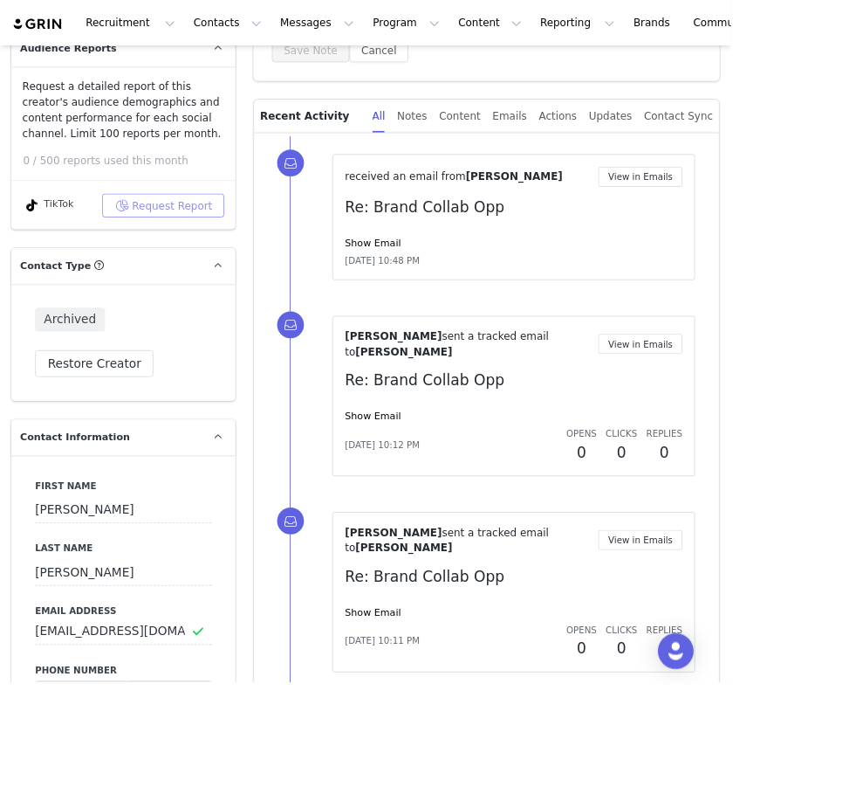
scroll to position [460, 0]
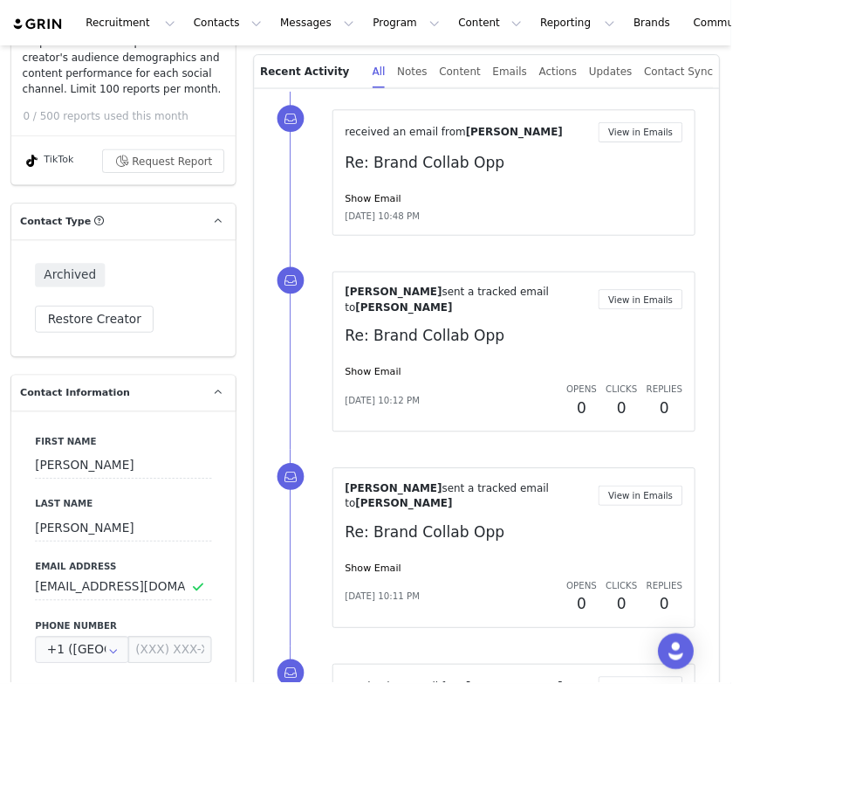
click at [113, 381] on button "Restore Creator" at bounding box center [110, 373] width 139 height 31
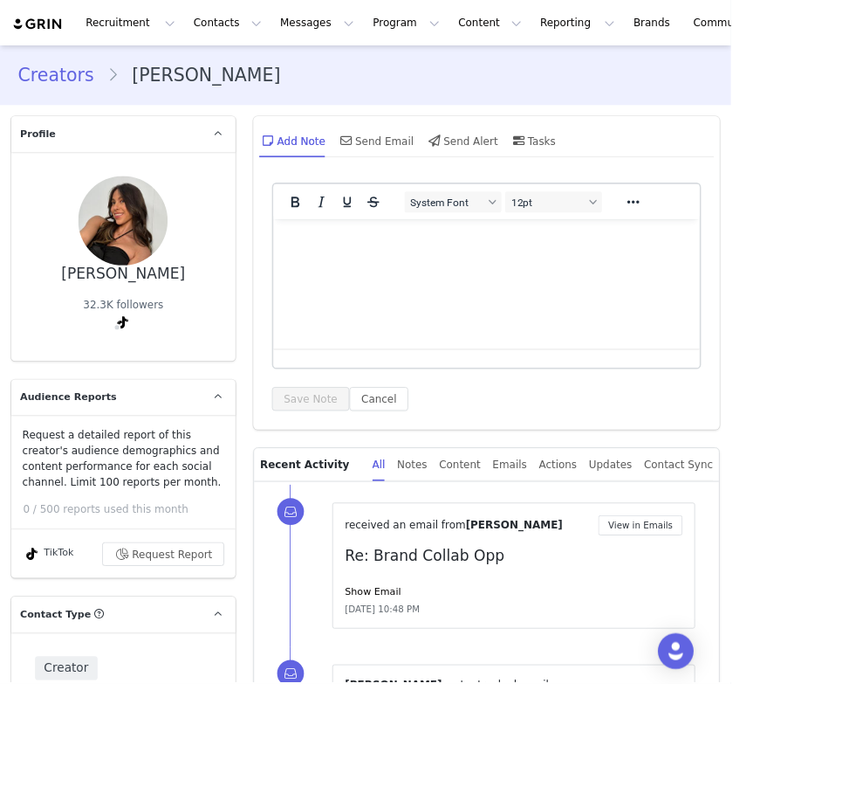
scroll to position [0, 0]
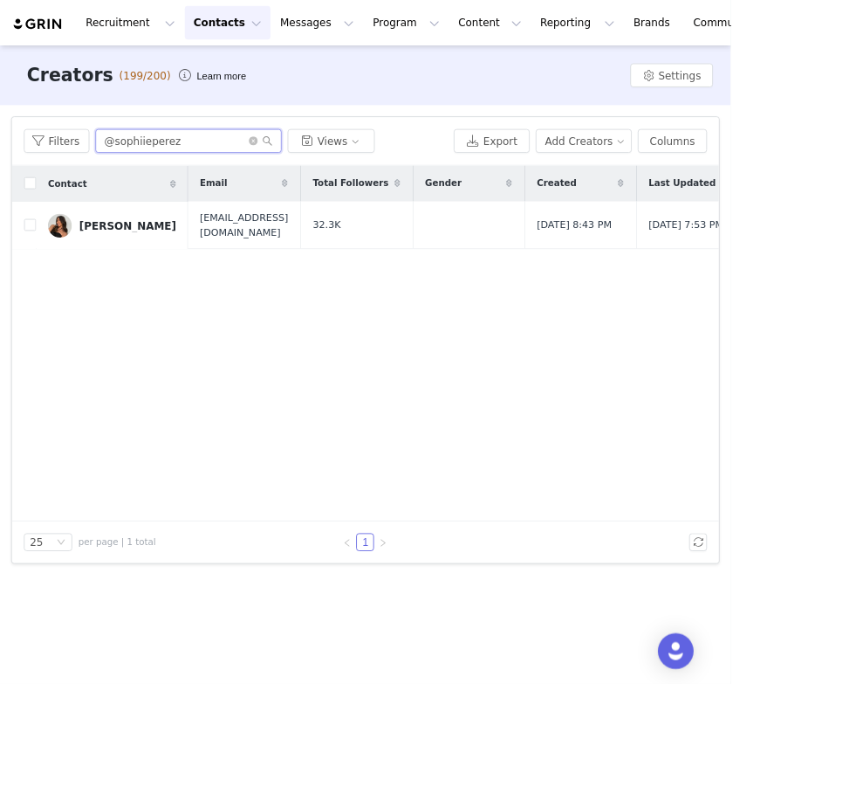
click at [237, 175] on input "@sophiieperez" at bounding box center [221, 165] width 218 height 28
click at [238, 175] on input "@sophiieperez" at bounding box center [221, 165] width 218 height 28
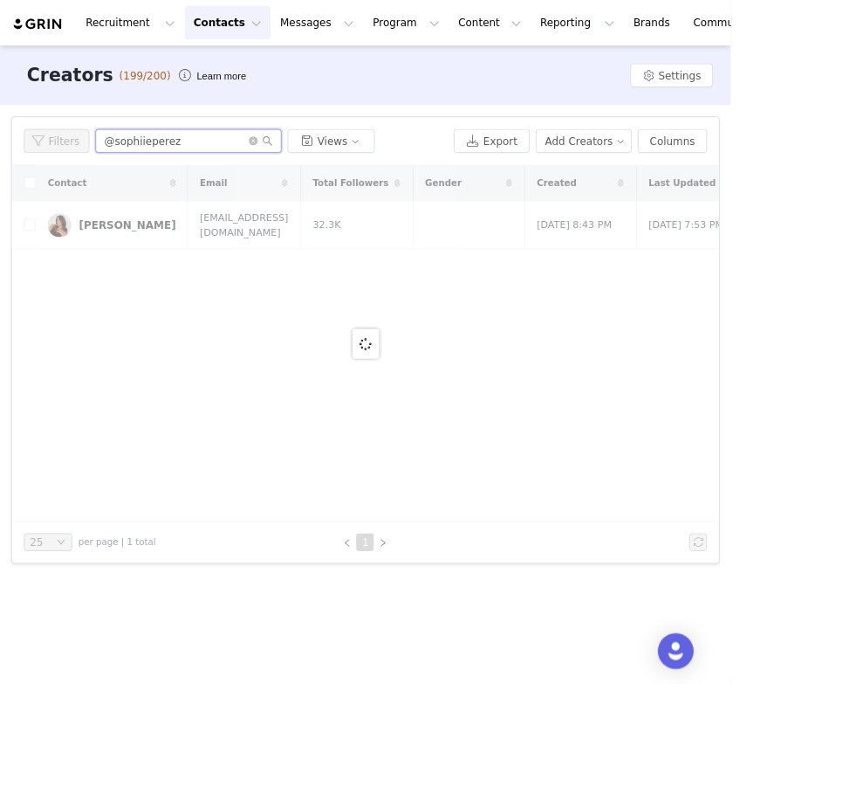
click at [237, 172] on input "@sophiieperez" at bounding box center [221, 165] width 218 height 28
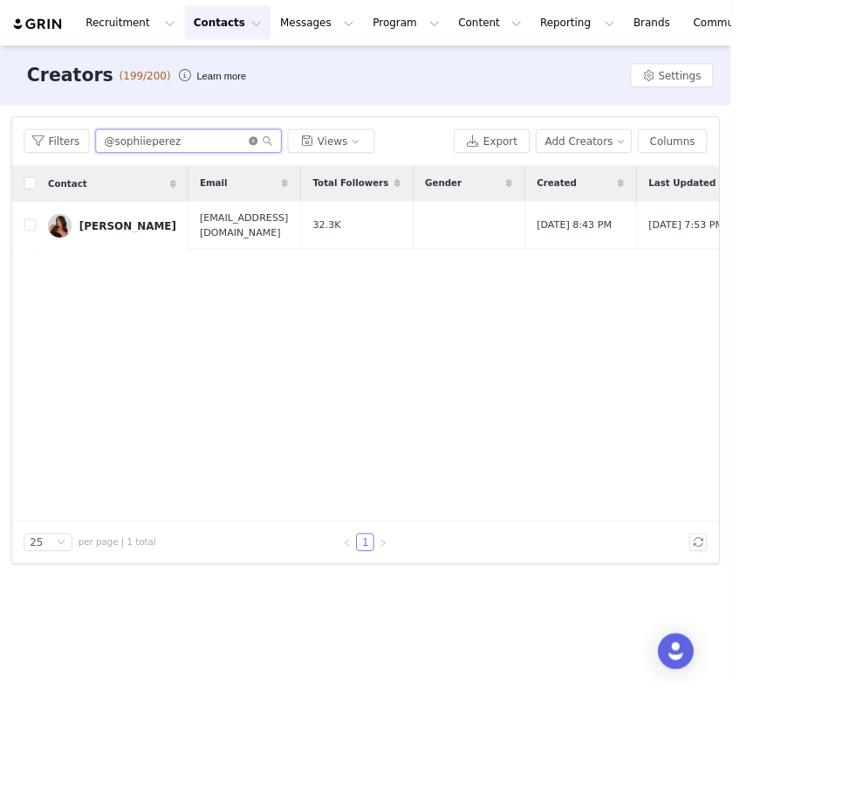
type input "@sophiieperez"
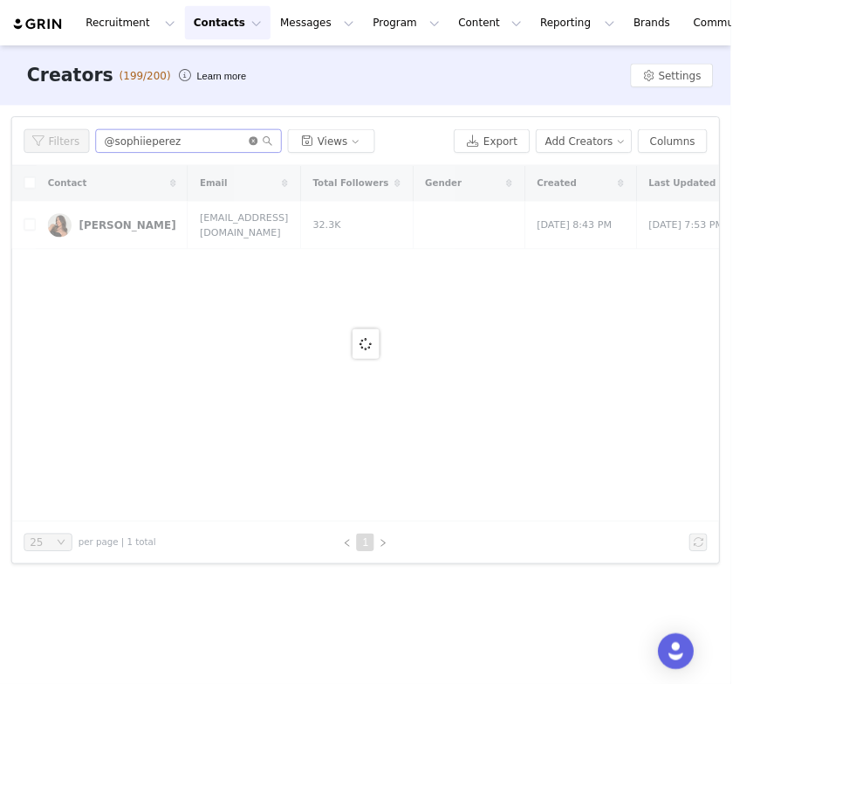
click at [297, 168] on icon "icon: close-circle" at bounding box center [297, 165] width 10 height 10
click at [430, 35] on button "Program Program" at bounding box center [476, 26] width 100 height 39
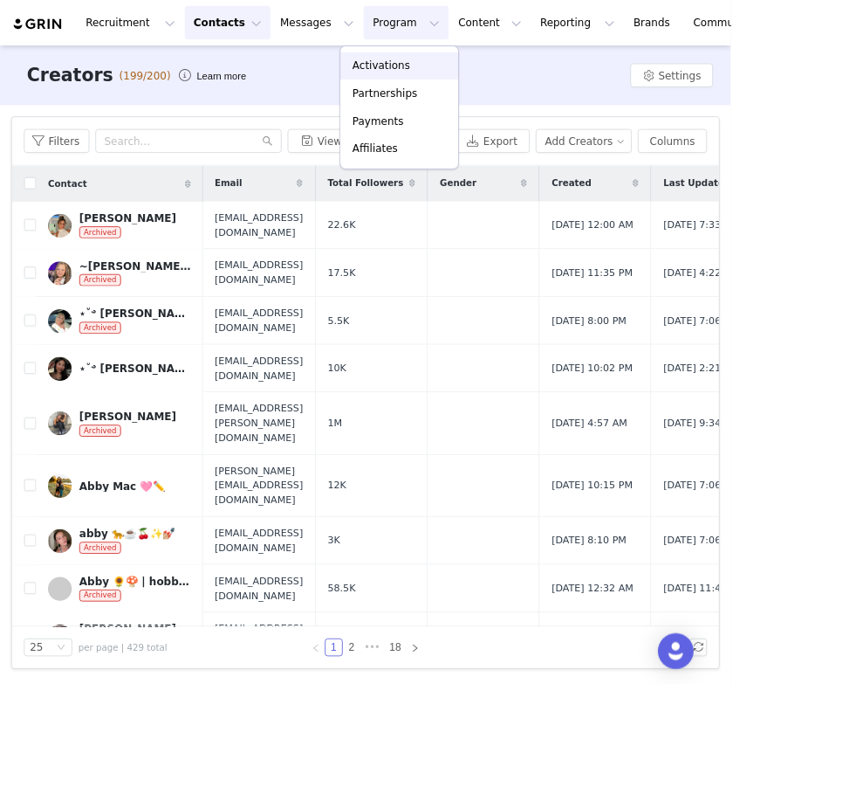
click at [451, 85] on p "Activations" at bounding box center [446, 77] width 67 height 18
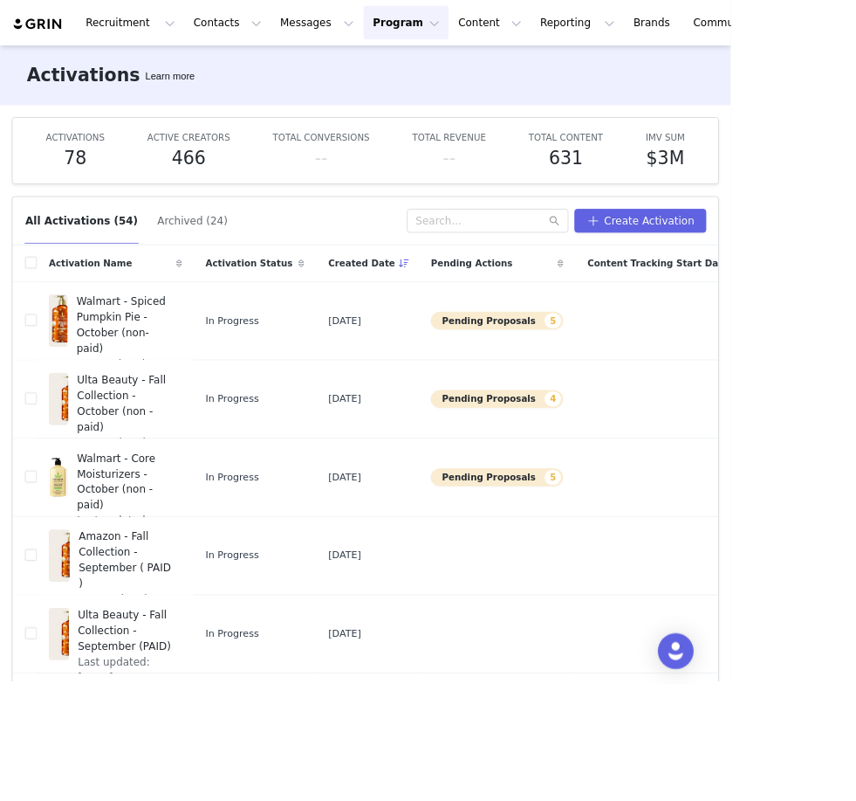
click at [445, 24] on button "Program Program" at bounding box center [476, 26] width 100 height 39
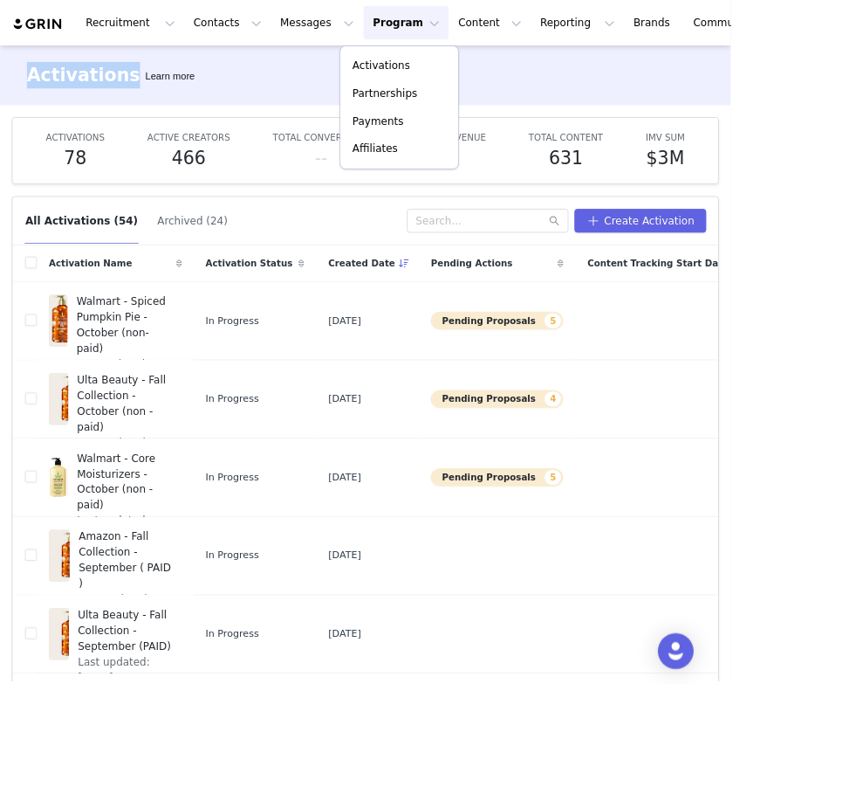
click at [445, 25] on button "Program Program" at bounding box center [476, 26] width 100 height 39
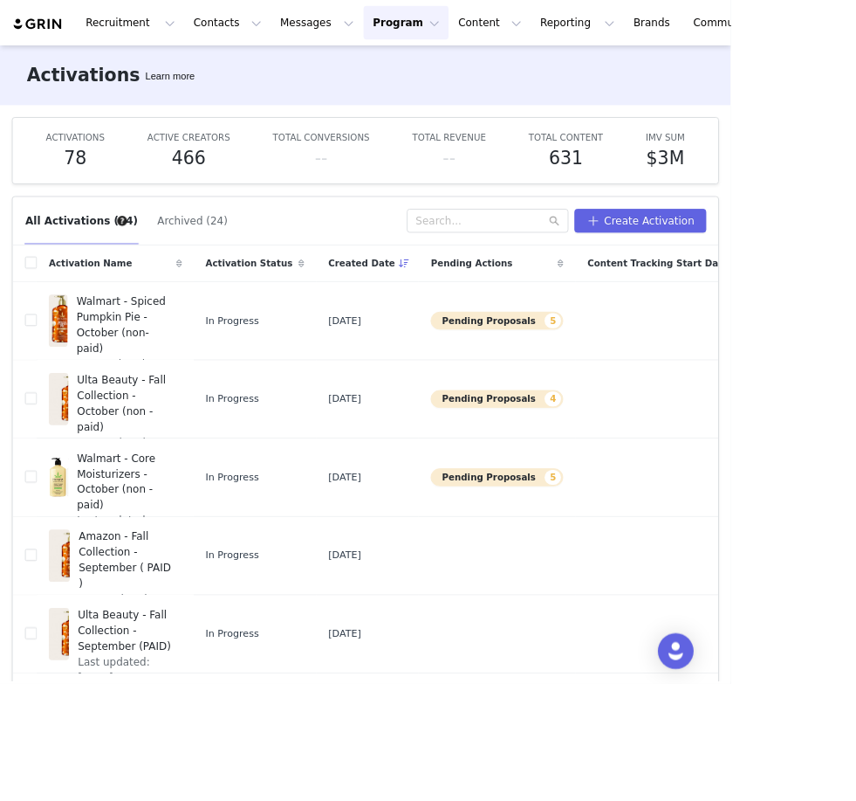
click at [445, 26] on button "Program Program" at bounding box center [476, 26] width 100 height 39
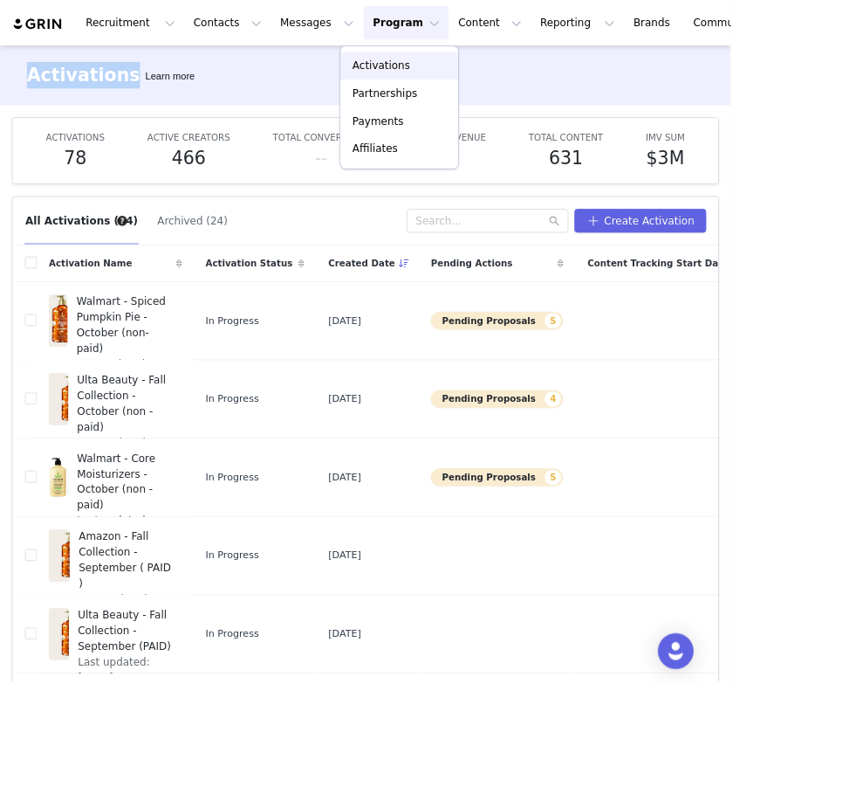
click at [445, 26] on button "Program Program" at bounding box center [476, 26] width 100 height 39
click at [451, 84] on p "Activations" at bounding box center [446, 77] width 67 height 18
click at [132, 461] on span "Ulta Beauty - Fall Collection - October (non - paid)" at bounding box center [146, 472] width 113 height 73
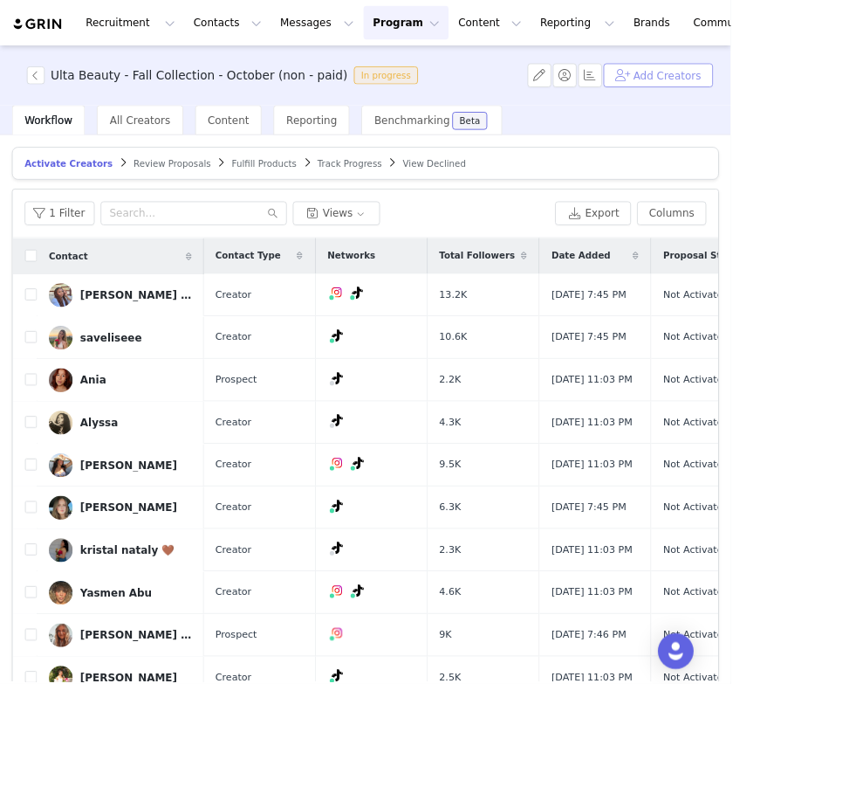
click at [767, 98] on button "Add Creators" at bounding box center [771, 88] width 128 height 28
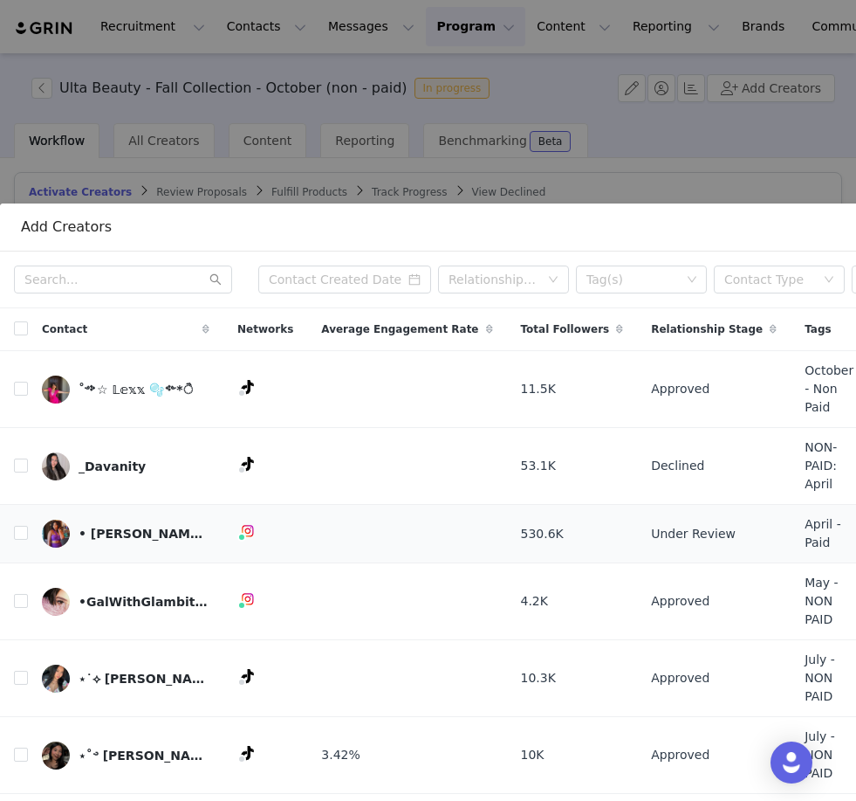
scroll to position [599, 0]
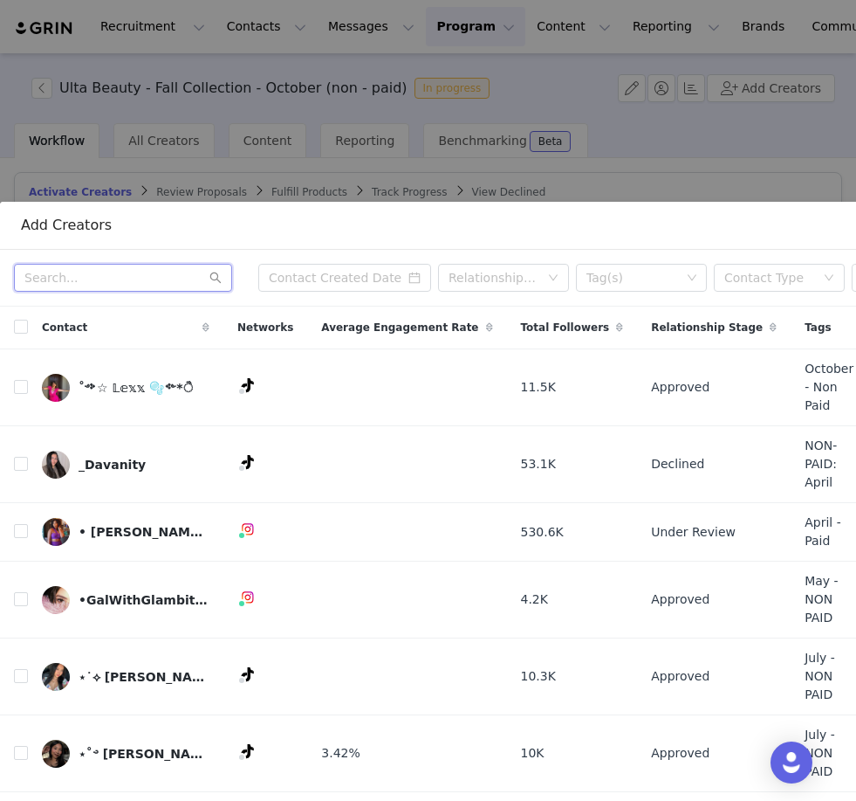
click at [75, 286] on input "text" at bounding box center [123, 278] width 218 height 28
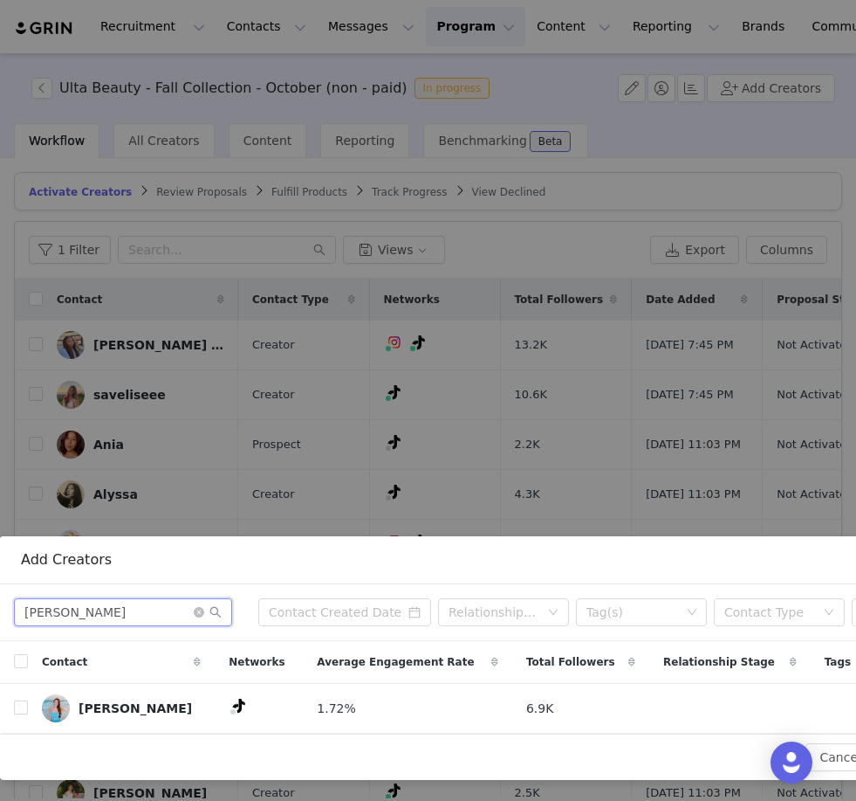
scroll to position [265, 0]
type input "[PERSON_NAME]"
click at [22, 712] on input "checkbox" at bounding box center [21, 707] width 14 height 14
checkbox input "true"
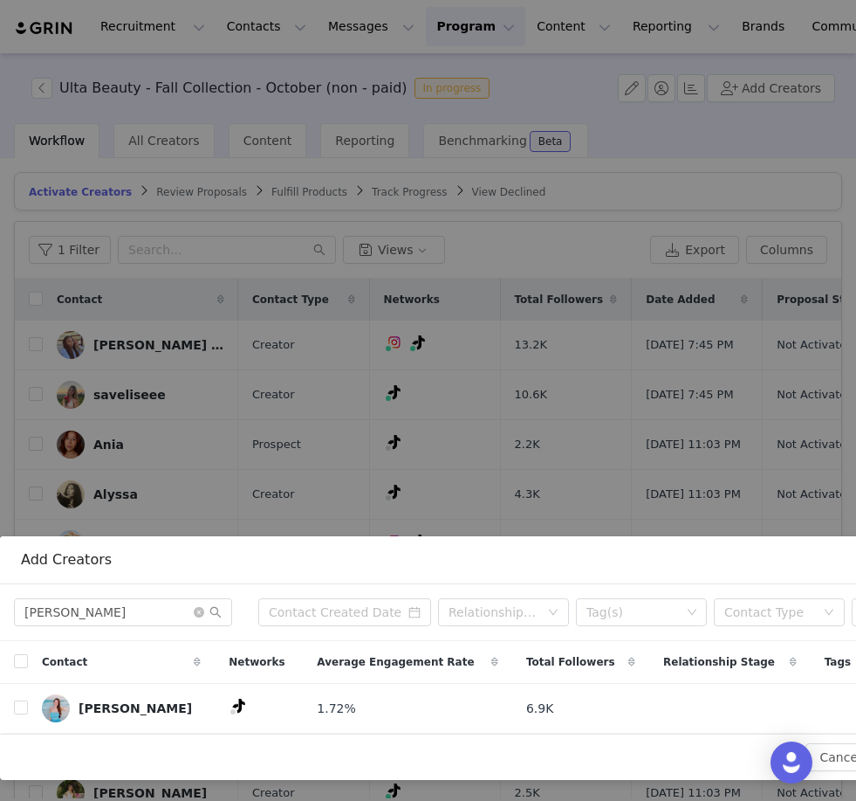
checkbox input "true"
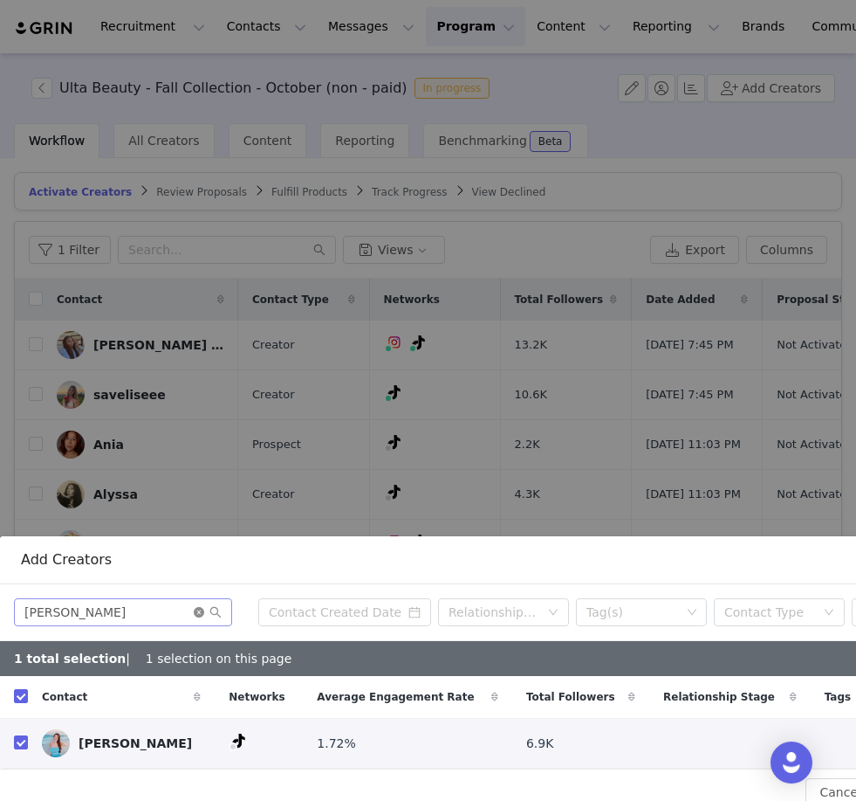
click at [201, 615] on icon "icon: close-circle" at bounding box center [199, 612] width 10 height 10
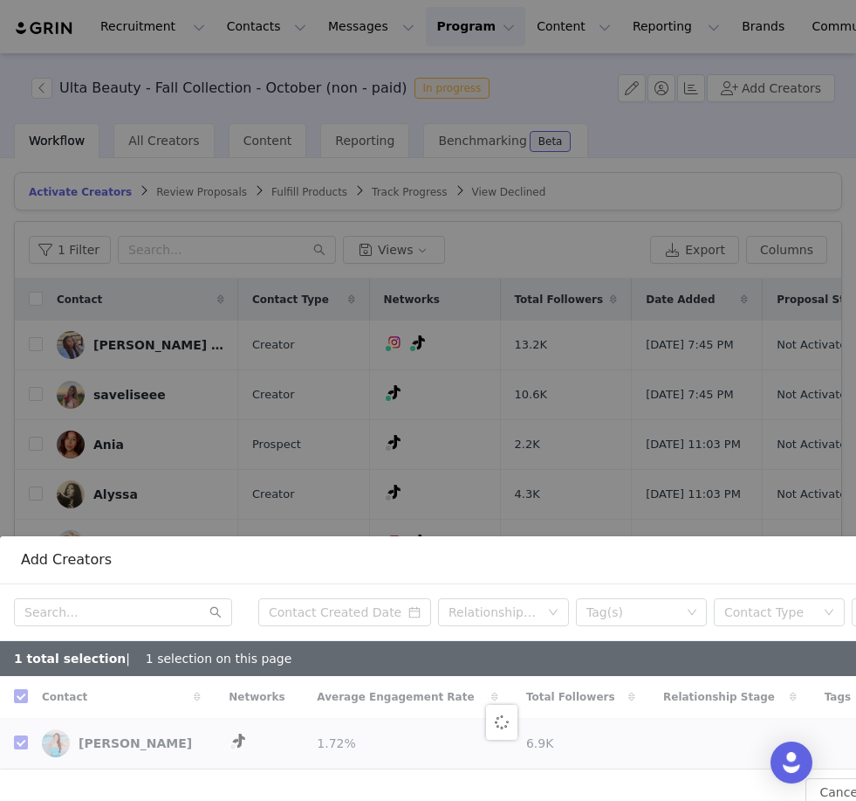
checkbox input "false"
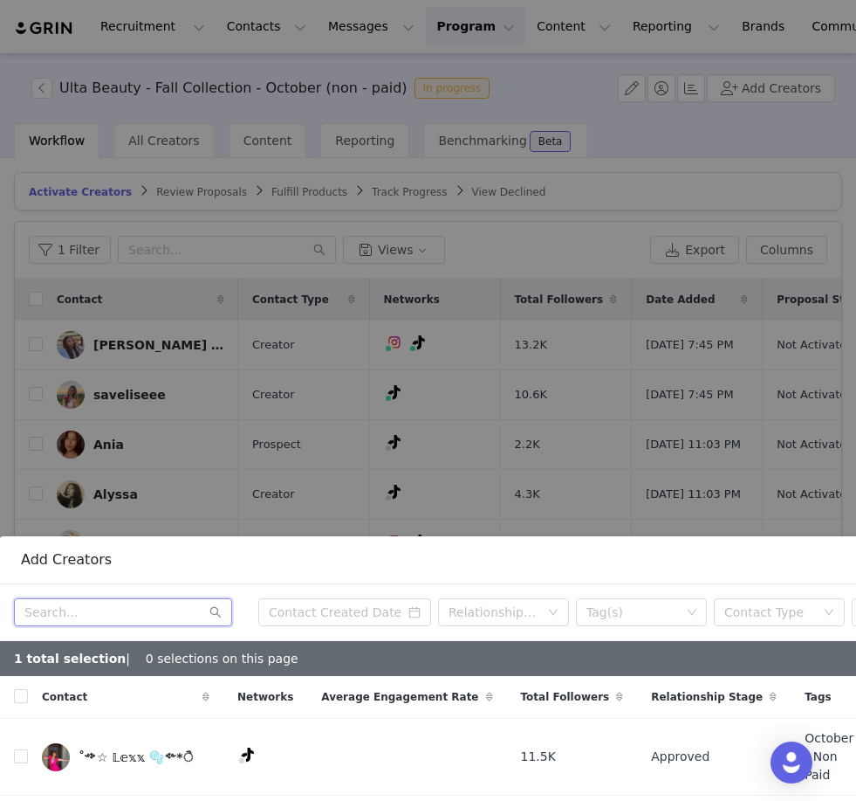
click at [120, 622] on input "text" at bounding box center [123, 612] width 218 height 28
paste input "@lexlovesmakeup_"
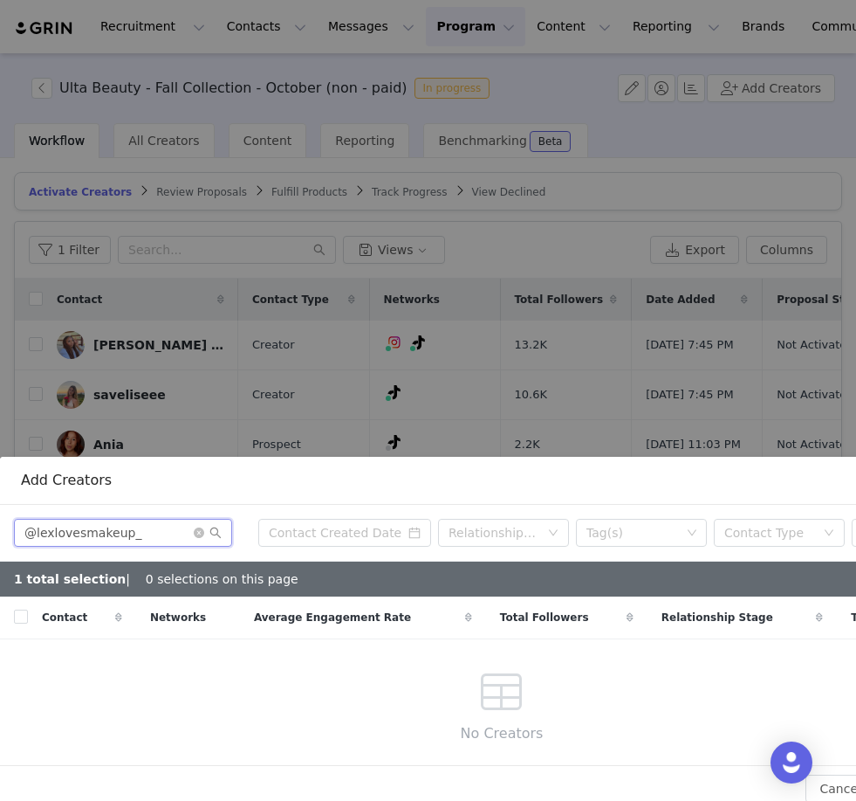
scroll to position [346, 0]
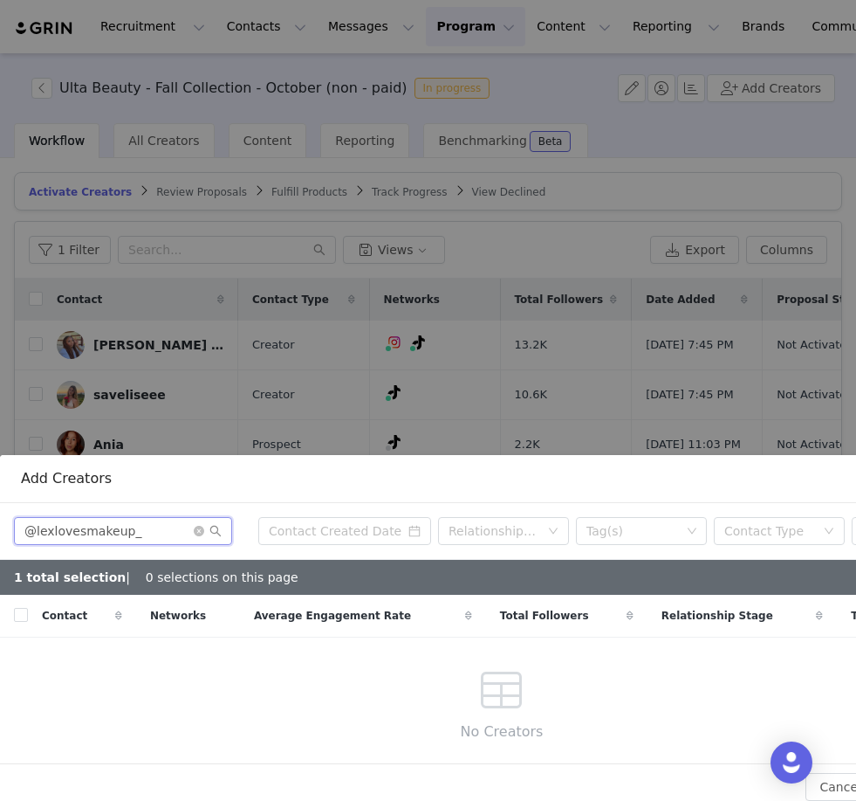
click at [38, 530] on input "@lexlovesmakeup_" at bounding box center [123, 531] width 218 height 28
drag, startPoint x: 38, startPoint y: 530, endPoint x: -1, endPoint y: -1, distance: 532.2
click at [0, 0] on html "Recruitment Recruitment Creator Search Curated Lists Landing Pages Web Extensio…" at bounding box center [428, 400] width 856 height 801
drag, startPoint x: -1, startPoint y: -1, endPoint x: 140, endPoint y: 722, distance: 736.4
click at [0, 0] on html "Recruitment Recruitment Creator Search Curated Lists Landing Pages Web Extensio…" at bounding box center [428, 400] width 856 height 801
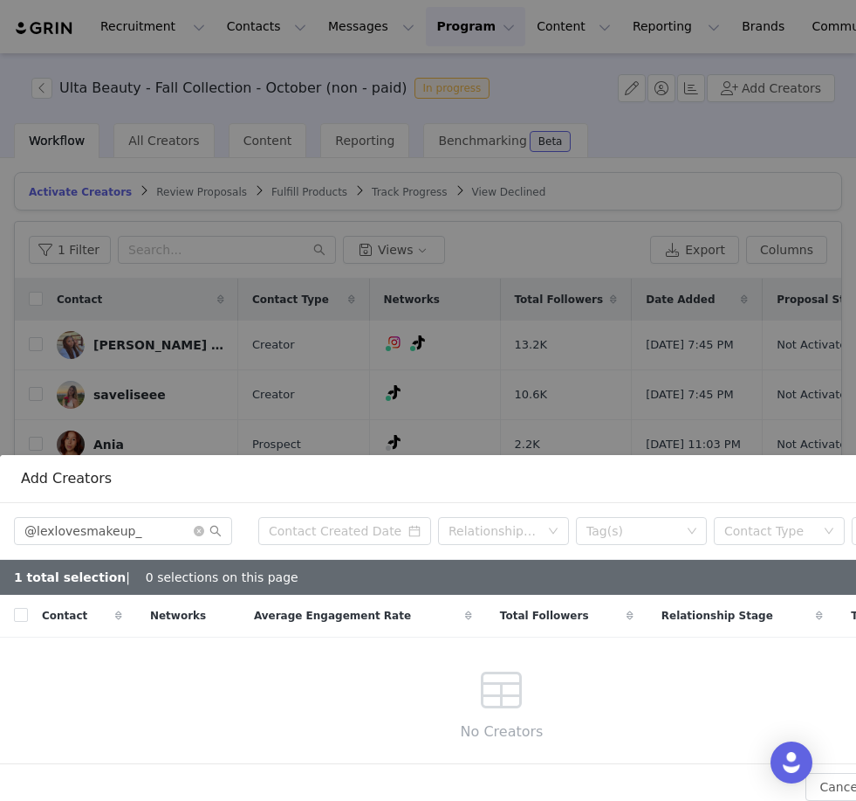
click at [140, 722] on div "Contact Networks Average Engagement Rate Total Followers Relationship Stage Tag…" at bounding box center [502, 679] width 1004 height 168
click at [36, 535] on input "@lexlovesmakeup_" at bounding box center [123, 531] width 218 height 28
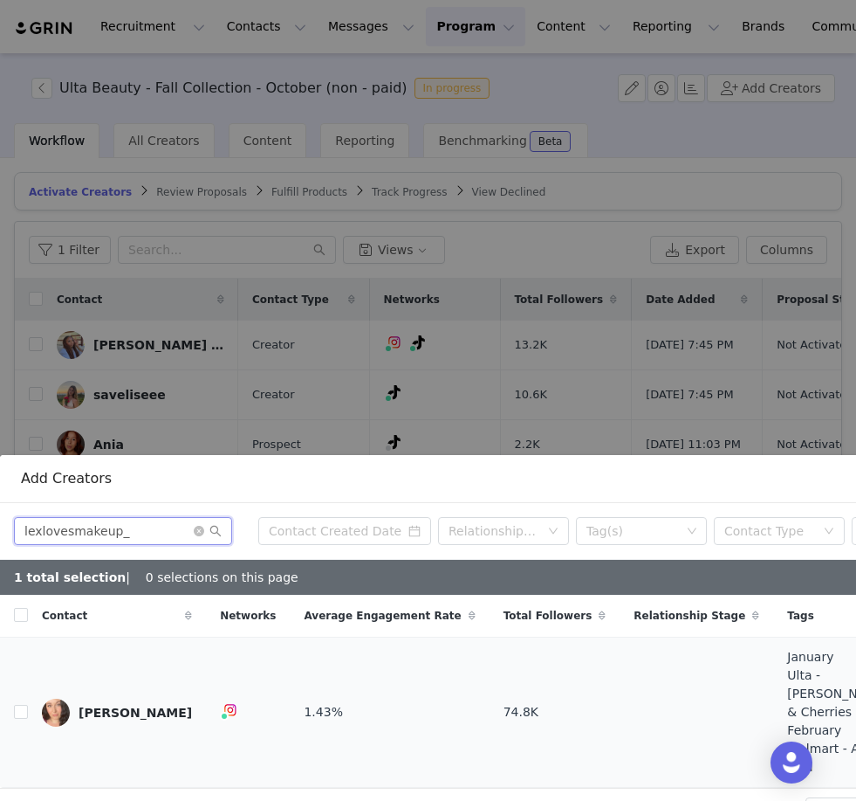
scroll to position [345, 0]
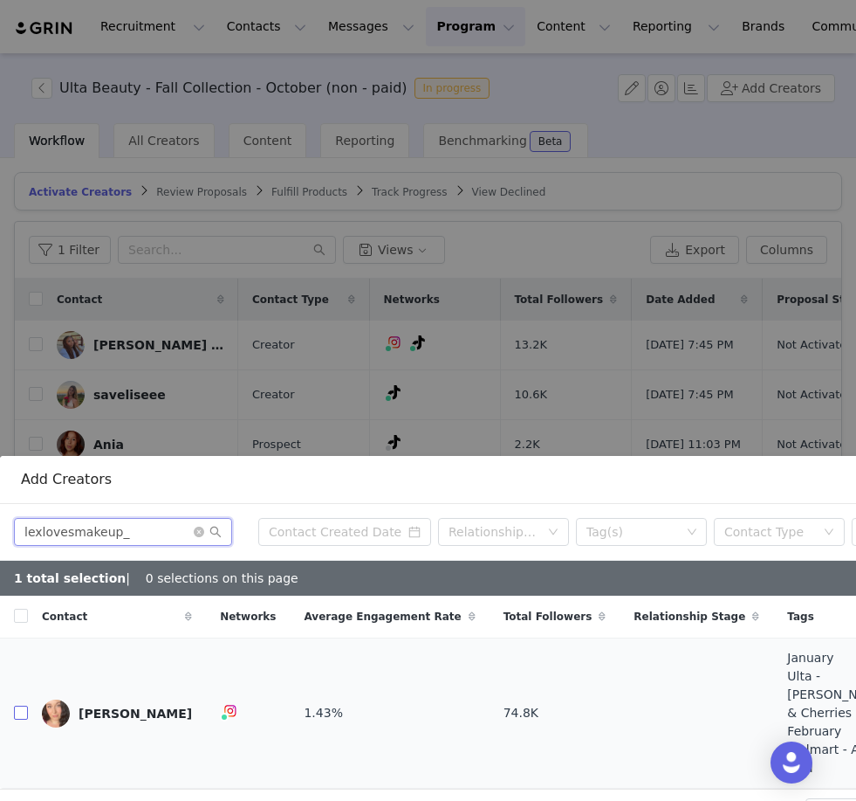
type input "lexlovesmakeup_"
click at [21, 705] on input "checkbox" at bounding box center [21, 712] width 14 height 14
checkbox input "true"
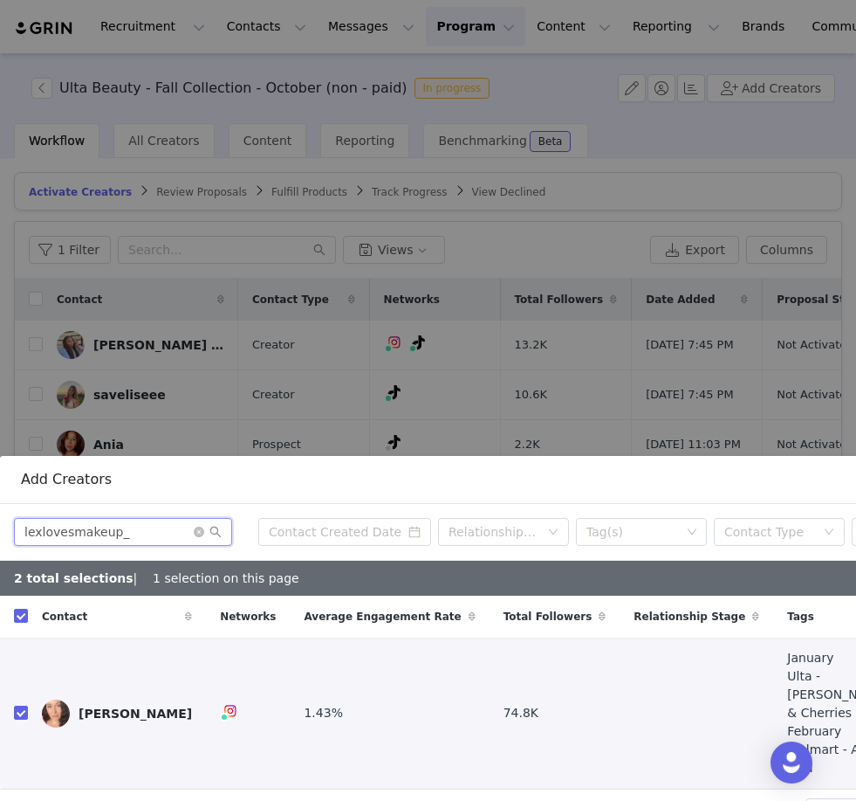
click at [198, 538] on input "lexlovesmakeup_" at bounding box center [123, 532] width 218 height 28
click at [197, 533] on icon "icon: close-circle" at bounding box center [199, 531] width 10 height 10
click at [167, 532] on input "text" at bounding box center [123, 532] width 218 height 28
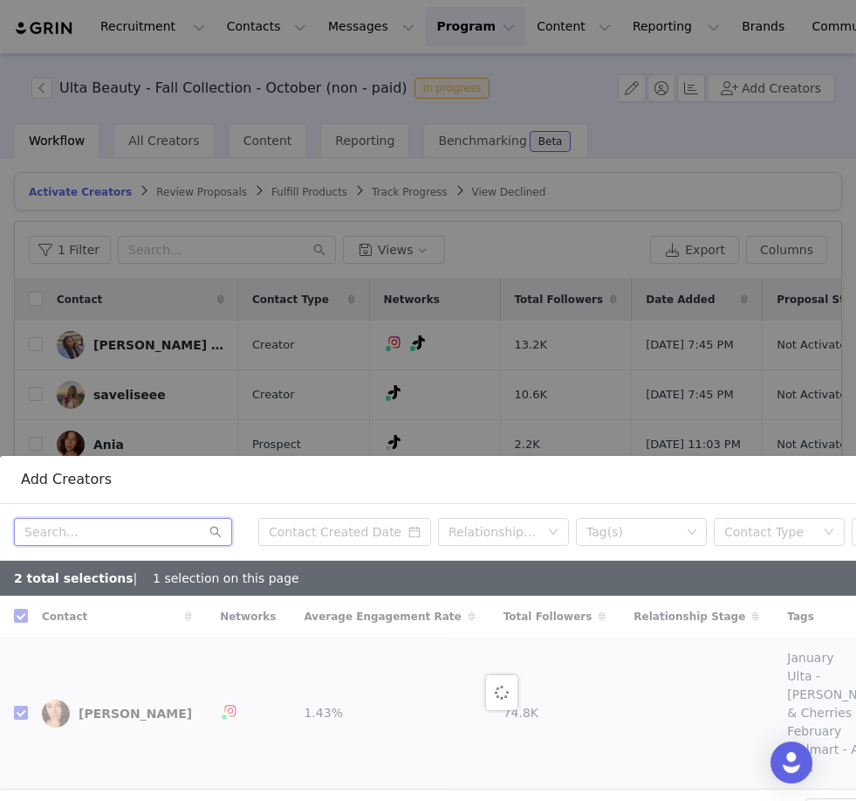
paste input "@l0vemarisa"
type input "@l0vemarisa"
checkbox input "false"
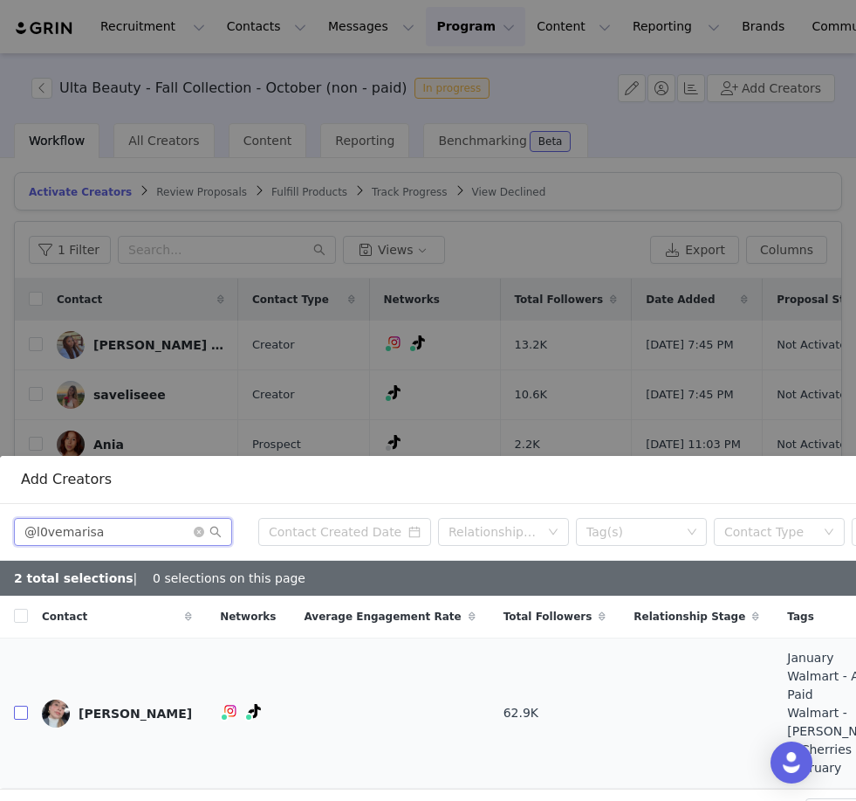
type input "@l0vemarisa"
click at [24, 705] on input "checkbox" at bounding box center [21, 712] width 14 height 14
checkbox input "true"
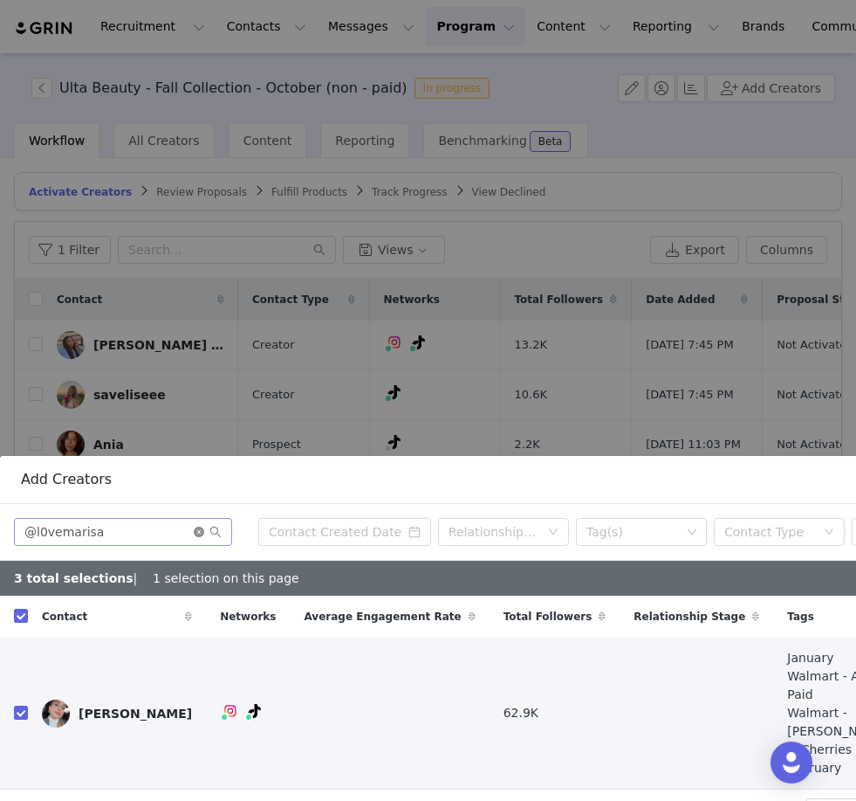
click at [202, 534] on icon "icon: close-circle" at bounding box center [199, 531] width 10 height 10
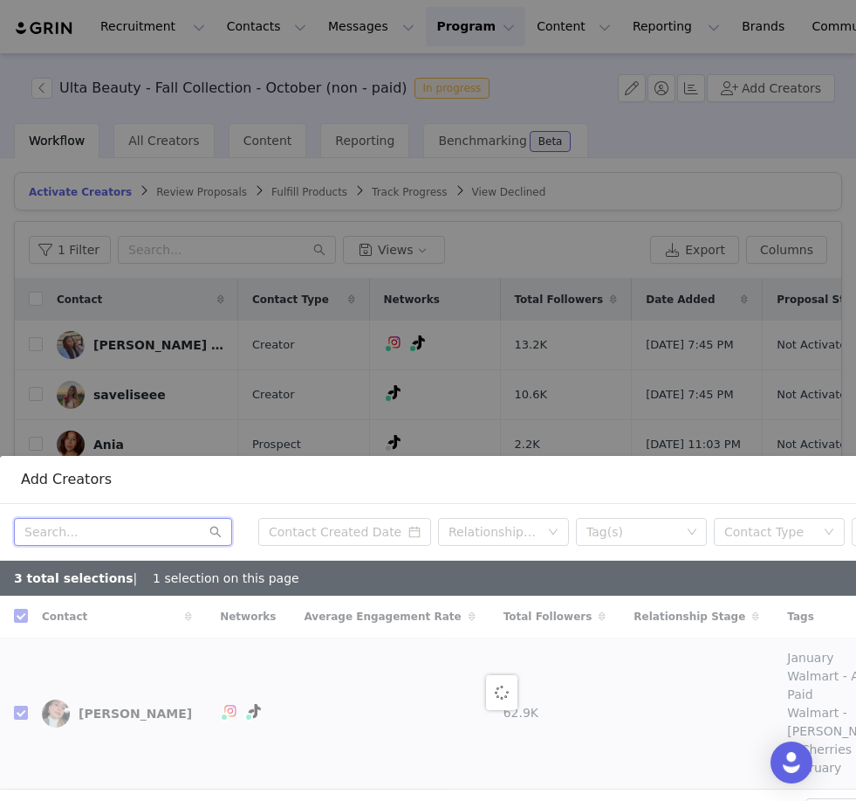
checkbox input "false"
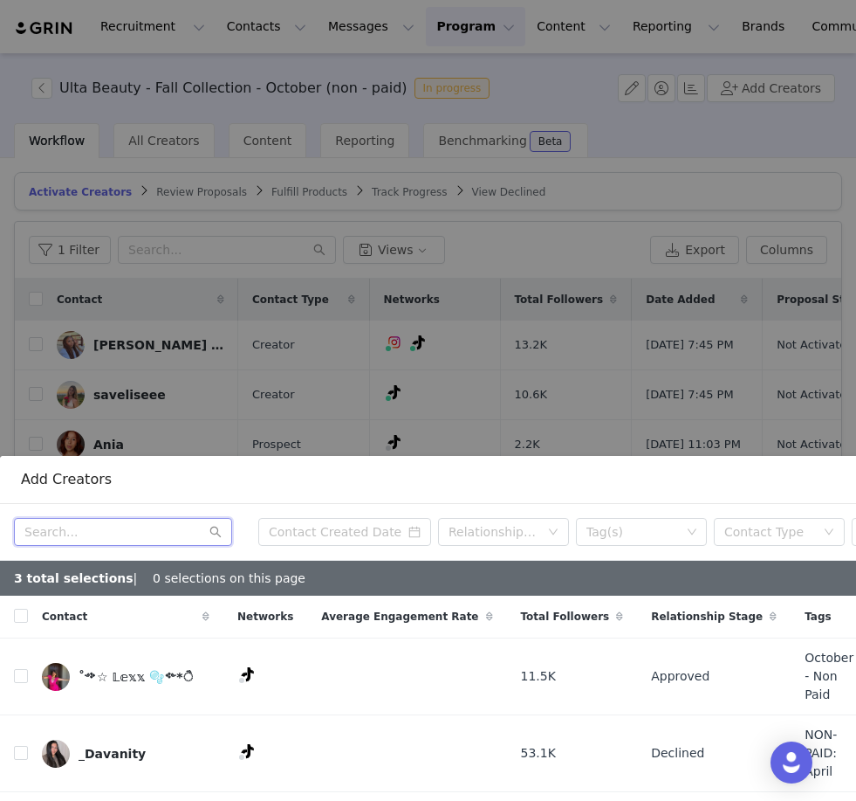
click at [113, 526] on input "text" at bounding box center [123, 532] width 218 height 28
paste input "" @sophiieperez ""
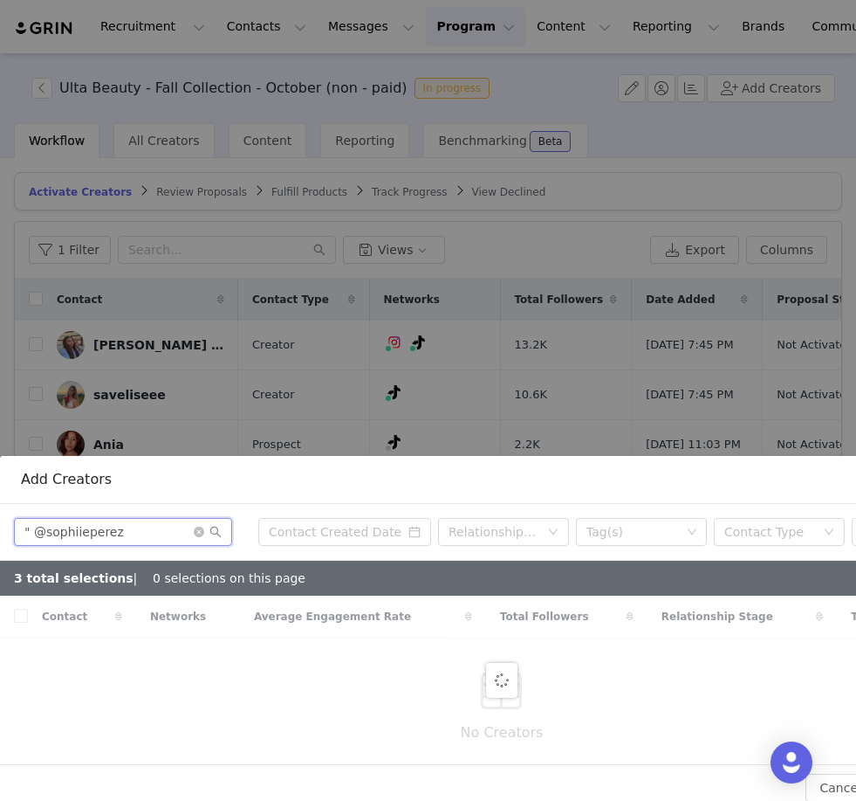
click at [32, 532] on input "" @sophiieperez" at bounding box center [123, 532] width 218 height 28
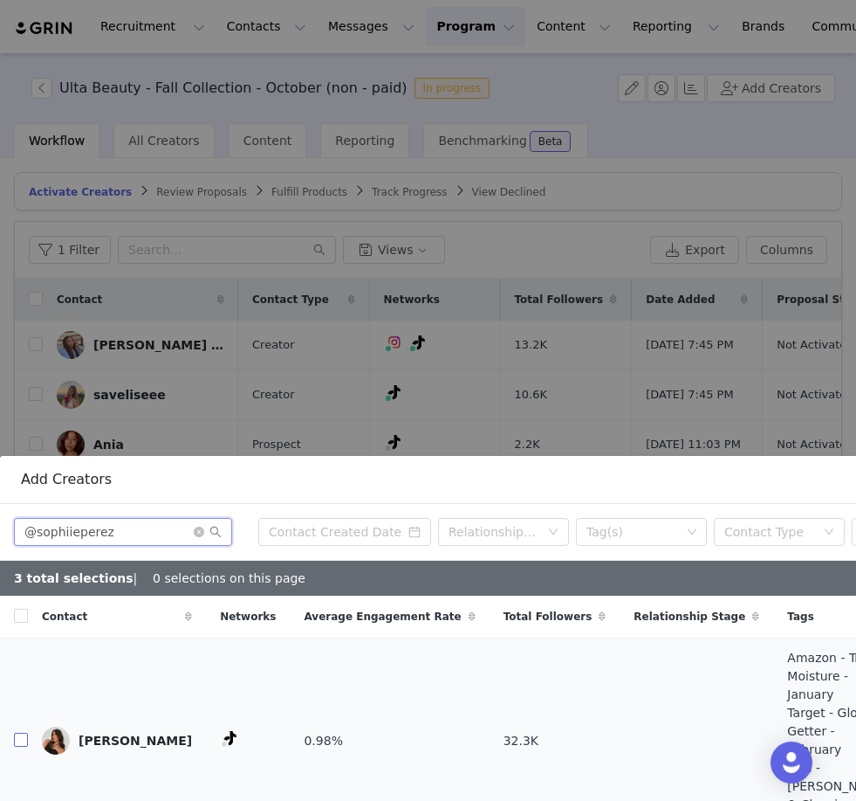
type input "@sophiieperez"
click at [23, 732] on input "checkbox" at bounding box center [21, 739] width 14 height 14
checkbox input "true"
click at [23, 732] on input "checkbox" at bounding box center [21, 739] width 14 height 14
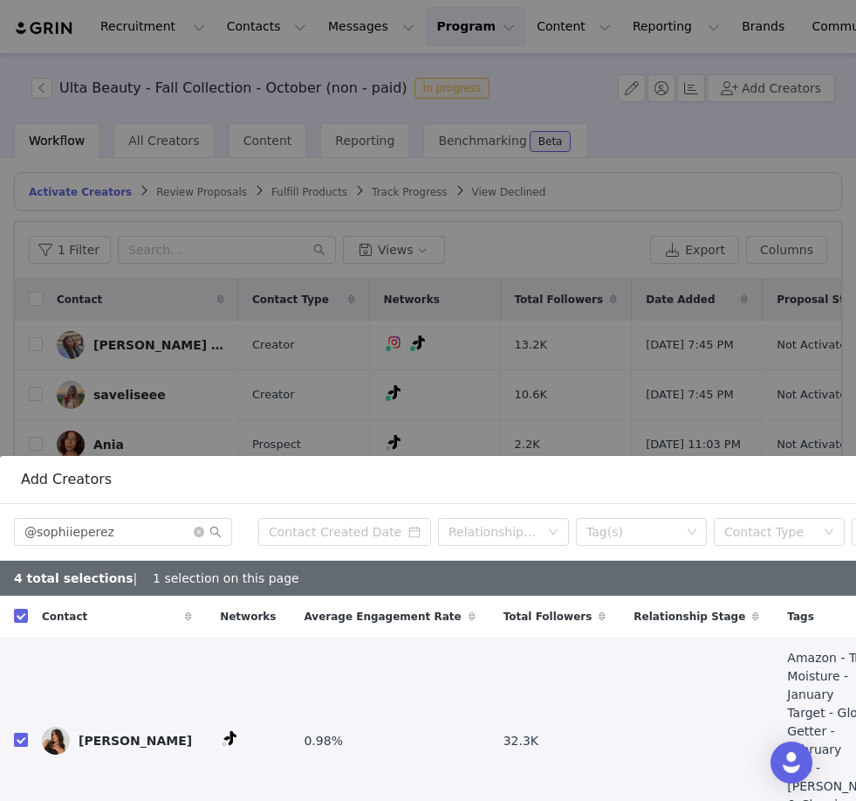
checkbox input "false"
click at [23, 732] on input "checkbox" at bounding box center [21, 739] width 14 height 14
checkbox input "true"
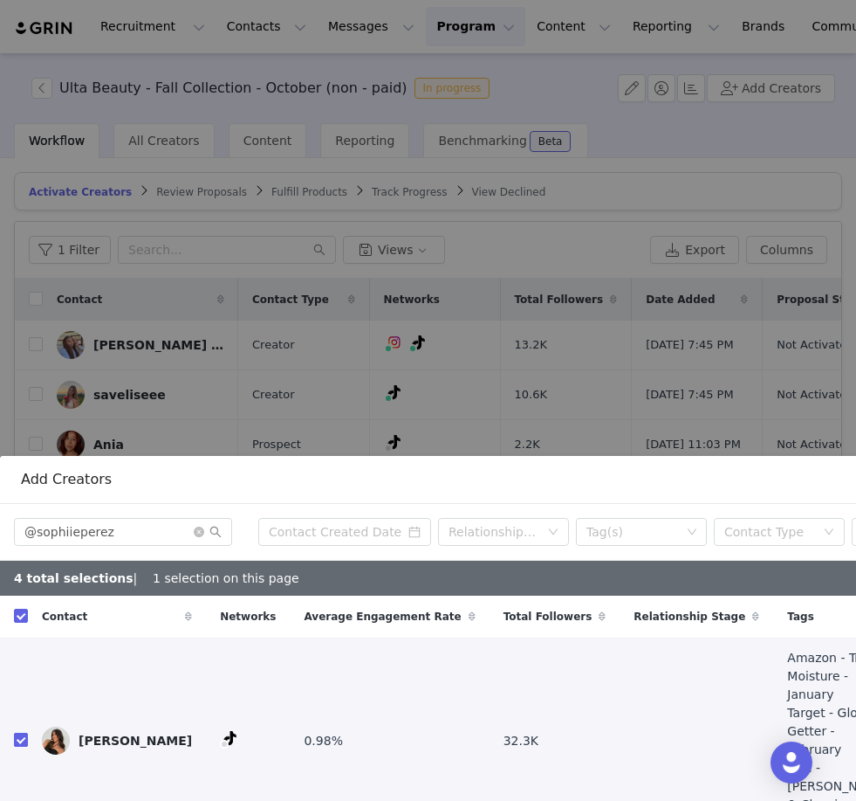
checkbox input "true"
click at [202, 534] on icon "icon: close-circle" at bounding box center [199, 531] width 10 height 10
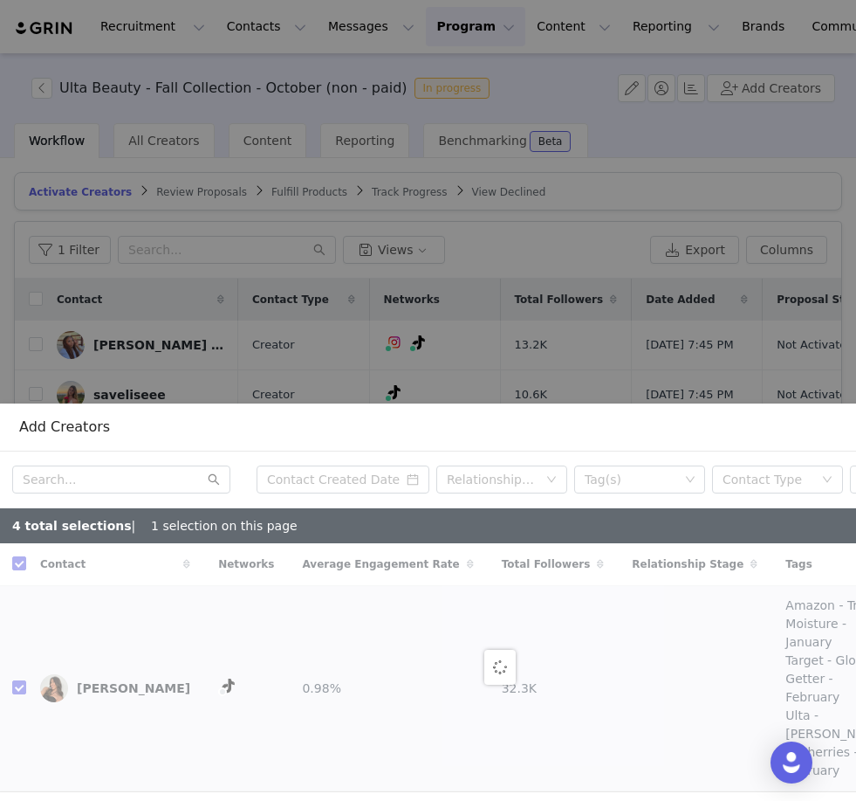
checkbox input "false"
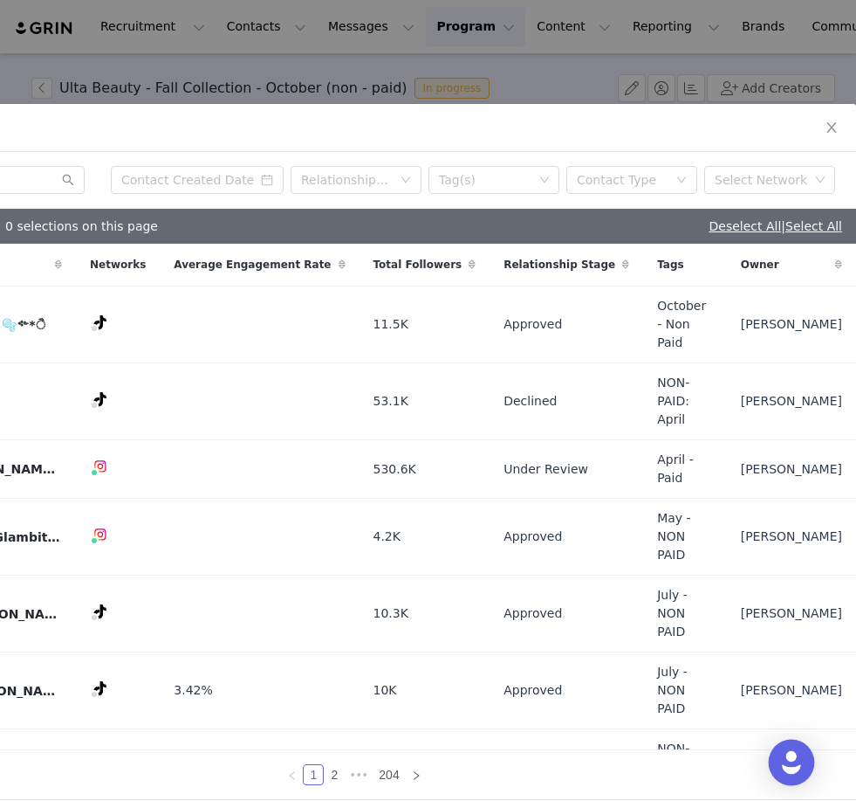
scroll to position [697, 148]
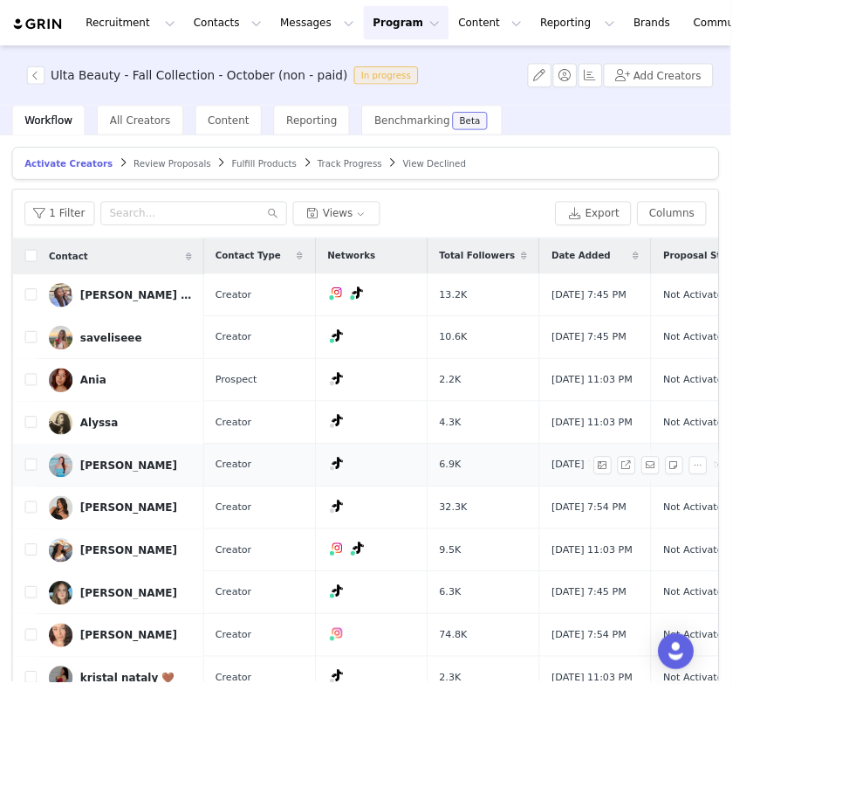
scroll to position [0, 0]
click at [36, 550] on input "checkbox" at bounding box center [36, 543] width 14 height 14
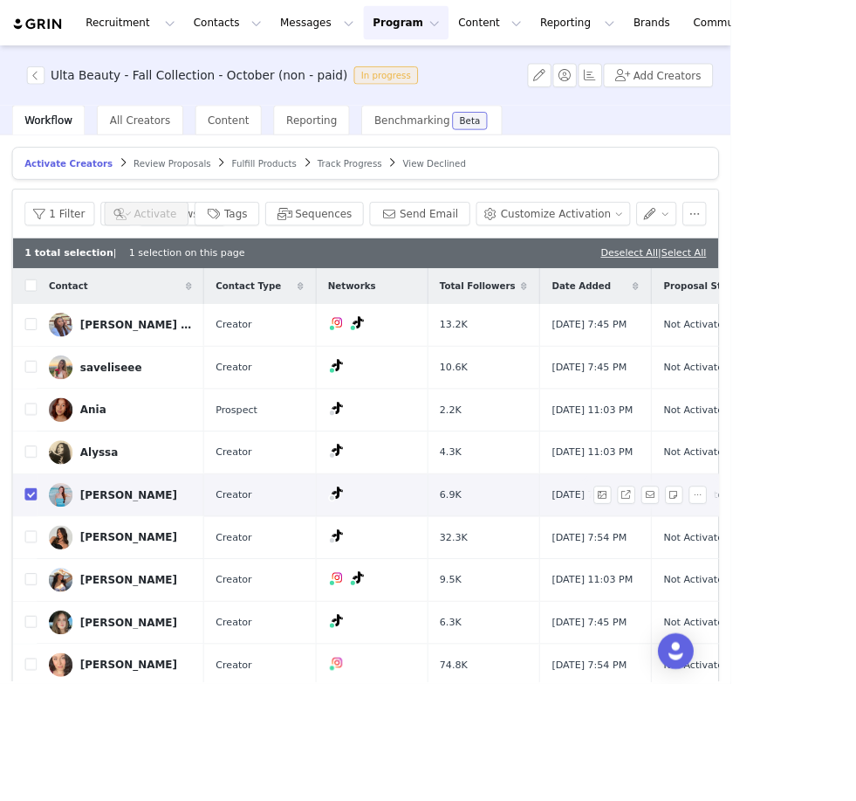
checkbox input "true"
click at [33, 635] on input "checkbox" at bounding box center [36, 628] width 14 height 14
checkbox input "true"
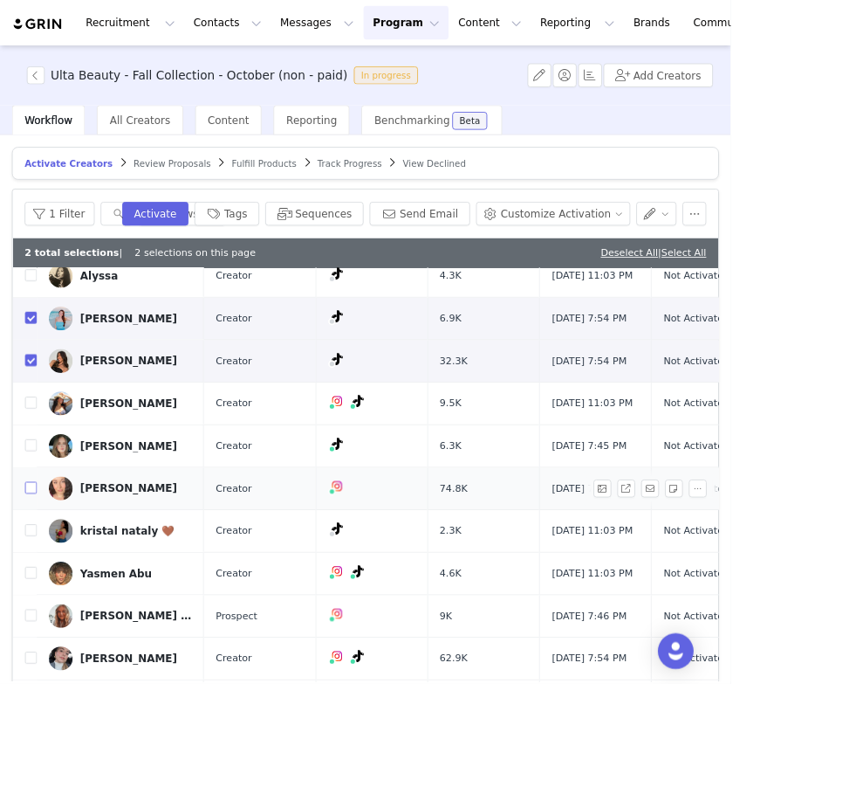
scroll to position [207, 0]
click at [41, 577] on input "checkbox" at bounding box center [36, 570] width 14 height 14
checkbox input "true"
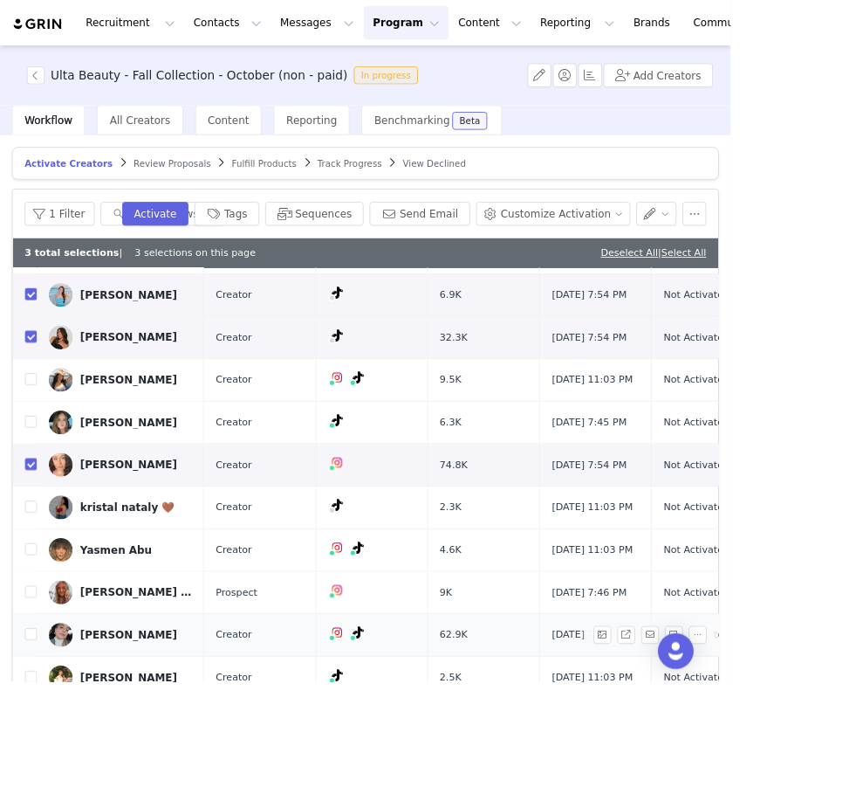
scroll to position [251, 0]
click at [38, 749] on input "checkbox" at bounding box center [36, 742] width 14 height 14
checkbox input "true"
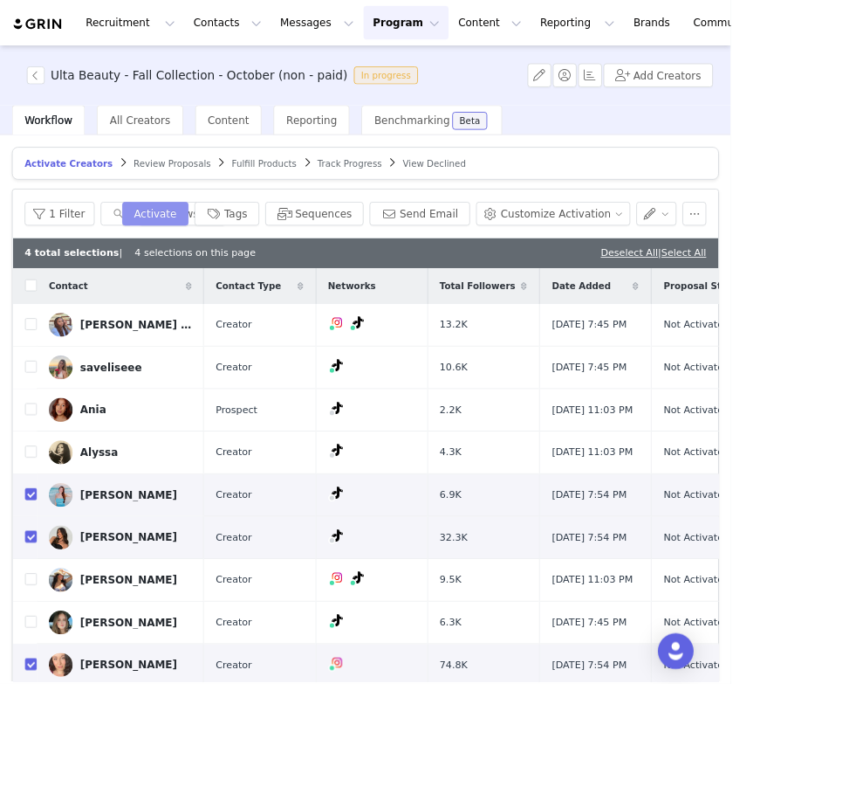
scroll to position [0, 0]
click at [203, 251] on button "Activate" at bounding box center [182, 250] width 78 height 28
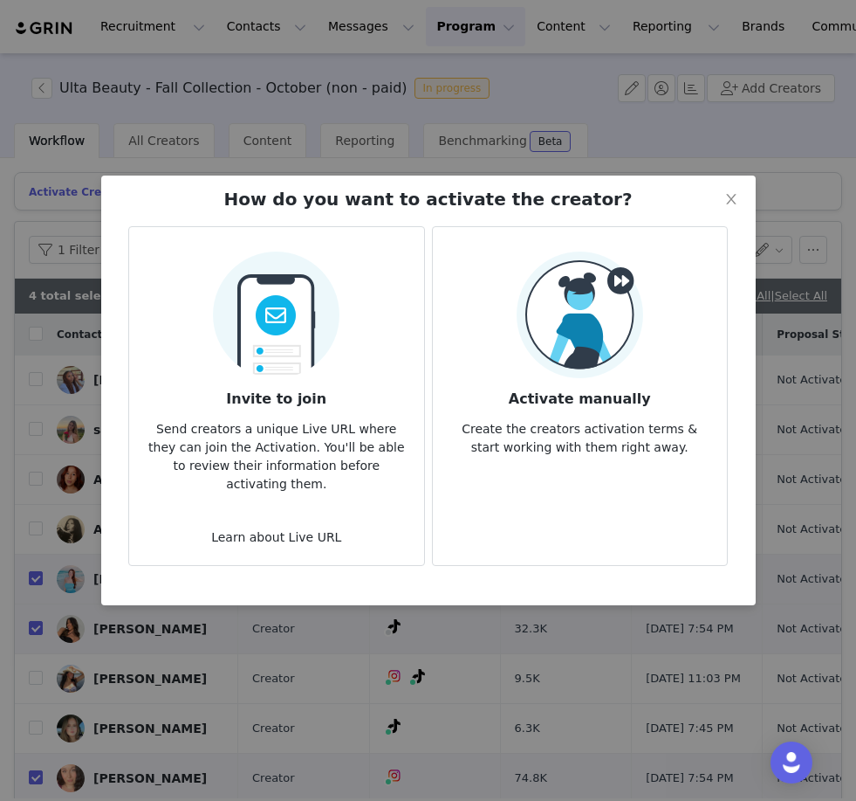
click at [285, 269] on img at bounding box center [276, 309] width 127 height 137
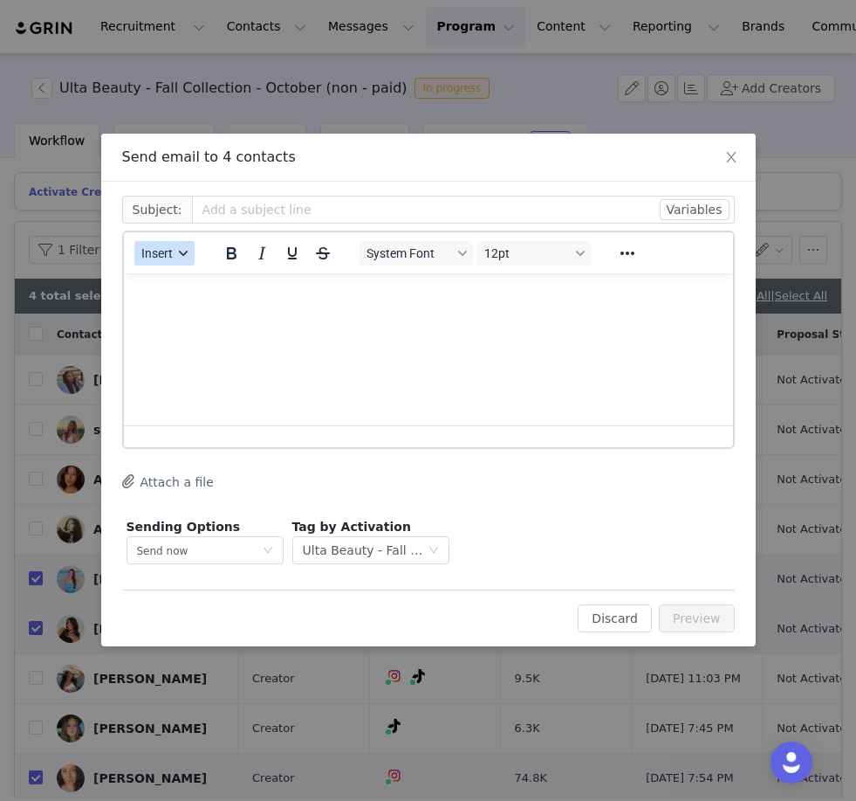
click at [184, 254] on icon "button" at bounding box center [183, 253] width 9 height 5
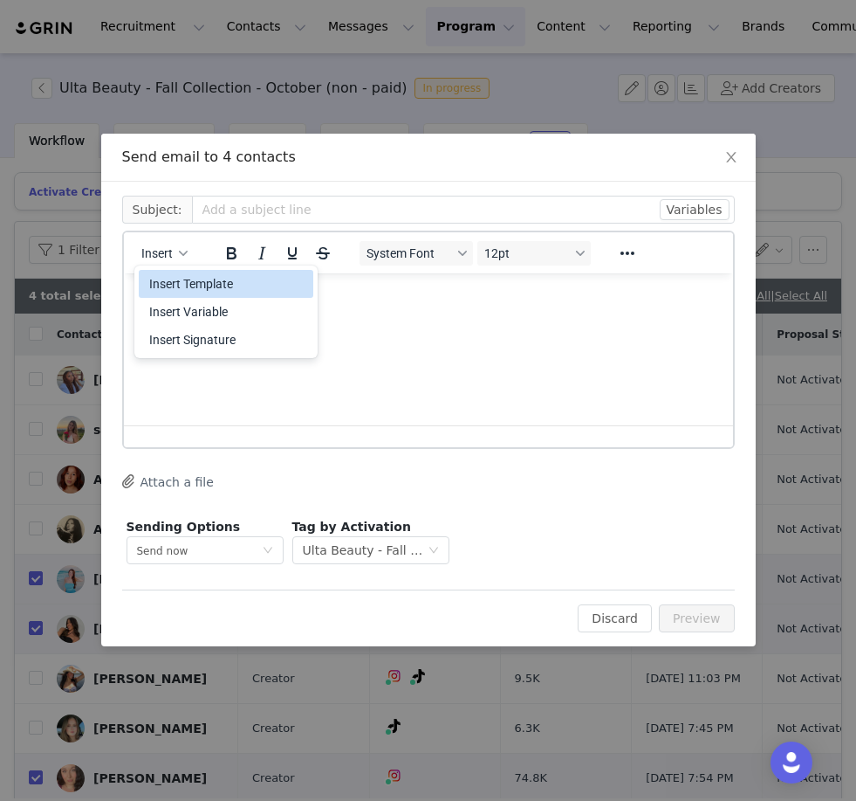
click at [225, 284] on div "Insert Template" at bounding box center [227, 283] width 157 height 21
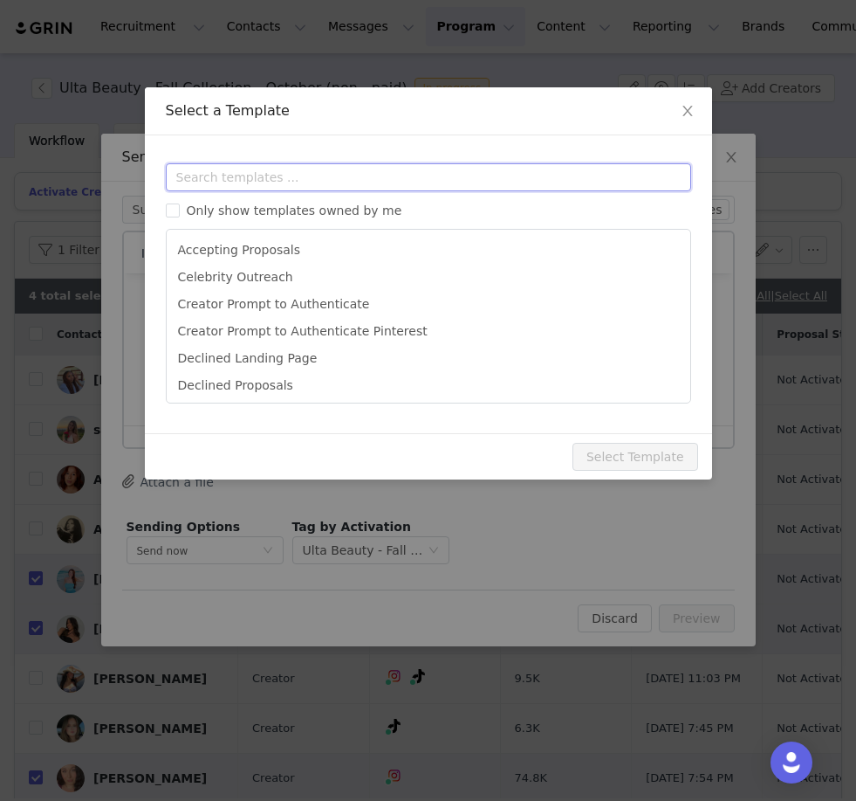
click at [279, 182] on input "text" at bounding box center [429, 177] width 526 height 28
click at [279, 176] on input "text" at bounding box center [429, 177] width 526 height 28
click at [279, 177] on input "text" at bounding box center [429, 177] width 526 height 28
click at [279, 176] on input "text" at bounding box center [429, 177] width 526 height 28
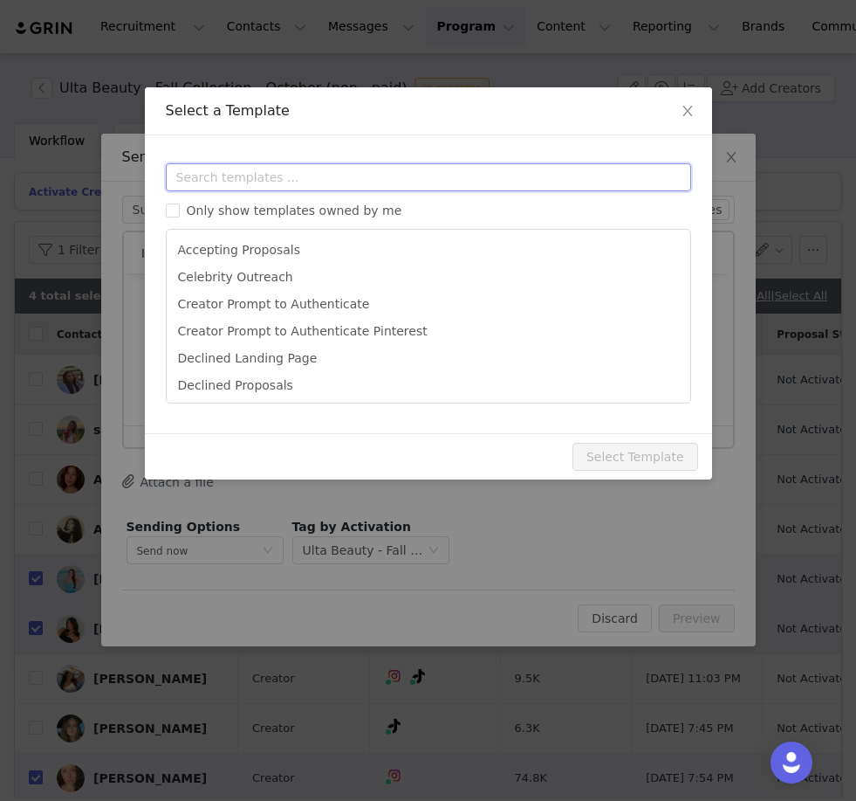
click at [279, 177] on input "text" at bounding box center [429, 177] width 526 height 28
click at [279, 176] on input "text" at bounding box center [429, 177] width 526 height 28
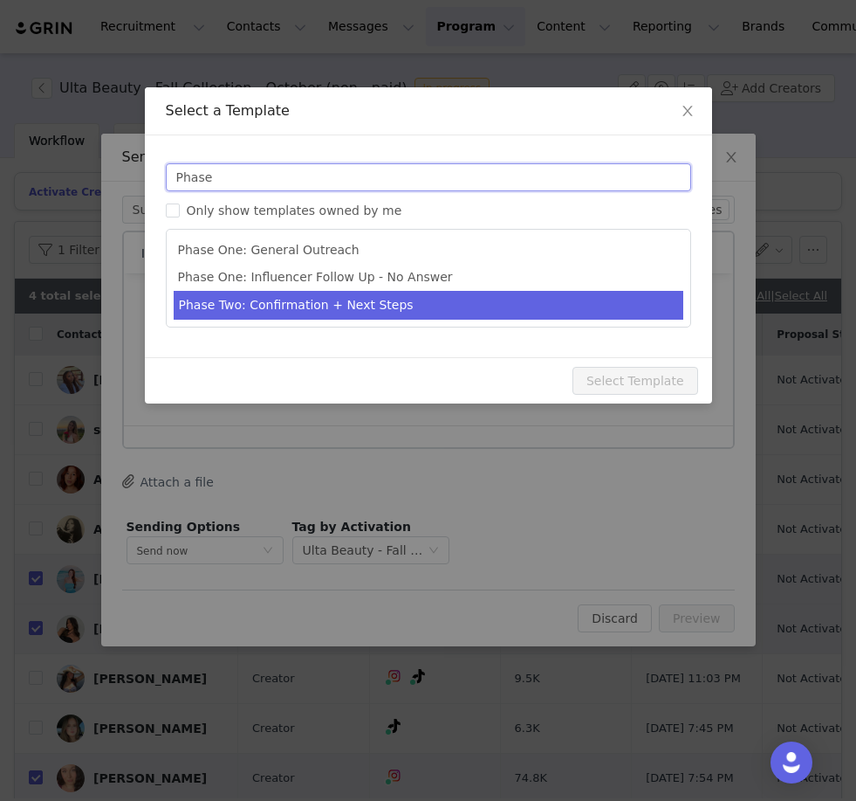
type input "Phase"
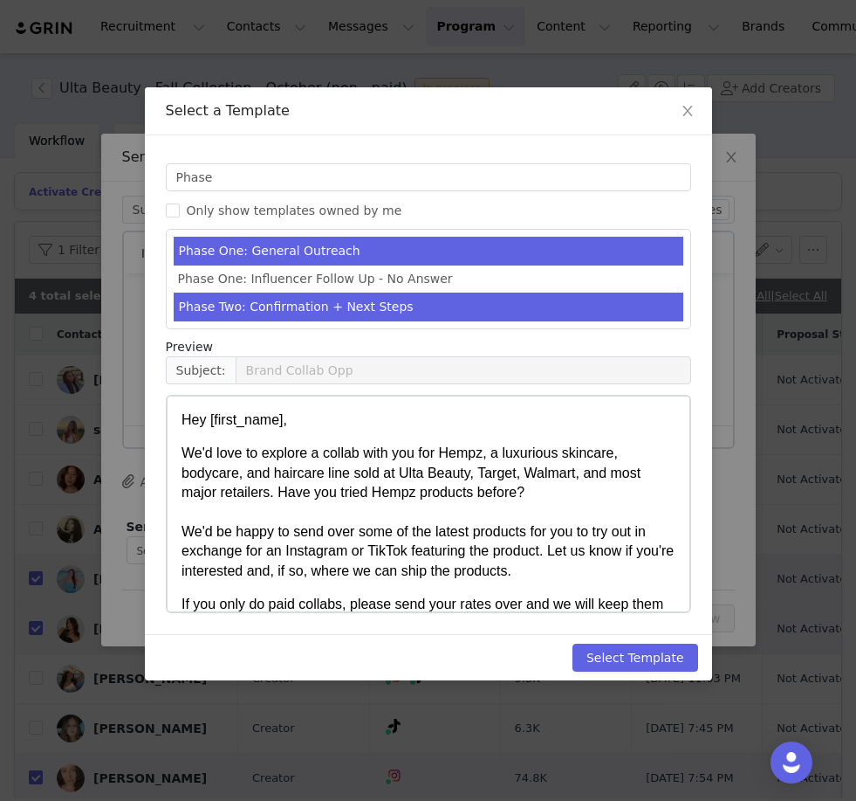
click at [296, 308] on li "Phase Two: Confirmation + Next Steps" at bounding box center [429, 306] width 510 height 29
type input "Hempz Collab - Next Steps"
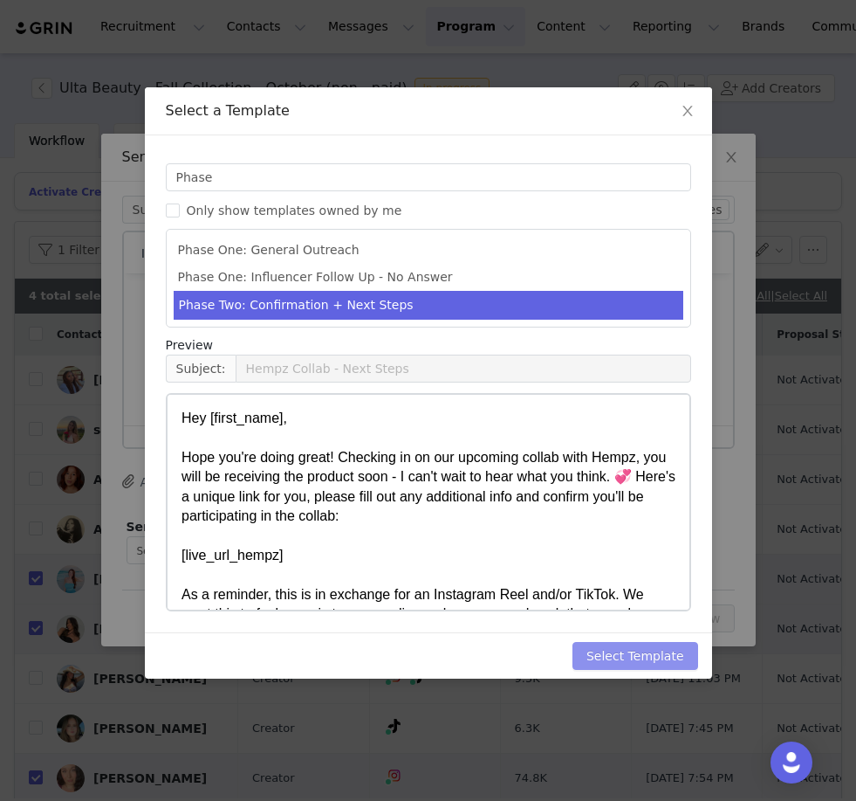
click at [615, 657] on button "Select Template" at bounding box center [636, 656] width 126 height 28
type input "Hempz Collab - Next Steps"
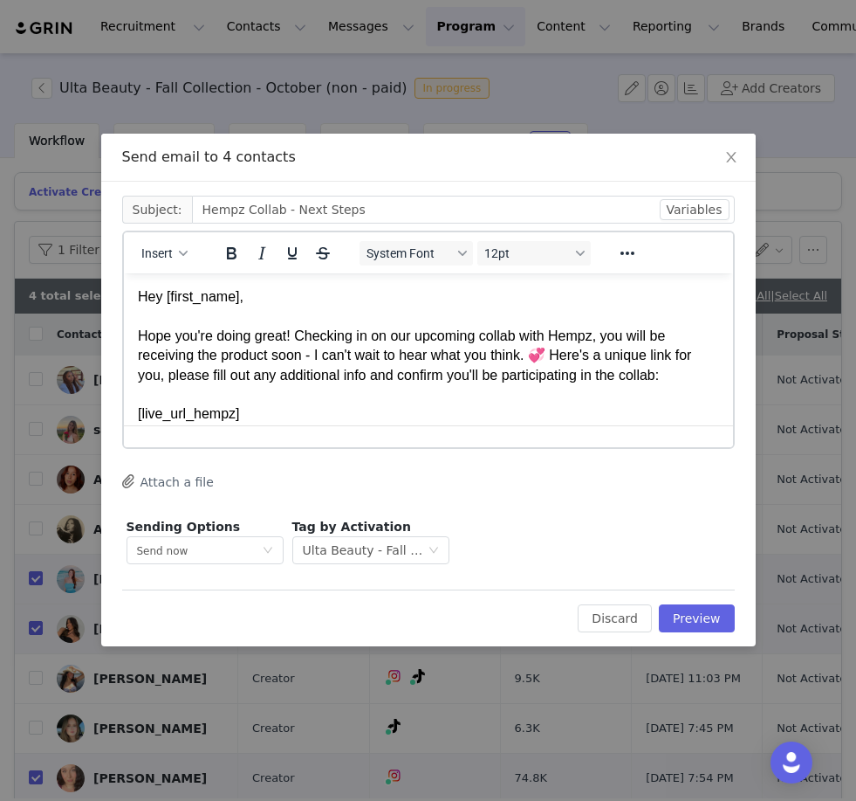
click at [172, 486] on button "Attach a file" at bounding box center [168, 481] width 92 height 21
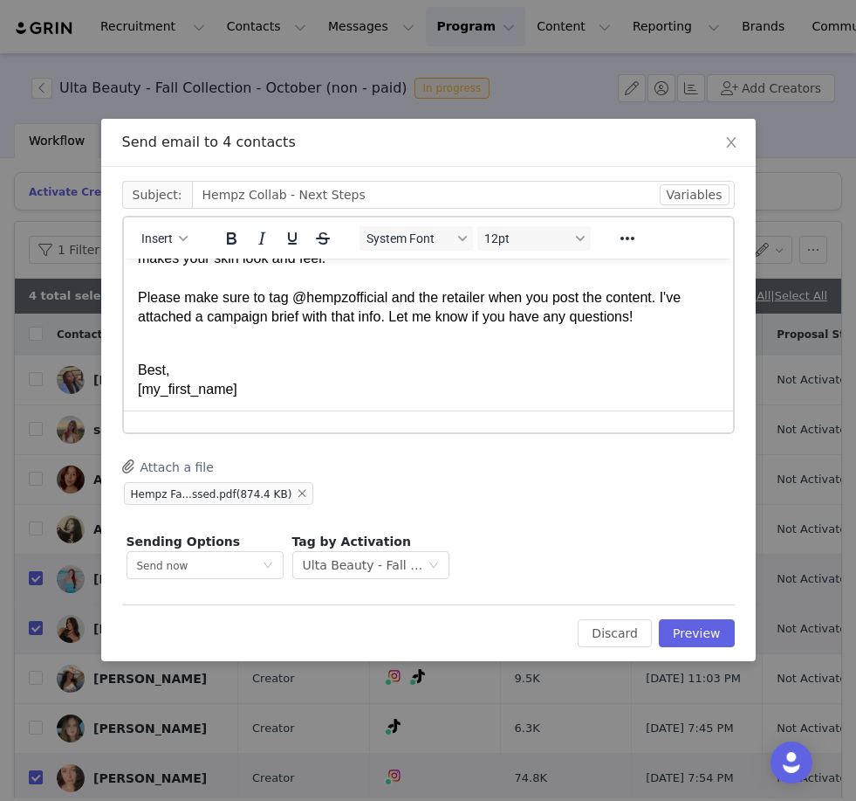
scroll to position [217, 0]
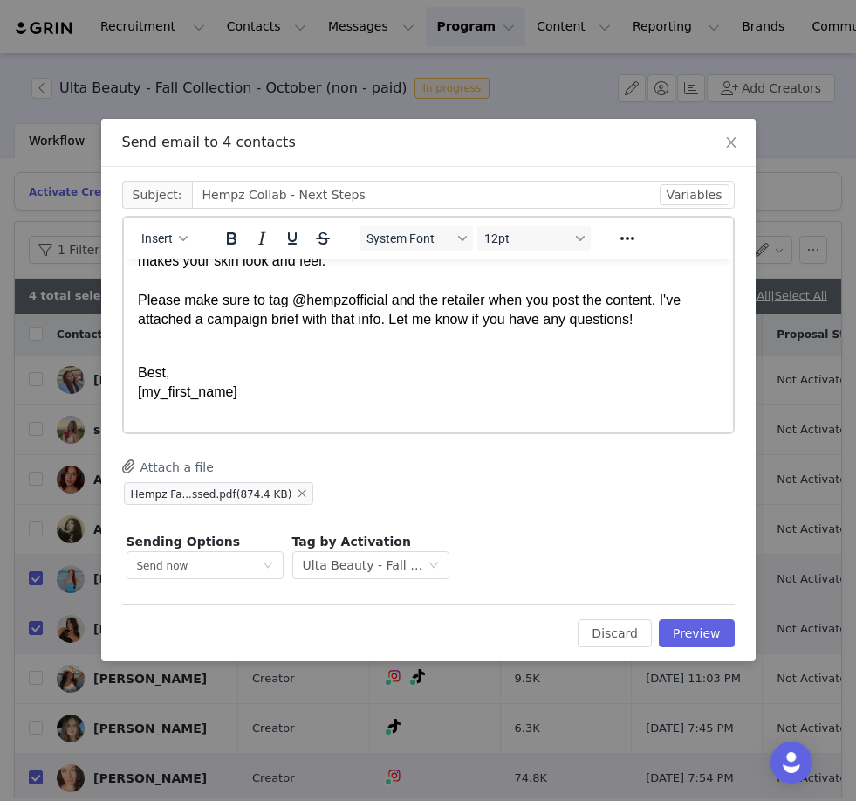
click at [462, 293] on p "Hey First Name , [PERSON_NAME] you're doing great! Checking in on our upcoming …" at bounding box center [427, 192] width 581 height 273
click at [478, 294] on p "Hey First Name , [PERSON_NAME] you're doing great! Checking in on our upcoming …" at bounding box center [427, 192] width 581 height 273
click at [705, 636] on button "Preview" at bounding box center [697, 633] width 76 height 28
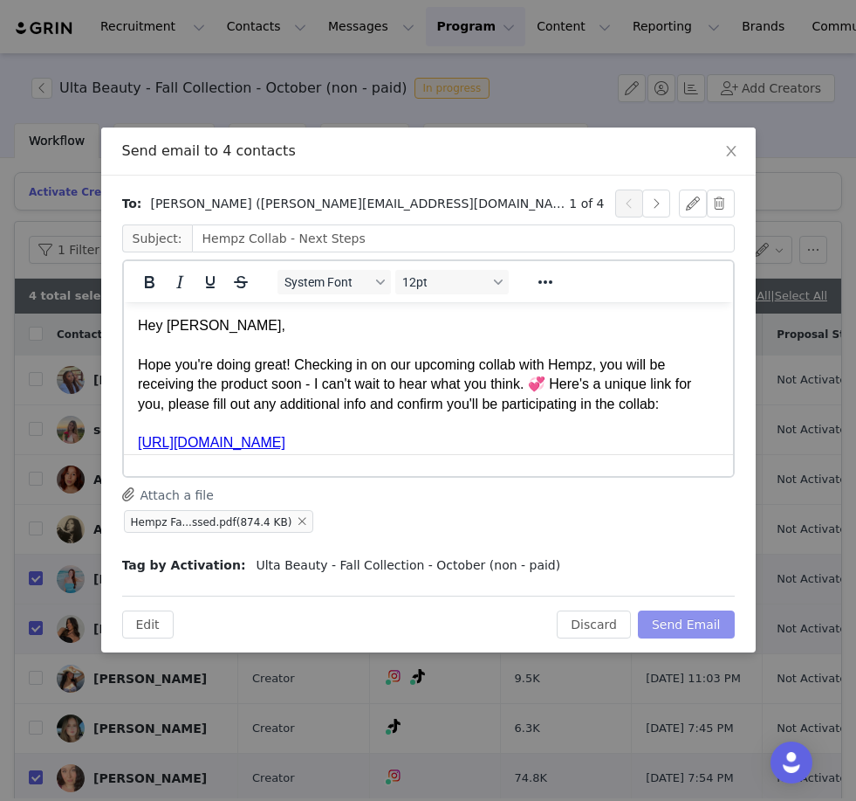
scroll to position [0, 0]
drag, startPoint x: 705, startPoint y: 636, endPoint x: 654, endPoint y: 212, distance: 427.3
click at [654, 212] on button "button" at bounding box center [657, 203] width 28 height 28
click at [654, 211] on button "button" at bounding box center [657, 203] width 28 height 28
click at [653, 212] on button "button" at bounding box center [657, 203] width 28 height 28
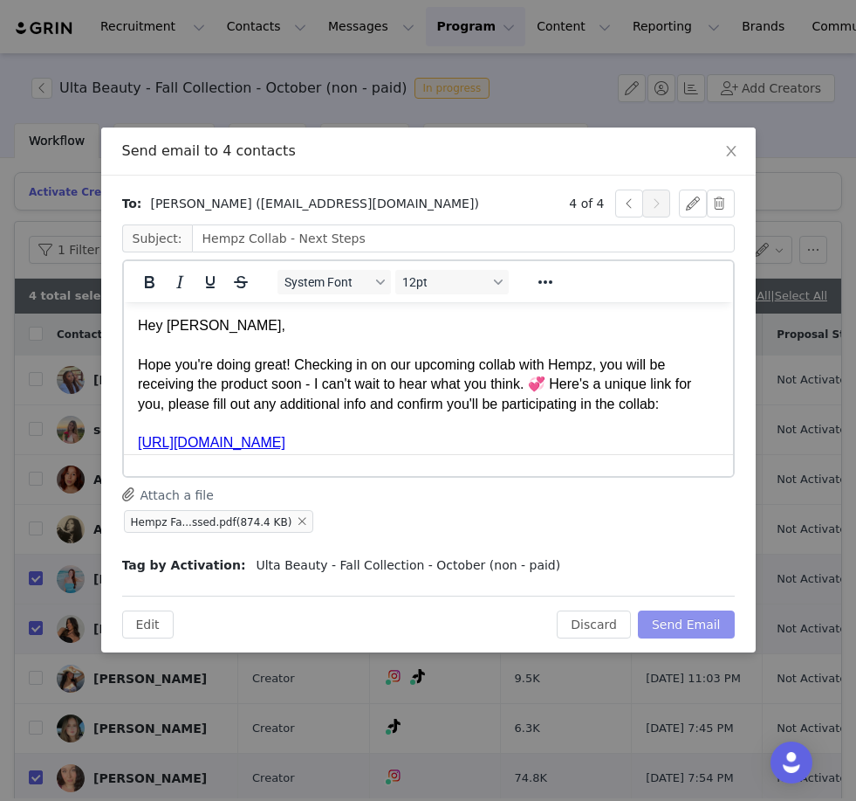
click at [703, 635] on button "Send Email" at bounding box center [686, 624] width 97 height 28
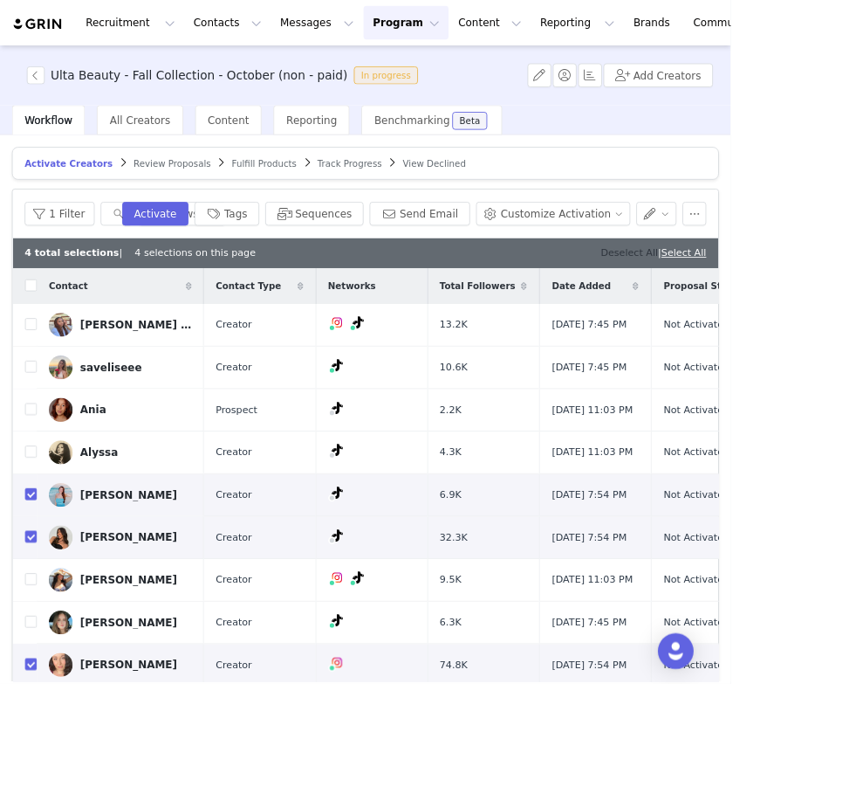
click at [712, 299] on link "Deselect All" at bounding box center [737, 295] width 67 height 13
checkbox input "false"
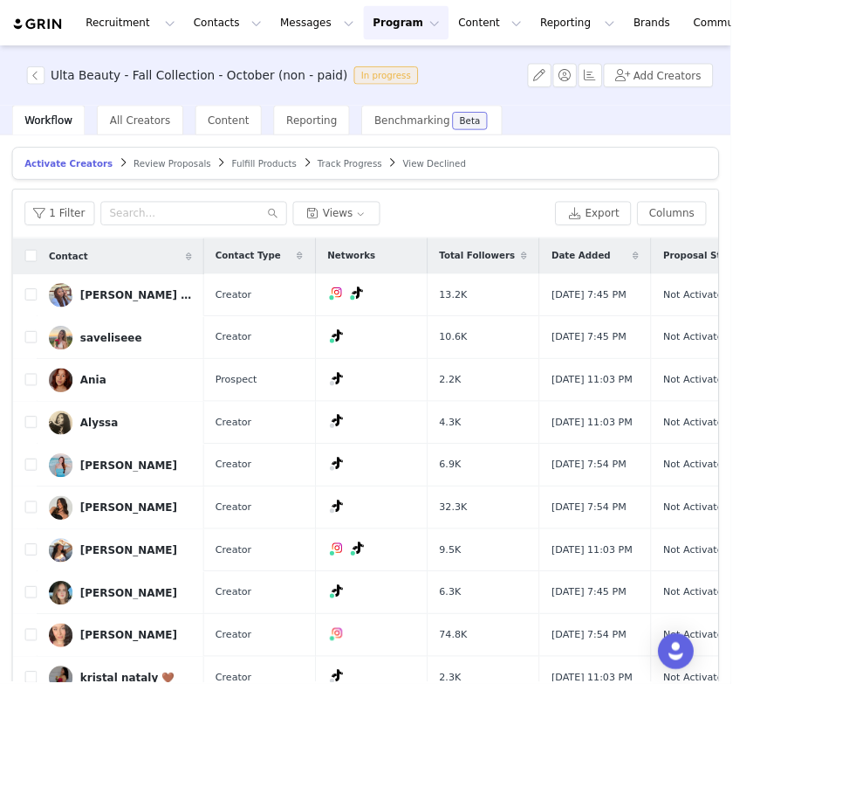
click at [81, 35] on div "Recruitment Recruitment Creator Search Curated Lists Landing Pages Web Extensio…" at bounding box center [457, 26] width 887 height 39
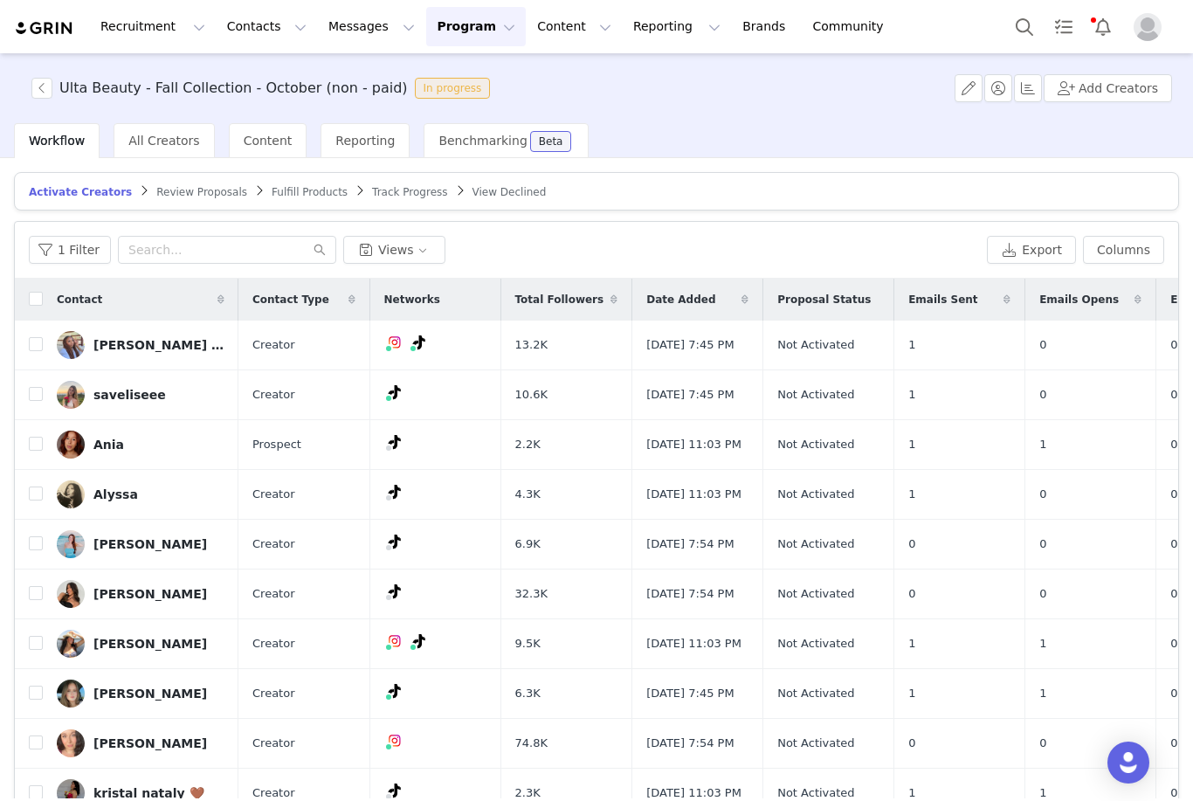
click at [53, 36] on img at bounding box center [44, 28] width 61 height 17
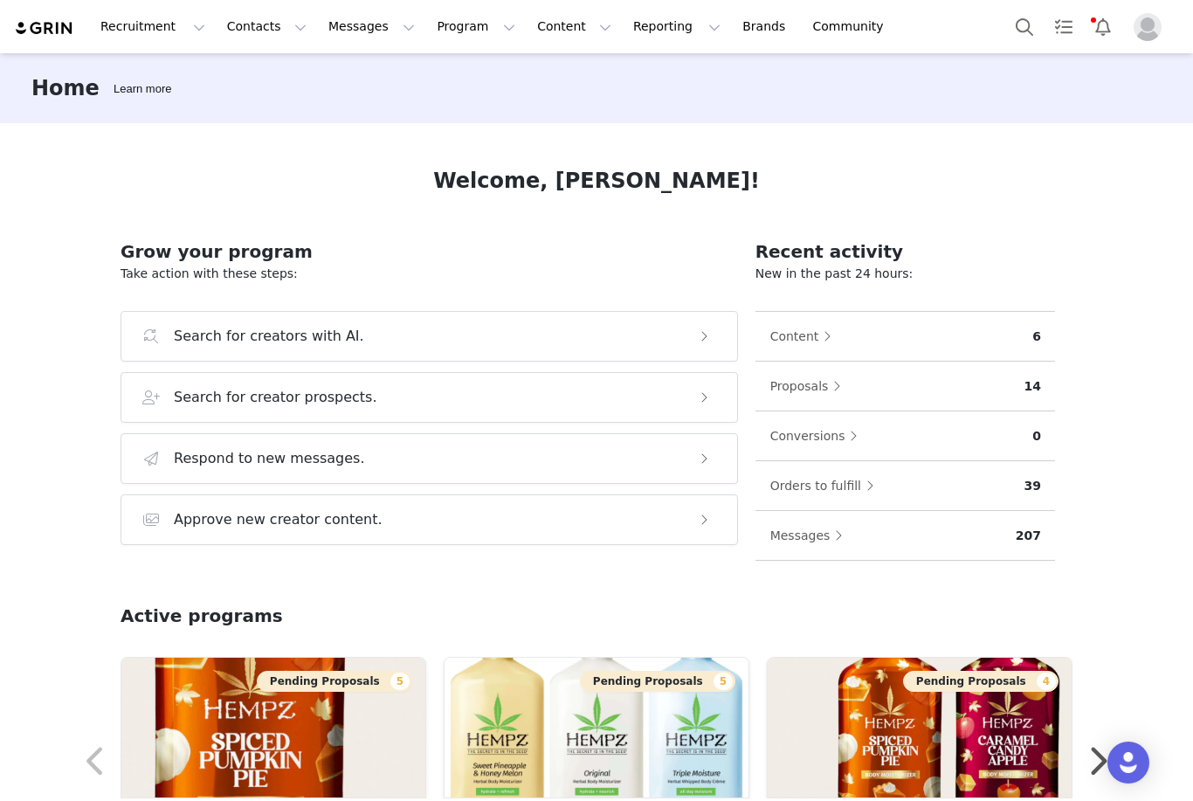
click at [53, 36] on img at bounding box center [44, 28] width 61 height 17
click at [228, 148] on div "Welcome, [PERSON_NAME]! Grow your program Take action with these steps: Search …" at bounding box center [596, 460] width 1035 height 675
click at [449, 32] on button "Program Program" at bounding box center [476, 26] width 100 height 39
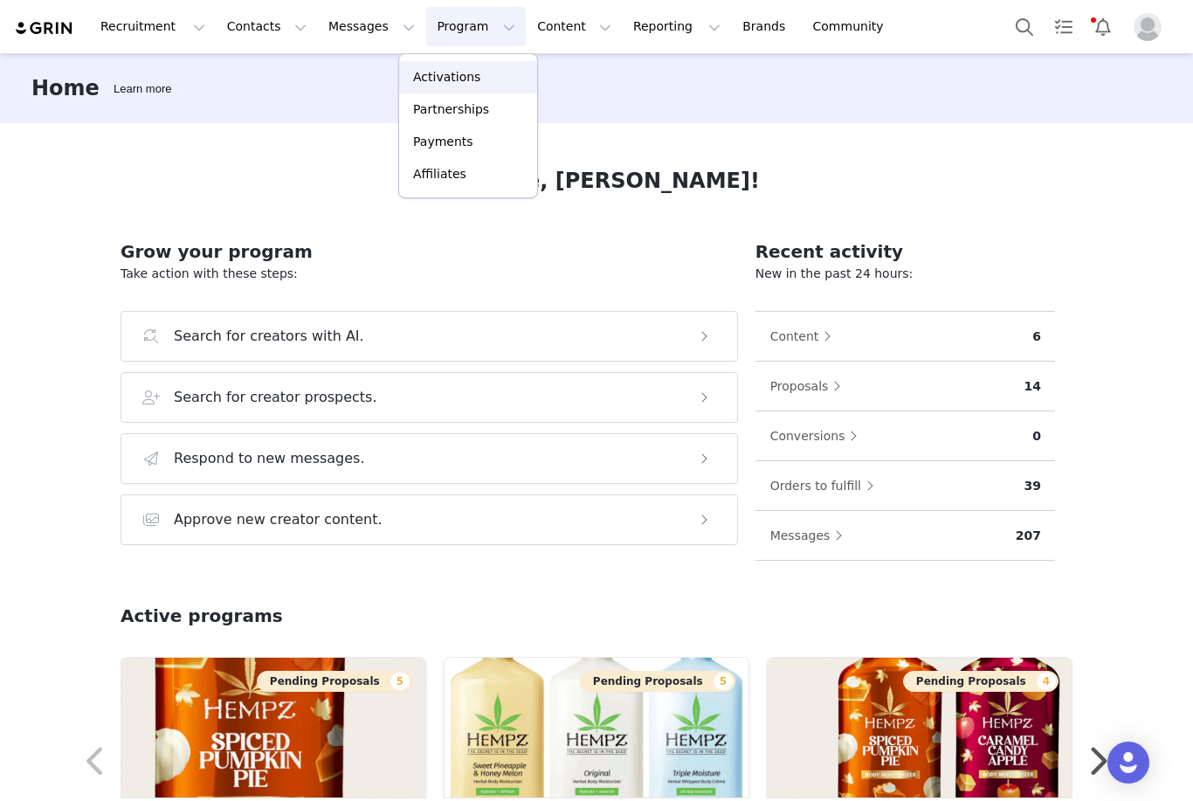
click at [443, 86] on link "Activations" at bounding box center [468, 77] width 138 height 32
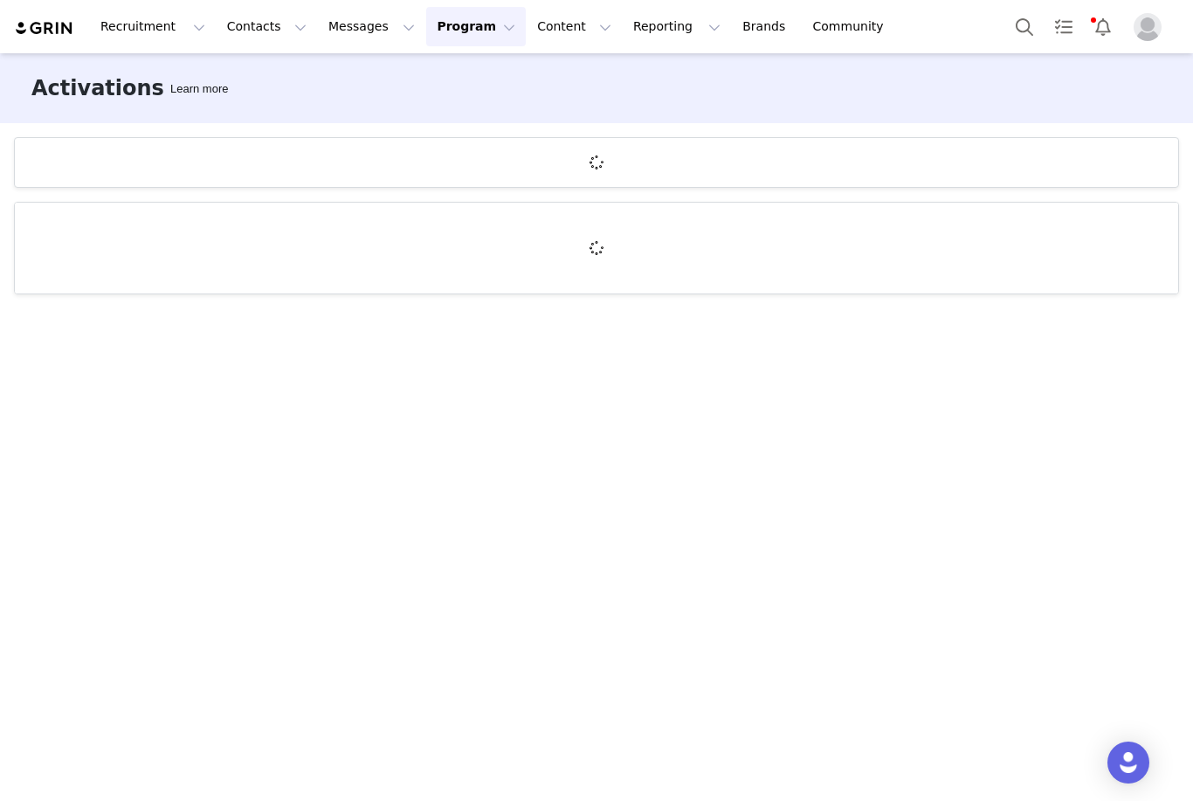
click at [31, 23] on img at bounding box center [44, 28] width 61 height 17
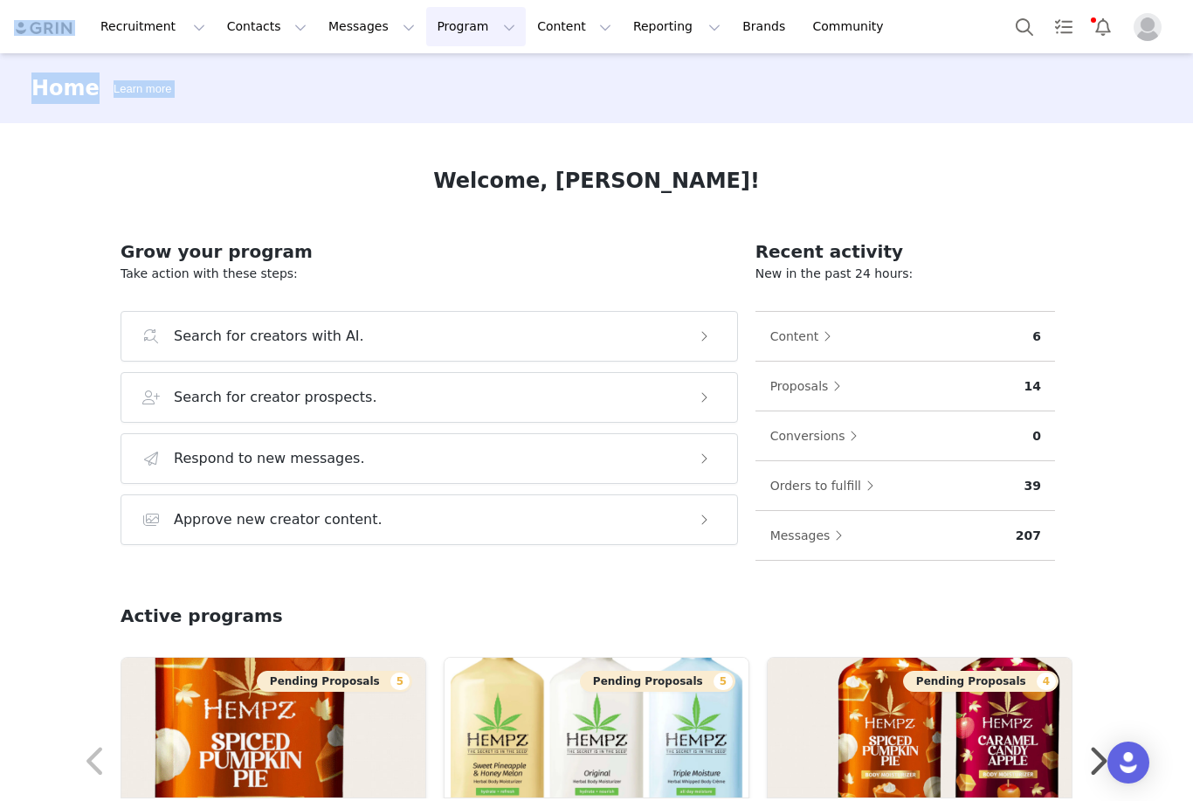
click at [467, 28] on button "Program Program" at bounding box center [476, 26] width 100 height 39
click at [450, 81] on p "Activations" at bounding box center [446, 77] width 67 height 18
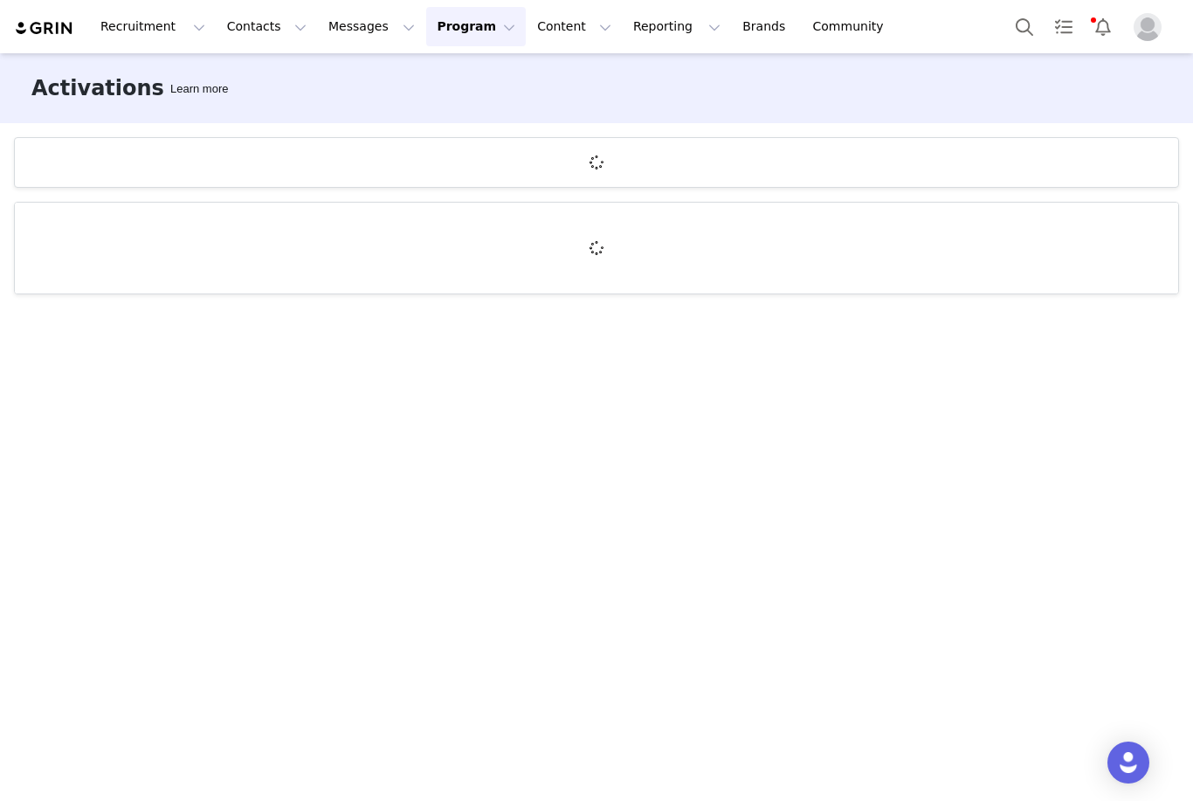
click at [74, 211] on div at bounding box center [596, 248] width 1163 height 91
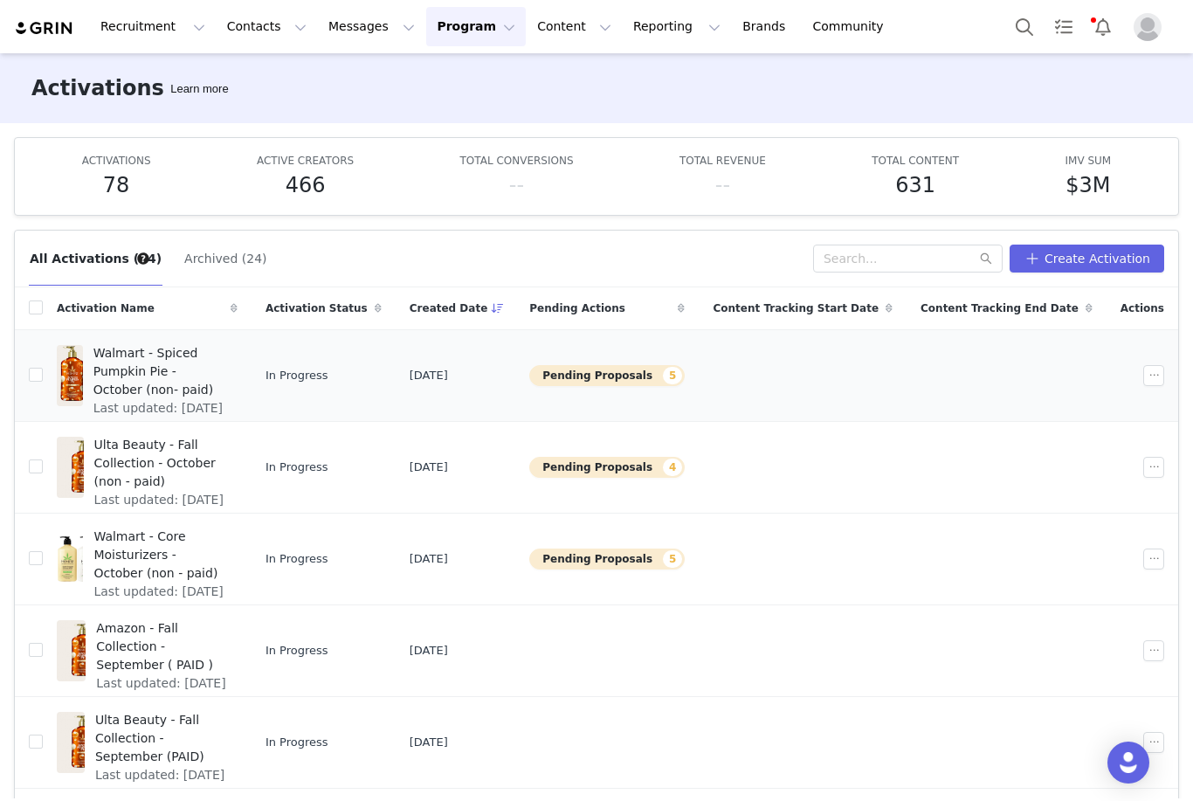
scroll to position [24, 0]
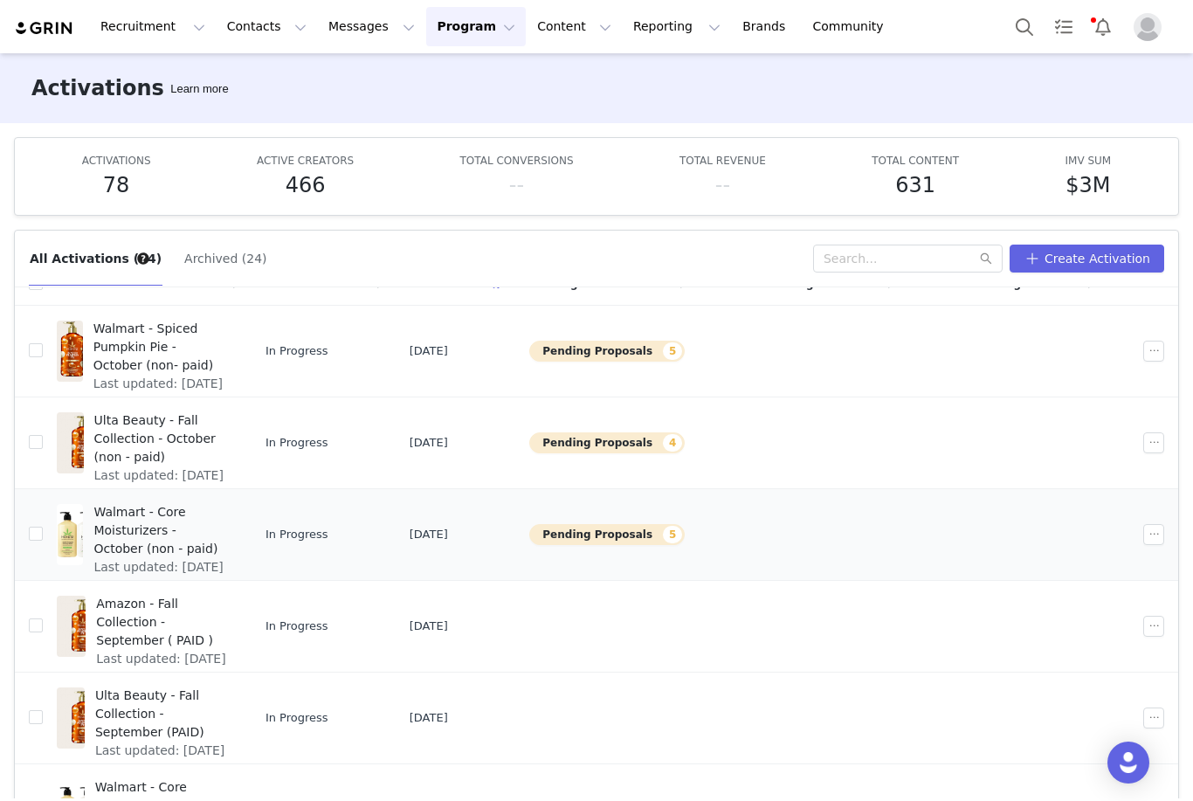
click at [226, 503] on span "Walmart - Core Moisturizers - October (non - paid)" at bounding box center [159, 530] width 133 height 55
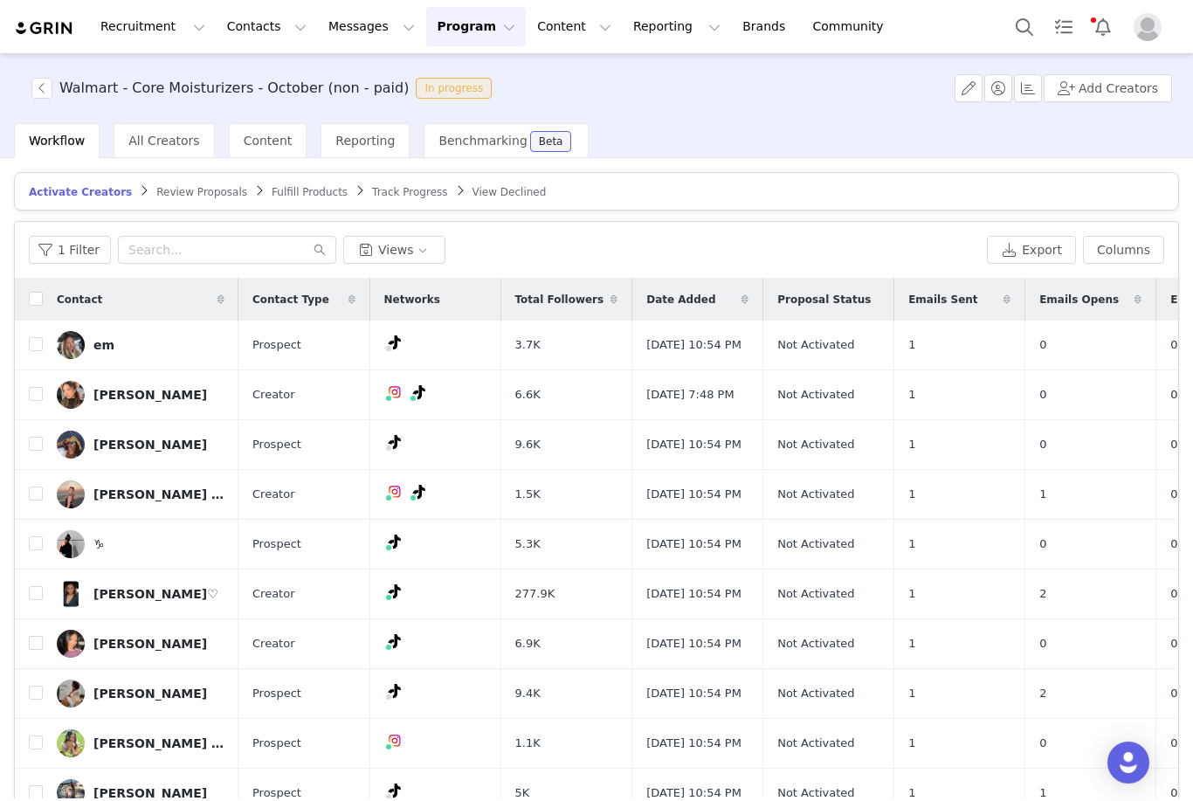
click at [196, 186] on span "Review Proposals" at bounding box center [201, 192] width 91 height 12
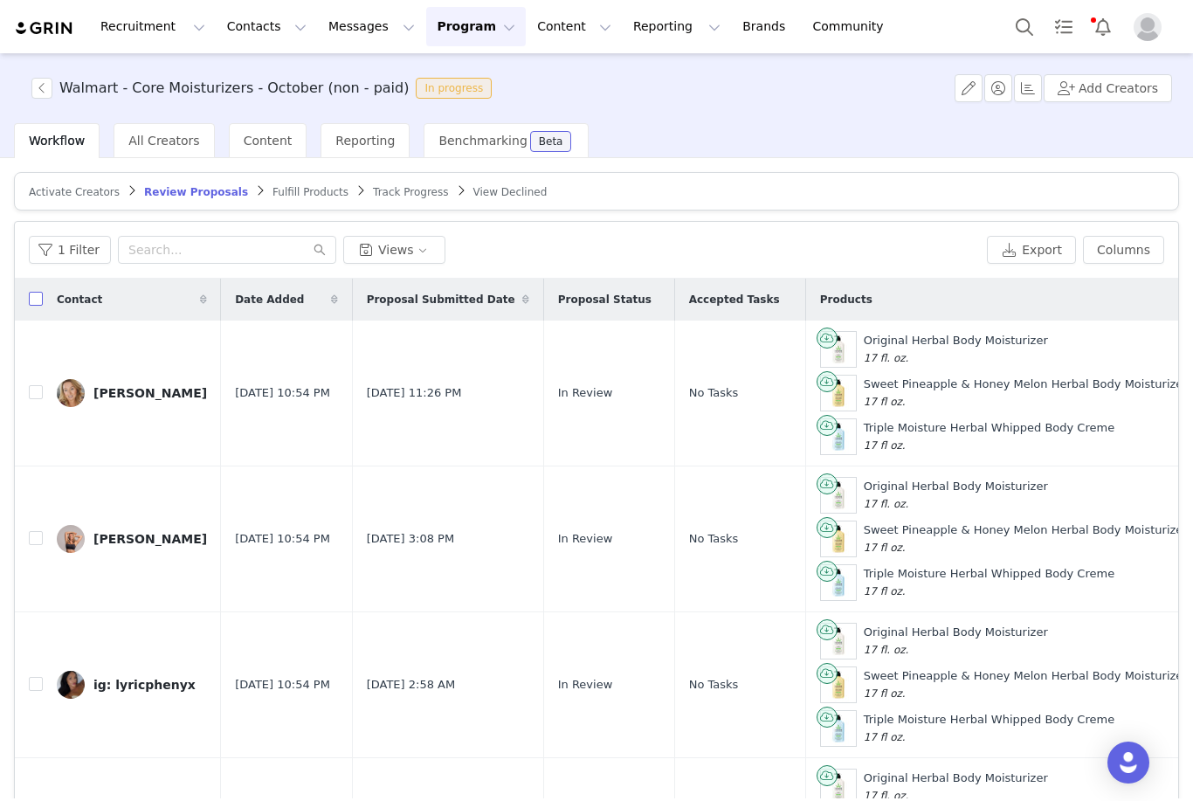
click at [38, 292] on input "checkbox" at bounding box center [36, 299] width 14 height 14
checkbox input "true"
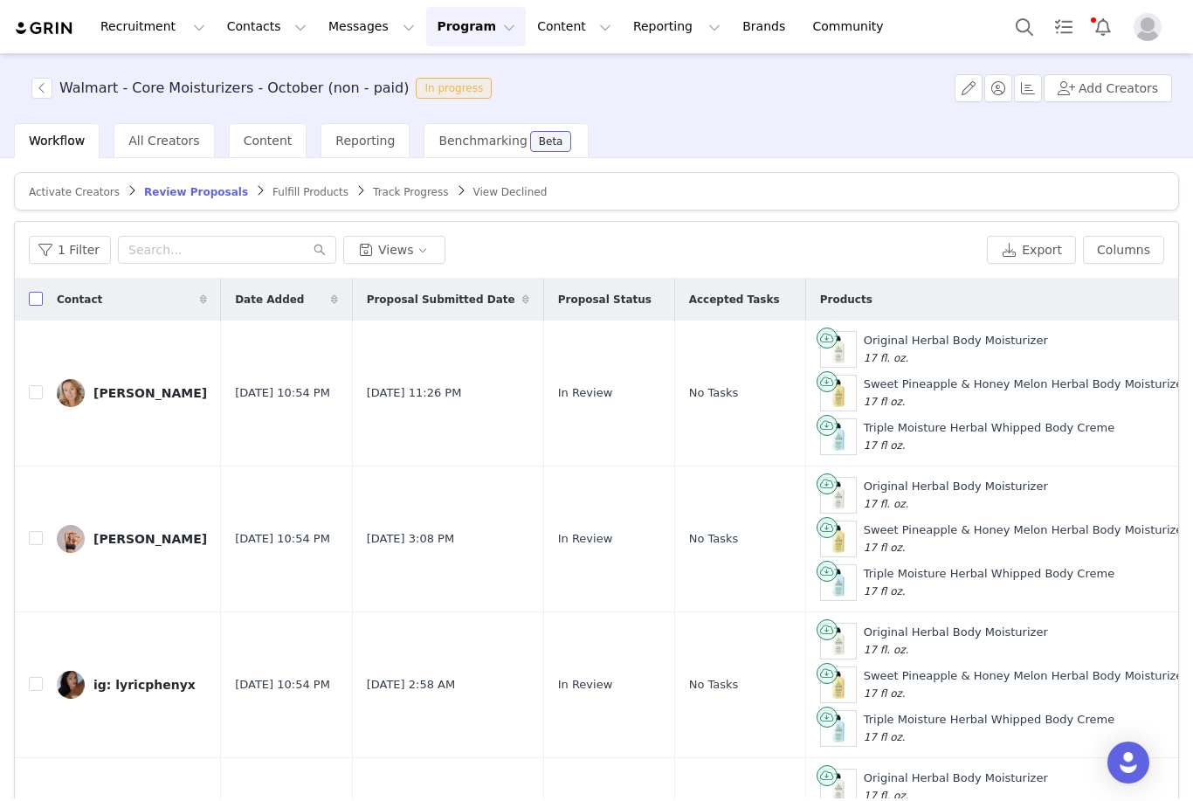
checkbox input "true"
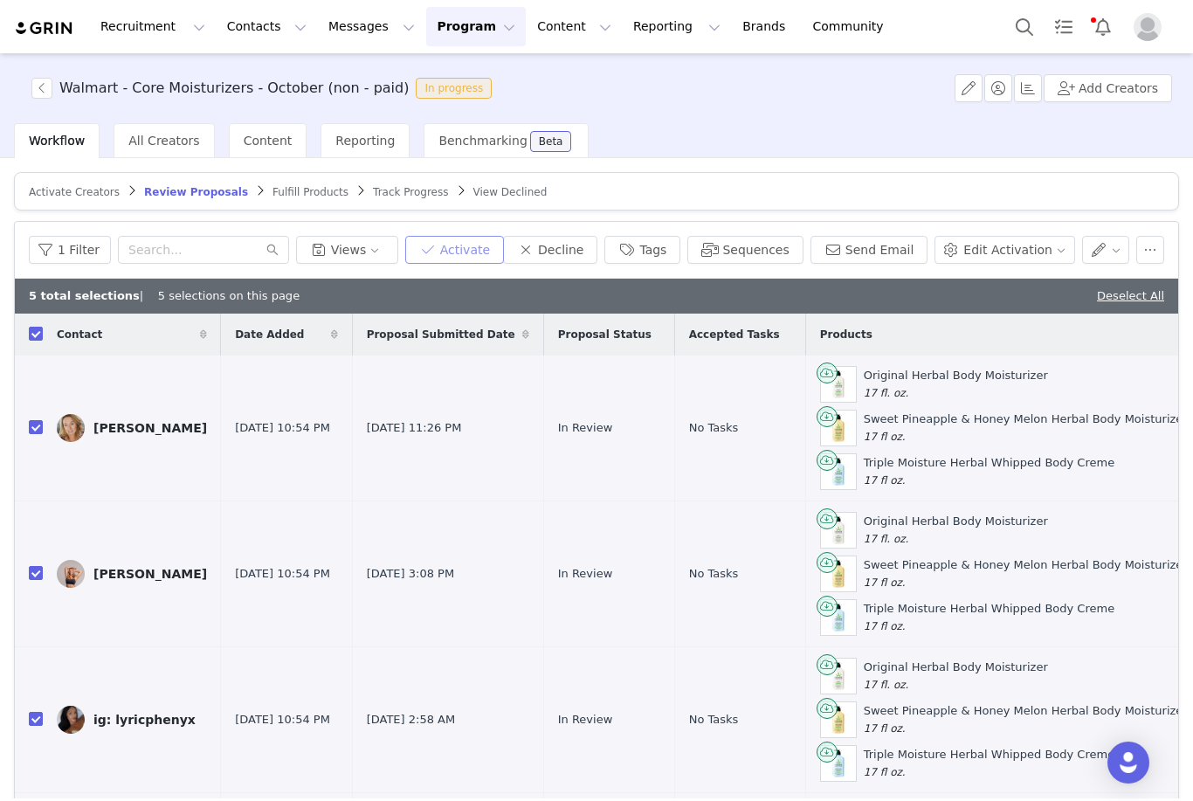
click at [492, 236] on button "Activate" at bounding box center [454, 250] width 99 height 28
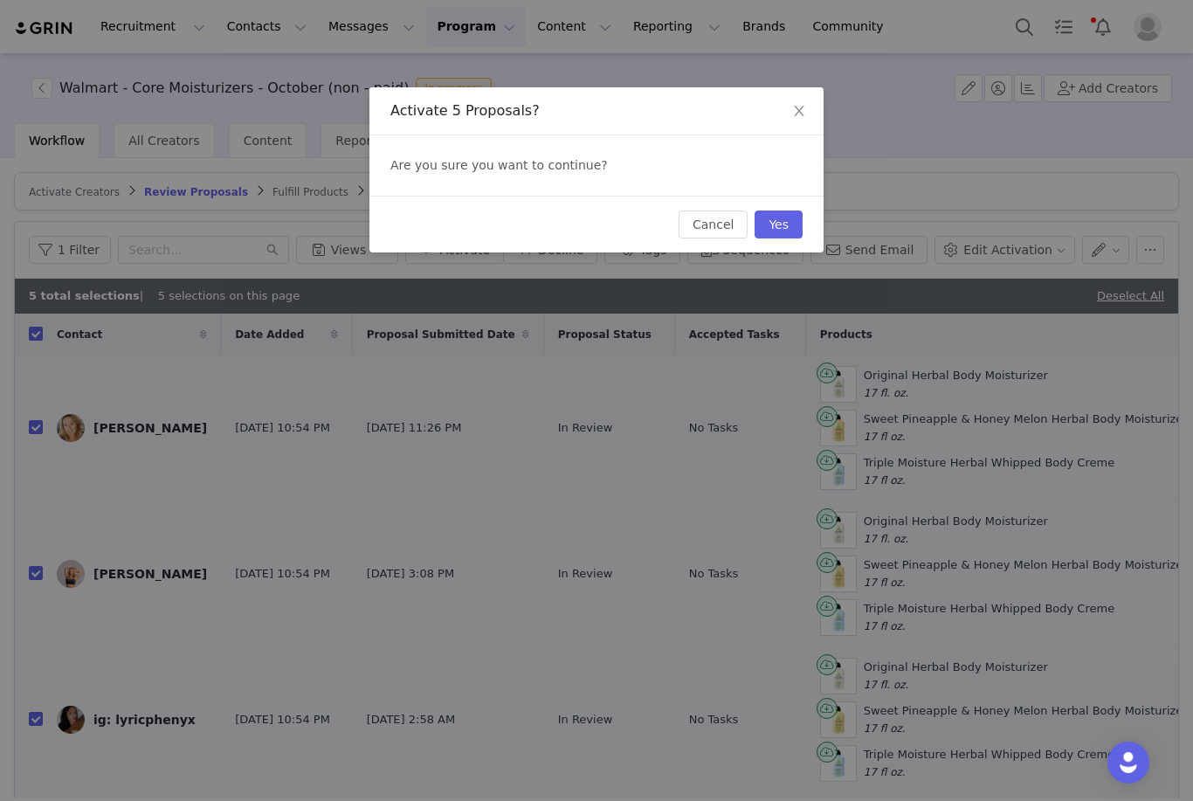
click at [790, 230] on button "Yes" at bounding box center [778, 224] width 48 height 28
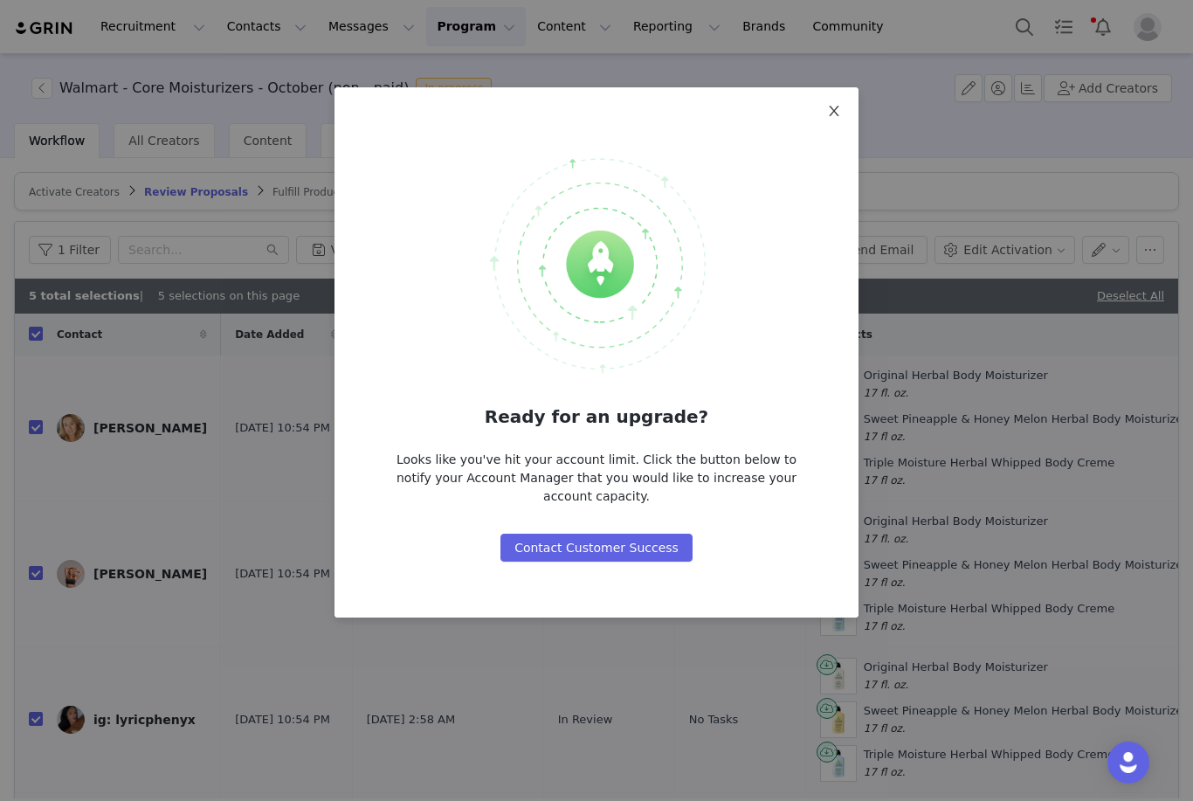
click at [843, 108] on span "Close" at bounding box center [833, 111] width 49 height 49
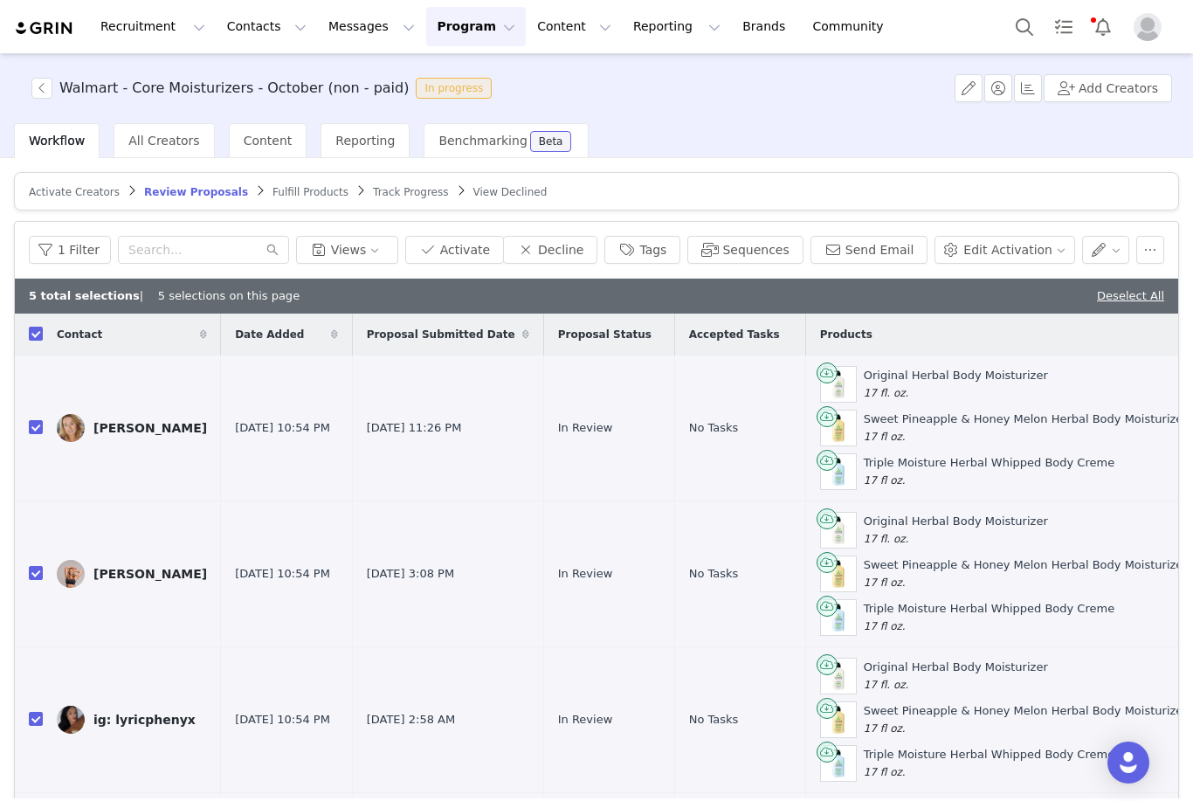
click at [1157, 289] on link "Deselect All" at bounding box center [1129, 295] width 67 height 13
checkbox input "false"
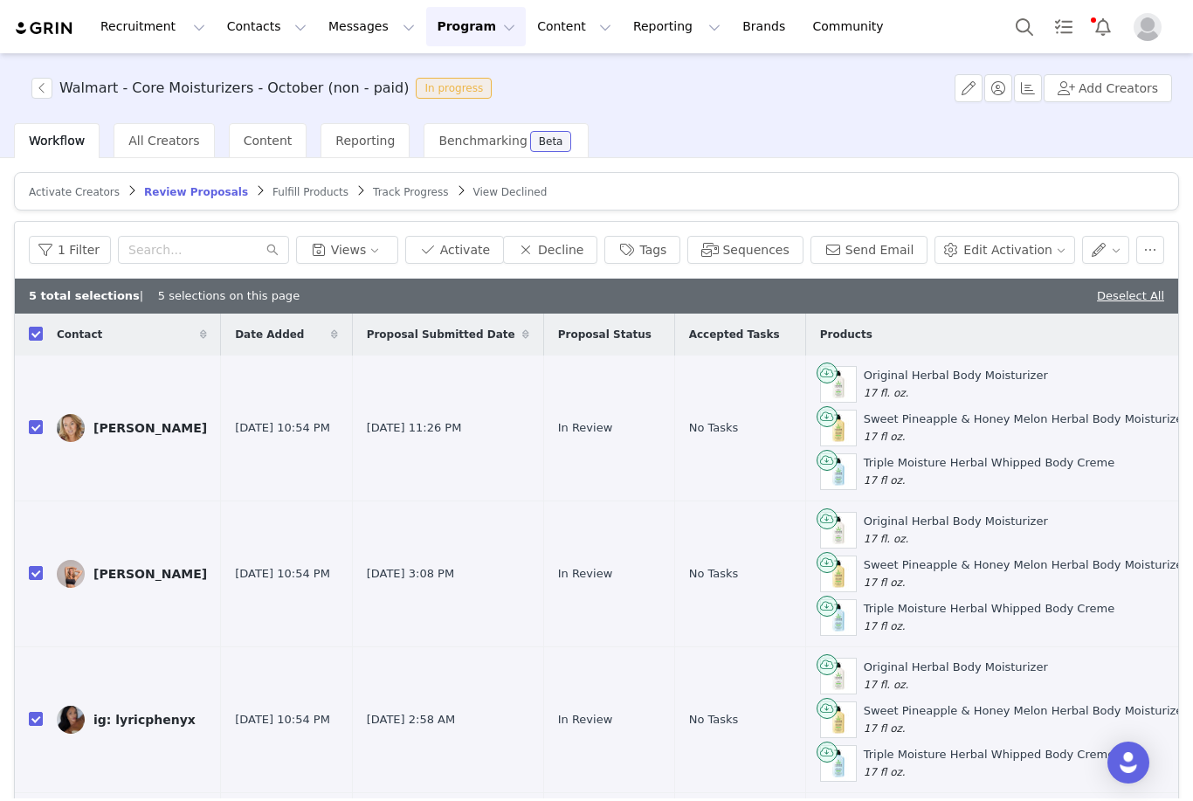
checkbox input "false"
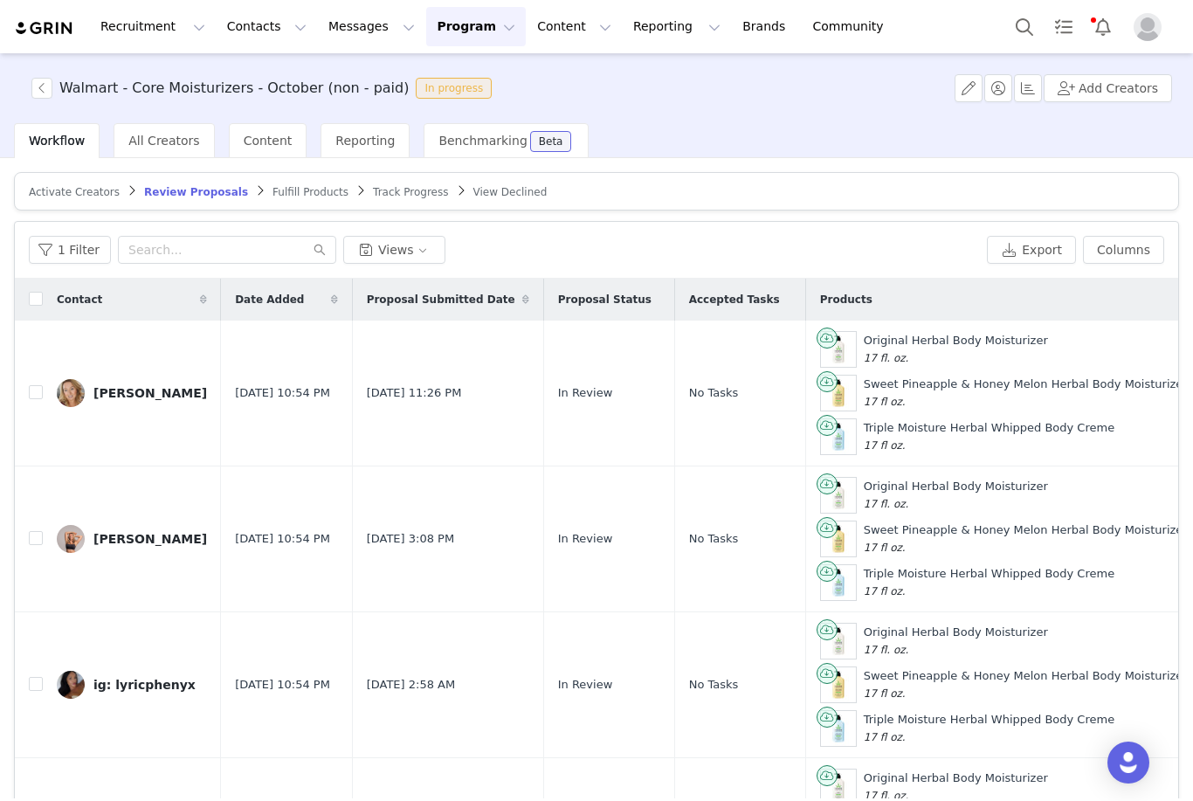
click at [69, 186] on span "Activate Creators" at bounding box center [74, 192] width 91 height 12
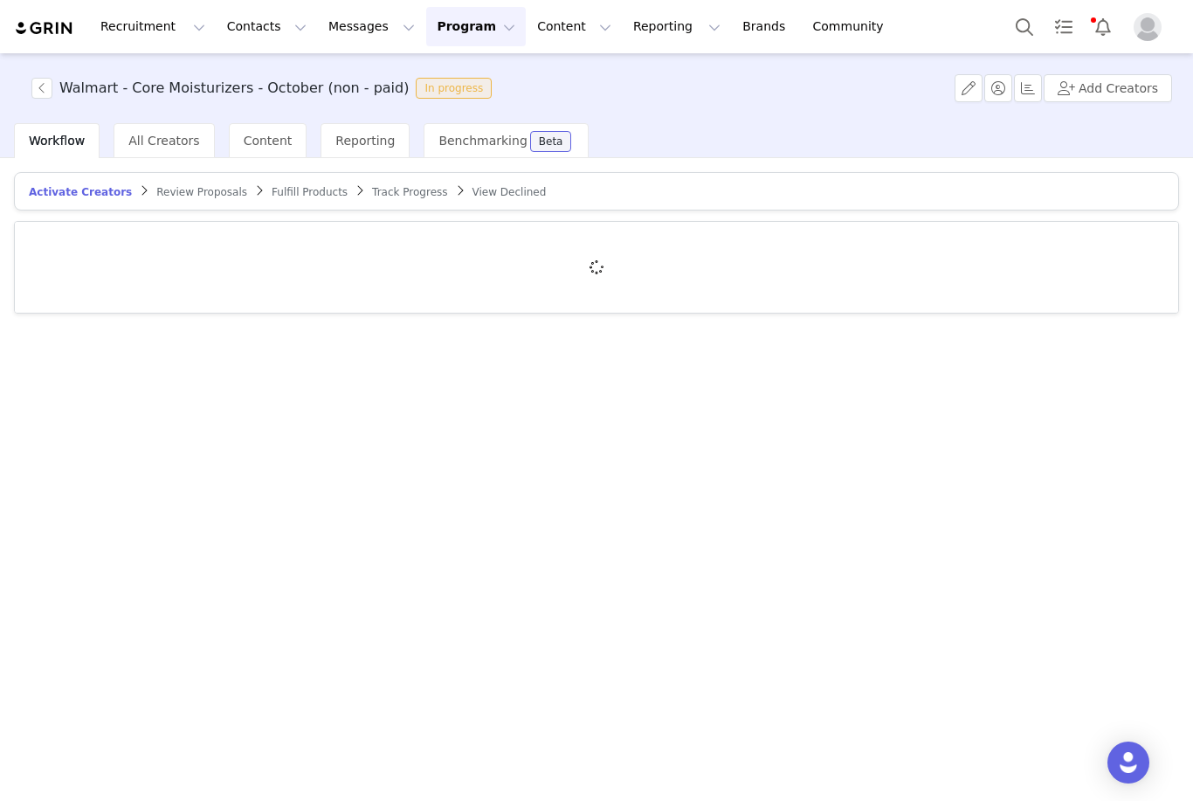
click at [31, 44] on div "Recruitment Recruitment Creator Search Curated Lists Landing Pages Web Extensio…" at bounding box center [457, 26] width 887 height 39
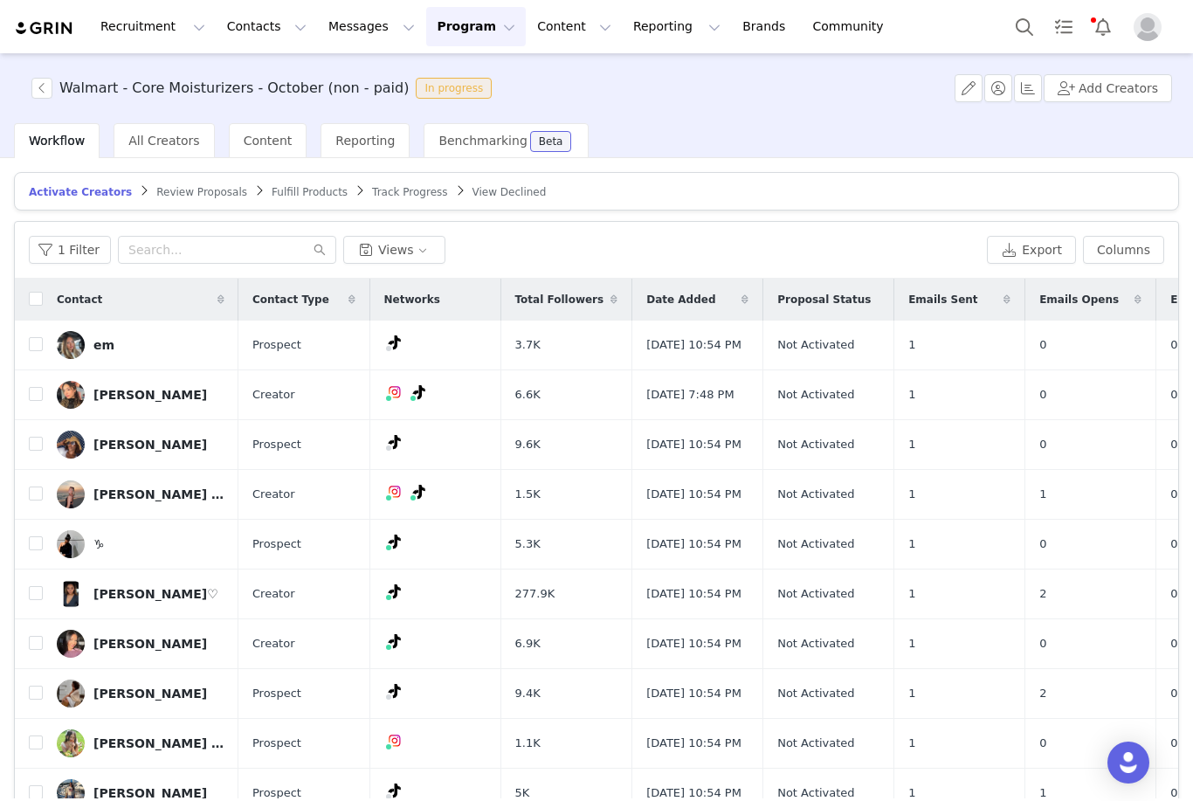
click at [53, 23] on img at bounding box center [44, 28] width 61 height 17
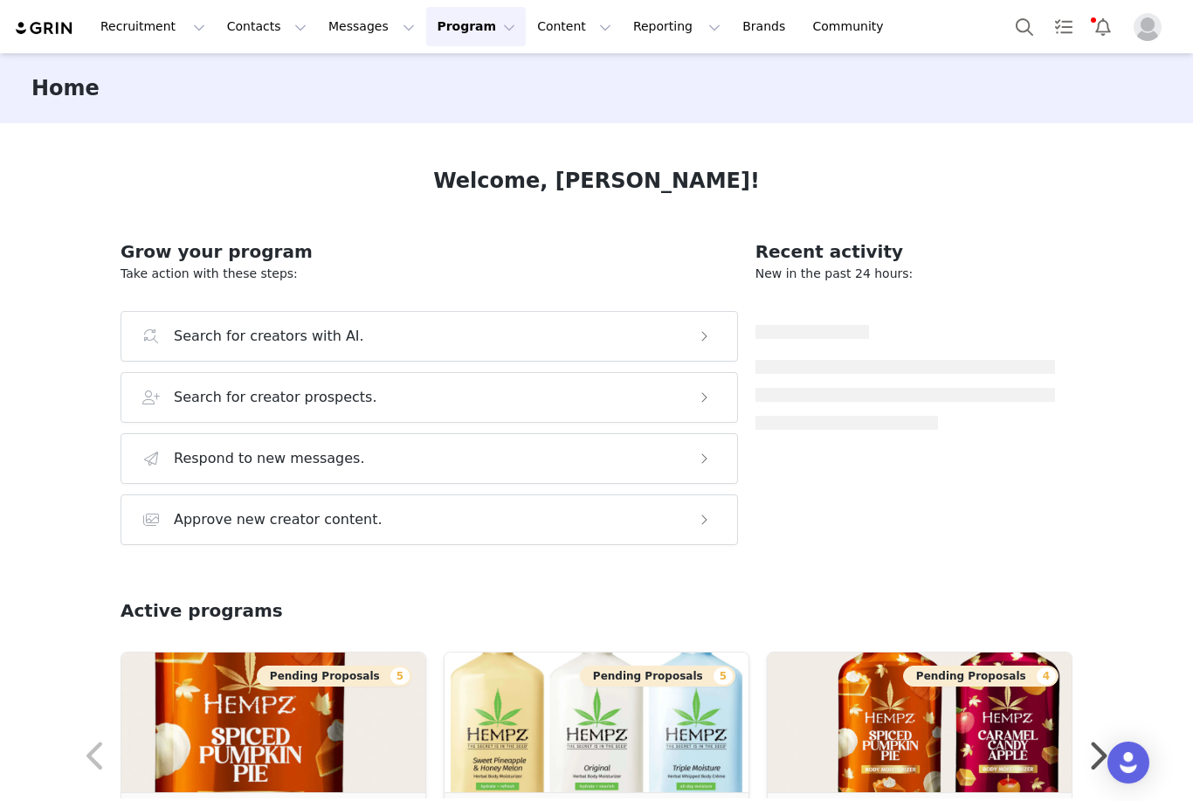
click at [53, 23] on img at bounding box center [44, 28] width 61 height 17
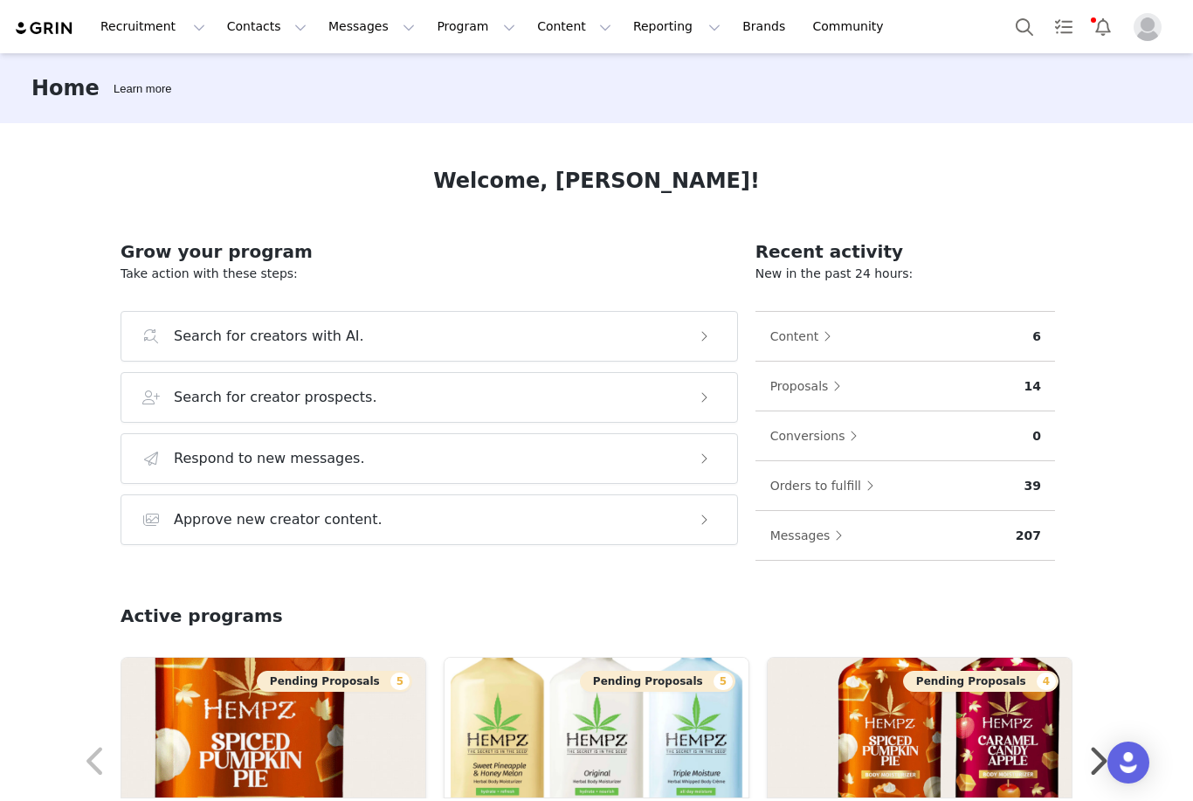
click at [53, 23] on img at bounding box center [44, 28] width 61 height 17
click at [811, 165] on div "Welcome, [PERSON_NAME]!" at bounding box center [596, 180] width 952 height 31
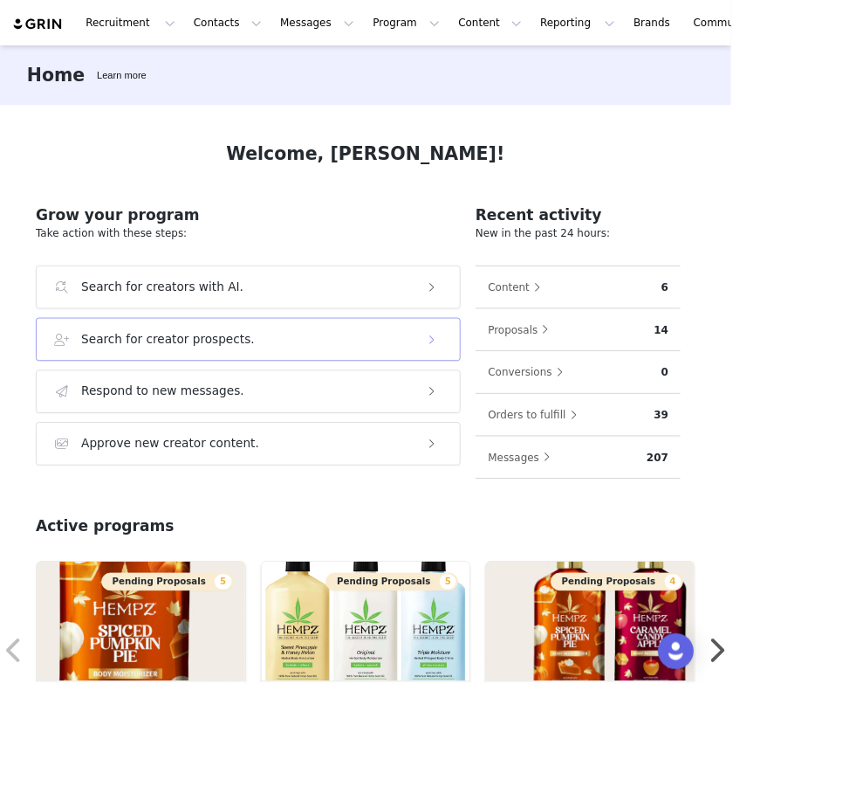
click at [280, 396] on h3 "Search for creator prospects." at bounding box center [196, 397] width 203 height 21
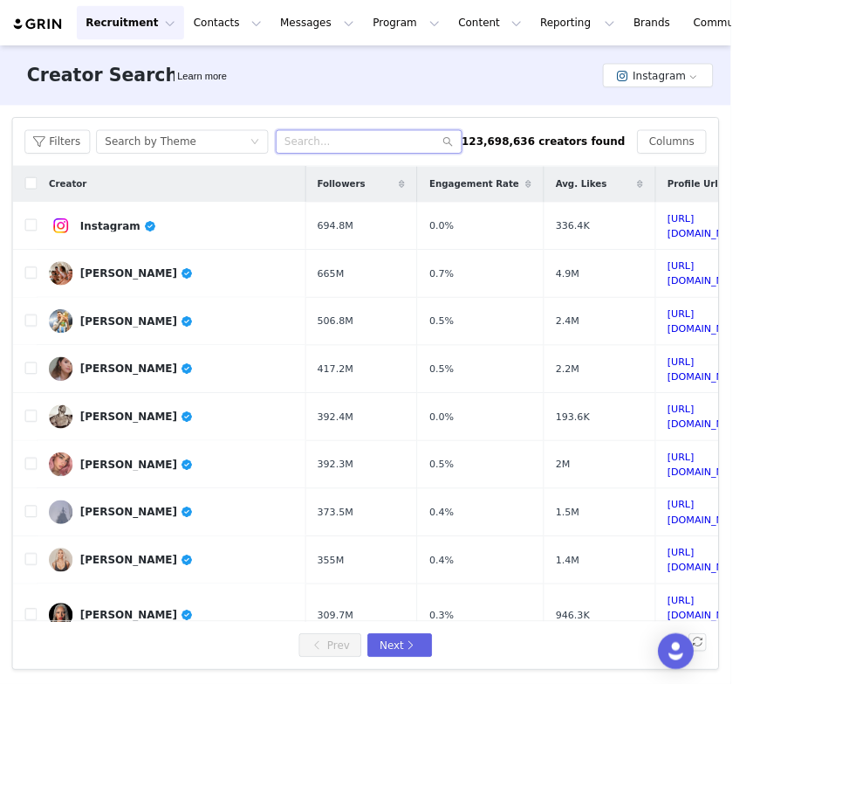
click at [403, 162] on input "text" at bounding box center [432, 166] width 218 height 28
paste input "@mamafinally"
type input "@mamafinally"
click at [200, 167] on div "Search by Theme" at bounding box center [176, 166] width 107 height 26
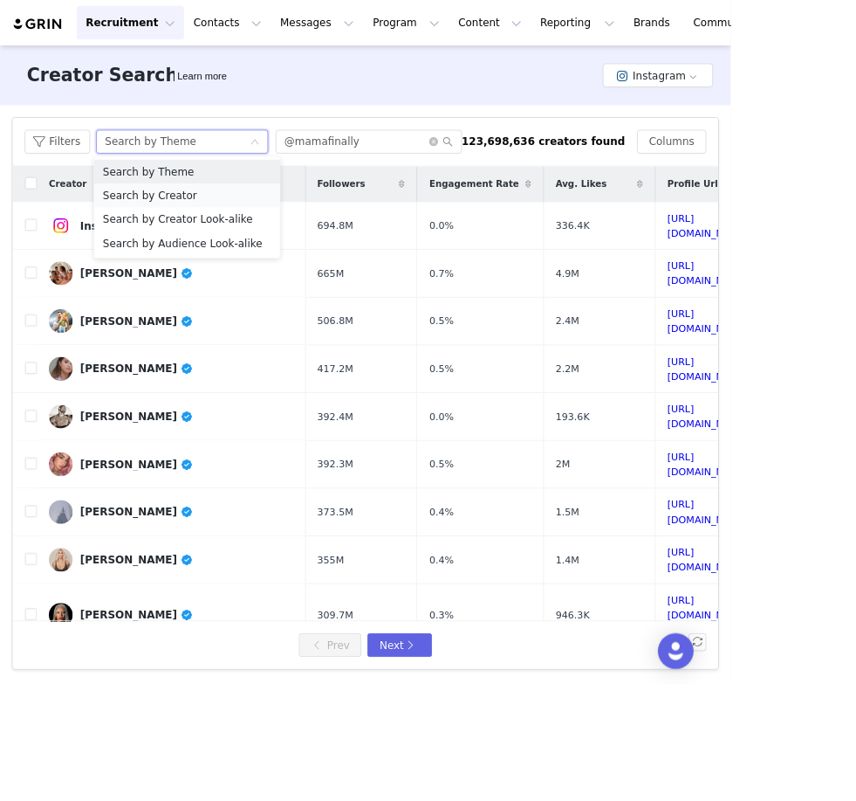
click at [262, 226] on li "Search by Creator" at bounding box center [219, 229] width 218 height 28
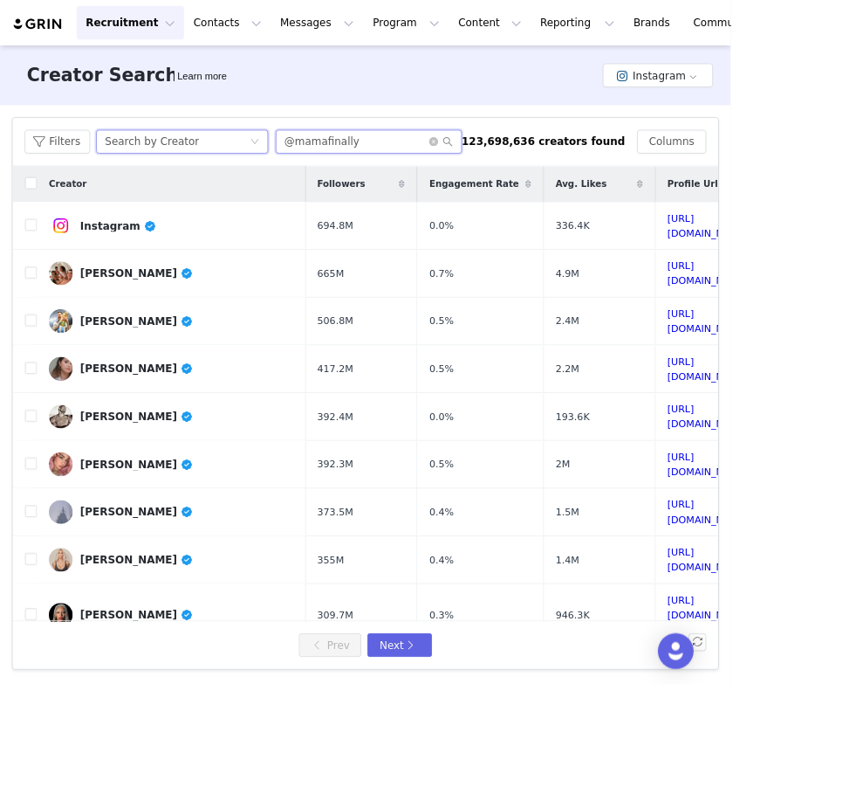
click at [471, 167] on input "@mamafinally" at bounding box center [432, 166] width 218 height 28
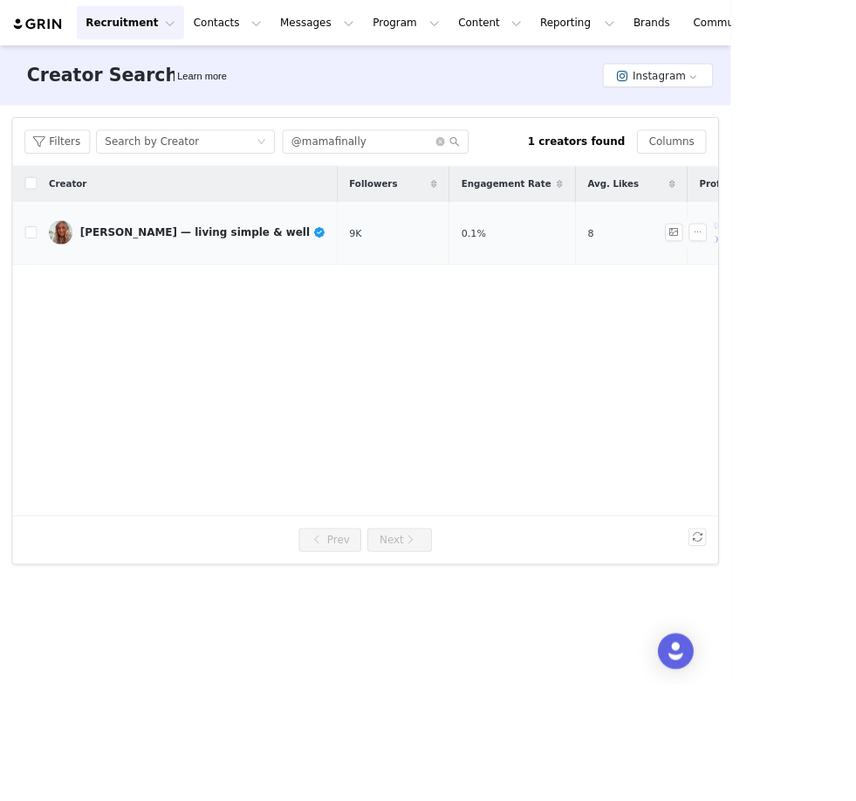
click at [34, 273] on input "checkbox" at bounding box center [36, 272] width 14 height 14
checkbox input "true"
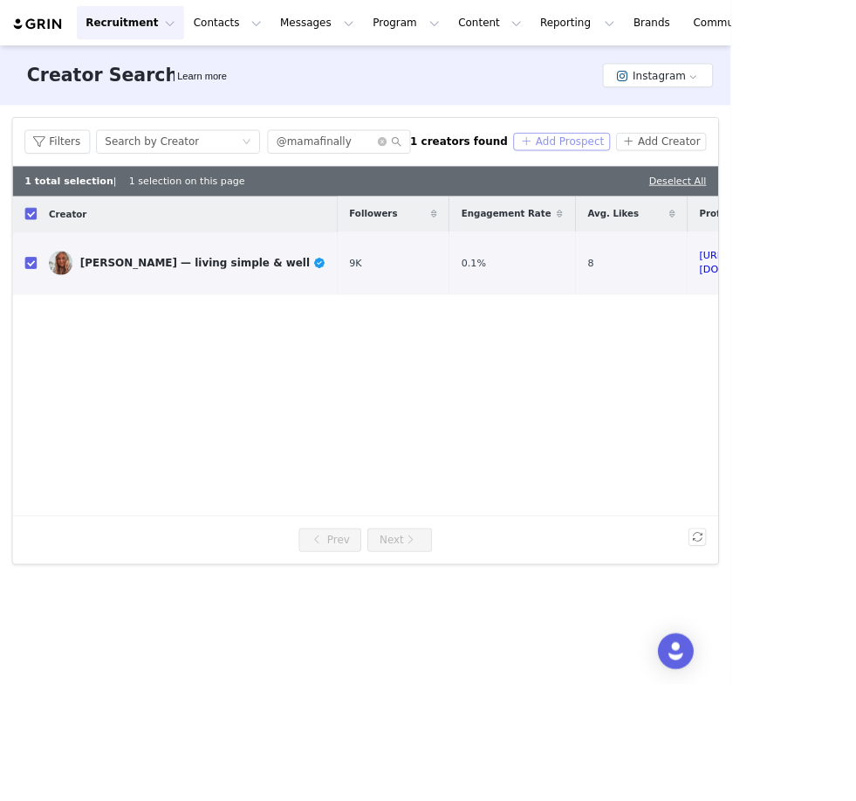
click at [697, 164] on button "Add Prospect" at bounding box center [658, 165] width 113 height 21
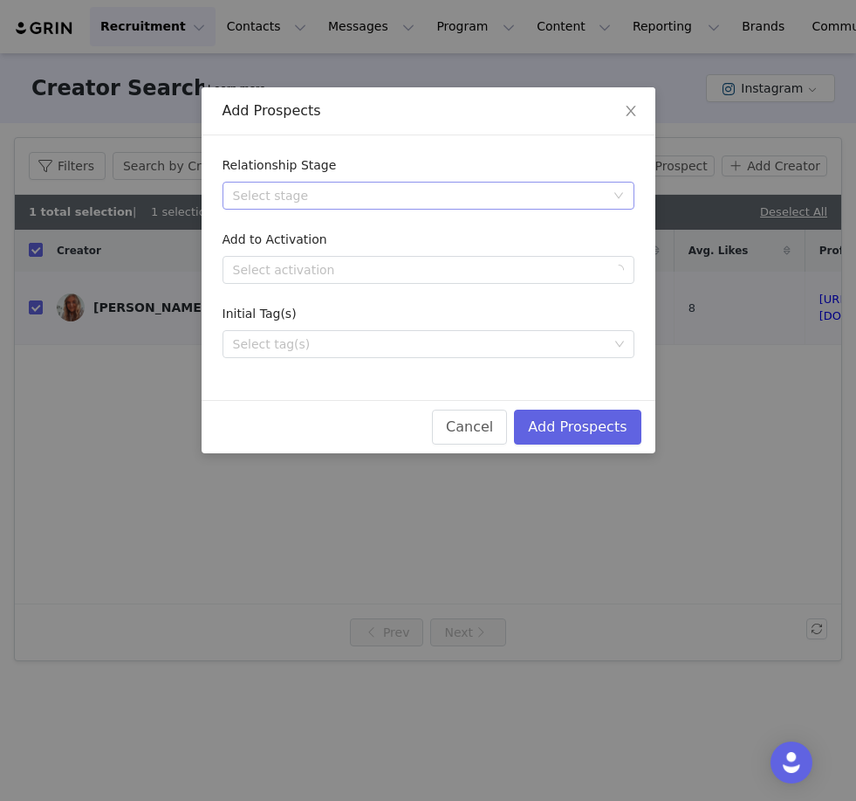
click at [457, 190] on div "Select stage" at bounding box center [419, 195] width 372 height 17
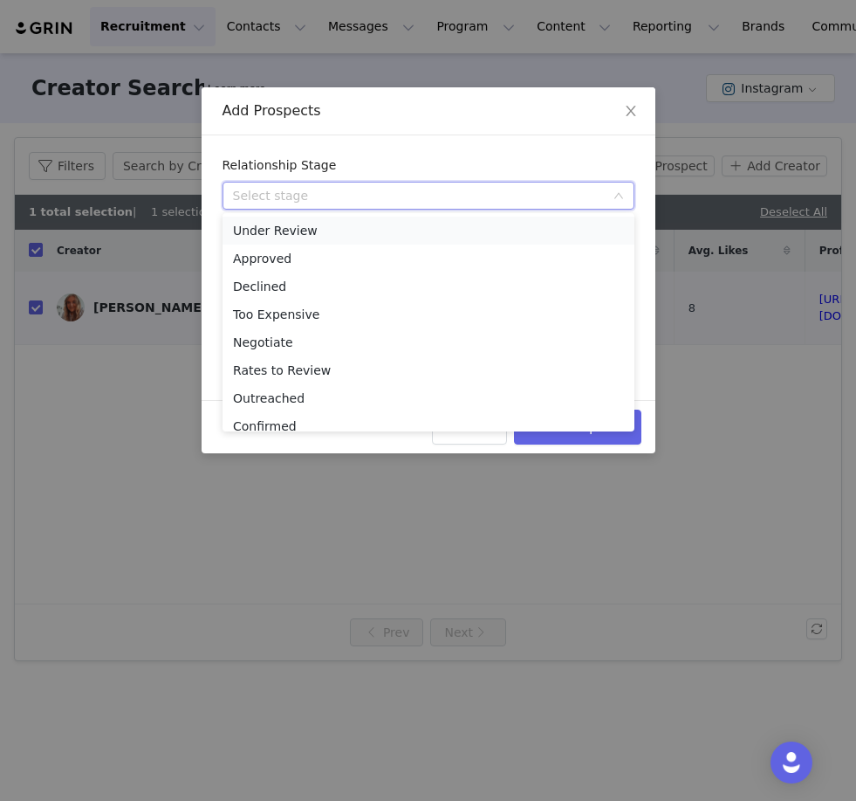
click at [334, 230] on li "Under Review" at bounding box center [429, 231] width 412 height 28
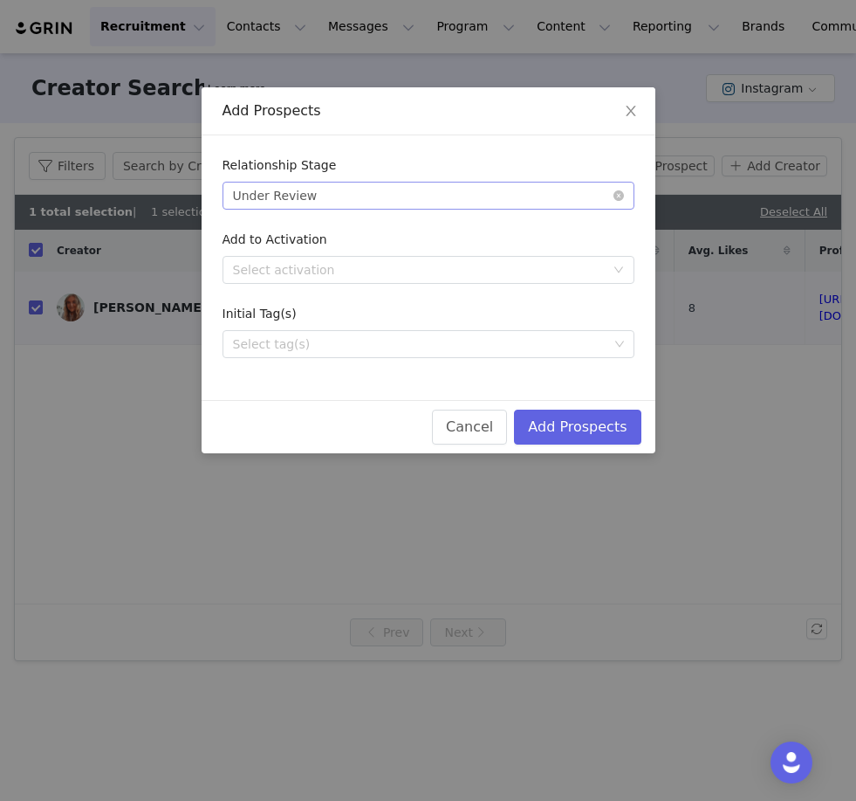
click at [304, 205] on div "Under Review" at bounding box center [275, 195] width 85 height 26
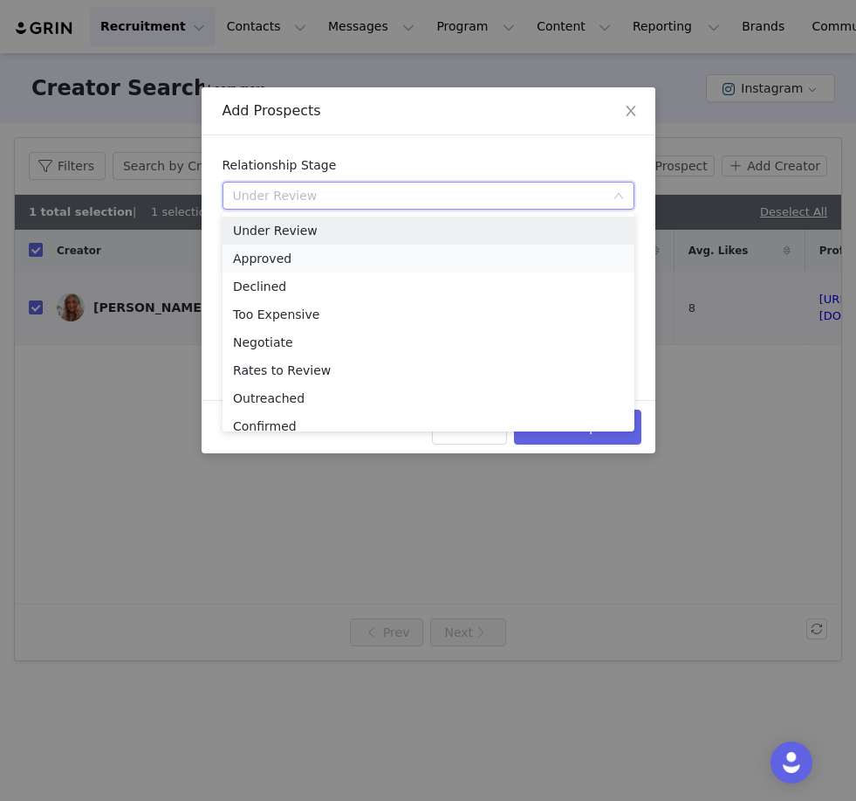
click at [289, 266] on li "Approved" at bounding box center [429, 258] width 412 height 28
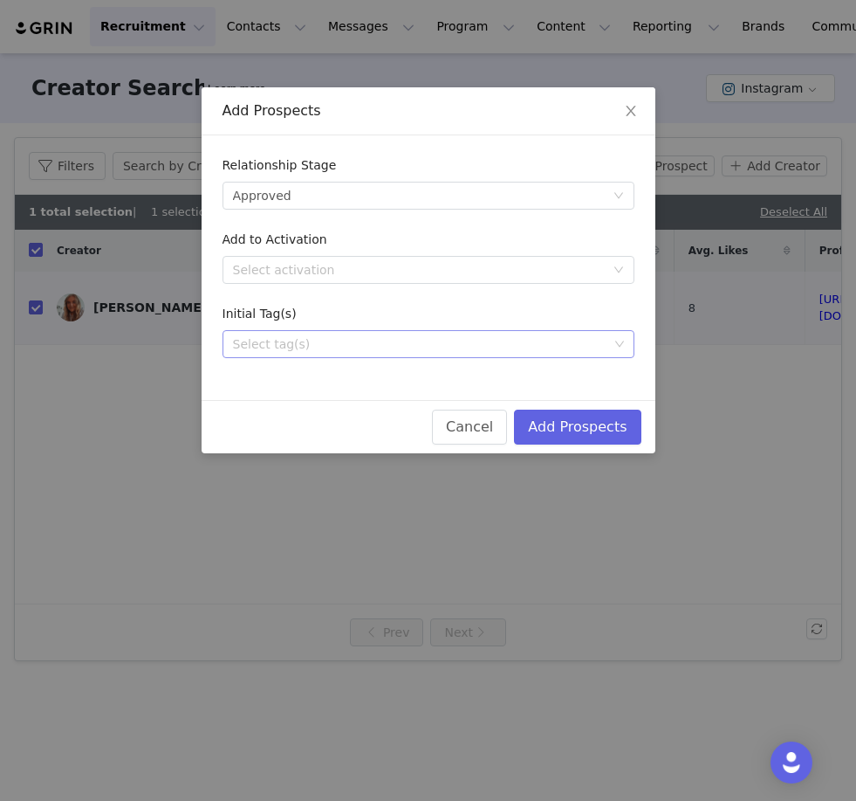
click at [286, 345] on div "Select tag(s)" at bounding box center [420, 343] width 375 height 17
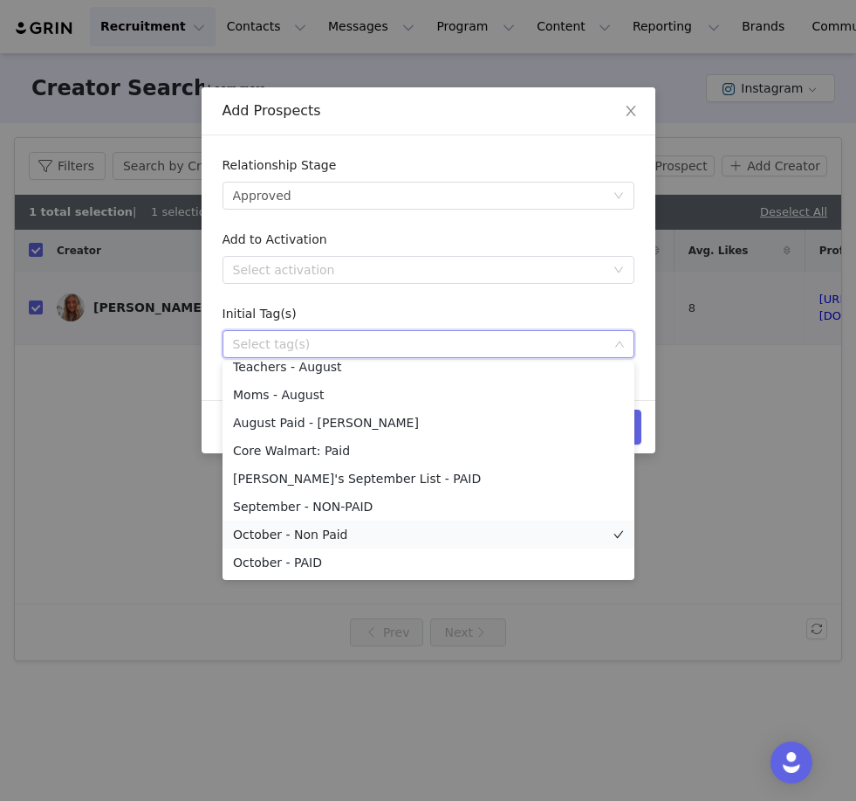
click at [320, 544] on li "October - Non Paid" at bounding box center [429, 534] width 412 height 28
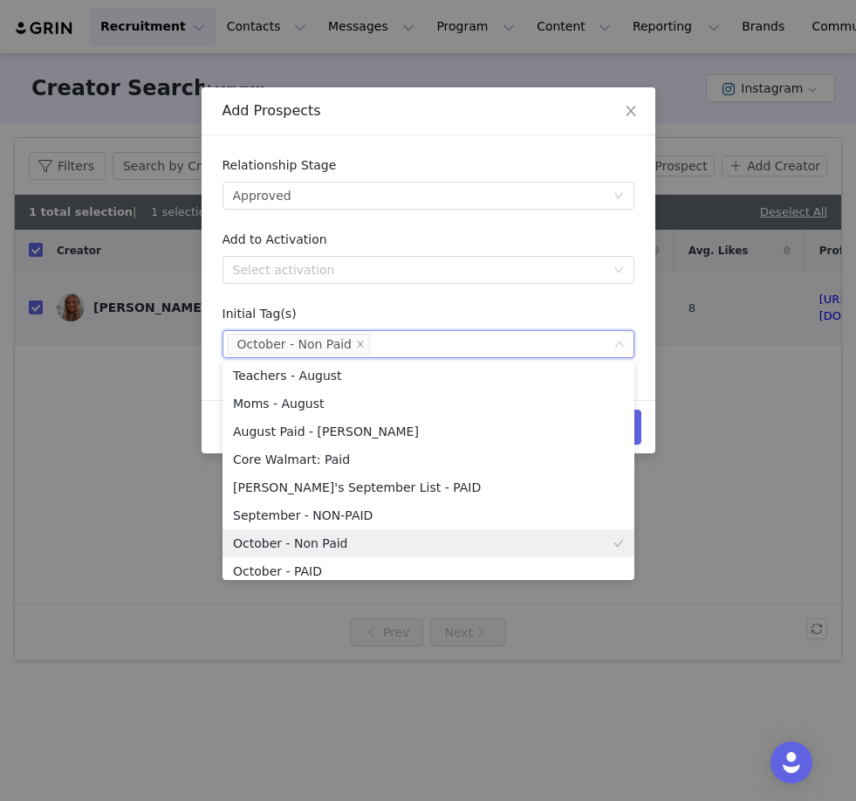
click at [460, 320] on div "Initial Tag(s)" at bounding box center [429, 317] width 412 height 25
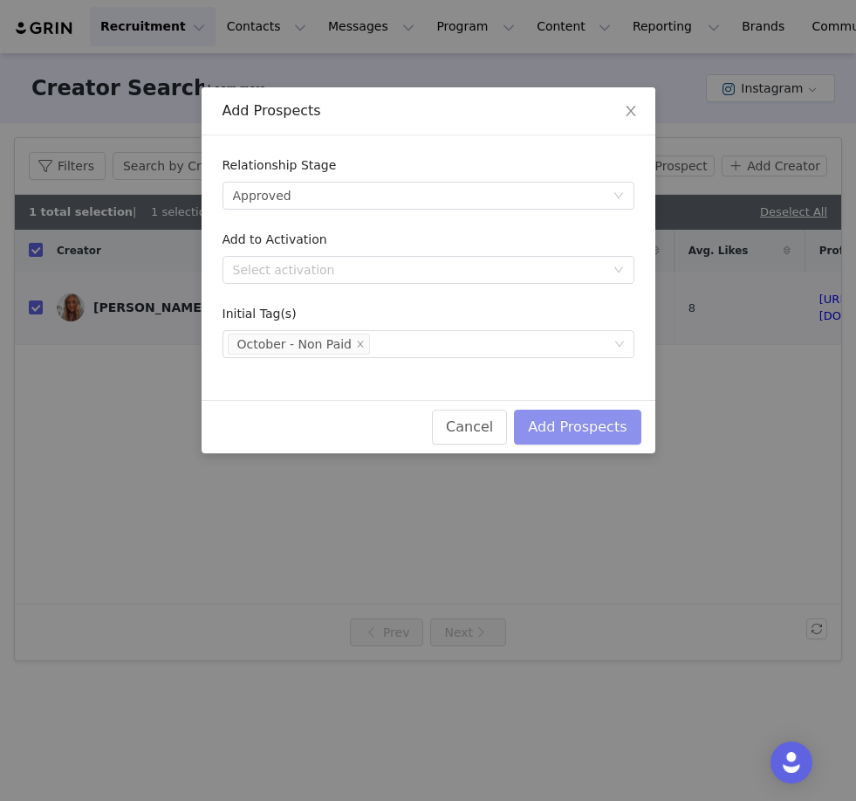
click at [607, 425] on button "Add Prospects" at bounding box center [577, 426] width 127 height 35
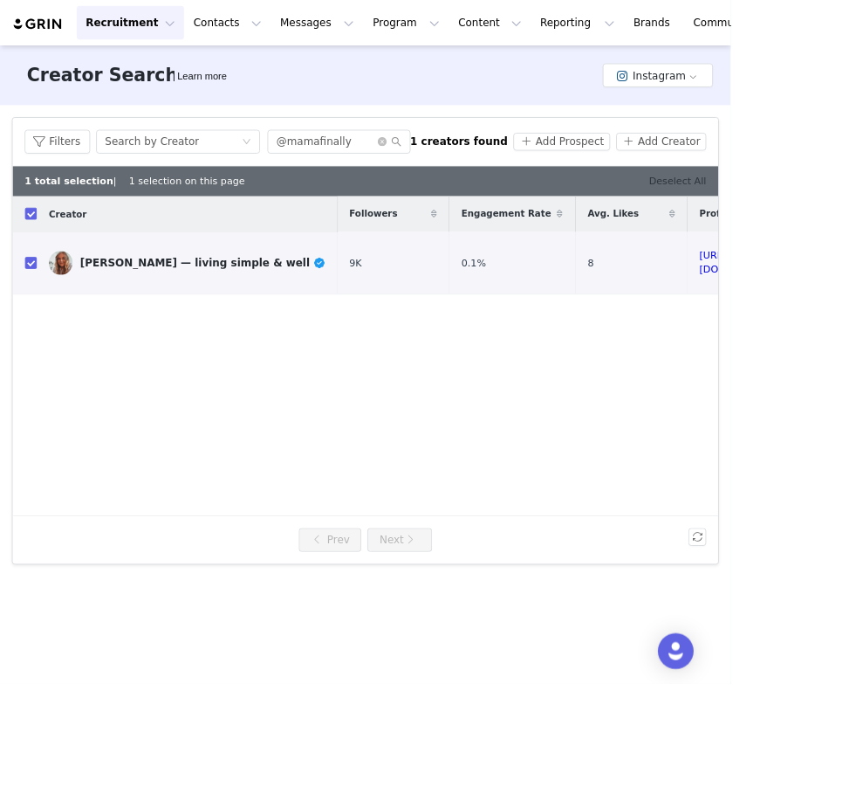
click at [793, 217] on link "Deselect All" at bounding box center [793, 211] width 67 height 13
checkbox input "false"
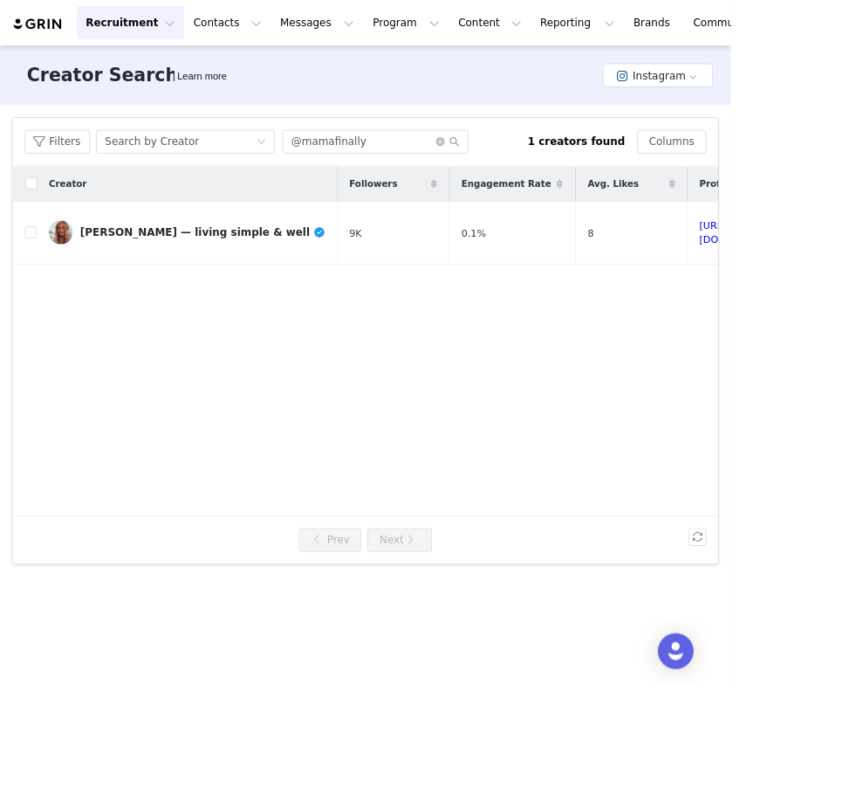
click at [724, 457] on div "Creator Followers Engagement Rate Avg. Likes Profile Url Biography allison — li…" at bounding box center [428, 399] width 827 height 409
click at [512, 166] on icon "icon: close-circle" at bounding box center [516, 166] width 10 height 10
click at [504, 166] on input "text" at bounding box center [440, 166] width 218 height 28
